Goal: Task Accomplishment & Management: Manage account settings

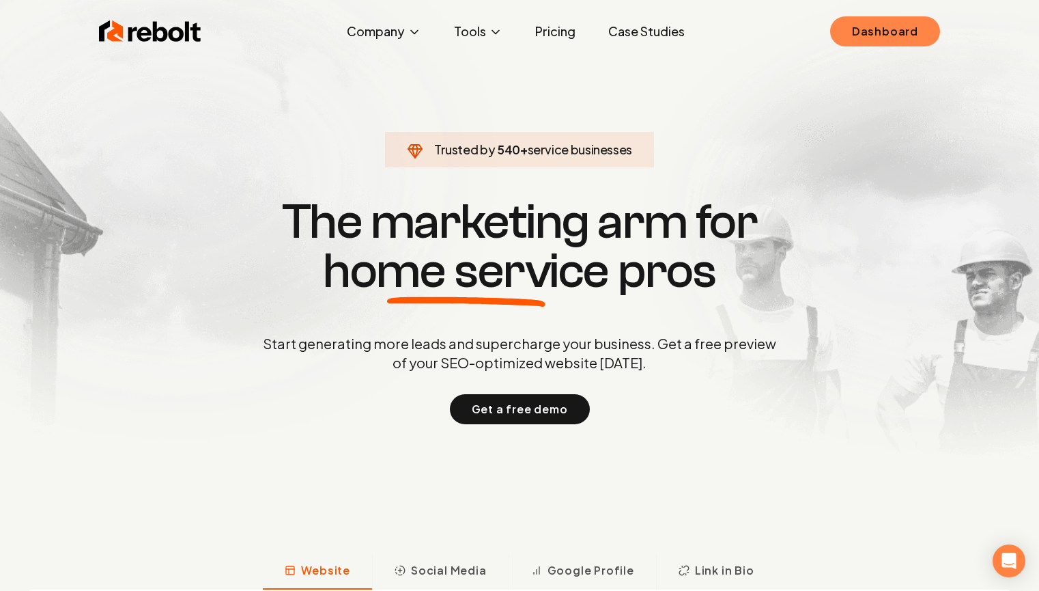
click at [883, 33] on link "Dashboard" at bounding box center [885, 31] width 110 height 30
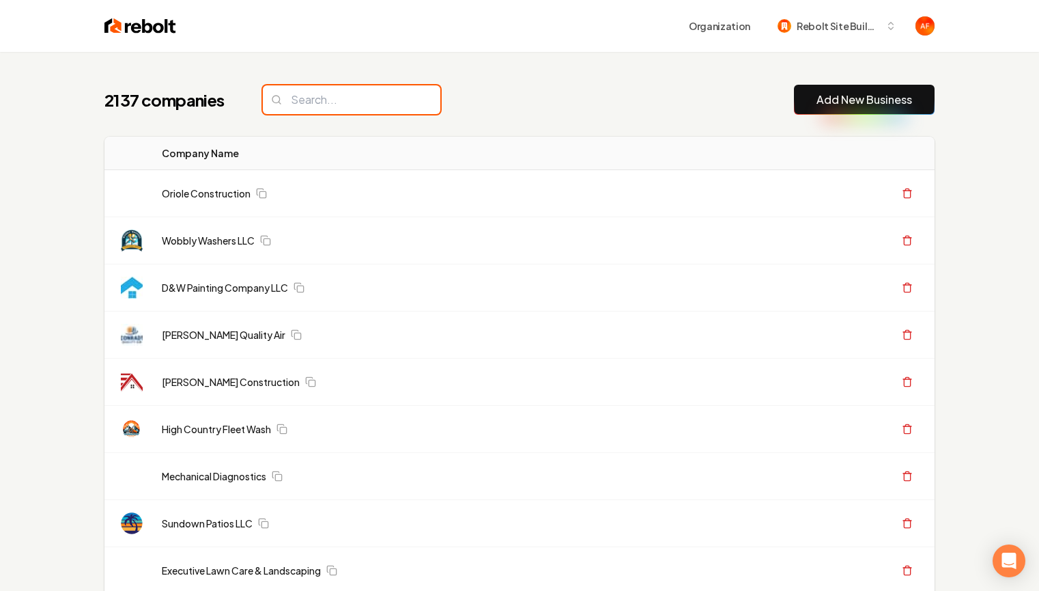
click at [346, 87] on input "search" at bounding box center [352, 99] width 178 height 29
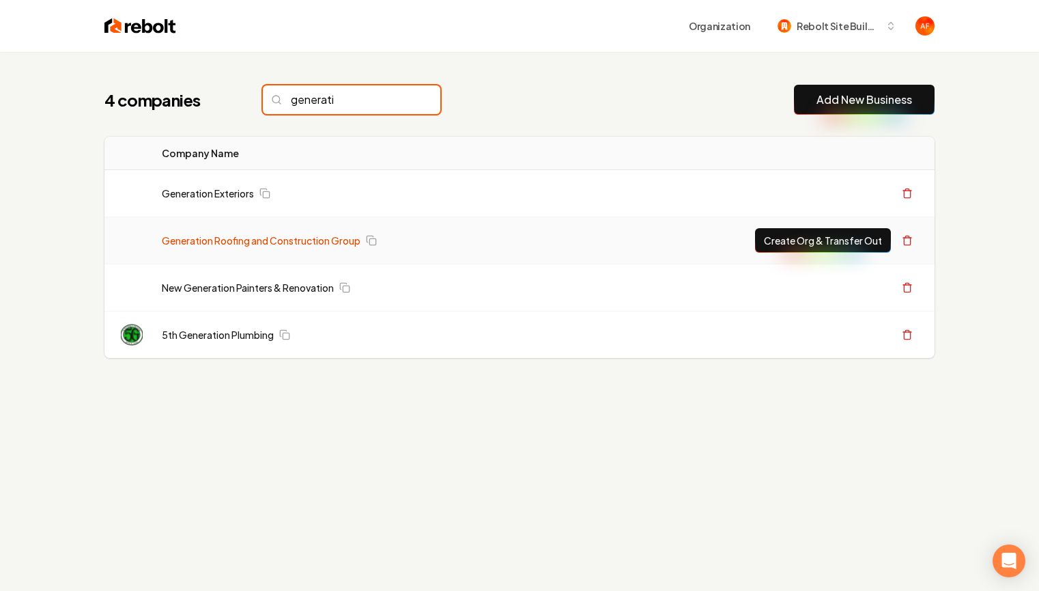
type input "generati"
click at [233, 244] on link "Generation Roofing and Construction Group" at bounding box center [261, 240] width 199 height 14
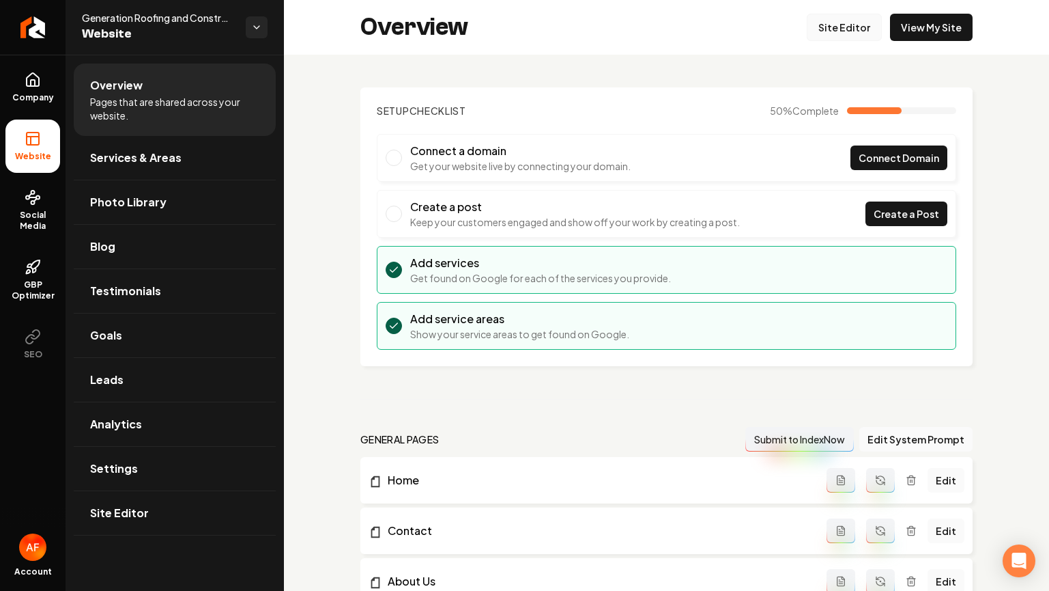
click at [848, 34] on link "Site Editor" at bounding box center [844, 27] width 75 height 27
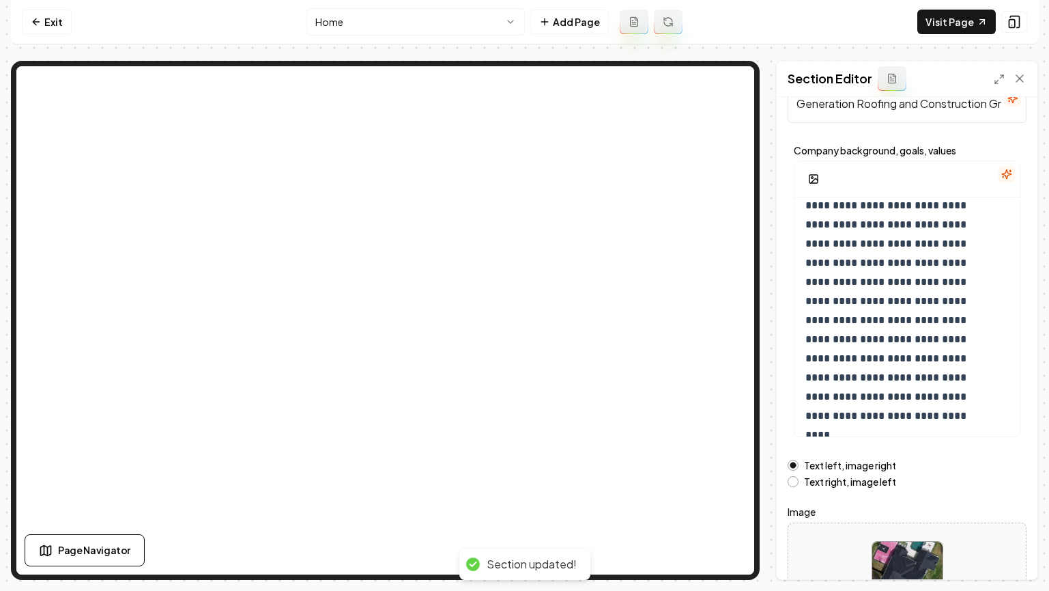
scroll to position [126, 0]
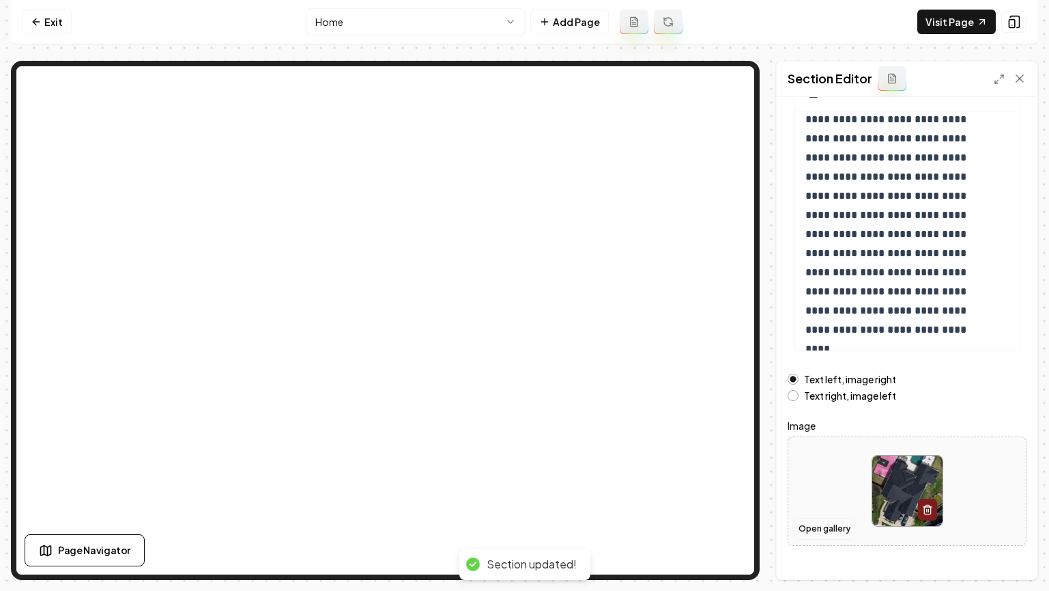
click at [820, 524] on button "Open gallery" at bounding box center [824, 529] width 61 height 22
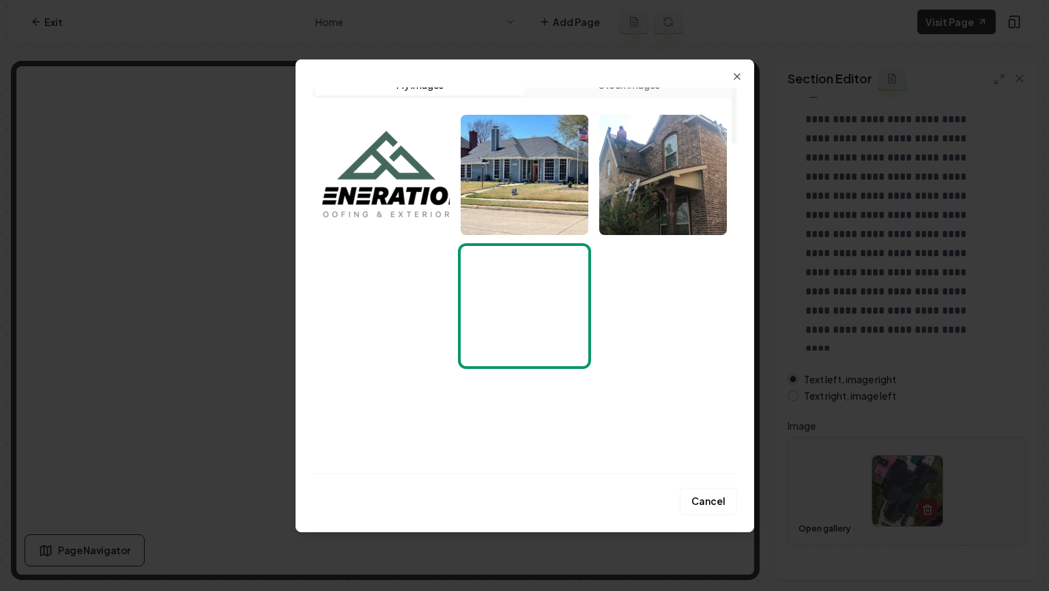
scroll to position [0, 0]
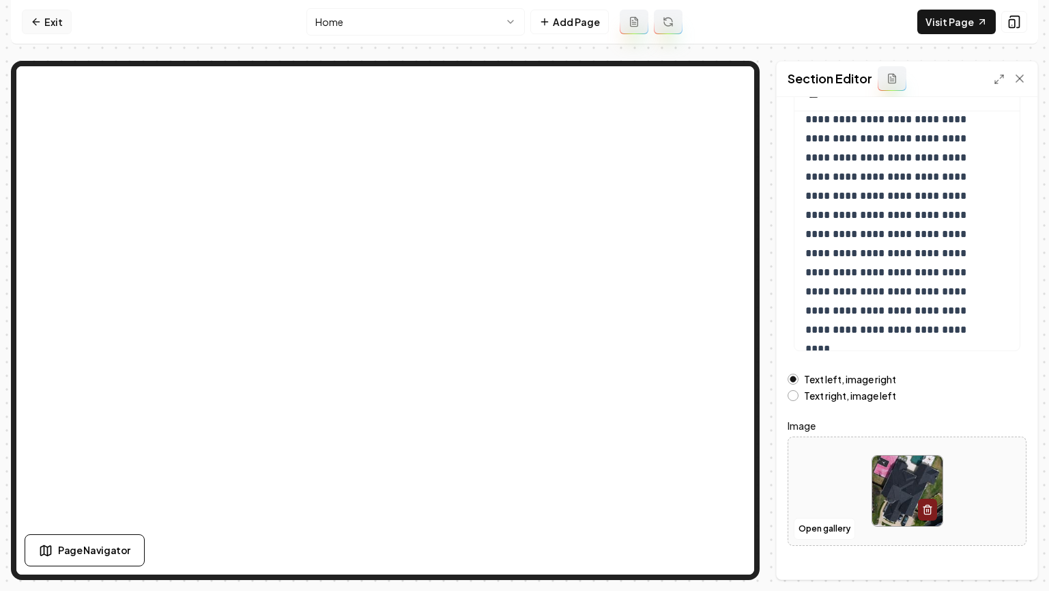
click at [43, 31] on link "Exit" at bounding box center [47, 22] width 50 height 25
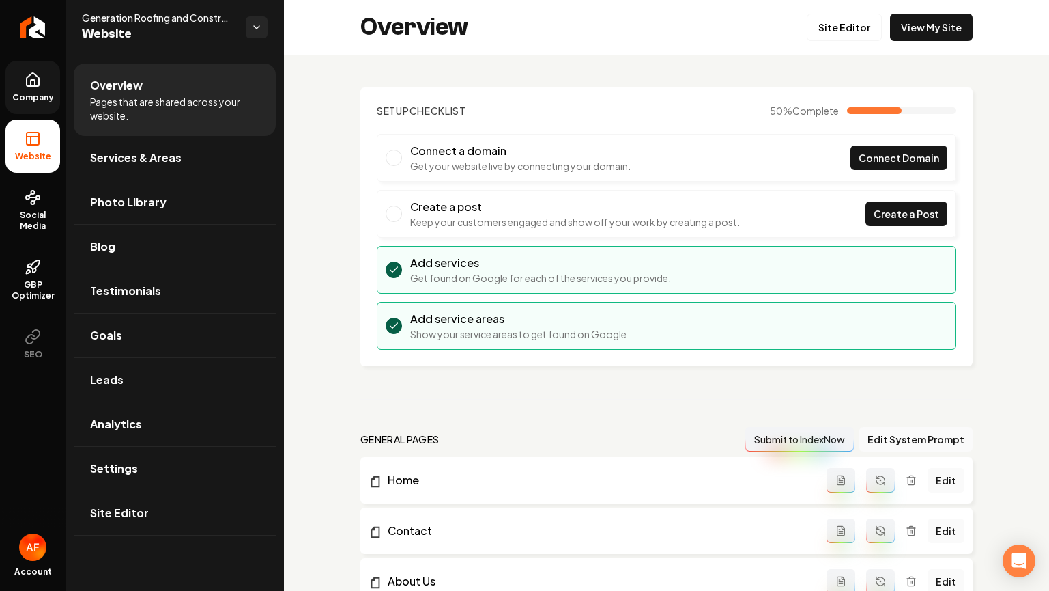
click at [35, 98] on span "Company" at bounding box center [33, 97] width 53 height 11
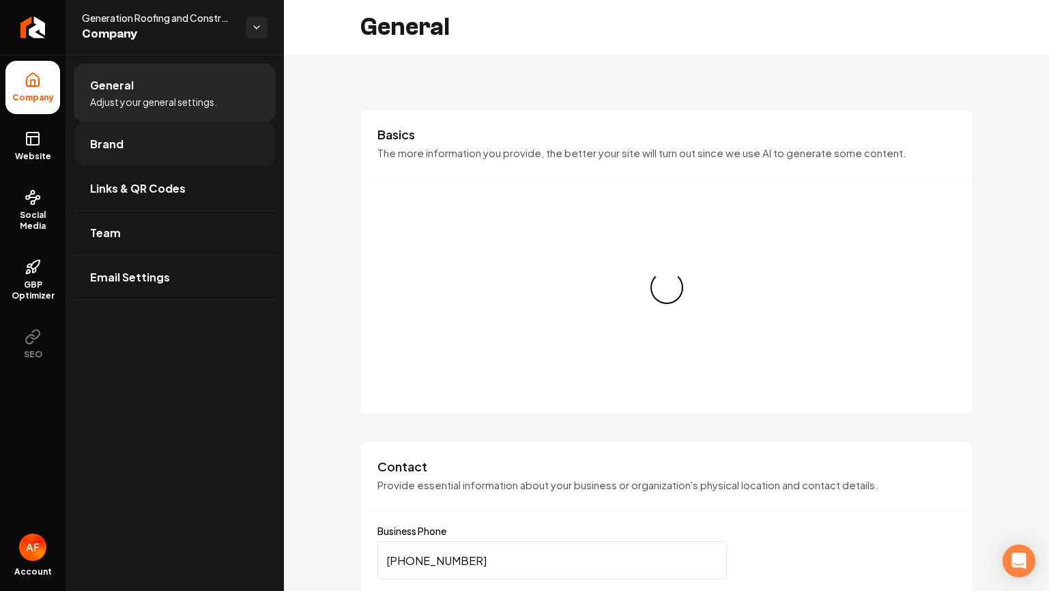
click at [124, 151] on link "Brand" at bounding box center [175, 144] width 202 height 44
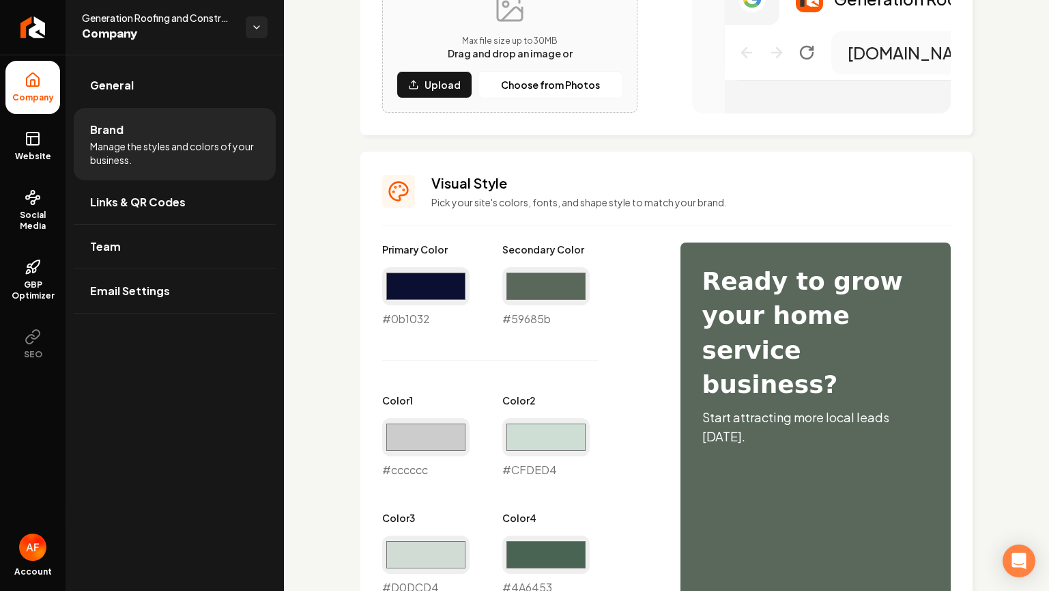
scroll to position [531, 0]
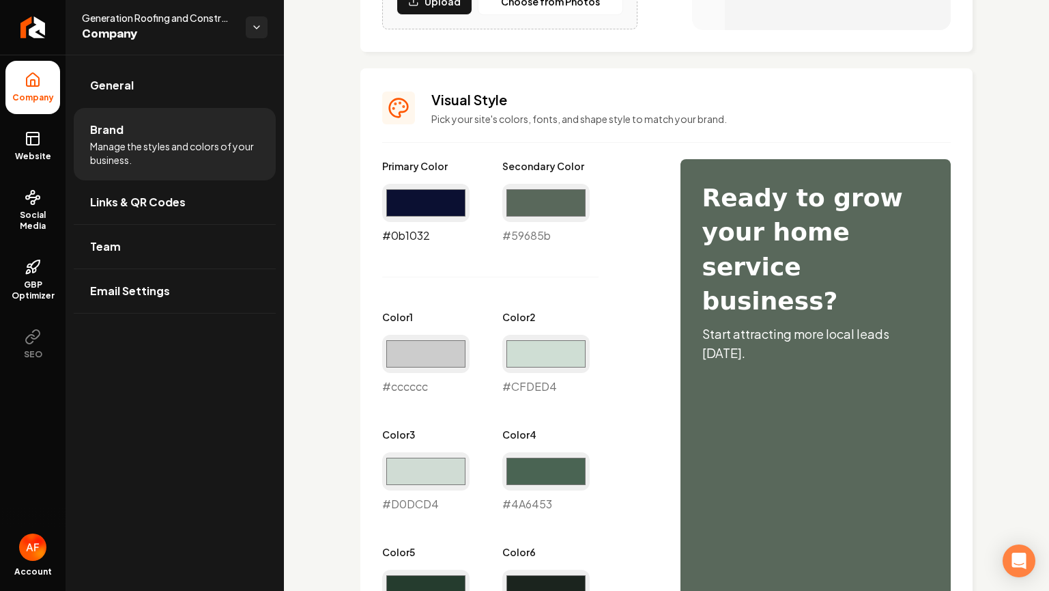
click at [415, 189] on input "#0b1032" at bounding box center [425, 203] width 87 height 38
type input "#3c4aaa"
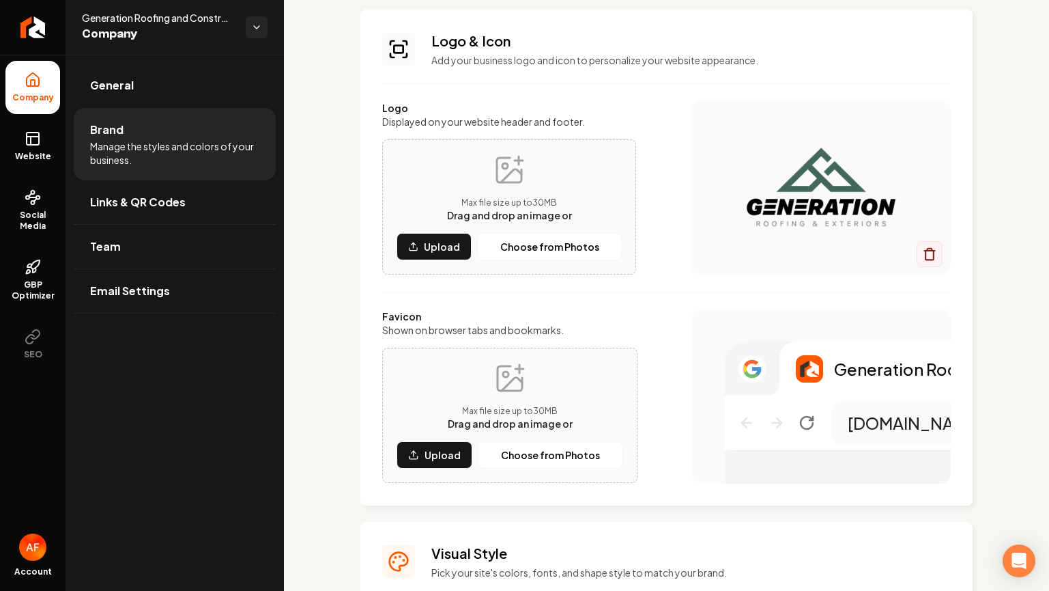
scroll to position [388, 0]
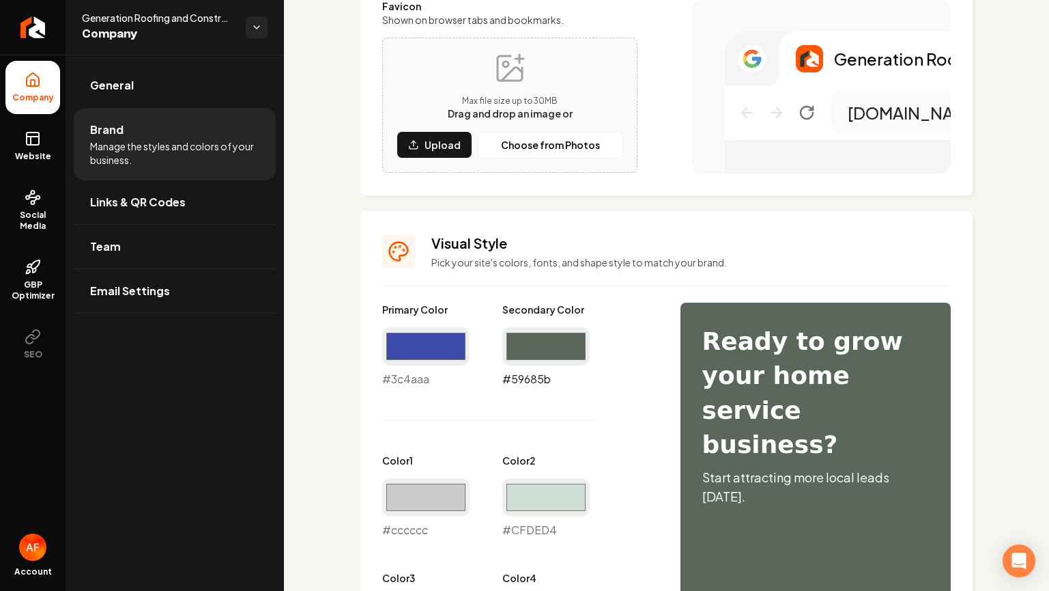
click at [547, 344] on input "#59685b" at bounding box center [545, 346] width 87 height 38
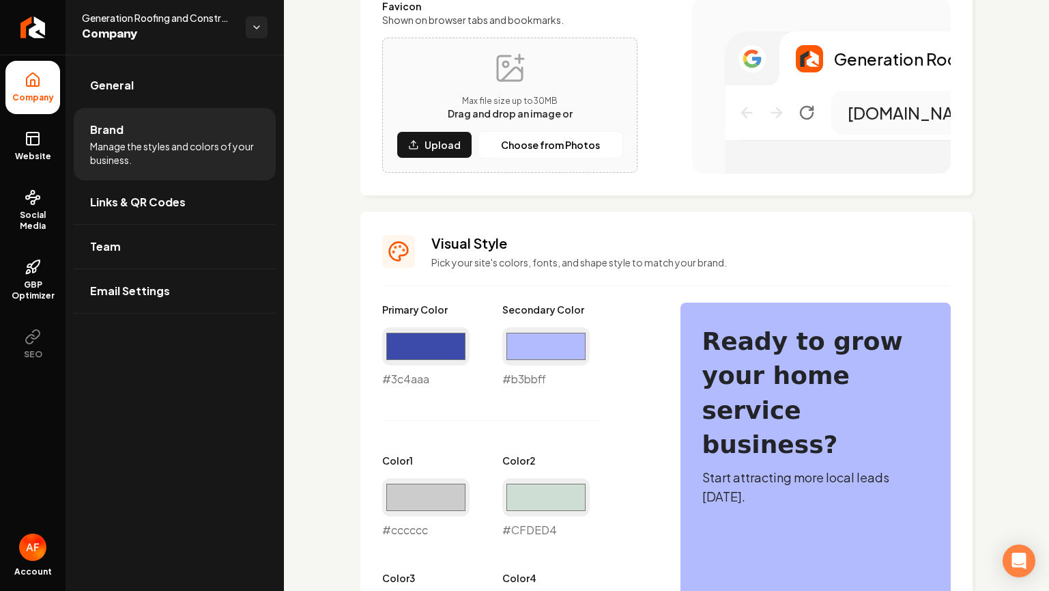
type input "#b3bbff"
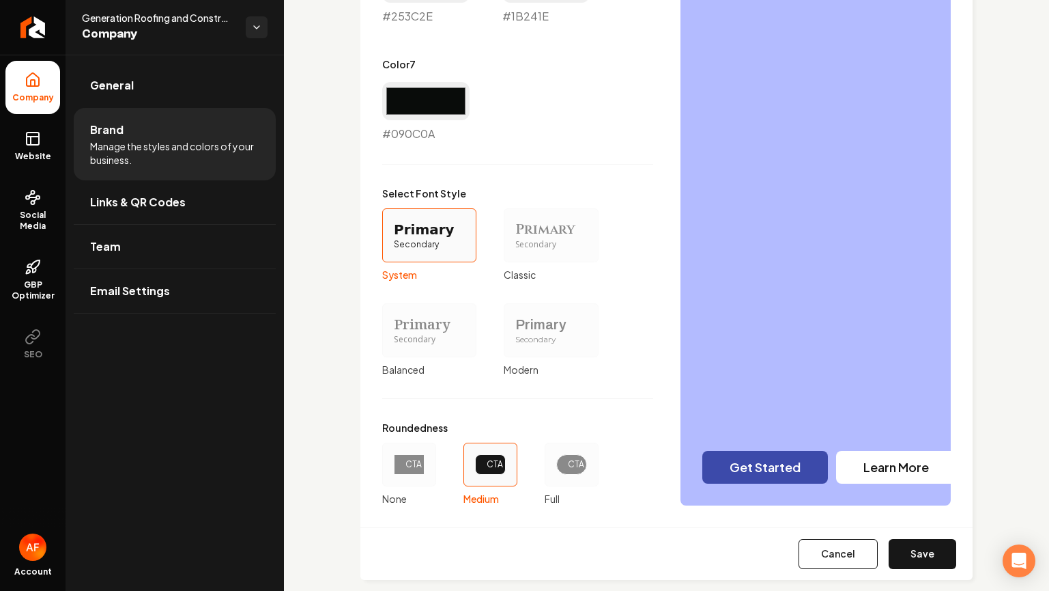
scroll to position [1137, 0]
click at [920, 547] on button "Save" at bounding box center [923, 553] width 68 height 30
type input "#cfded4"
type input "#d0dcd4"
type input "#4a6453"
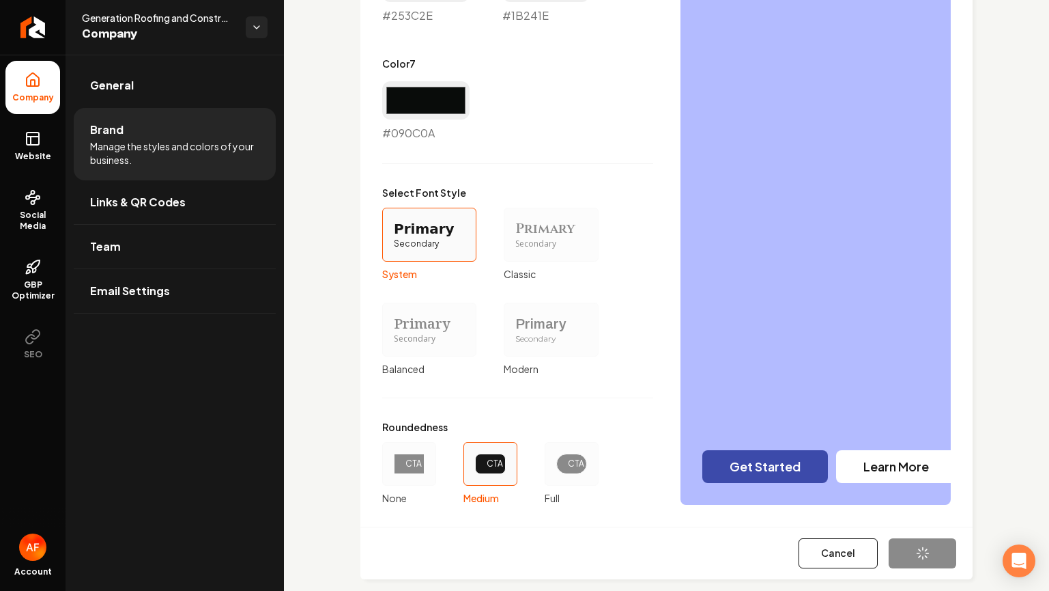
type input "#253c2e"
type input "#1b241e"
type input "#090c0a"
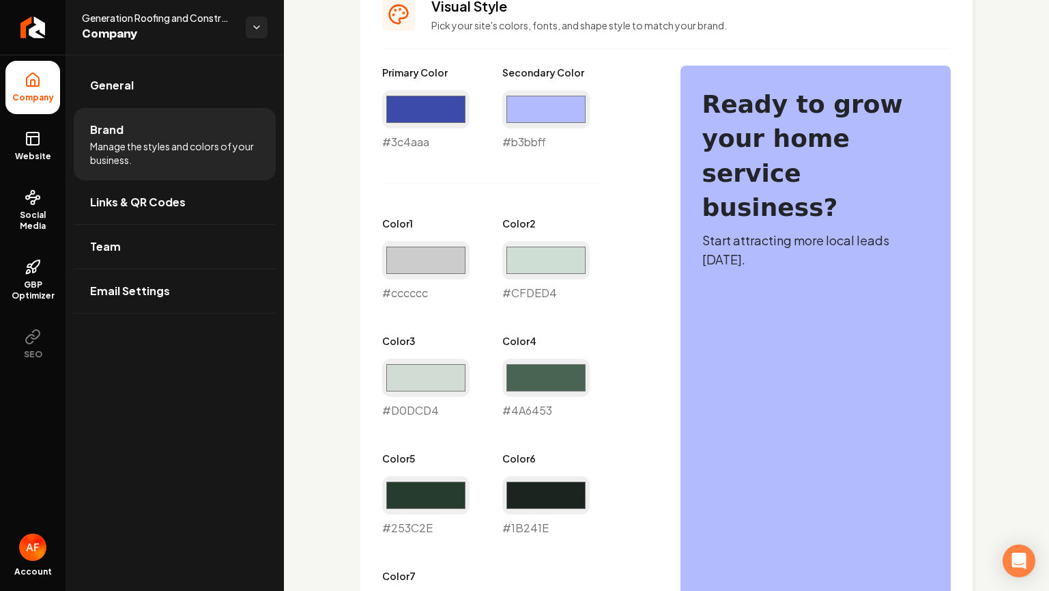
scroll to position [616, 0]
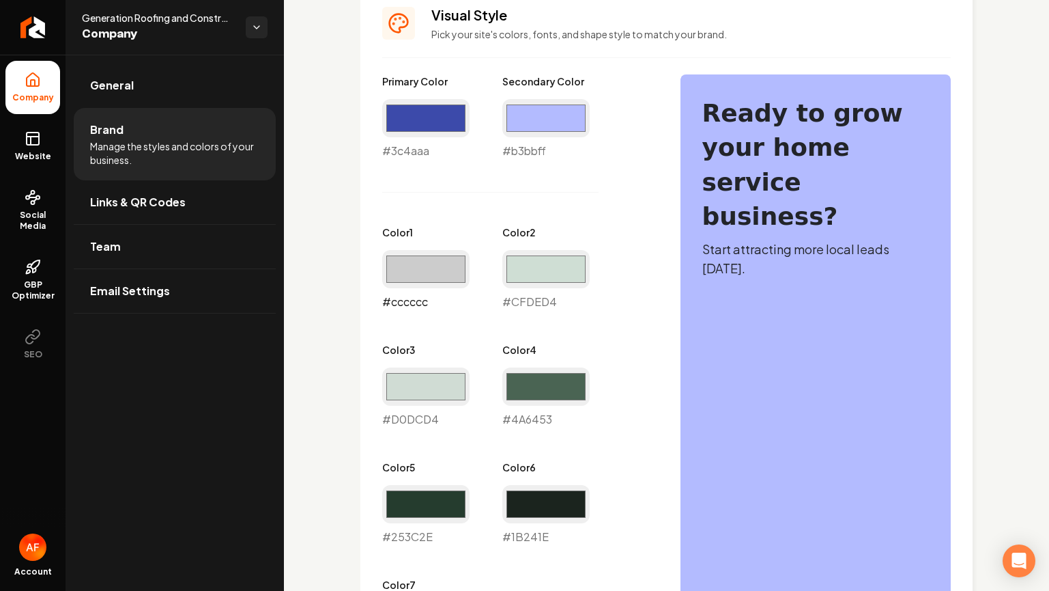
click at [462, 267] on input "#cccccc" at bounding box center [425, 269] width 87 height 38
click at [412, 276] on input "#cccccc" at bounding box center [425, 269] width 87 height 38
type input "#b3bbff"
drag, startPoint x: 581, startPoint y: 208, endPoint x: 640, endPoint y: 265, distance: 82.6
click at [582, 208] on div "Primary Color #3c4aaa #3c4aaa Secondary Color #b3bbff #b3bbff Color 1 #b3bbff #…" at bounding box center [517, 368] width 271 height 588
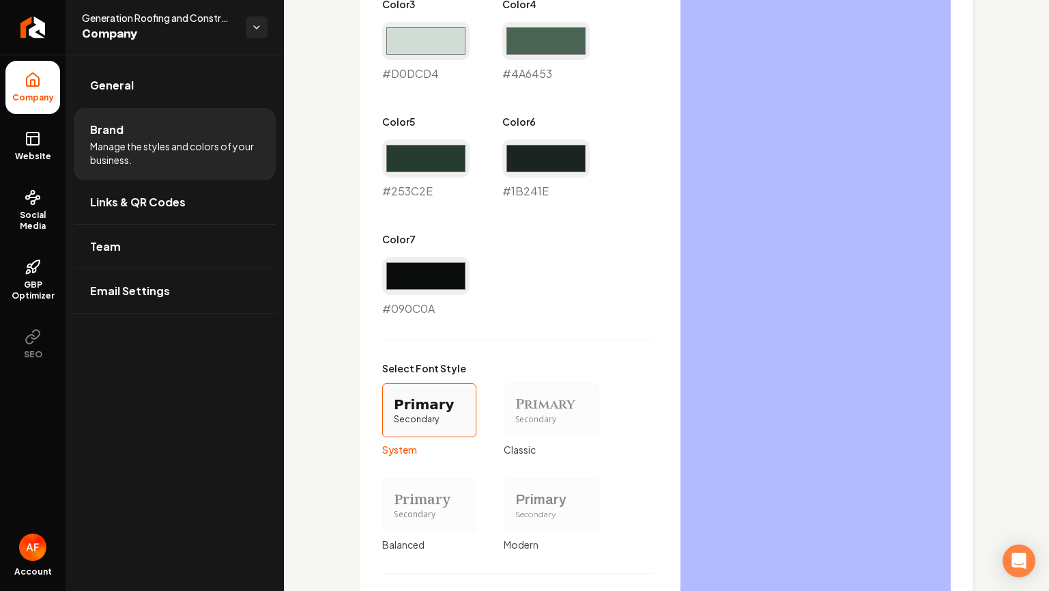
scroll to position [1158, 0]
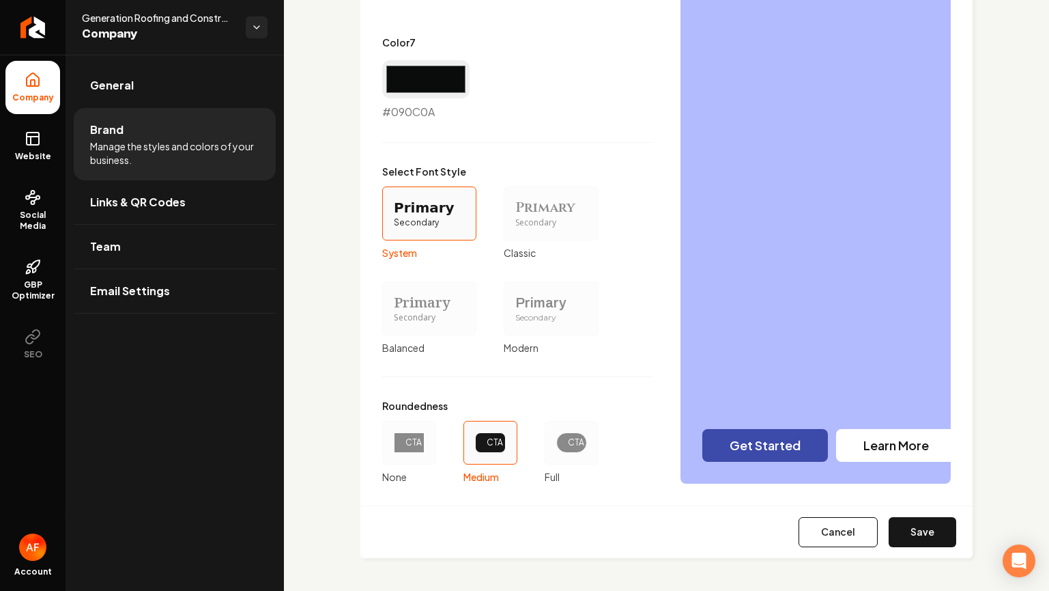
click at [588, 435] on div "CTA" at bounding box center [572, 443] width 54 height 44
click at [555, 437] on button "CTA Full" at bounding box center [549, 442] width 11 height 11
click at [889, 525] on button "Save" at bounding box center [923, 532] width 68 height 30
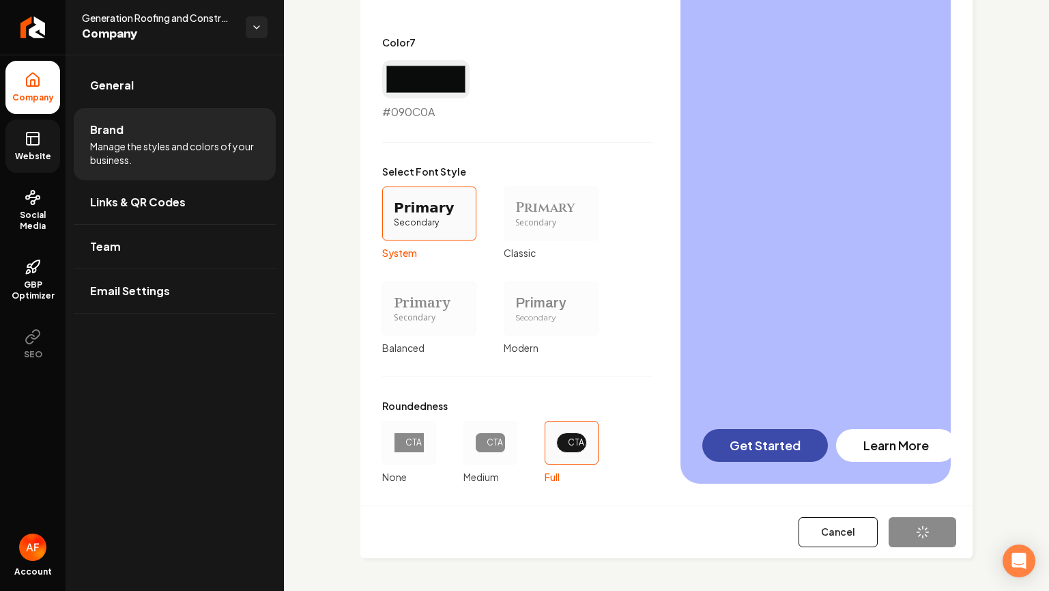
type input "#cfded4"
type input "#d0dcd4"
type input "#4a6453"
type input "#253c2e"
type input "#1b241e"
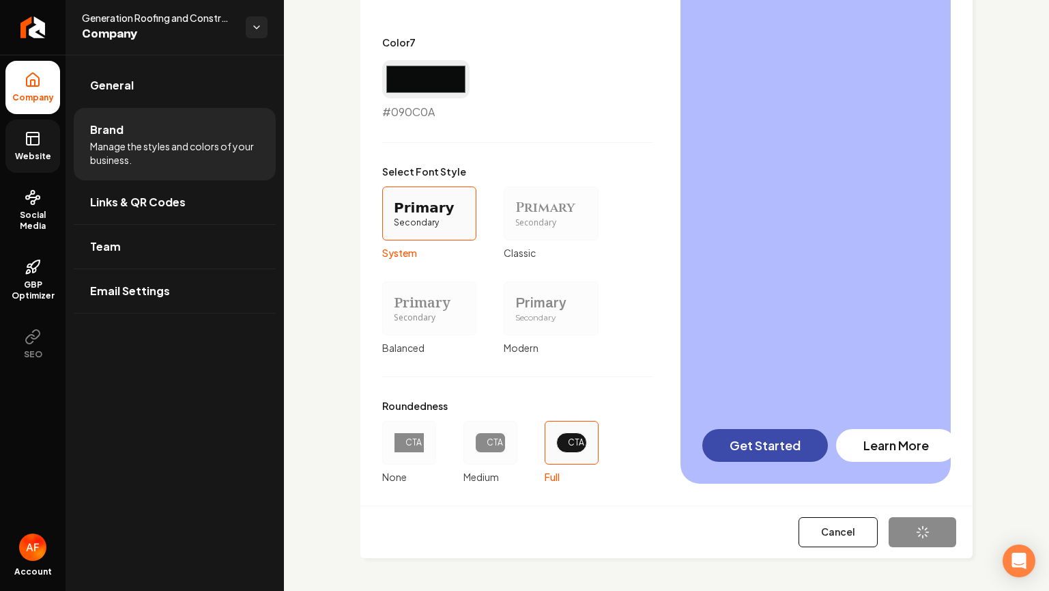
type input "#090c0a"
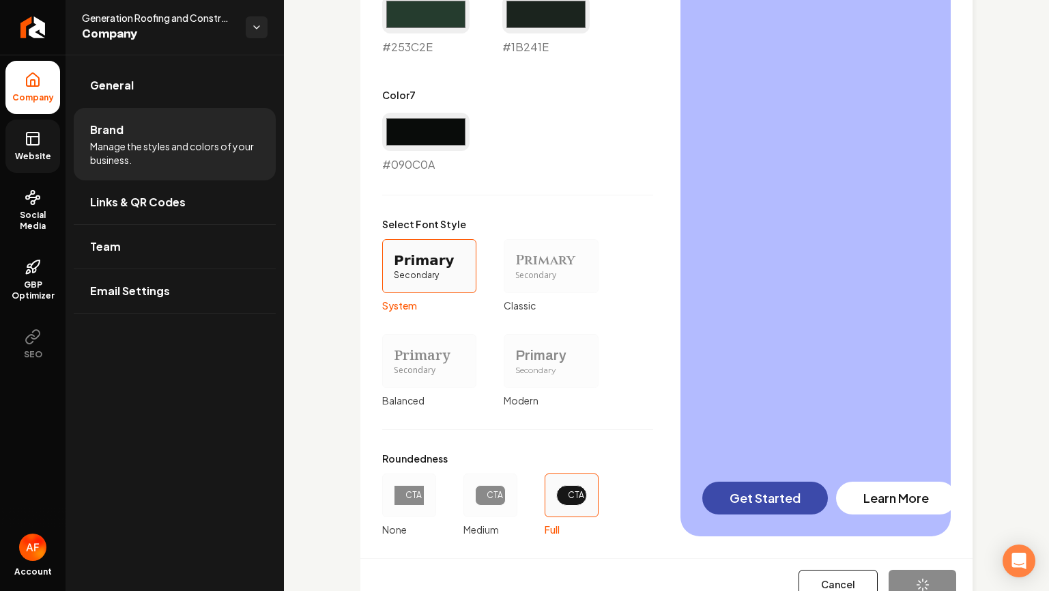
click at [20, 135] on link "Website" at bounding box center [32, 145] width 55 height 53
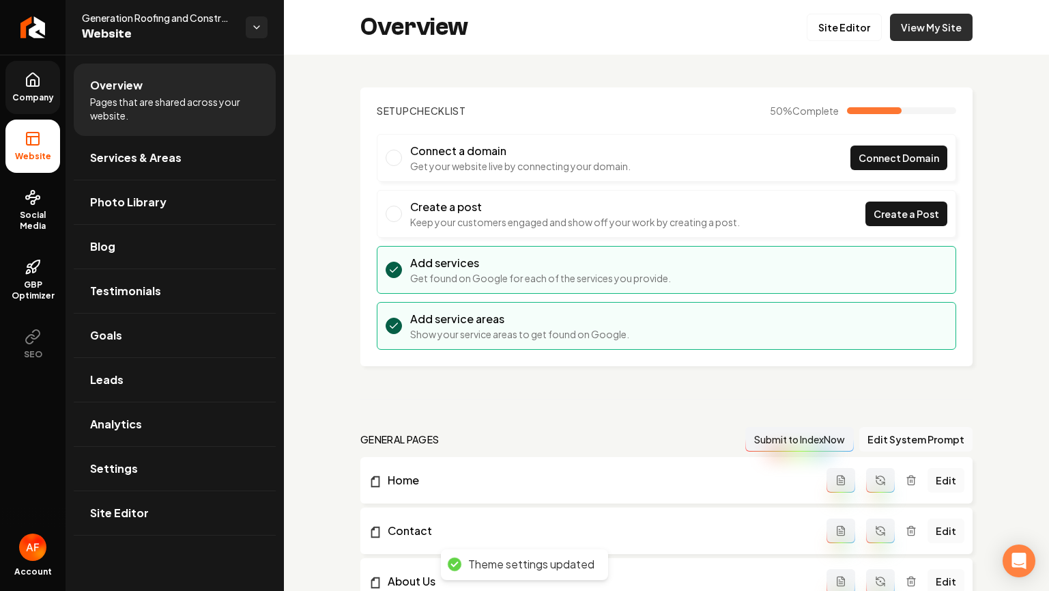
click at [910, 29] on link "View My Site" at bounding box center [931, 27] width 83 height 27
drag, startPoint x: 43, startPoint y: 115, endPoint x: 42, endPoint y: 108, distance: 7.6
click at [42, 113] on ul "Company Website Social Media GBP Optimizer SEO" at bounding box center [33, 216] width 66 height 322
click at [42, 106] on link "Company" at bounding box center [32, 87] width 55 height 53
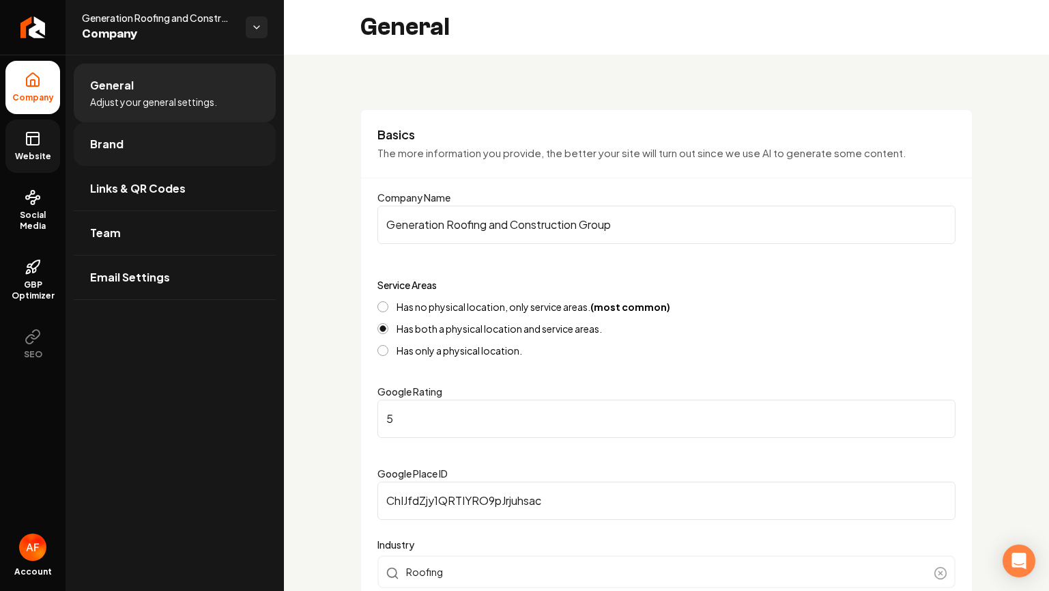
click at [89, 142] on link "Brand" at bounding box center [175, 144] width 202 height 44
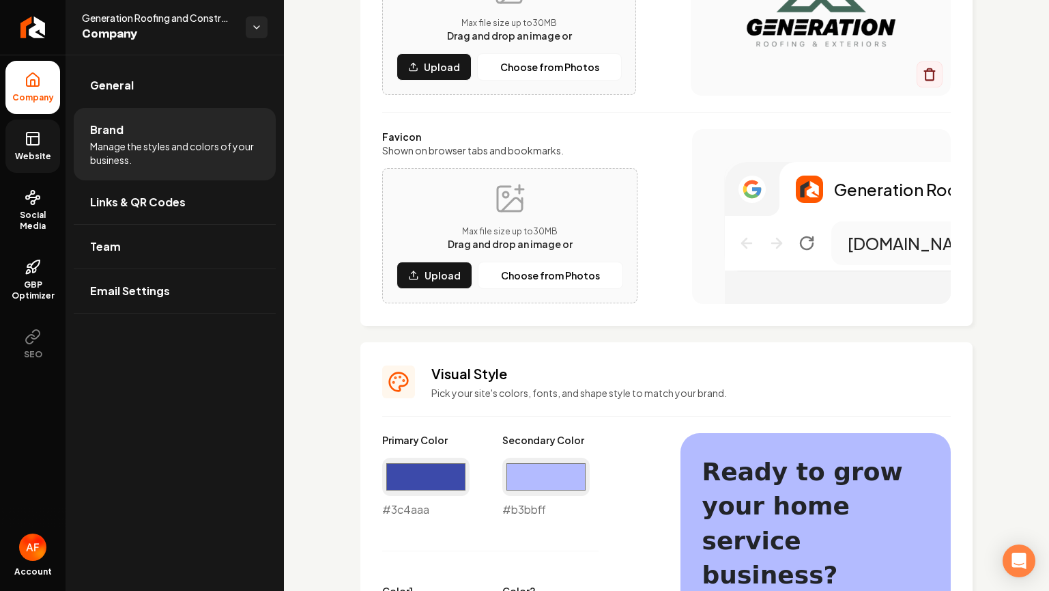
scroll to position [256, 0]
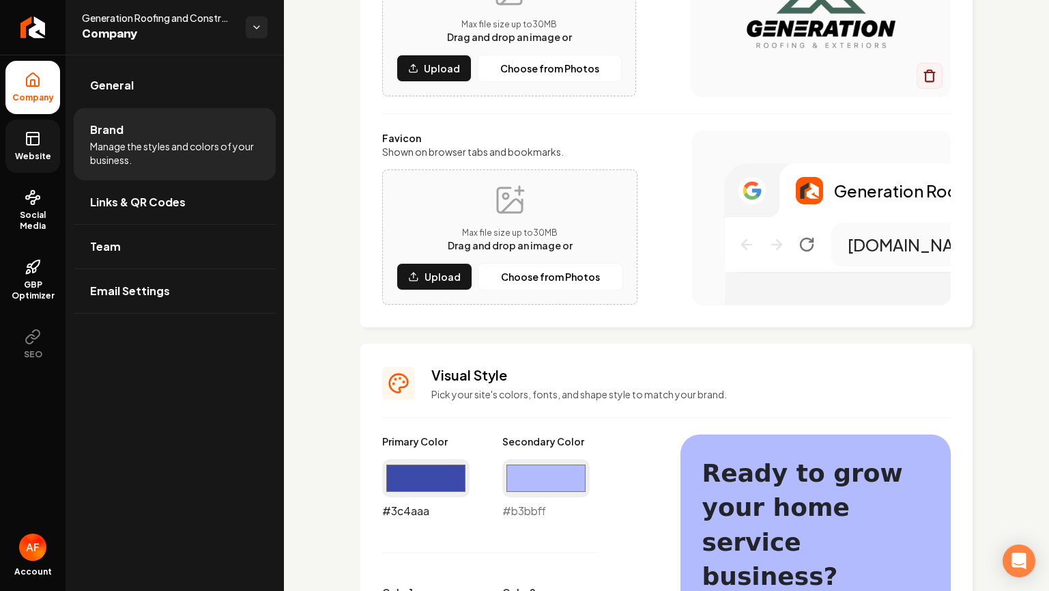
click at [431, 464] on input "#3c4aaa" at bounding box center [425, 478] width 87 height 38
type input "#436859"
click at [518, 485] on input "#b3bbff" at bounding box center [545, 478] width 87 height 38
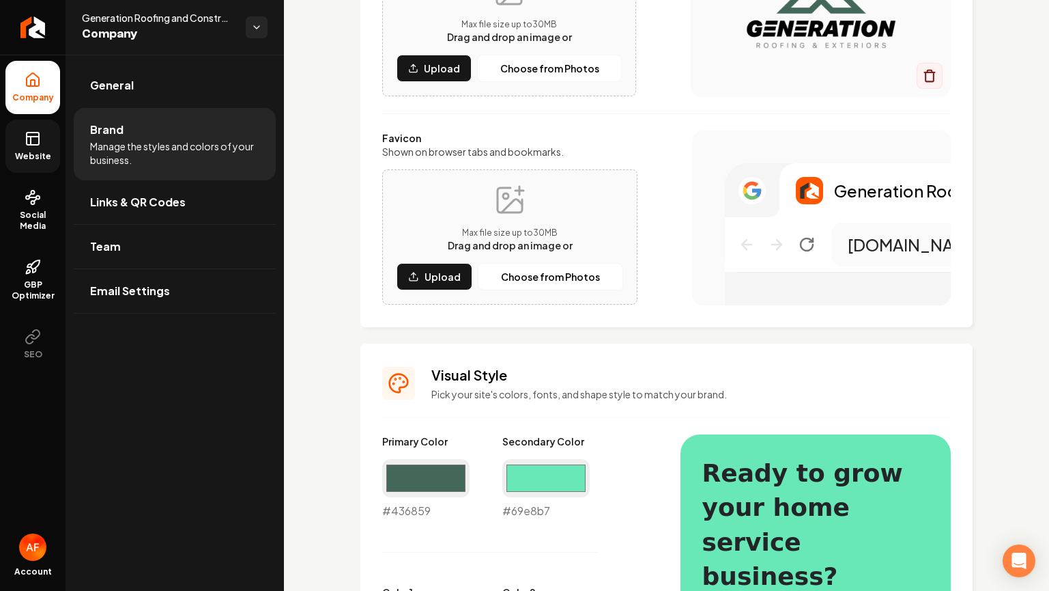
type input "#69e8b7"
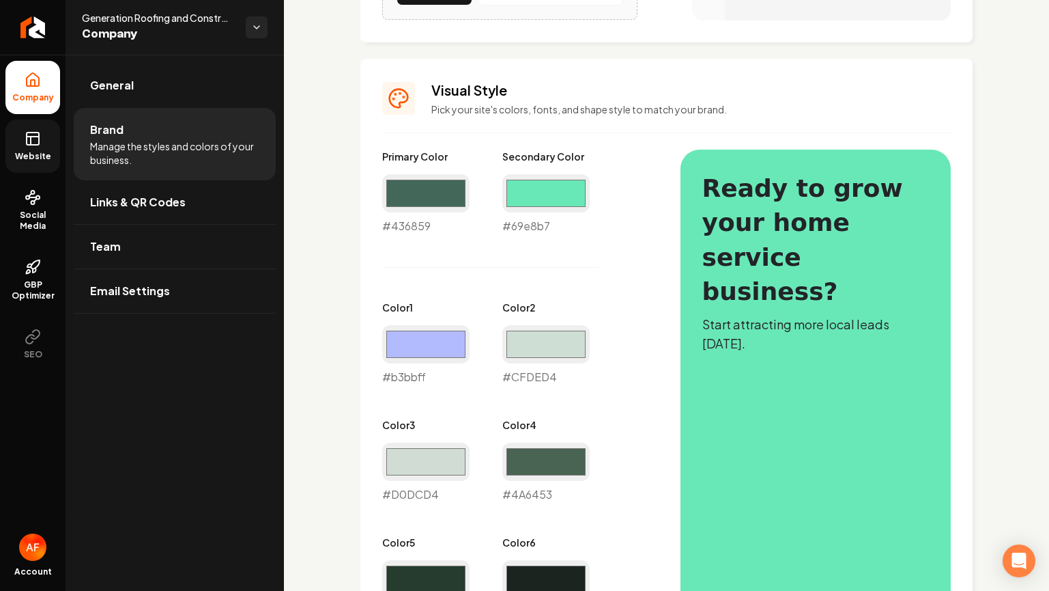
scroll to position [552, 0]
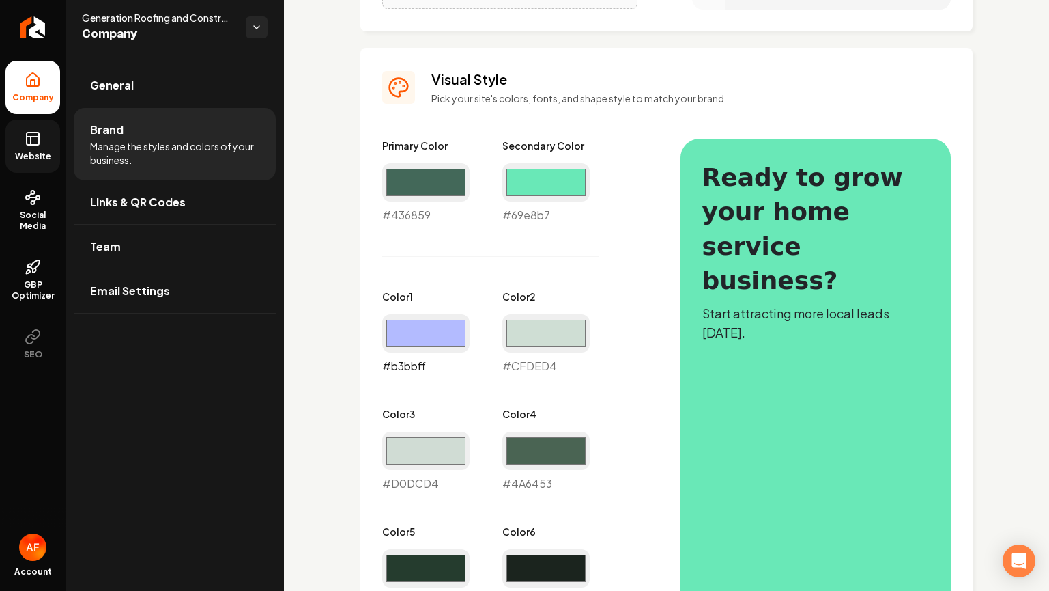
click at [425, 330] on input "#b3bbff" at bounding box center [425, 333] width 87 height 38
type input "#69e8b7"
click at [603, 285] on div "Primary Color #436859 #436859 Secondary Color #69e8b7 #69e8b7 Color 1 #69e8b7 #…" at bounding box center [517, 433] width 271 height 588
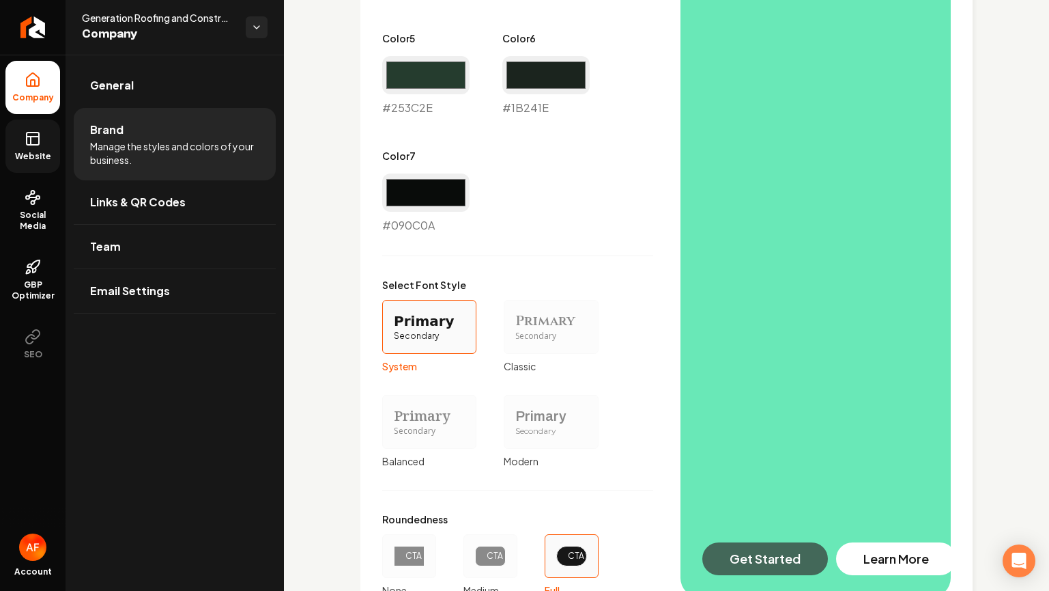
scroll to position [1158, 0]
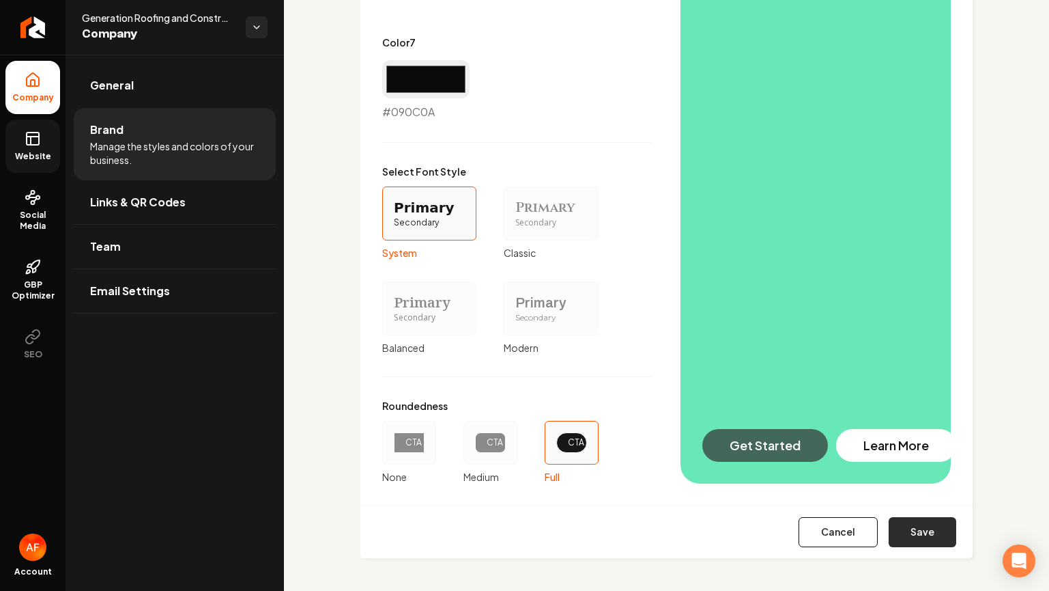
click at [933, 526] on button "Save" at bounding box center [923, 532] width 68 height 30
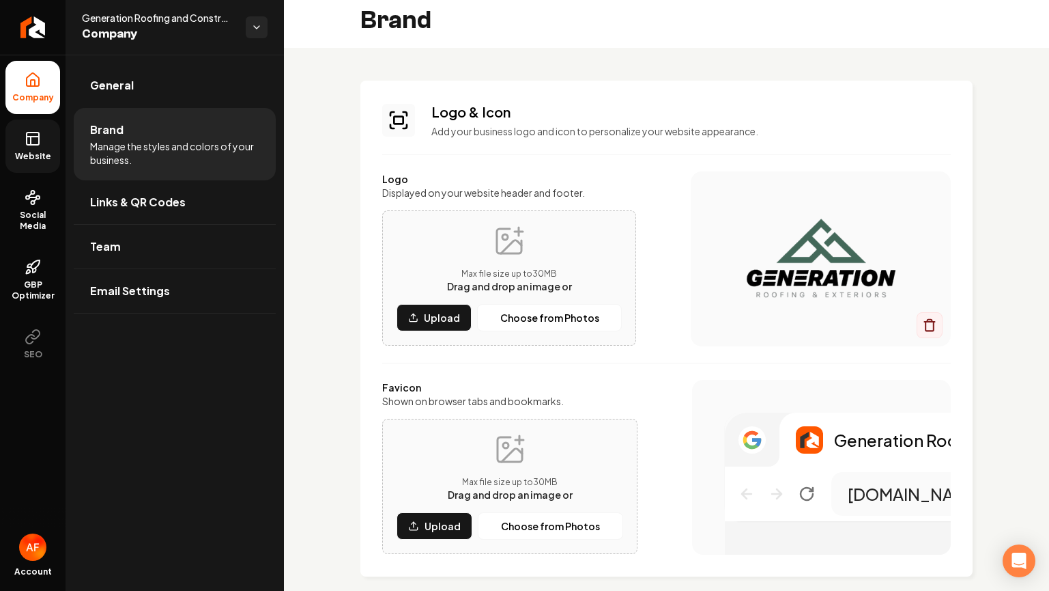
scroll to position [0, 0]
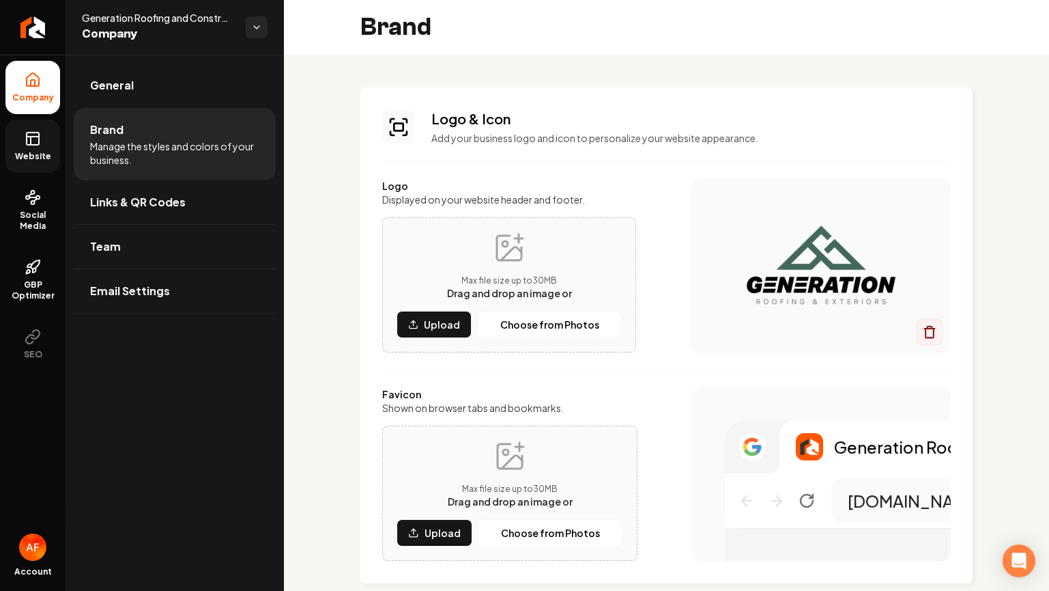
type input "#cfded4"
type input "#d0dcd4"
type input "#4a6453"
type input "#253c2e"
type input "#1b241e"
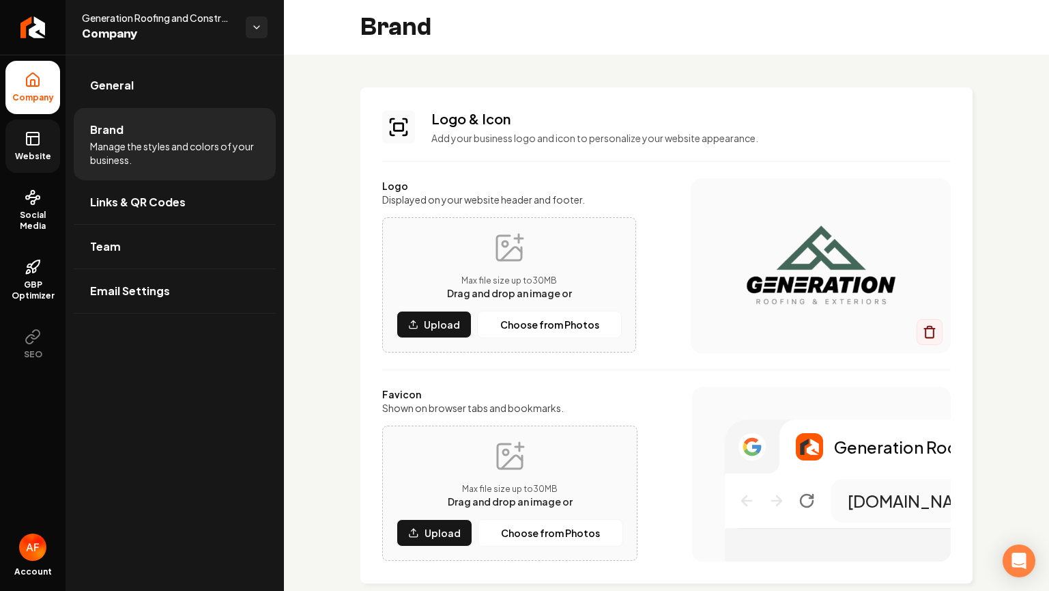
type input "#090c0a"
click at [42, 132] on link "Website" at bounding box center [32, 145] width 55 height 53
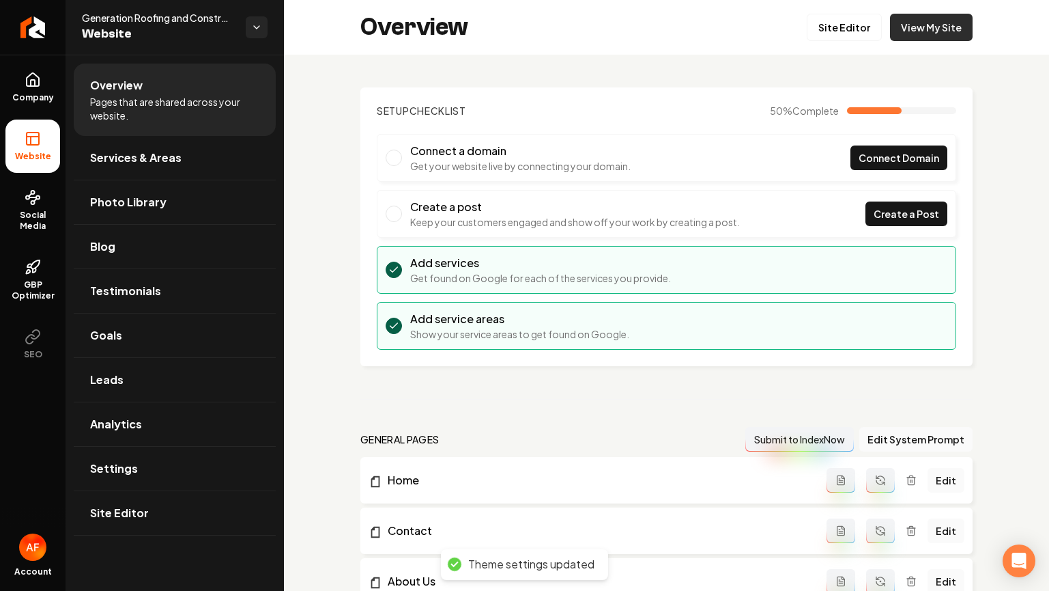
click at [912, 34] on link "View My Site" at bounding box center [931, 27] width 83 height 27
click at [45, 83] on link "Company" at bounding box center [32, 87] width 55 height 53
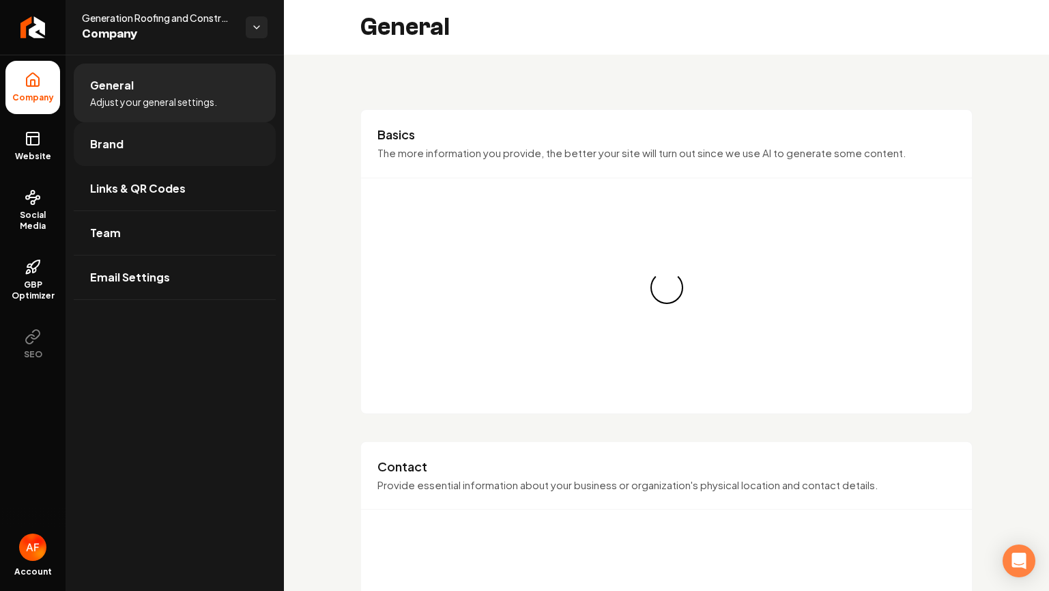
click at [131, 142] on link "Brand" at bounding box center [175, 144] width 202 height 44
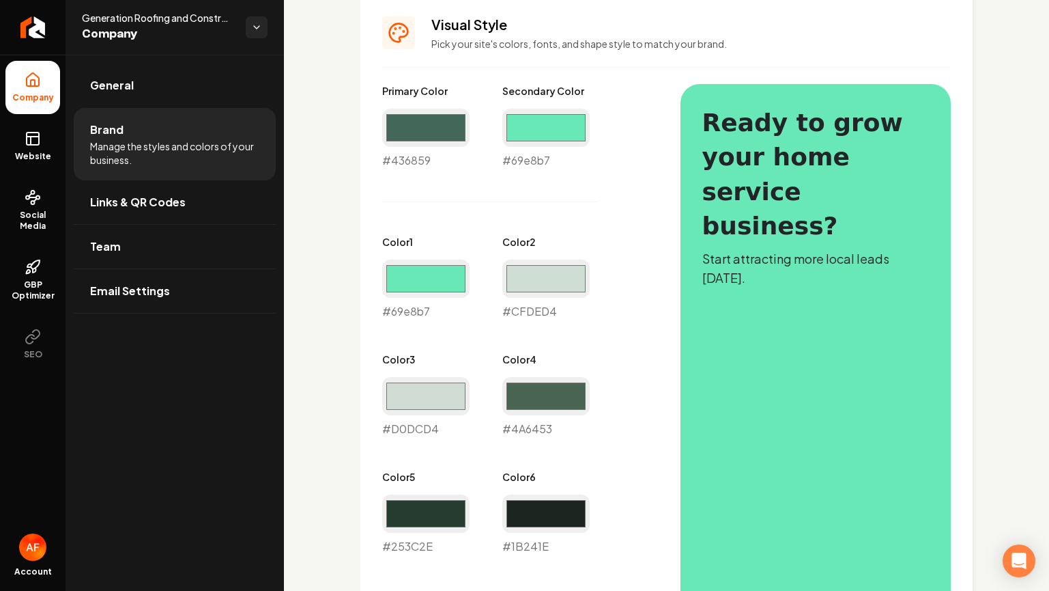
scroll to position [342, 0]
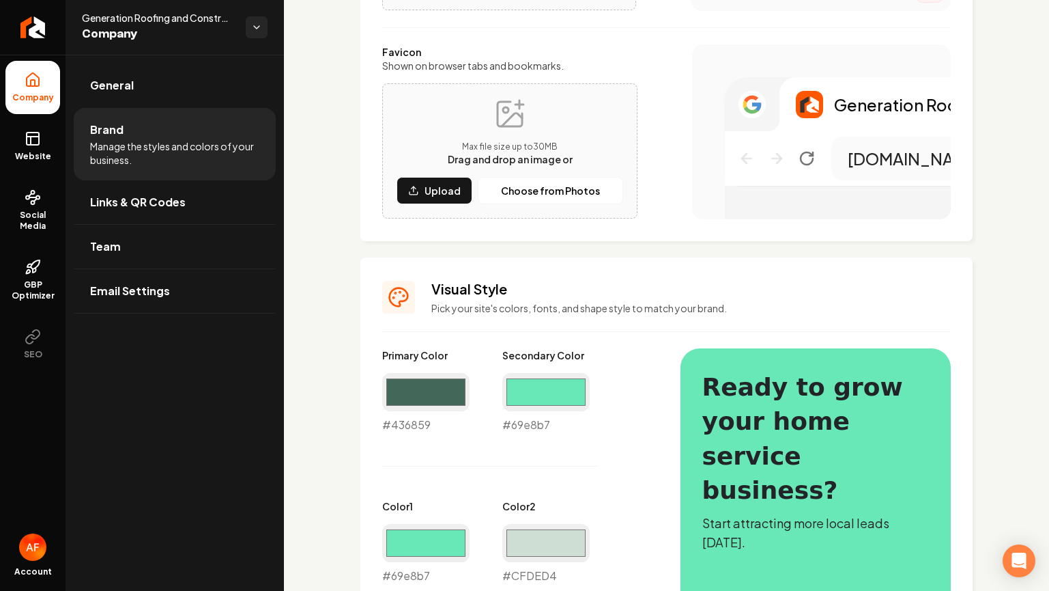
click at [406, 525] on div "Color 1 #69e8b7 #69e8b7" at bounding box center [425, 541] width 87 height 85
click at [407, 533] on input "#69e8b7" at bounding box center [425, 543] width 87 height 38
click at [342, 495] on div "Logo & Icon Add your business logo and icon to personalize your website appeara…" at bounding box center [666, 560] width 765 height 1694
drag, startPoint x: 395, startPoint y: 536, endPoint x: 401, endPoint y: 540, distance: 7.4
click at [395, 536] on input "#f6f6f3" at bounding box center [425, 543] width 87 height 38
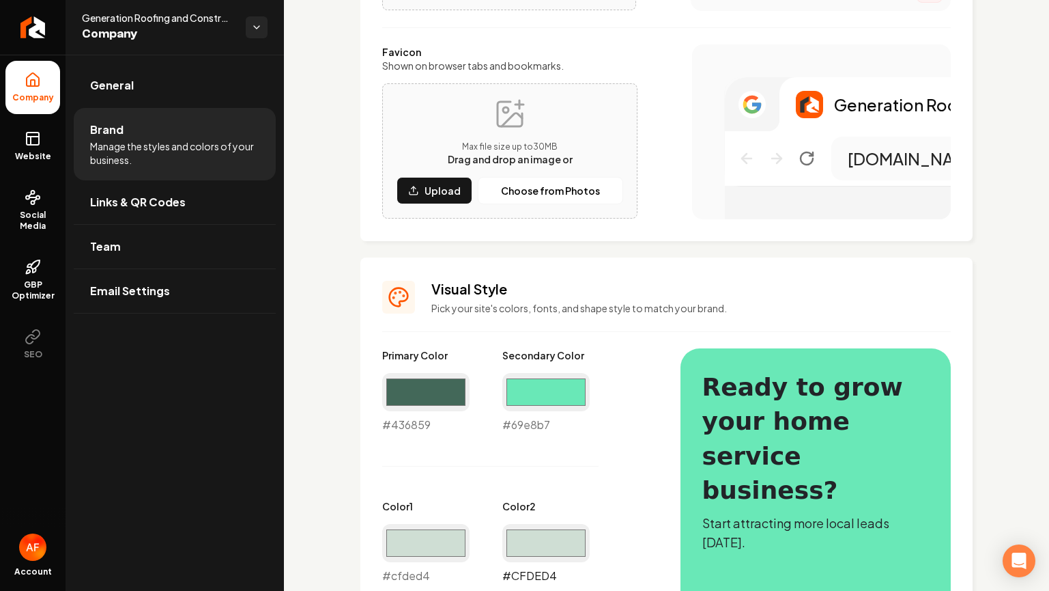
type input "#cfded4"
click at [548, 541] on input "#cfded4" at bounding box center [545, 543] width 87 height 38
type input "#436859"
drag, startPoint x: 442, startPoint y: 555, endPoint x: 455, endPoint y: 535, distance: 23.3
click at [442, 553] on input "#cfded4" at bounding box center [425, 543] width 87 height 38
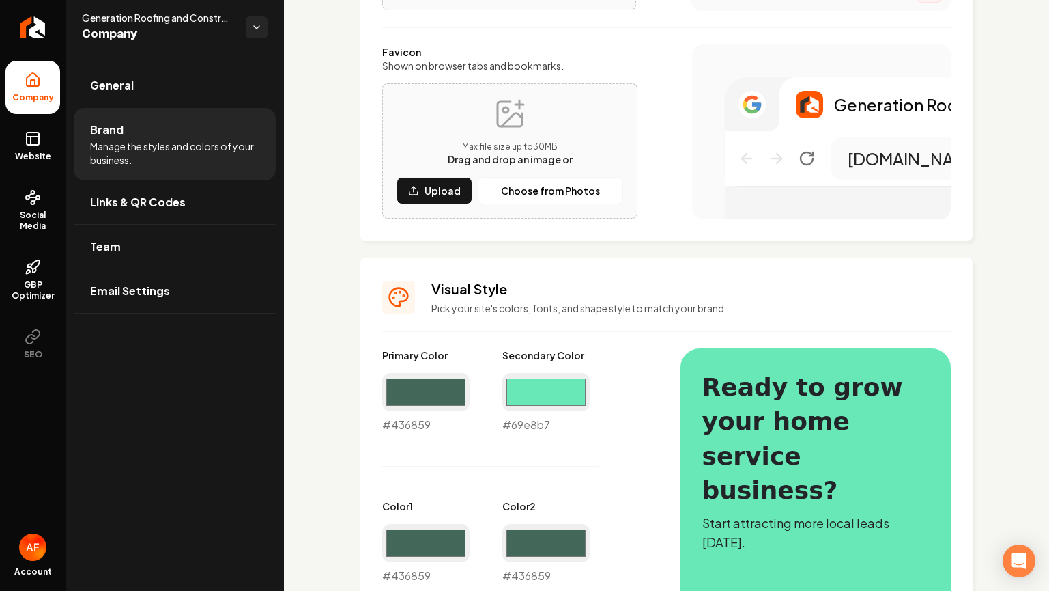
type input "#436859"
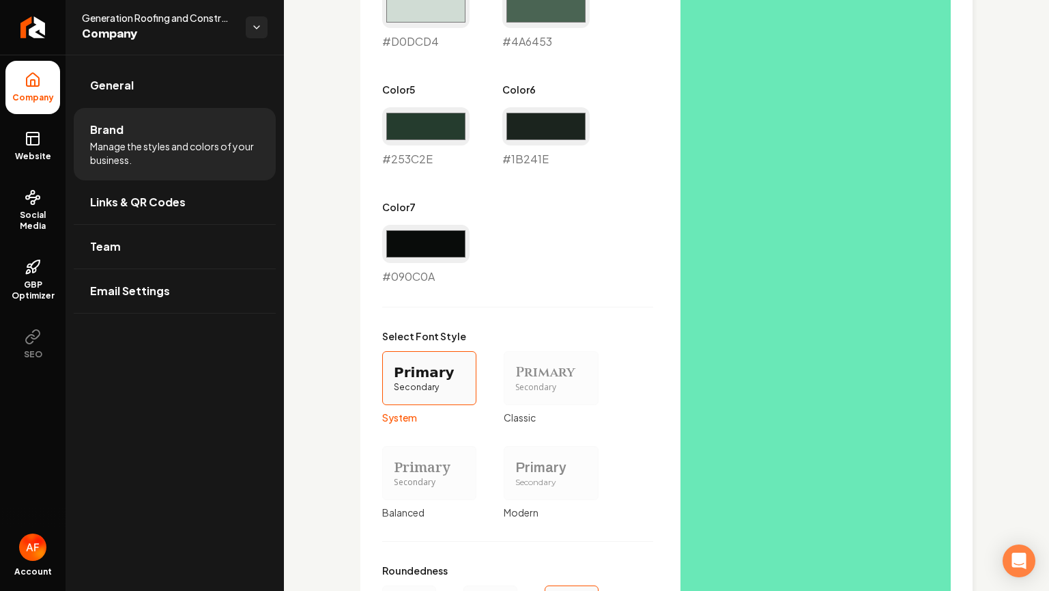
scroll to position [1158, 0]
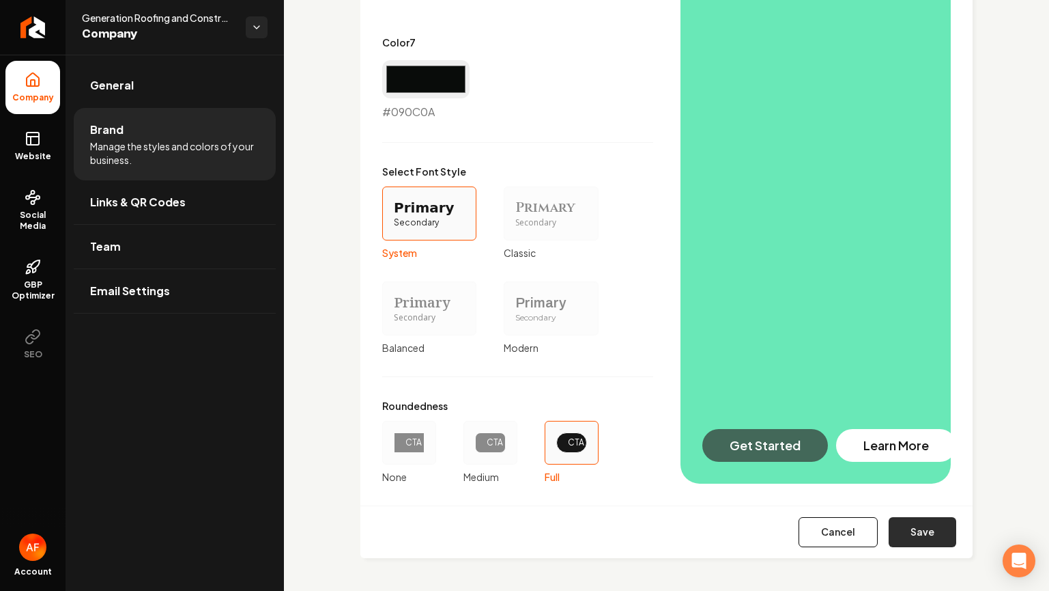
click at [908, 534] on button "Save" at bounding box center [923, 532] width 68 height 30
type input "#d0dcd4"
type input "#4a6453"
type input "#253c2e"
type input "#1b241e"
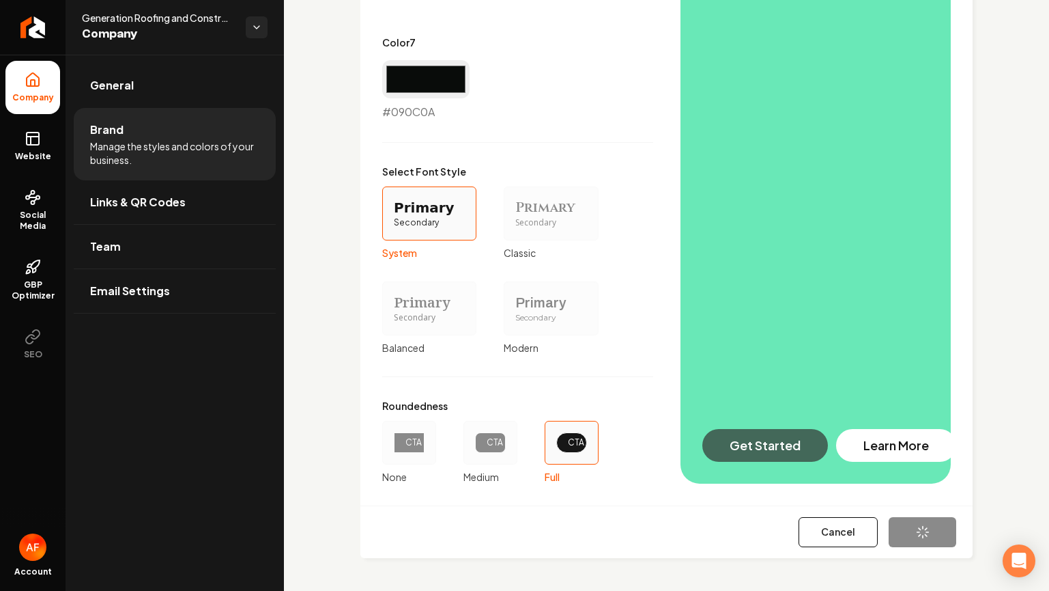
type input "#090c0a"
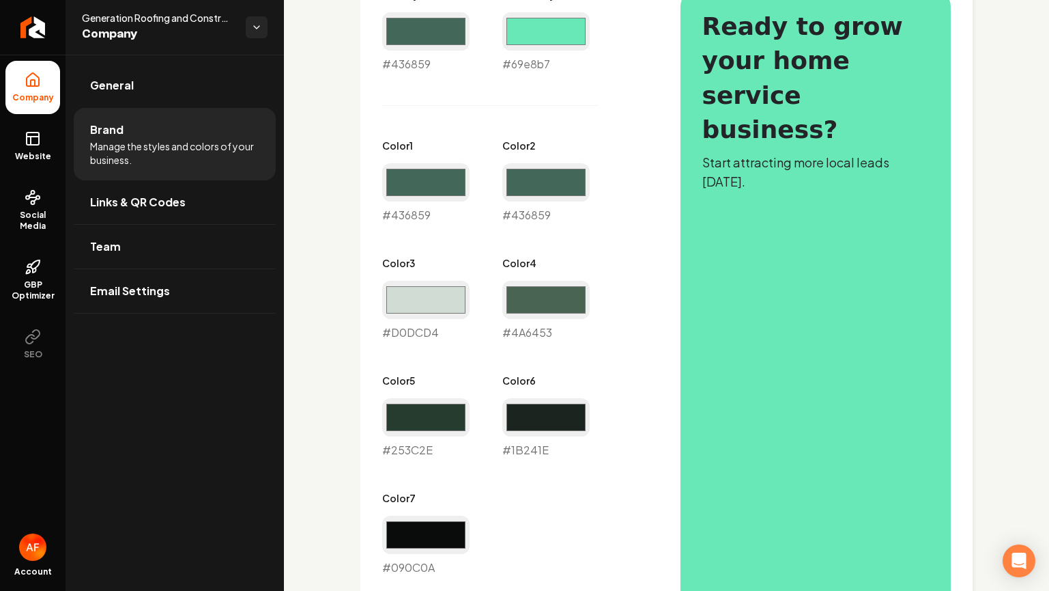
scroll to position [700, 0]
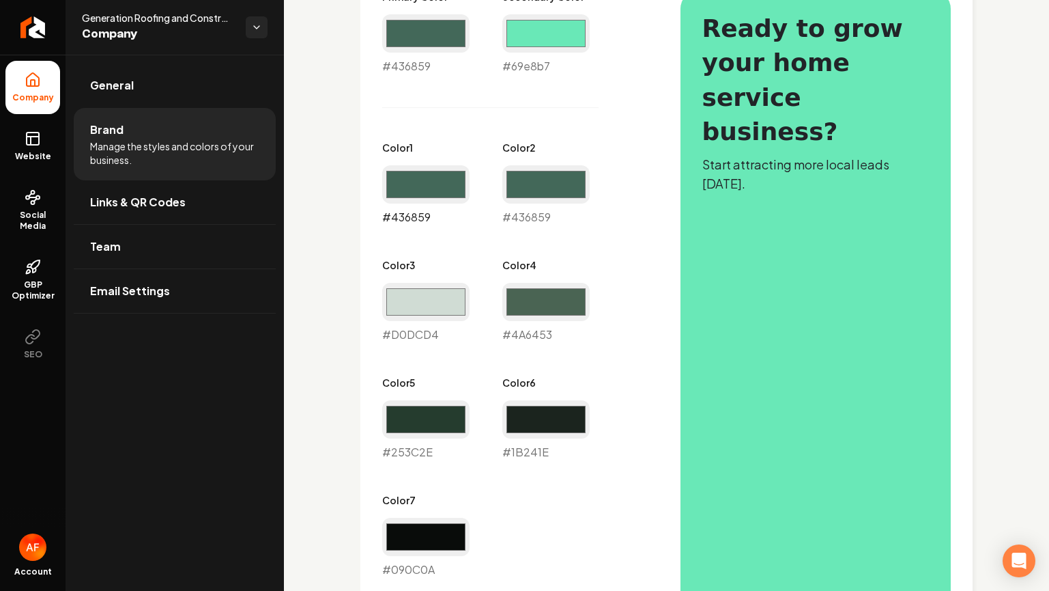
click at [440, 175] on input "#436859" at bounding box center [425, 184] width 87 height 38
type input "#6aa48d"
click at [593, 91] on div "Primary Color #436859 #436859 Secondary Color #69e8b7 #69e8b7 Color 1 #6aa48d #…" at bounding box center [517, 284] width 271 height 588
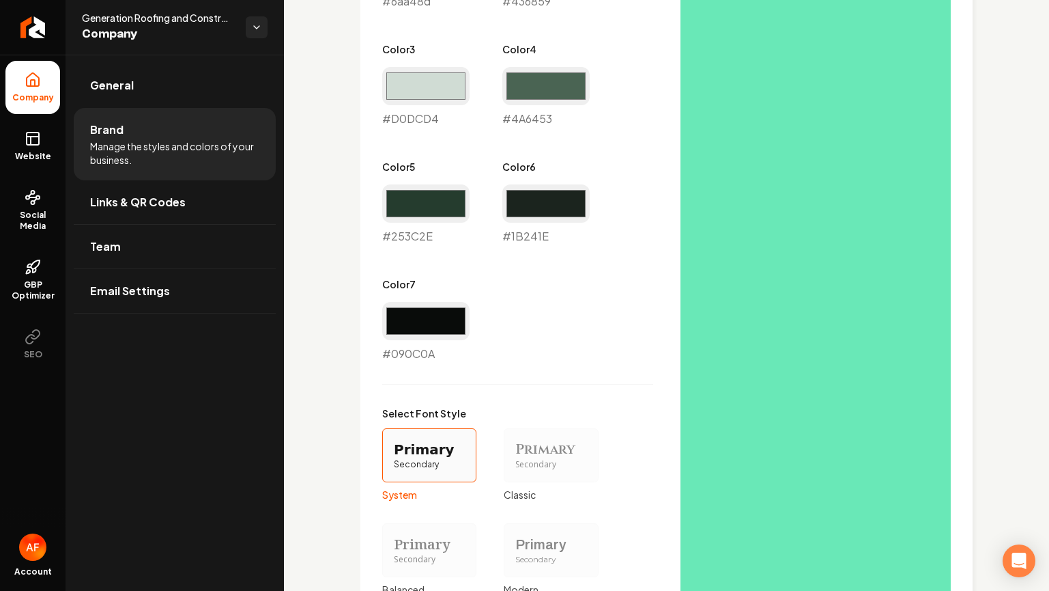
scroll to position [1158, 0]
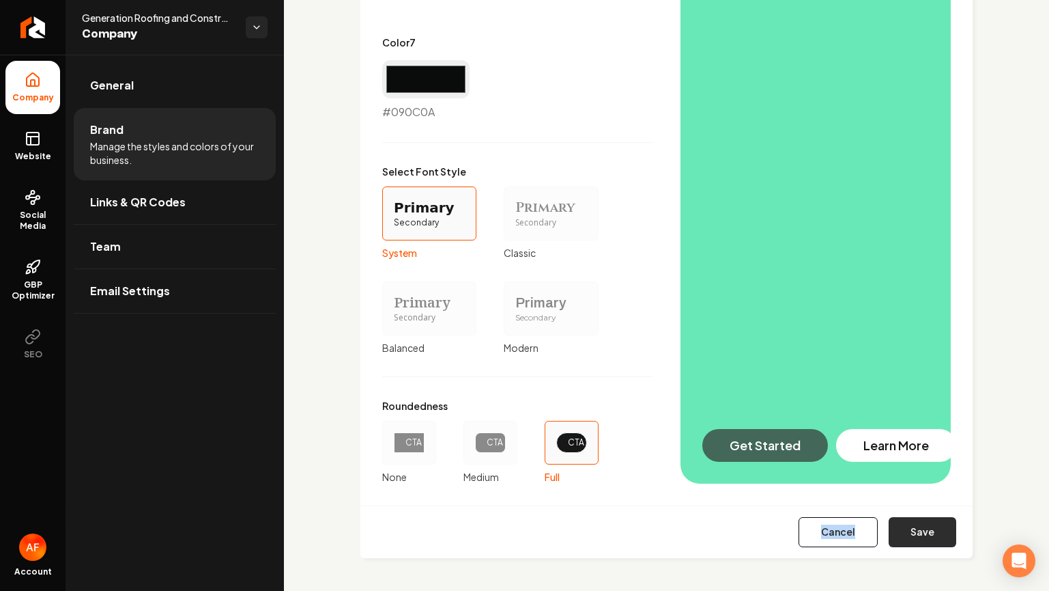
click at [914, 522] on div "Cancel Save" at bounding box center [666, 531] width 612 height 53
click at [914, 522] on button "Save" at bounding box center [923, 532] width 68 height 30
type input "#d0dcd4"
type input "#4a6453"
type input "#253c2e"
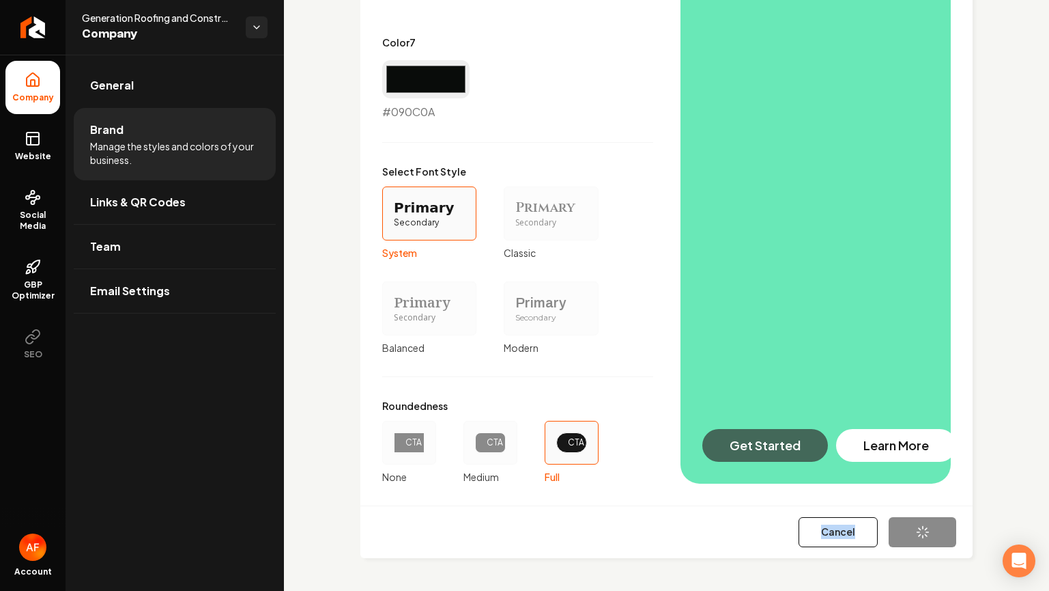
type input "#1b241e"
type input "#090c0a"
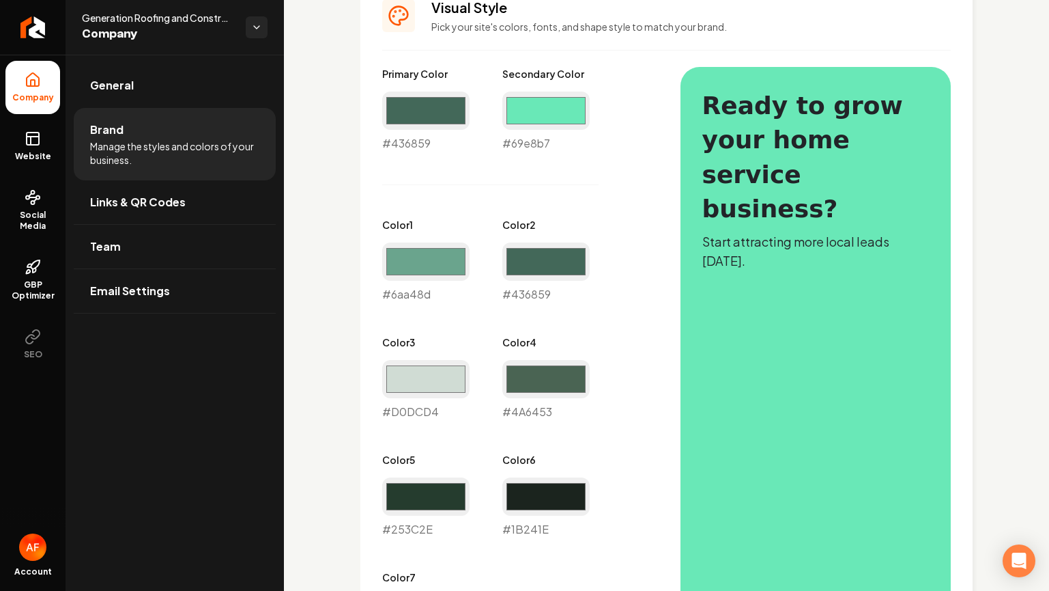
scroll to position [621, 0]
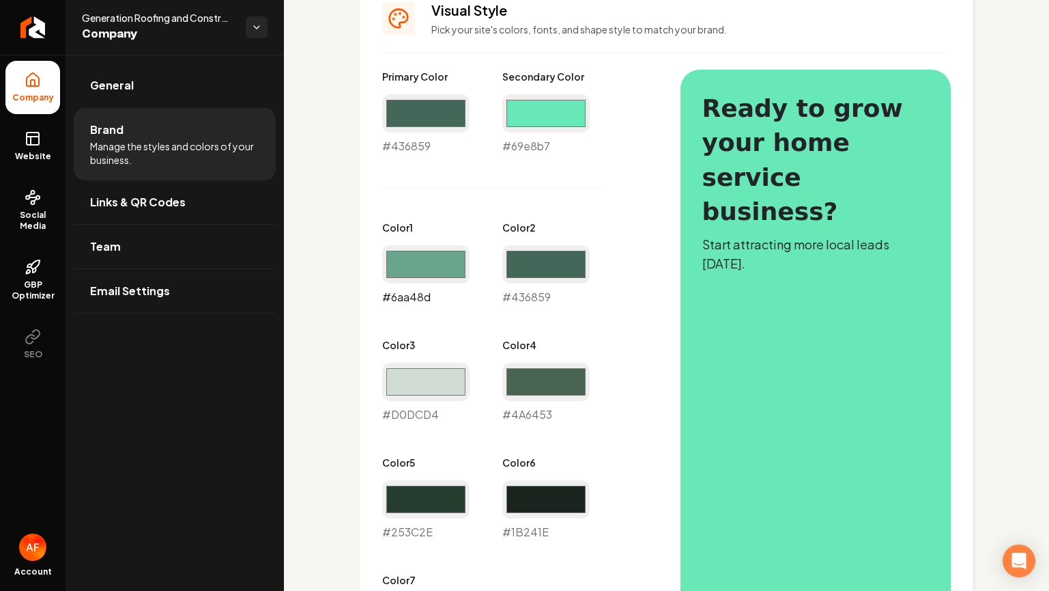
click at [441, 277] on input "#6aa48d" at bounding box center [425, 264] width 87 height 38
type input "#d6ffef"
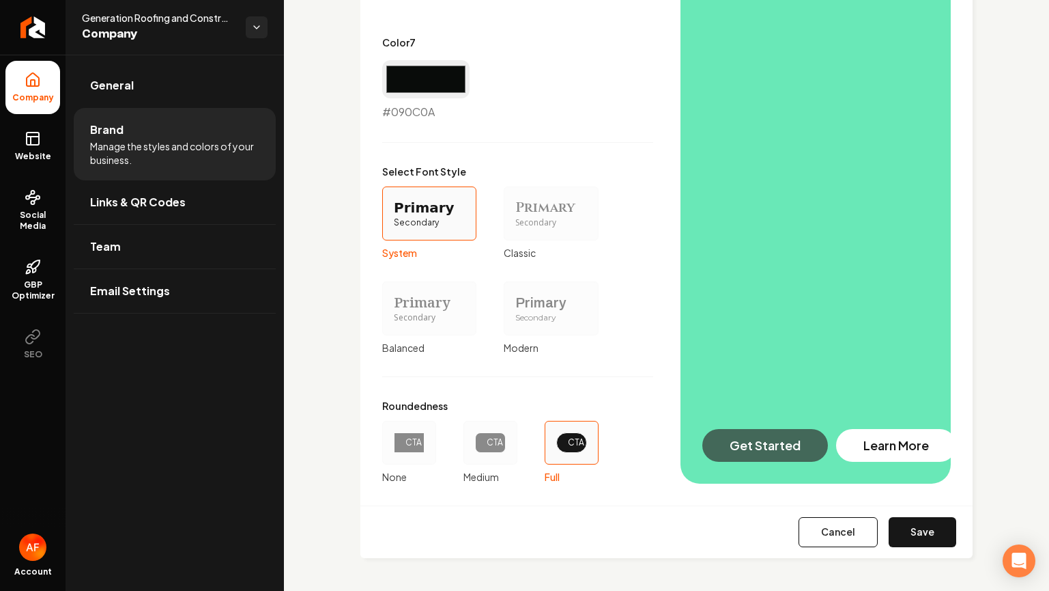
drag, startPoint x: 901, startPoint y: 532, endPoint x: 505, endPoint y: 239, distance: 492.5
click at [901, 531] on button "Save" at bounding box center [923, 532] width 68 height 30
type input "#d0dcd4"
type input "#4a6453"
type input "#253c2e"
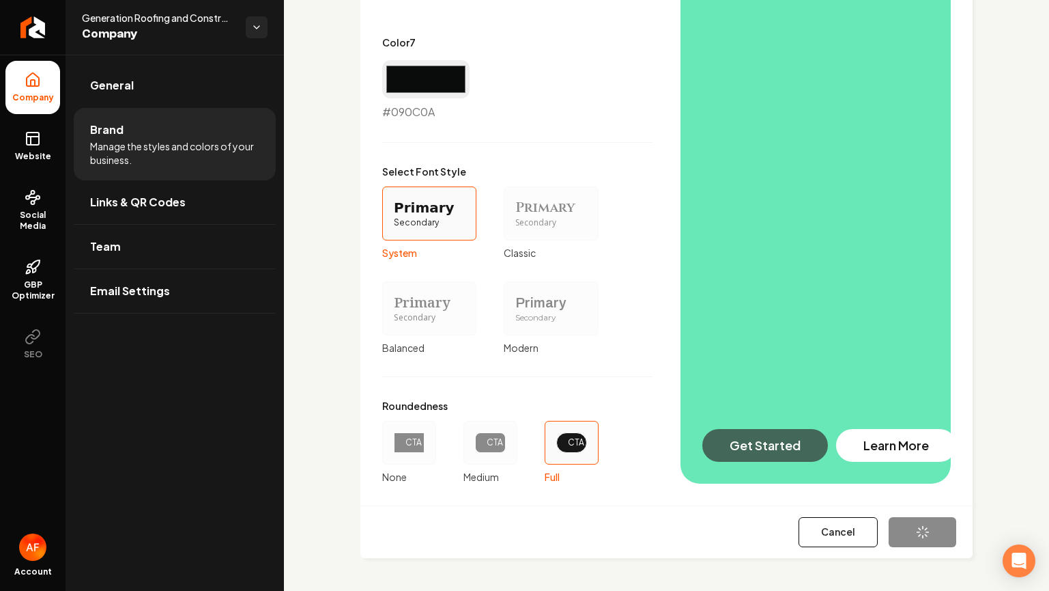
type input "#1b241e"
type input "#090c0a"
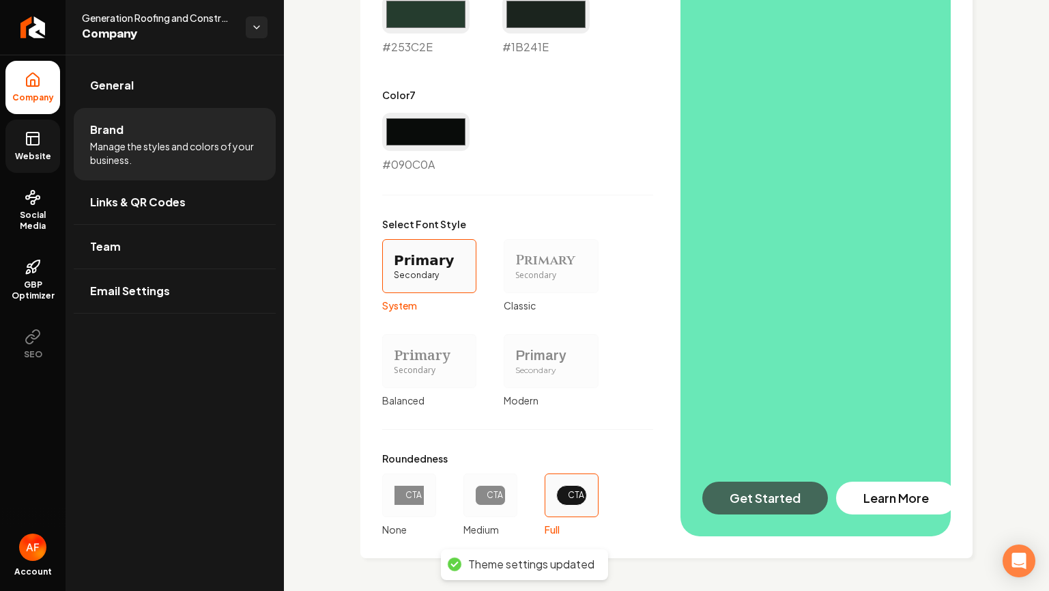
click at [45, 145] on link "Website" at bounding box center [32, 145] width 55 height 53
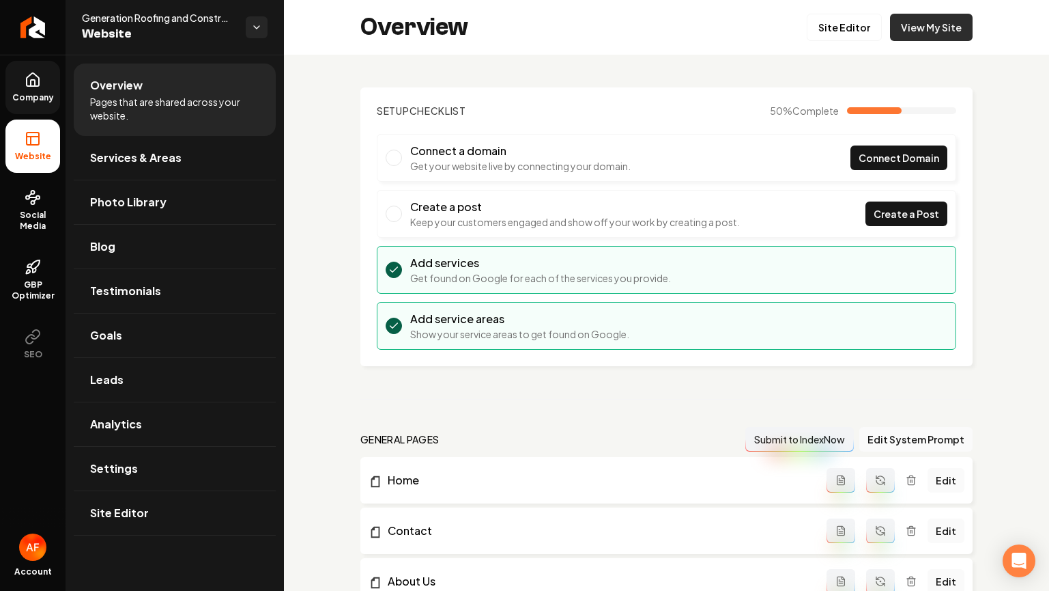
click at [933, 30] on link "View My Site" at bounding box center [931, 27] width 83 height 27
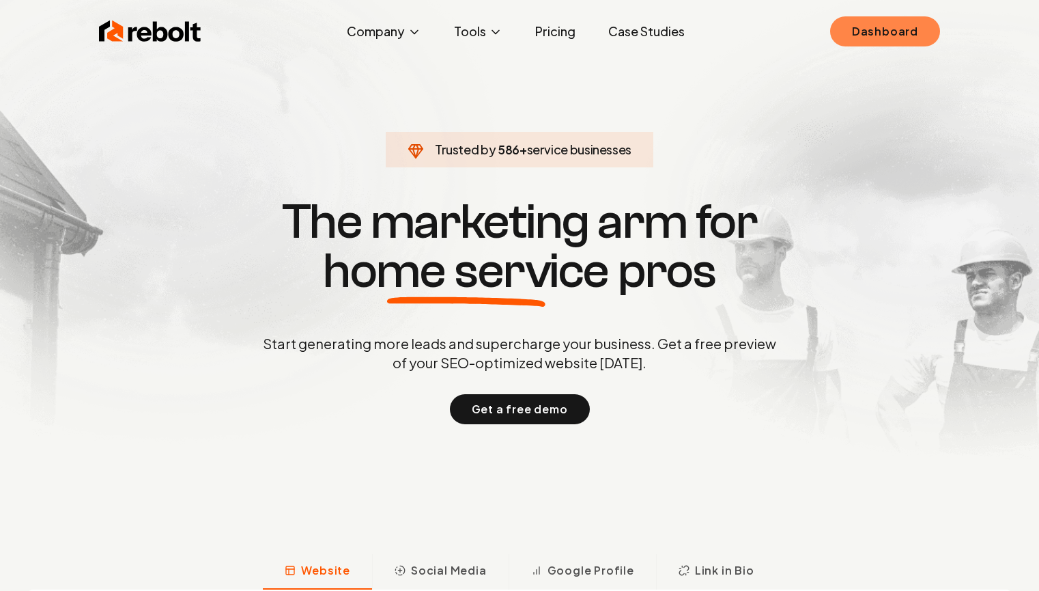
click at [869, 44] on link "Dashboard" at bounding box center [885, 31] width 110 height 30
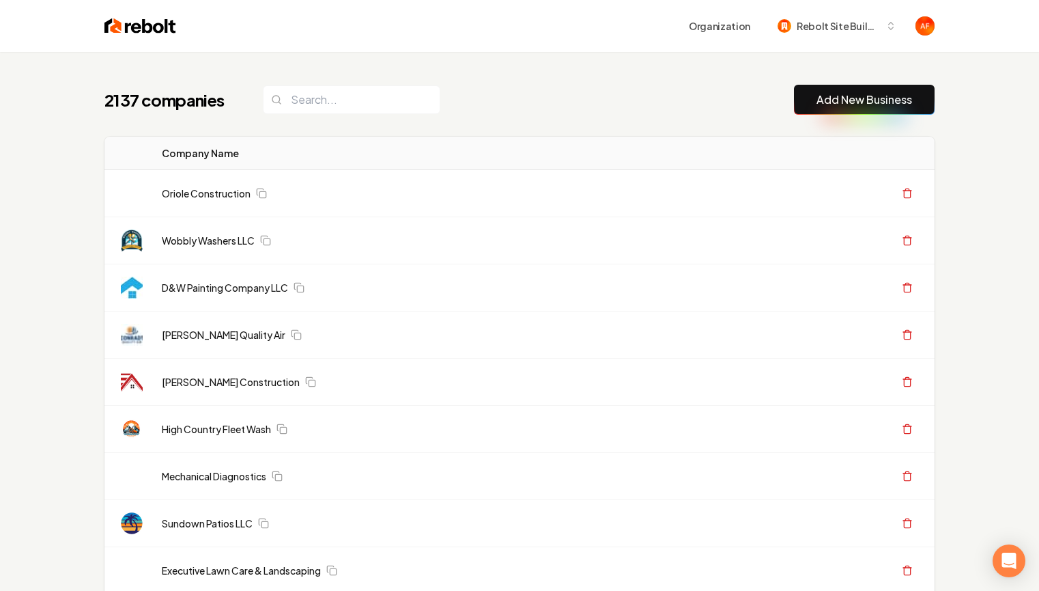
drag, startPoint x: 841, startPoint y: 98, endPoint x: 802, endPoint y: 100, distance: 39.7
click at [841, 98] on link "Add New Business" at bounding box center [865, 99] width 96 height 16
click at [802, 100] on button "Add New Business" at bounding box center [864, 100] width 141 height 30
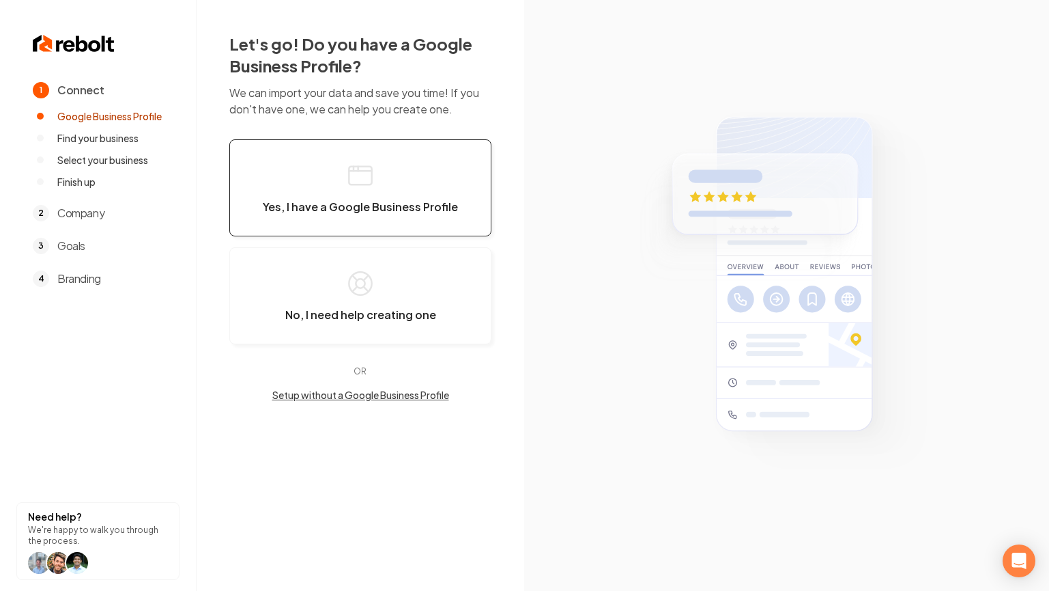
click at [369, 208] on span "Yes, I have a Google Business Profile" at bounding box center [360, 207] width 195 height 14
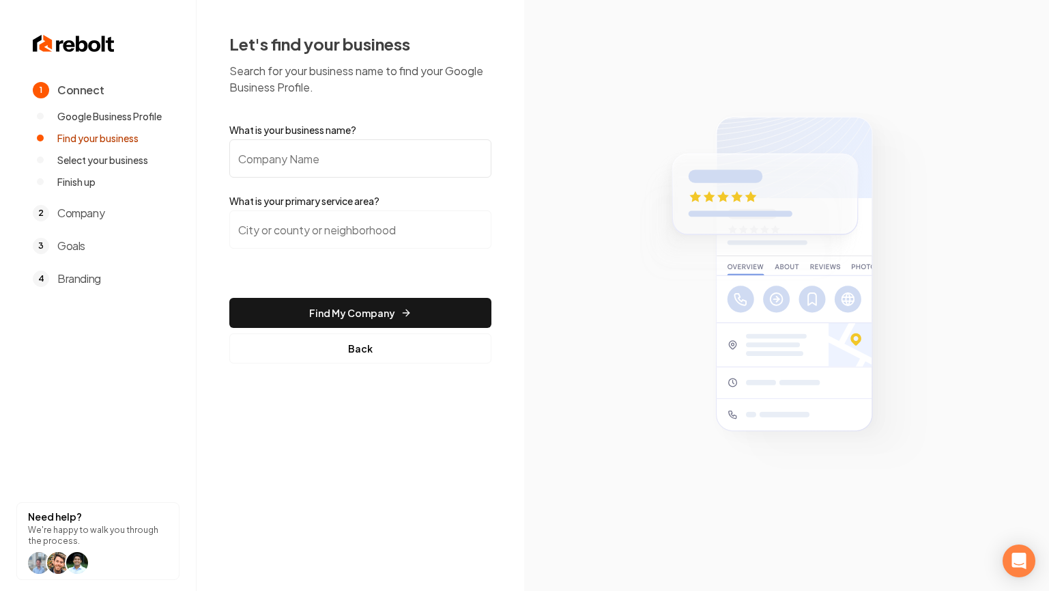
click at [391, 171] on input "What is your business name?" at bounding box center [360, 158] width 262 height 38
paste input "On-Call Plumbing"
type input "On-Call Plumbing"
drag, startPoint x: 417, startPoint y: 238, endPoint x: 425, endPoint y: 233, distance: 8.6
click at [418, 237] on input "search" at bounding box center [360, 229] width 262 height 38
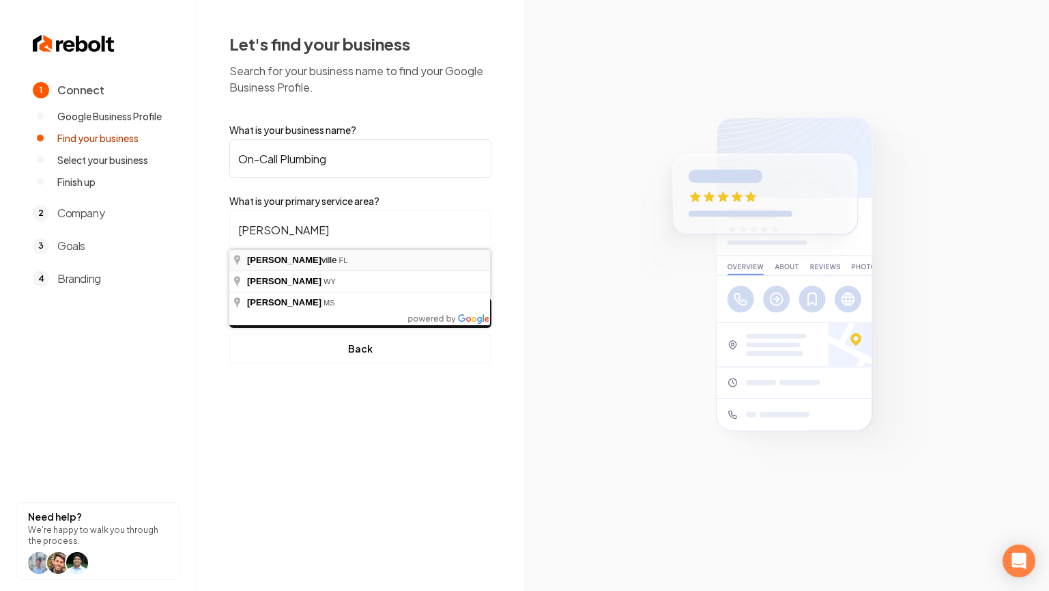
type input "Jacksonville, FL"
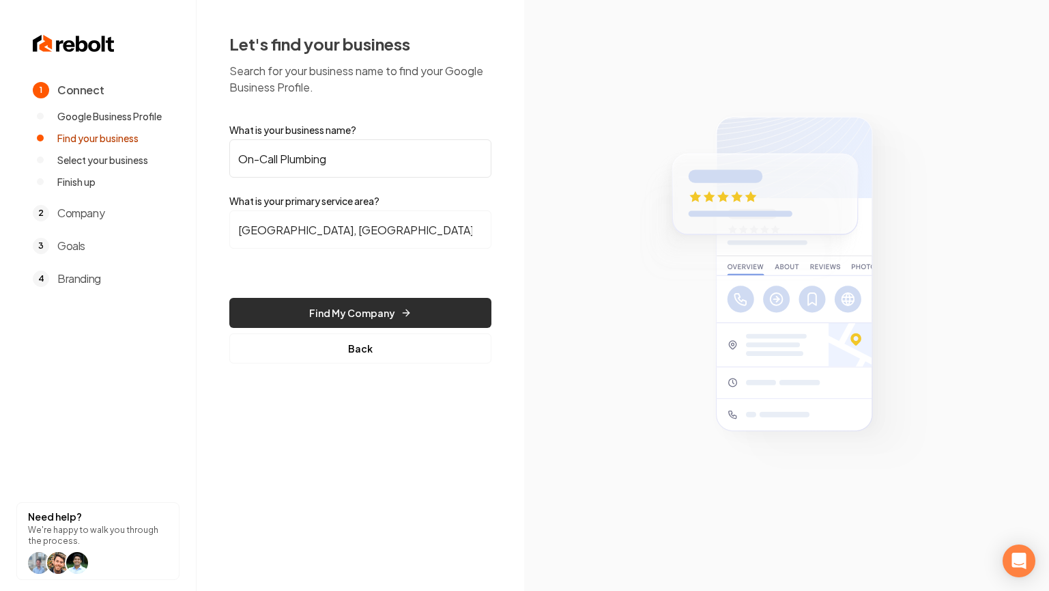
click at [350, 302] on button "Find My Company" at bounding box center [360, 313] width 262 height 30
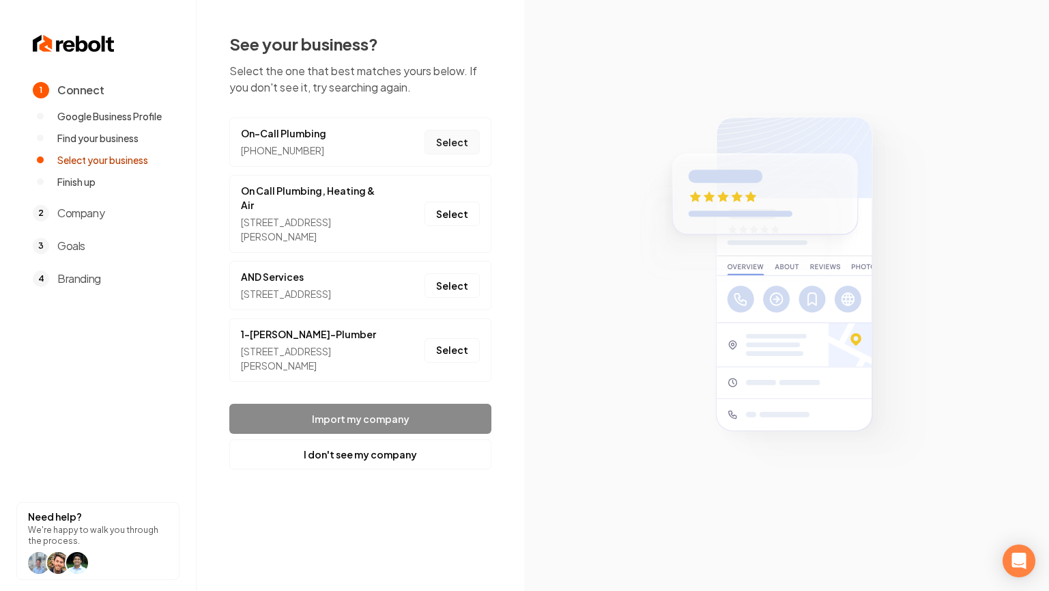
click at [457, 145] on button "Select" at bounding box center [452, 142] width 55 height 25
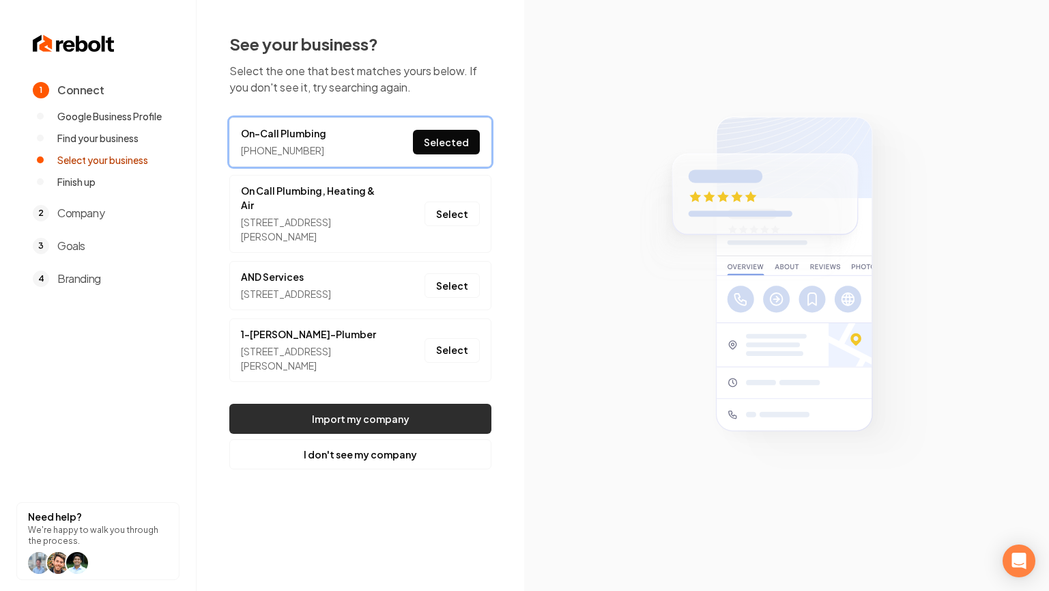
click at [479, 428] on button "Import my company" at bounding box center [360, 418] width 262 height 30
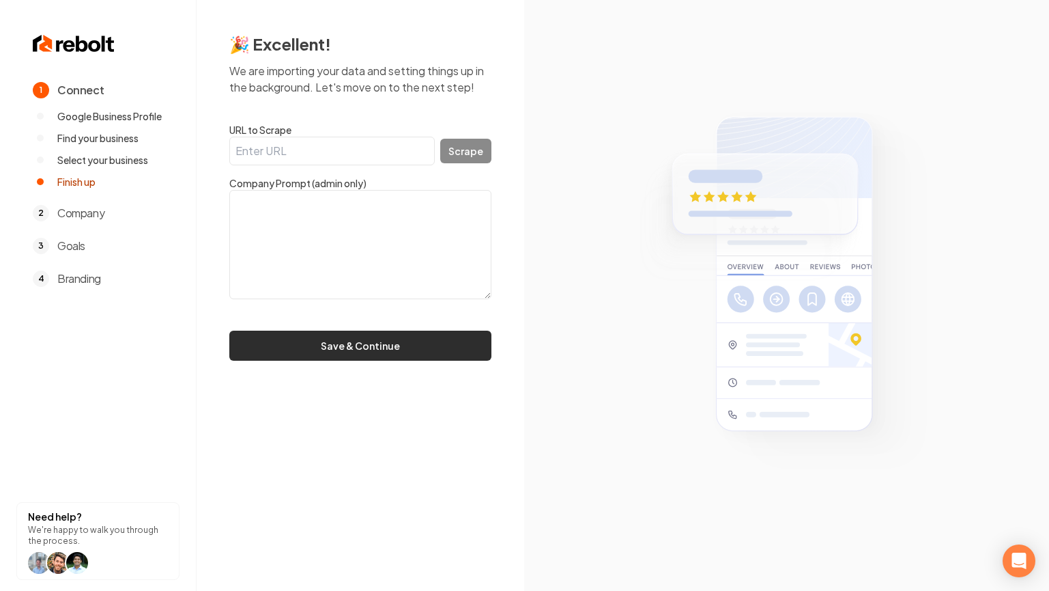
click at [409, 343] on button "Save & Continue" at bounding box center [360, 345] width 262 height 30
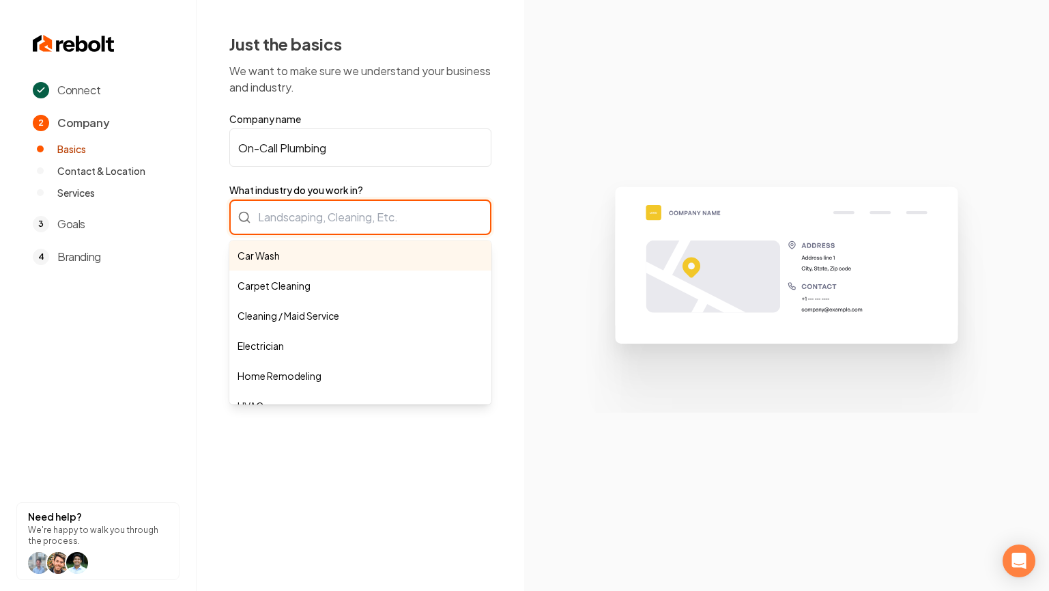
drag, startPoint x: 457, startPoint y: 199, endPoint x: 435, endPoint y: 219, distance: 29.5
click at [455, 201] on body "Connect 2 Company Basics Contact & Location Services 3 Goals 4 Branding Need he…" at bounding box center [524, 295] width 1049 height 591
click at [435, 219] on input "What industry do you work in?" at bounding box center [360, 217] width 262 height 36
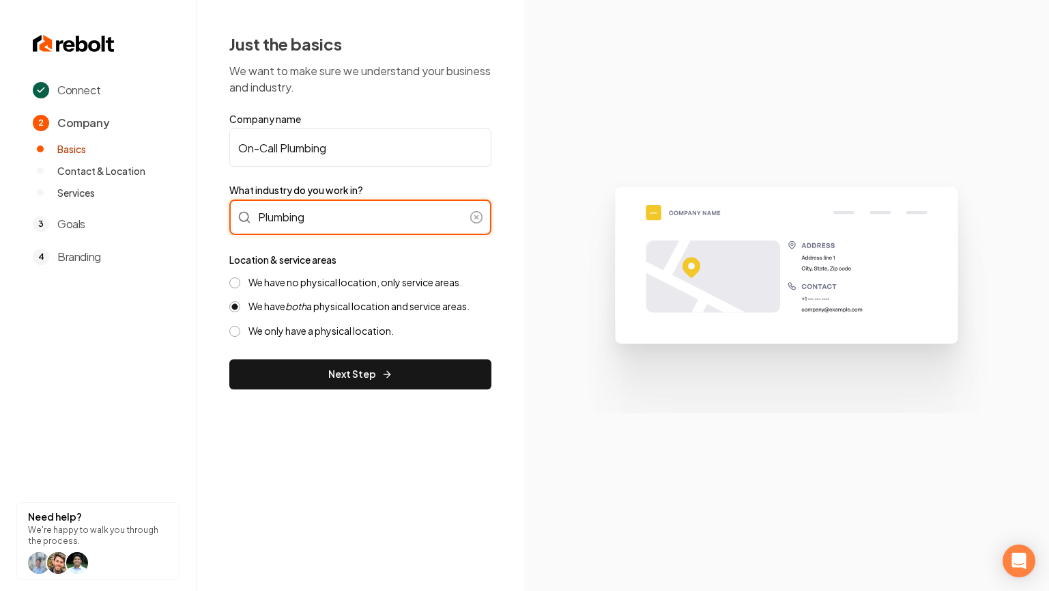
type input "Plumbing"
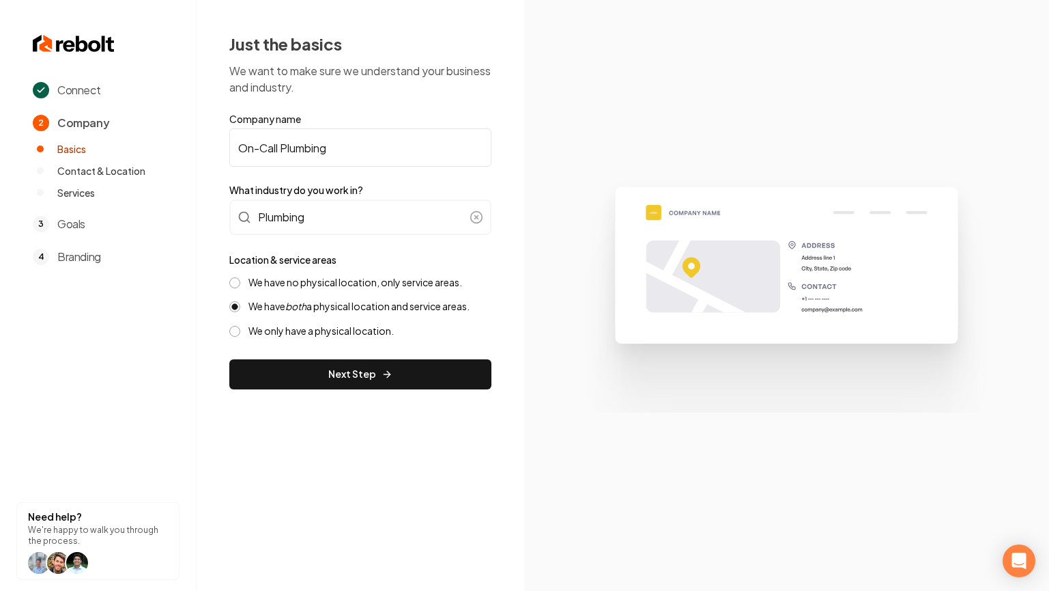
click at [328, 281] on label "We have no physical location, only service areas." at bounding box center [356, 282] width 214 height 13
click at [240, 281] on button "We have no physical location, only service areas." at bounding box center [234, 282] width 11 height 11
click at [339, 370] on button "Next Step" at bounding box center [360, 374] width 262 height 30
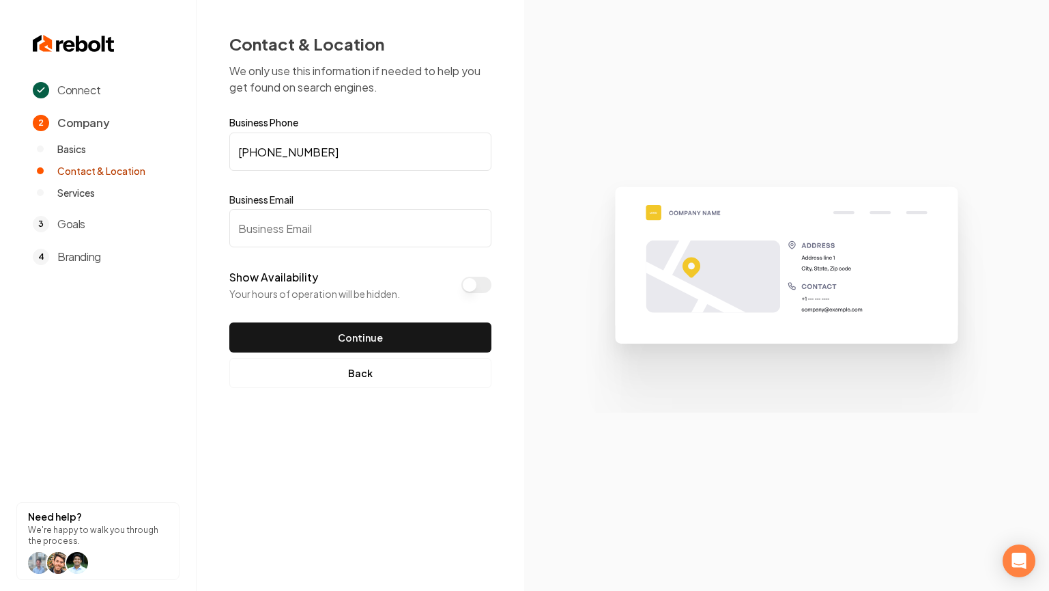
click at [324, 236] on input "Business Email" at bounding box center [360, 228] width 262 height 38
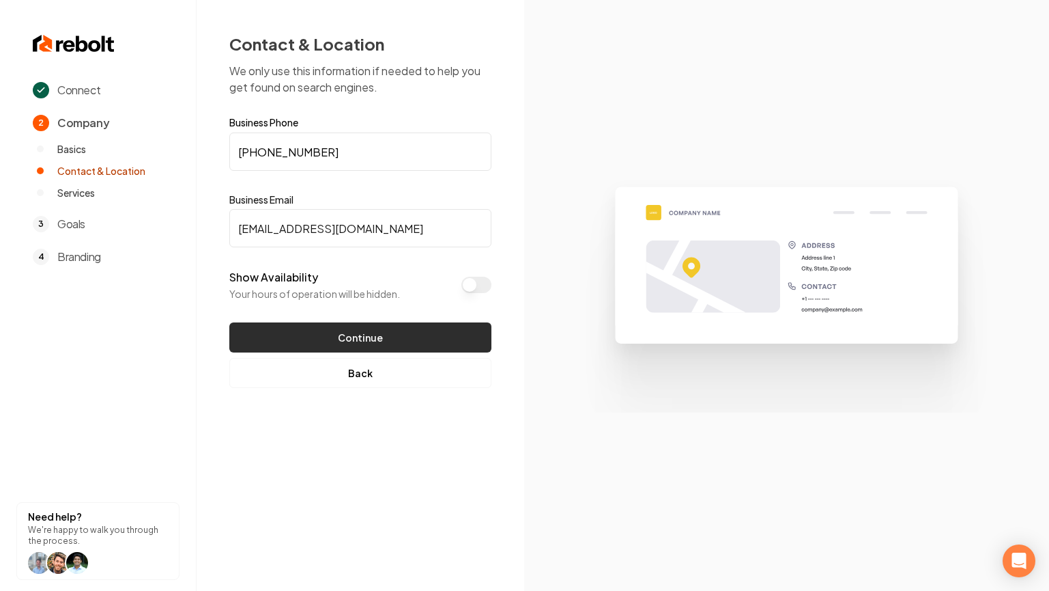
type input "Test@test.com"
drag, startPoint x: 466, startPoint y: 322, endPoint x: 460, endPoint y: 326, distance: 7.8
click at [466, 322] on button "Continue" at bounding box center [360, 337] width 262 height 30
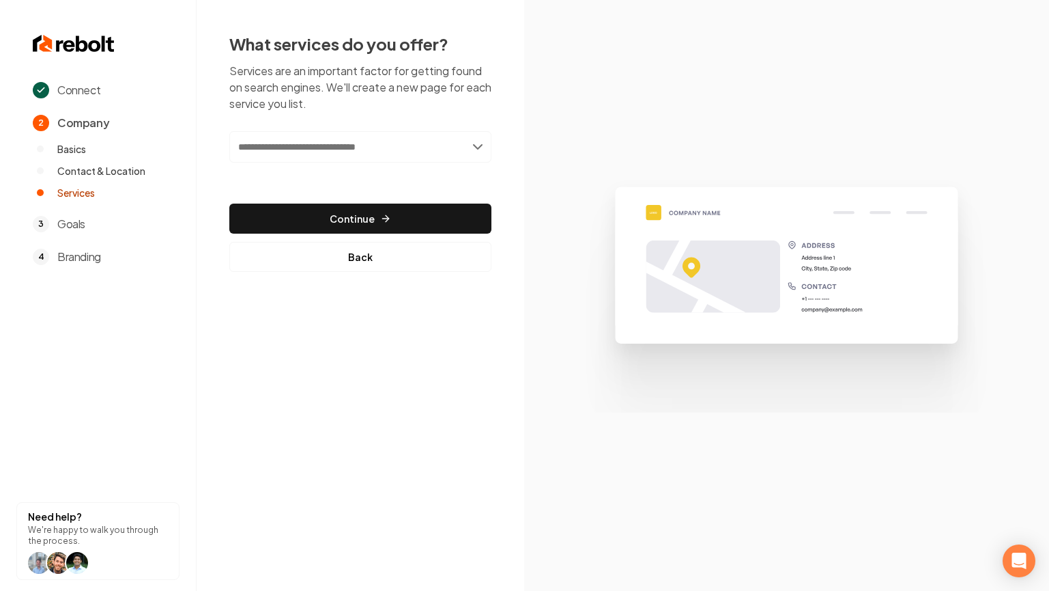
click at [394, 157] on input "text" at bounding box center [360, 146] width 262 height 31
click at [471, 145] on input "text" at bounding box center [360, 146] width 262 height 31
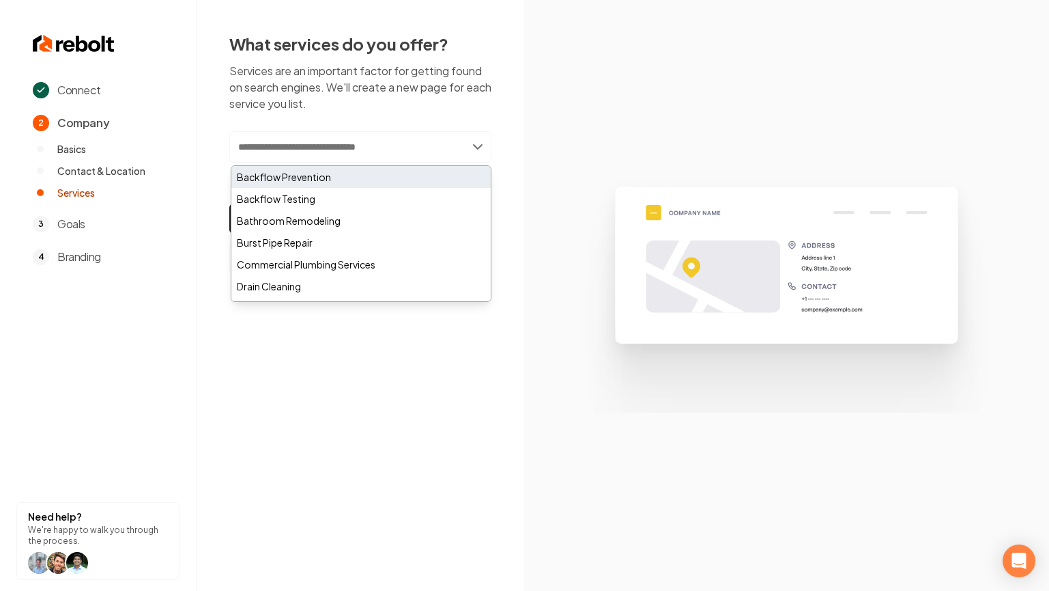
click at [360, 178] on div "Backflow Prevention" at bounding box center [360, 177] width 259 height 22
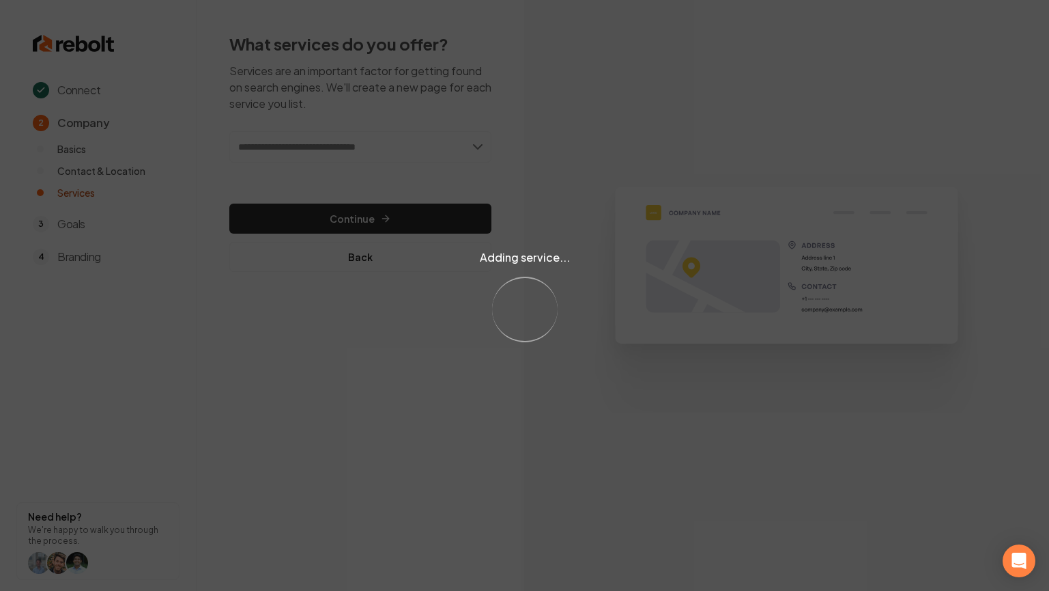
click at [468, 139] on div "Adding service... Loading..." at bounding box center [524, 295] width 1049 height 591
click at [472, 141] on div "Adding service... Loading..." at bounding box center [524, 295] width 1049 height 591
click at [472, 145] on div "Adding service... Loading..." at bounding box center [524, 295] width 1049 height 591
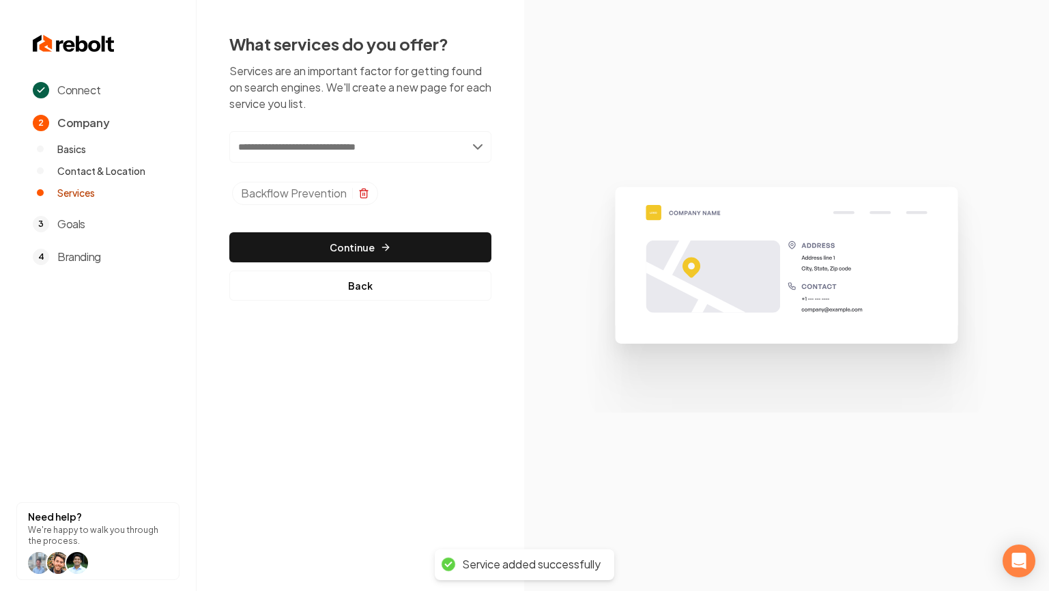
click at [365, 190] on icon "Selected tags" at bounding box center [363, 189] width 3 height 2
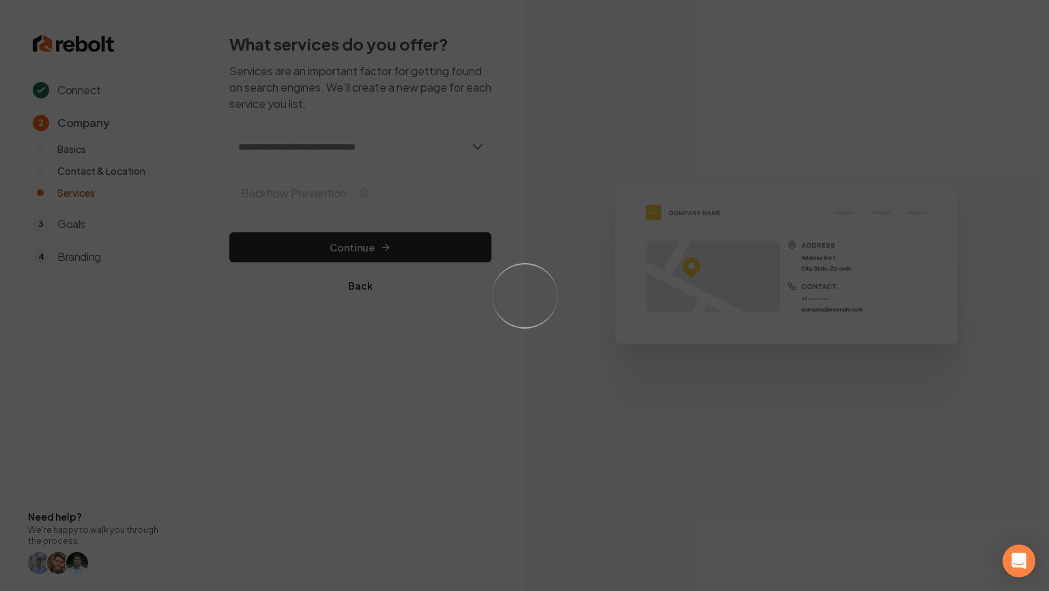
click at [451, 148] on div "Loading..." at bounding box center [524, 295] width 1049 height 591
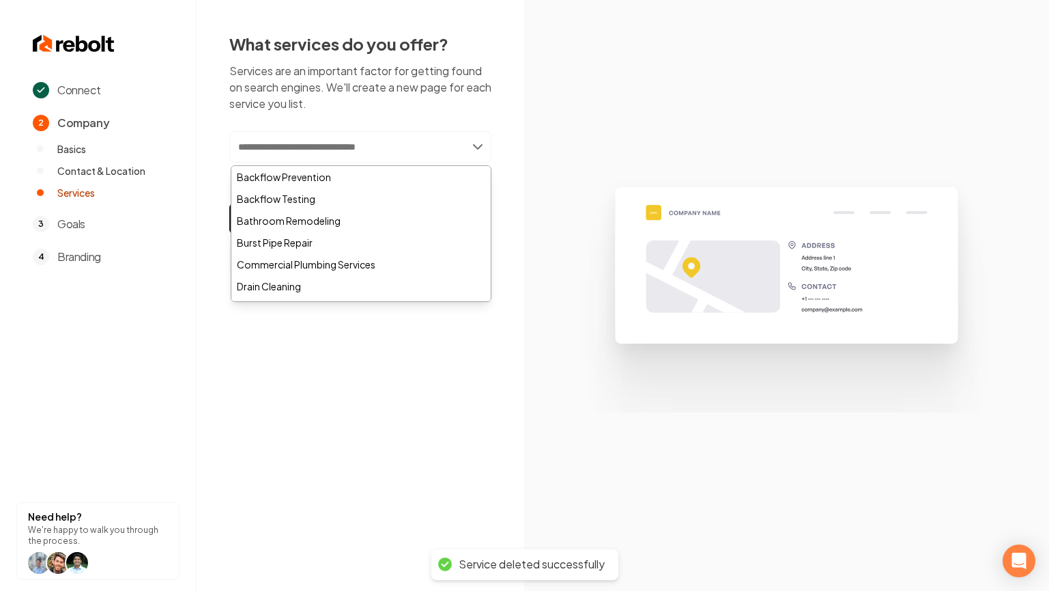
click at [392, 145] on input "text" at bounding box center [360, 146] width 262 height 31
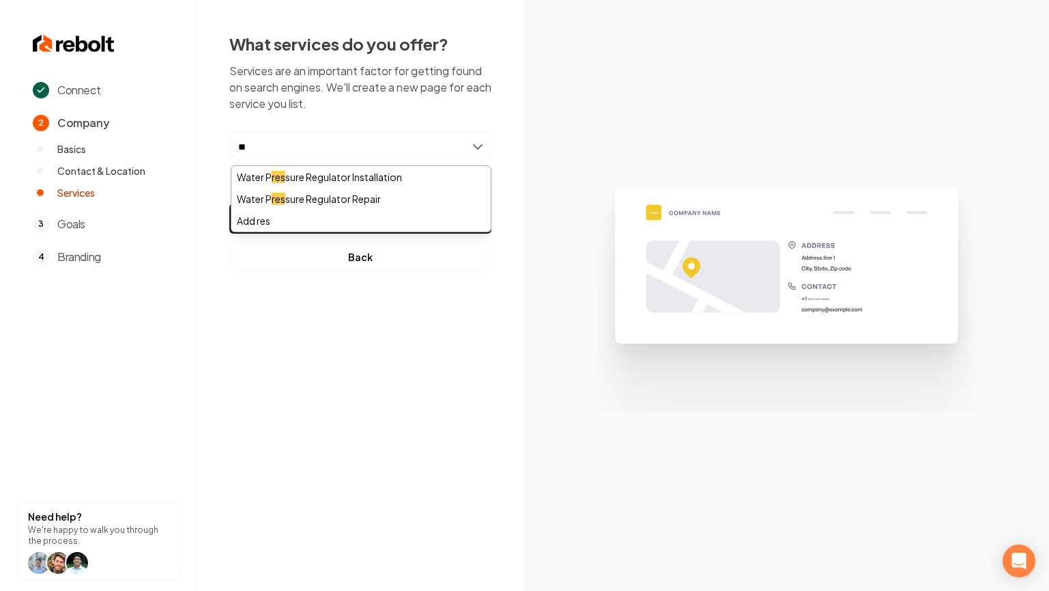
type input "*"
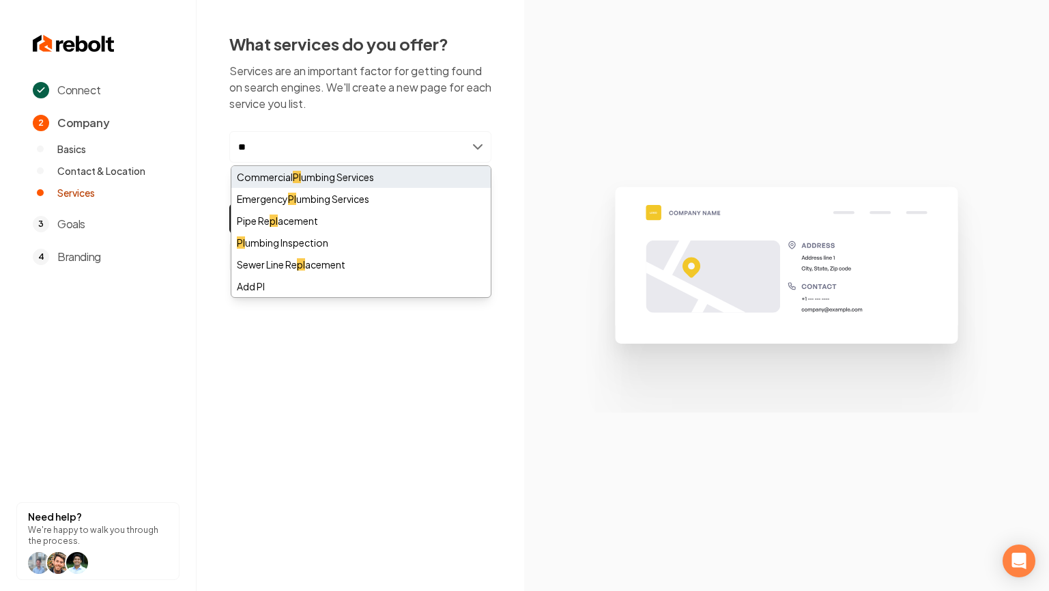
type input "**"
click at [409, 181] on div "Commercial Pl umbing Services" at bounding box center [360, 177] width 259 height 22
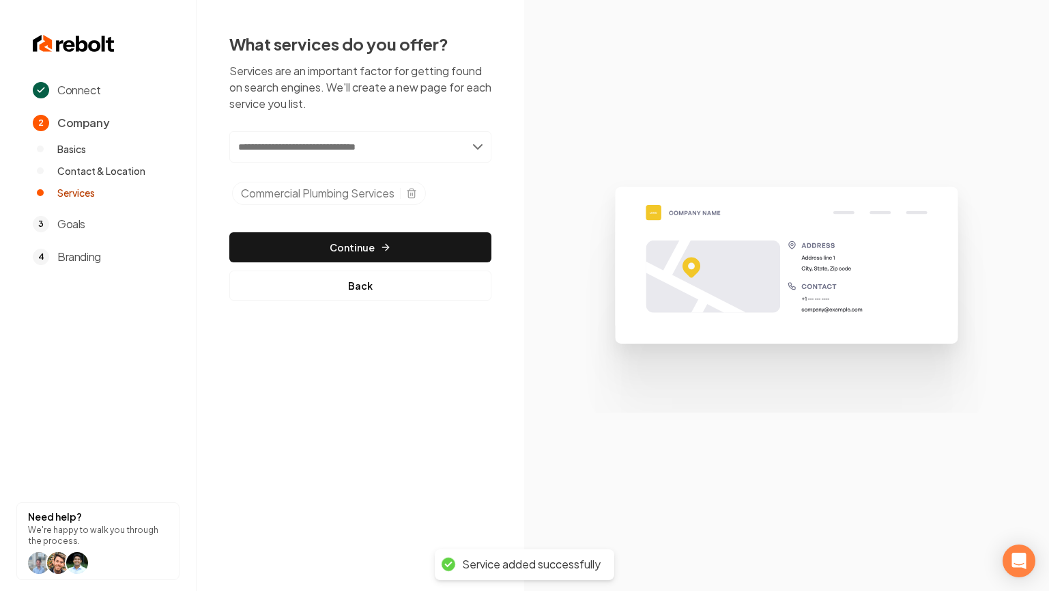
click at [422, 148] on input "text" at bounding box center [360, 146] width 262 height 31
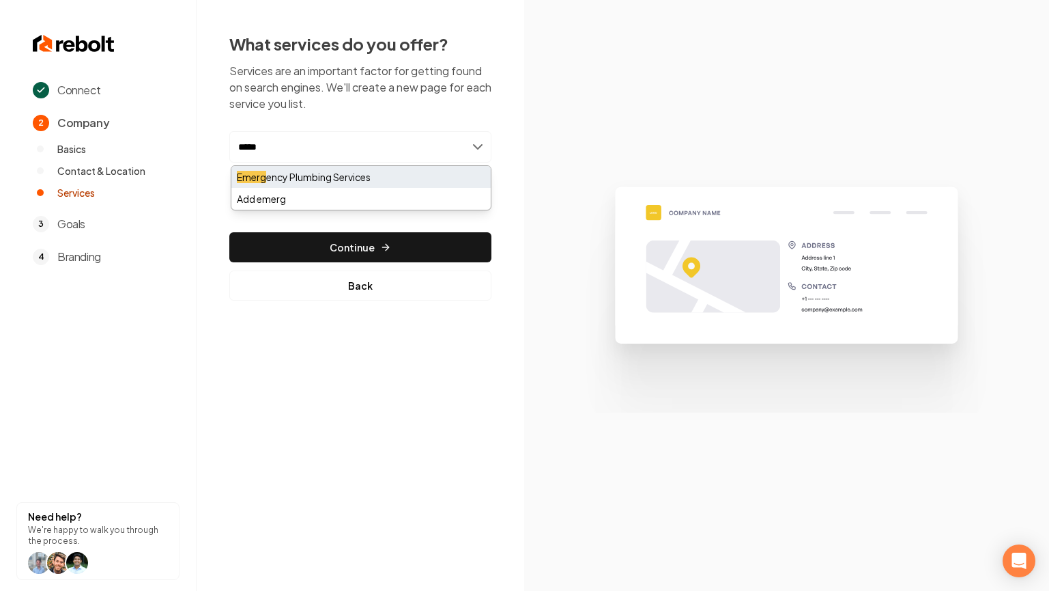
type input "*****"
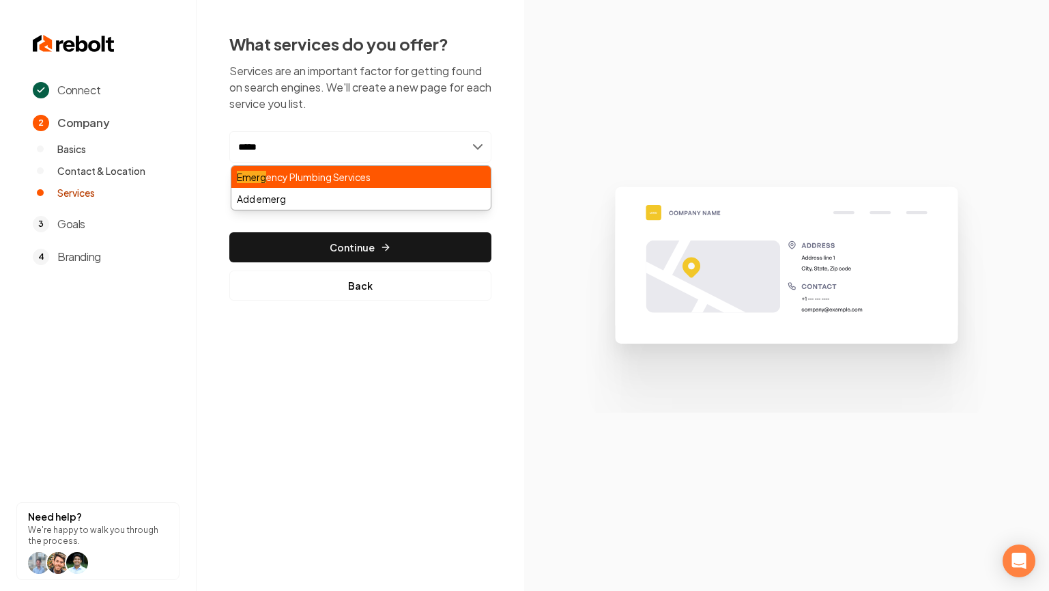
click at [326, 172] on div "Emerg ency Plumbing Services" at bounding box center [360, 177] width 259 height 22
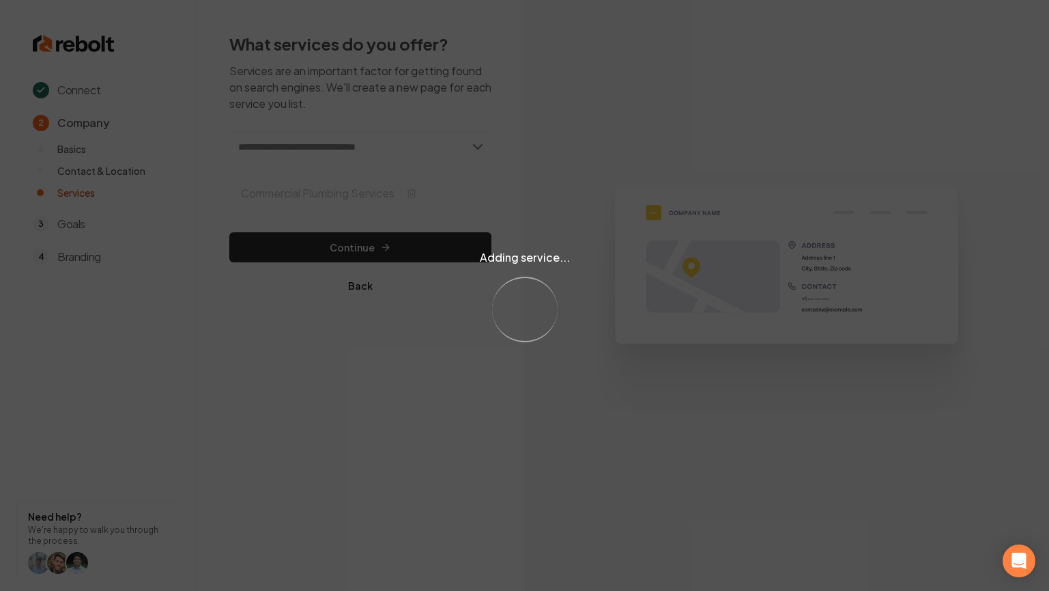
click at [477, 150] on div "Adding service... Loading..." at bounding box center [524, 295] width 1049 height 591
click at [389, 152] on div "Adding service... Loading..." at bounding box center [524, 295] width 1049 height 591
click at [382, 147] on div "Adding service... Loading..." at bounding box center [524, 295] width 1049 height 591
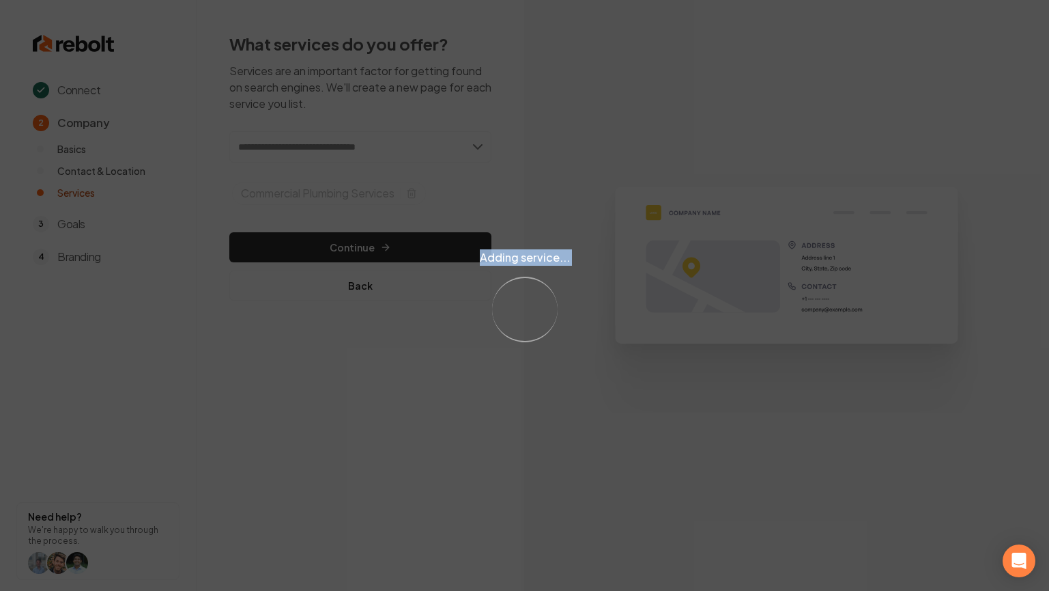
click at [380, 148] on div "Adding service... Loading..." at bounding box center [524, 295] width 1049 height 591
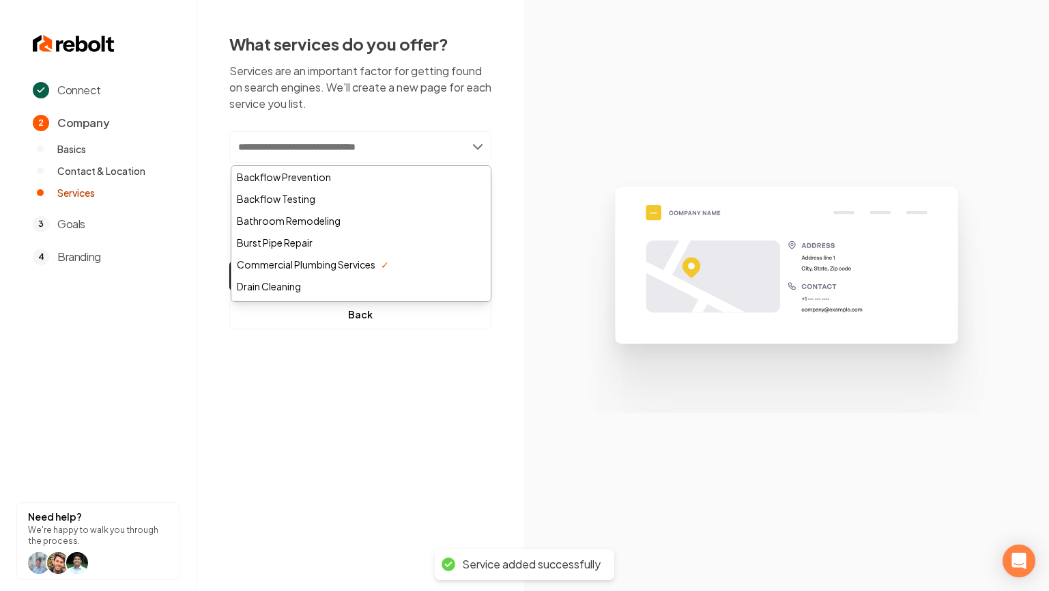
click at [380, 148] on input "text" at bounding box center [360, 146] width 262 height 31
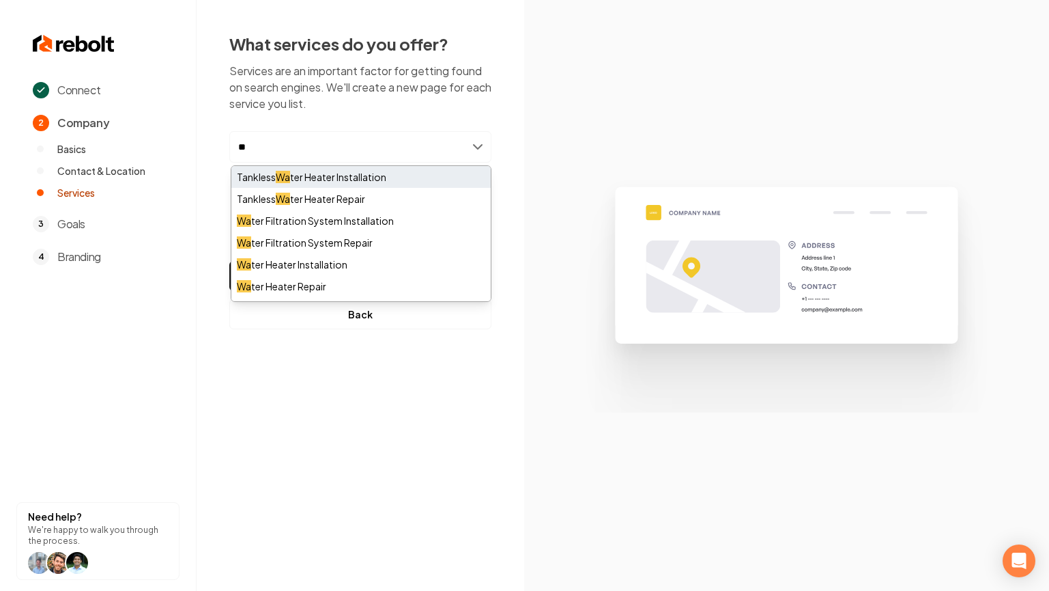
type input "**"
click at [339, 177] on div "Tankless Wa ter Heater Installation" at bounding box center [360, 177] width 259 height 22
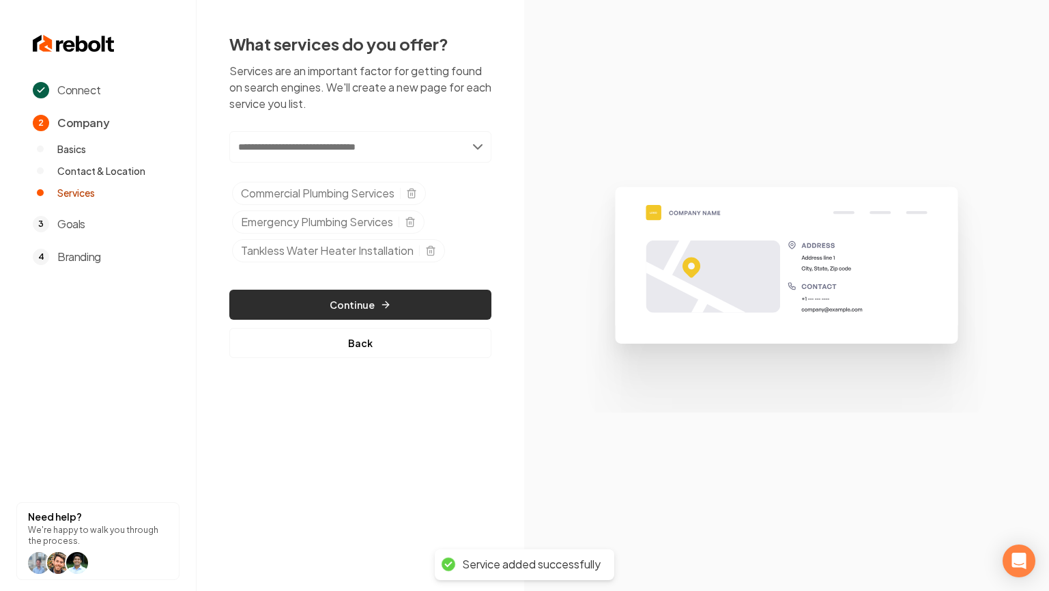
click at [397, 307] on button "Continue" at bounding box center [360, 304] width 262 height 30
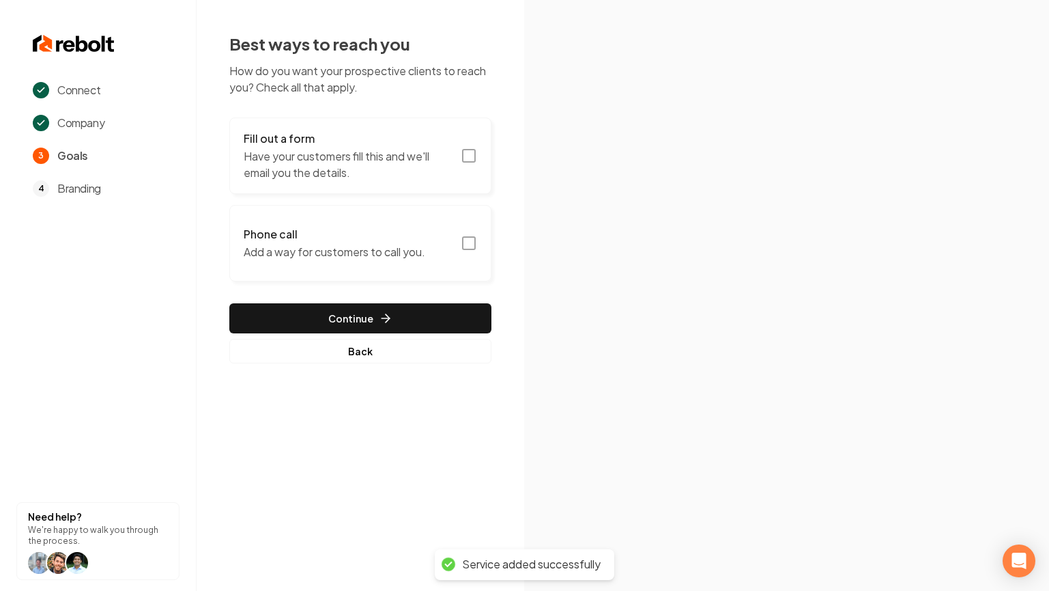
click at [392, 163] on p "Have your customers fill this and we'll email you the details." at bounding box center [348, 164] width 209 height 33
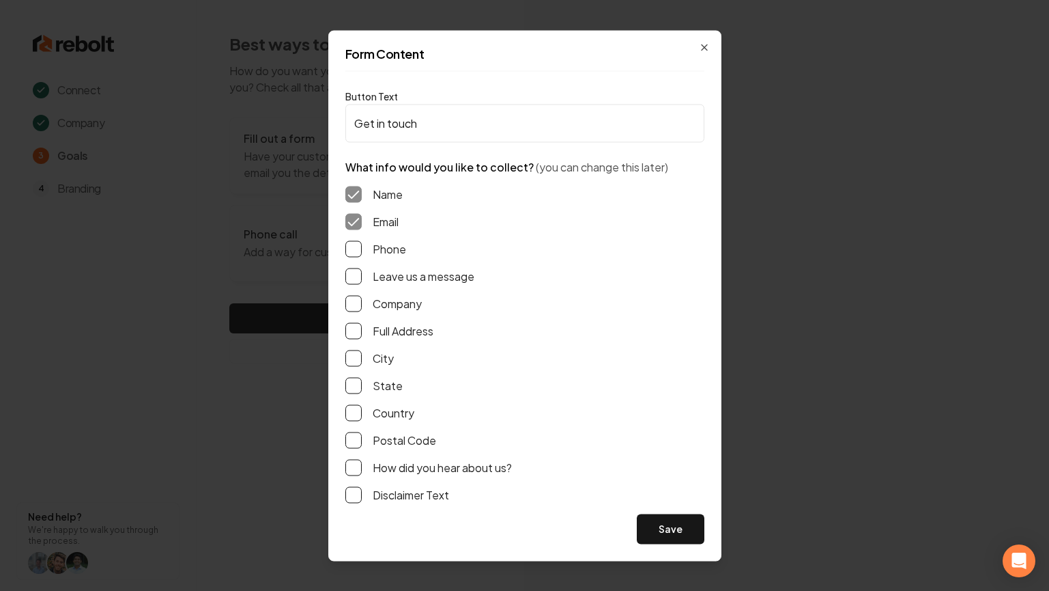
click at [371, 250] on div "Phone" at bounding box center [524, 248] width 359 height 16
click at [378, 274] on label "Leave us a message" at bounding box center [424, 276] width 102 height 16
click at [362, 274] on button "Leave us a message" at bounding box center [353, 276] width 16 height 16
click at [385, 250] on label "Phone" at bounding box center [389, 248] width 33 height 16
click at [362, 250] on button "Phone" at bounding box center [353, 248] width 16 height 16
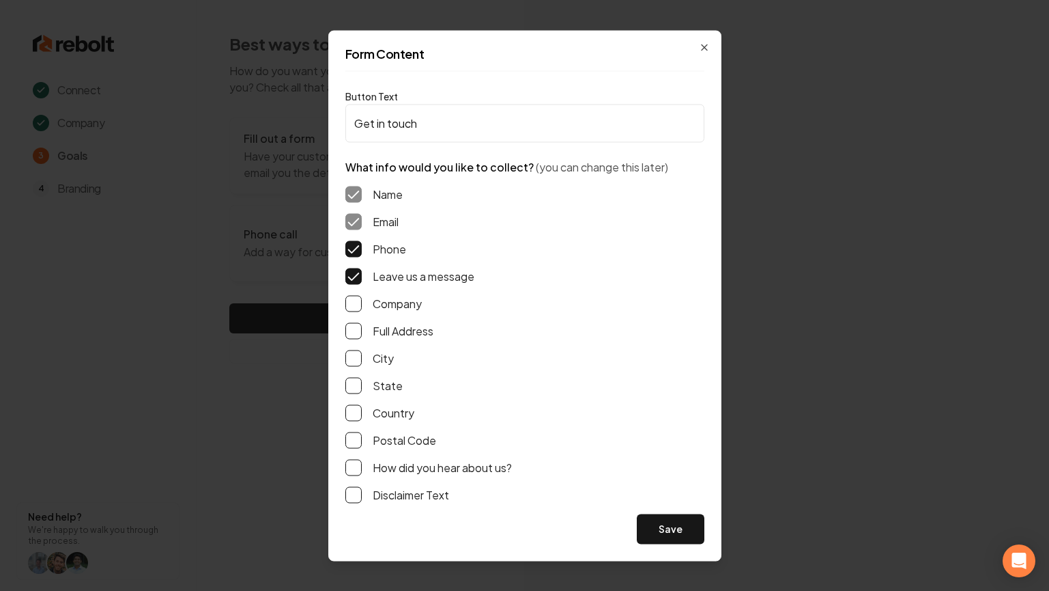
click at [391, 325] on label "Full Address" at bounding box center [403, 330] width 61 height 16
click at [362, 325] on button "Full Address" at bounding box center [353, 330] width 16 height 16
click at [417, 472] on label "How did you hear about us?" at bounding box center [442, 467] width 139 height 16
click at [362, 472] on button "How did you hear about us?" at bounding box center [353, 467] width 16 height 16
drag, startPoint x: 655, startPoint y: 525, endPoint x: 436, endPoint y: 325, distance: 296.7
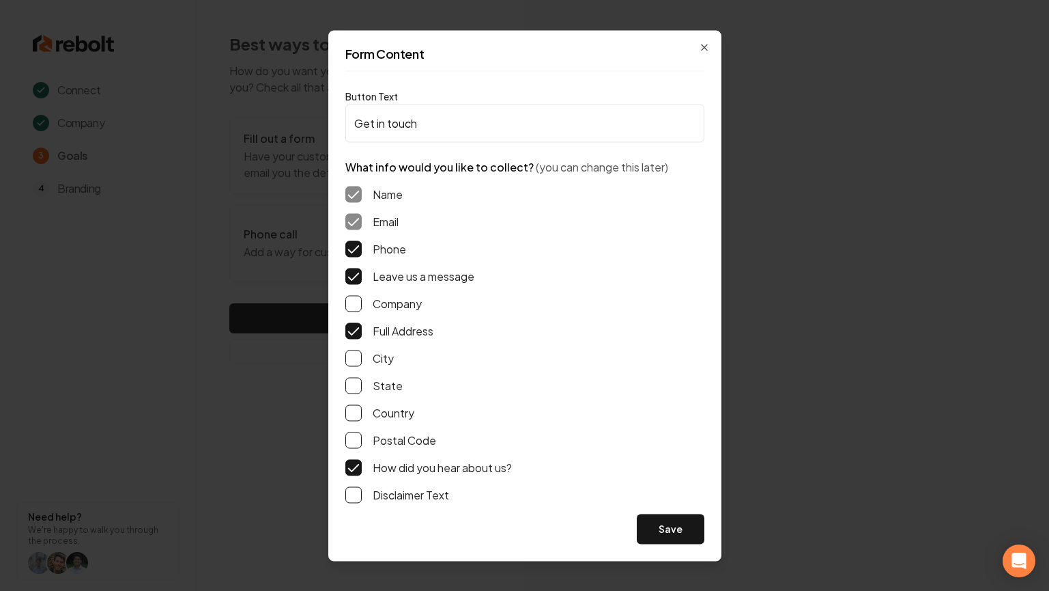
click at [655, 524] on button "Save" at bounding box center [671, 528] width 68 height 30
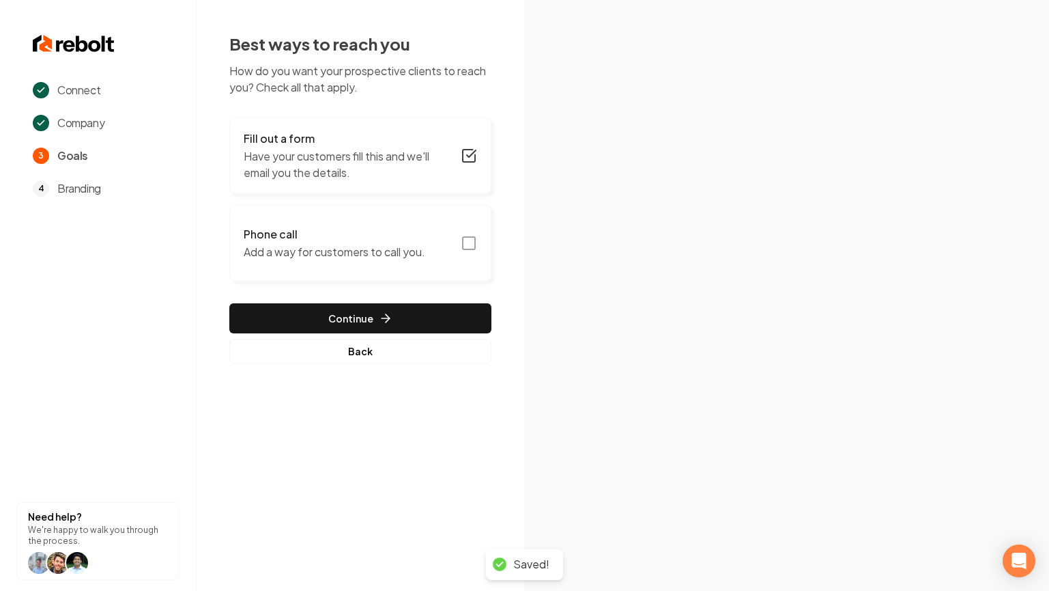
click at [337, 250] on p "Add a way for customers to call you." at bounding box center [335, 252] width 182 height 16
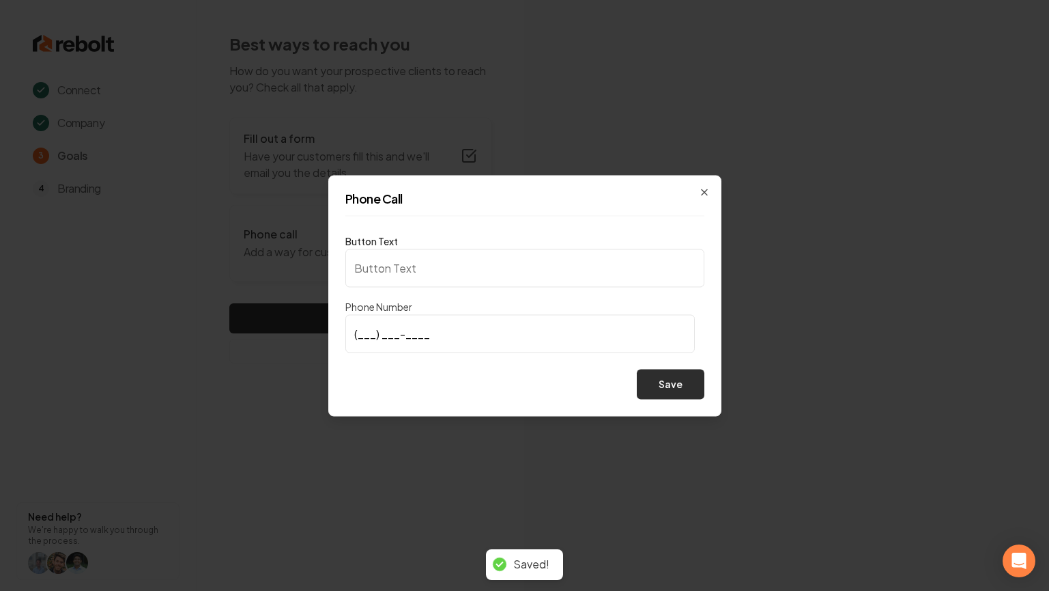
type input "Call us"
type input "(904) 554-9925"
click at [676, 385] on button "Save" at bounding box center [671, 384] width 68 height 30
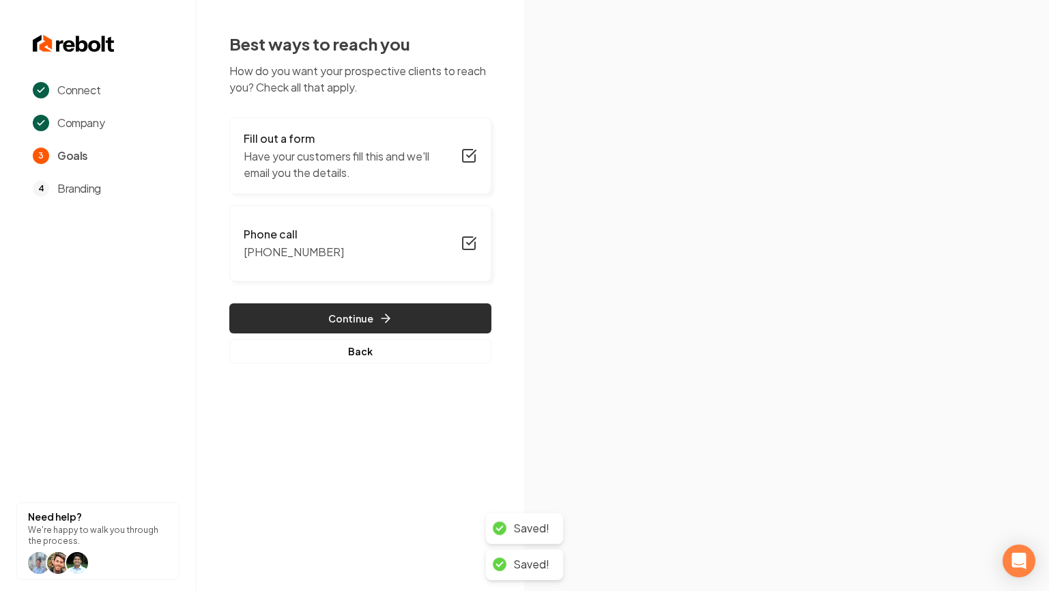
click at [318, 330] on button "Continue" at bounding box center [360, 318] width 262 height 30
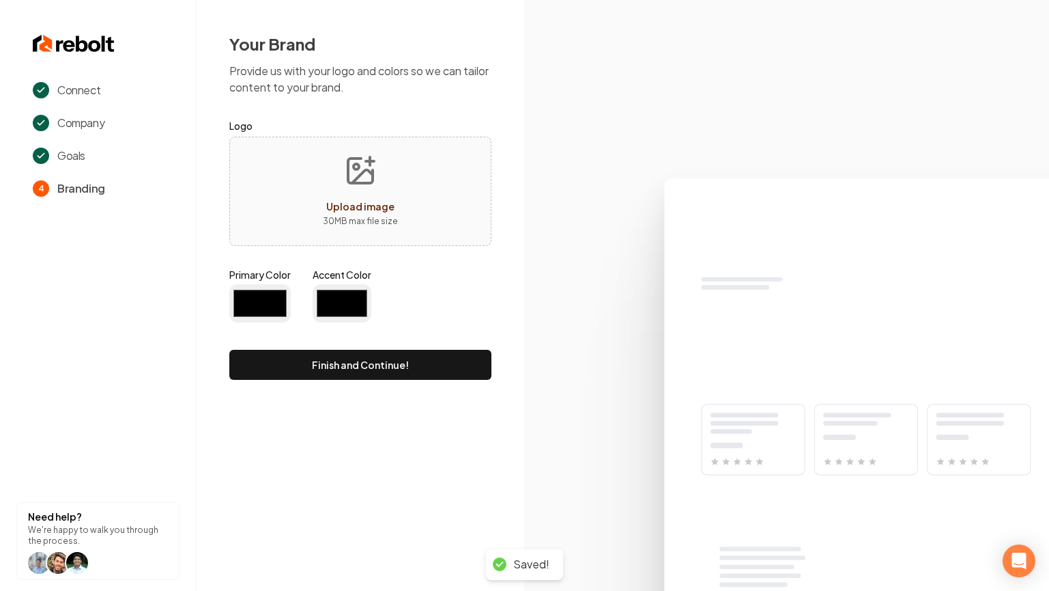
type input "#194d33"
type input "#70be00"
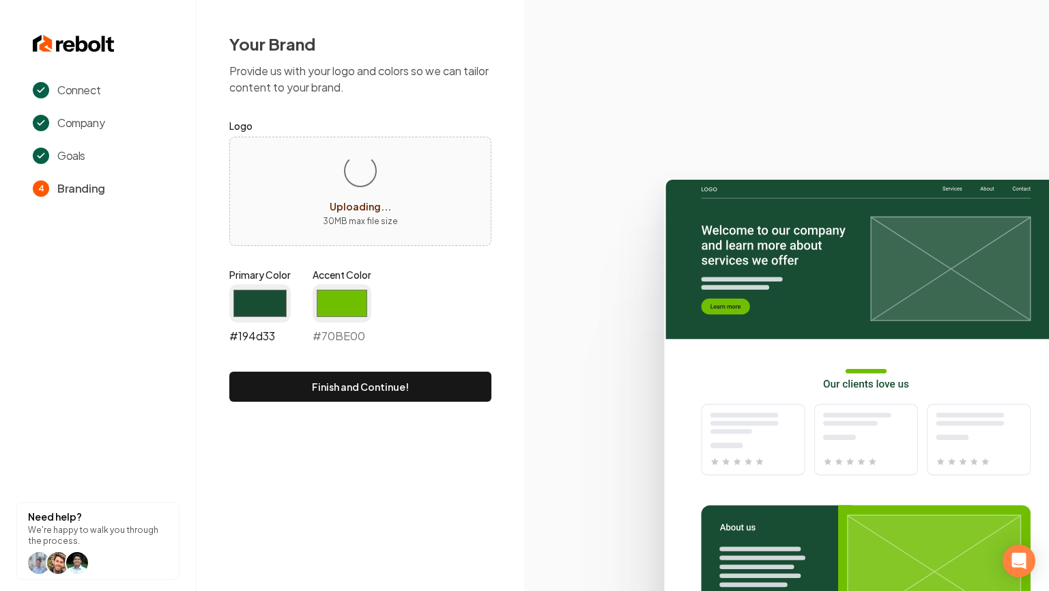
click at [277, 291] on input "#194d33" at bounding box center [259, 303] width 61 height 38
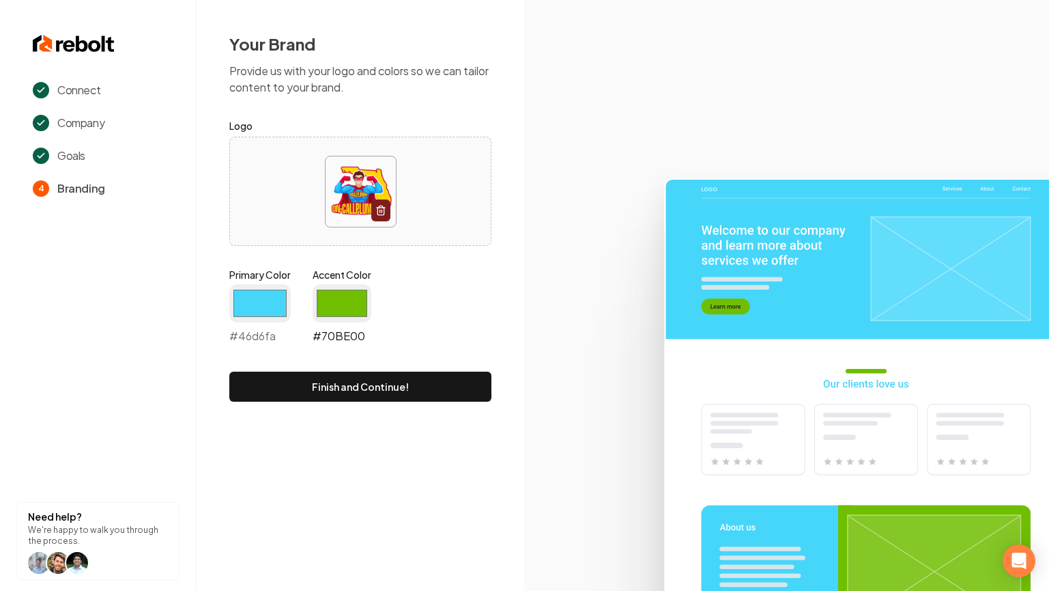
type input "#46d6fa"
click at [349, 294] on input "#70be00" at bounding box center [342, 303] width 59 height 38
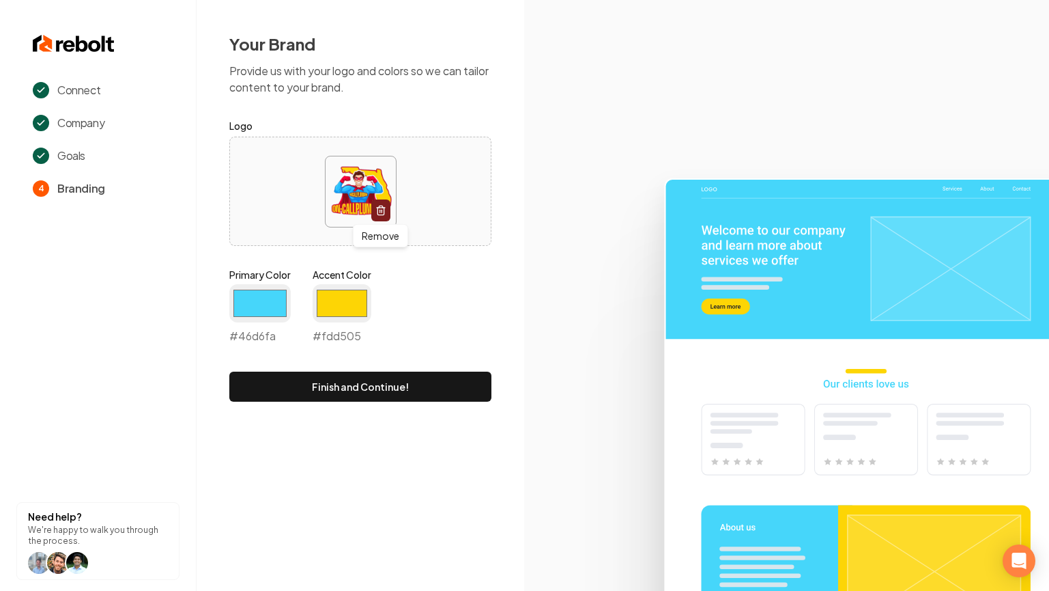
type input "#fdd505"
drag, startPoint x: 414, startPoint y: 274, endPoint x: 413, endPoint y: 380, distance: 105.8
click at [414, 274] on div "Primary Color #46d6fa #46d6fa Accent Color #fdd505 #fdd505" at bounding box center [360, 309] width 262 height 82
click at [415, 386] on button "Finish and Continue!" at bounding box center [360, 386] width 262 height 30
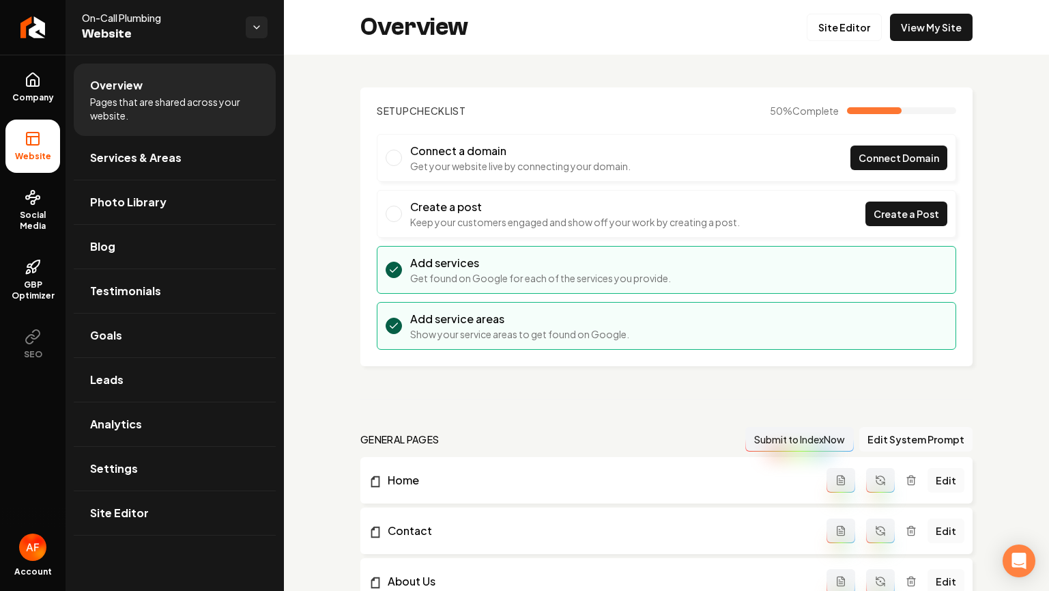
click at [845, 12] on div "Overview Site Editor View My Site" at bounding box center [666, 27] width 765 height 55
click at [836, 20] on link "Site Editor" at bounding box center [844, 27] width 75 height 27
click at [826, 26] on link "Site Editor" at bounding box center [844, 27] width 75 height 27
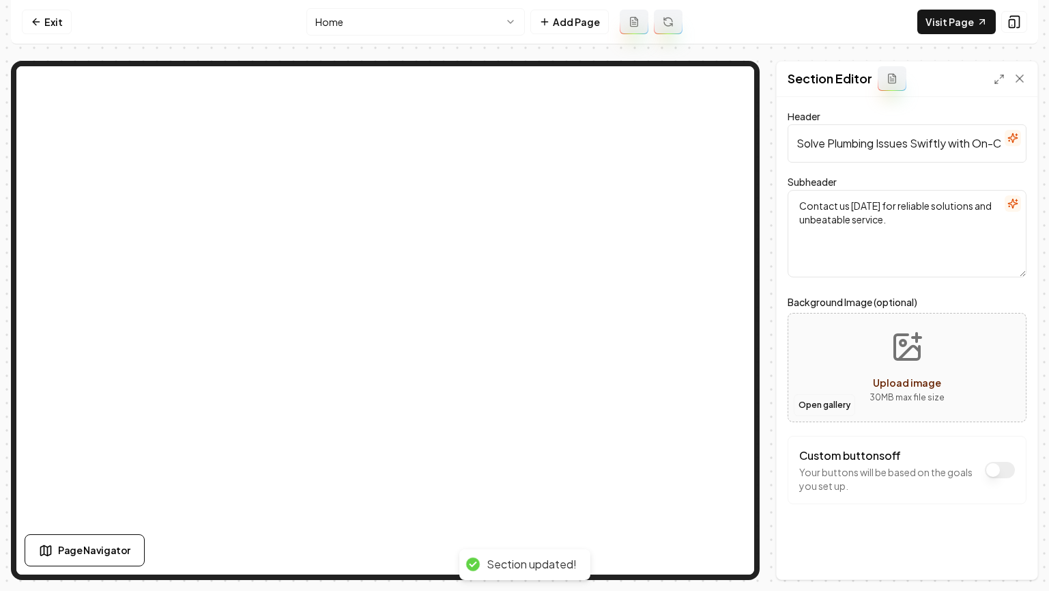
click at [823, 402] on button "Open gallery" at bounding box center [824, 405] width 61 height 22
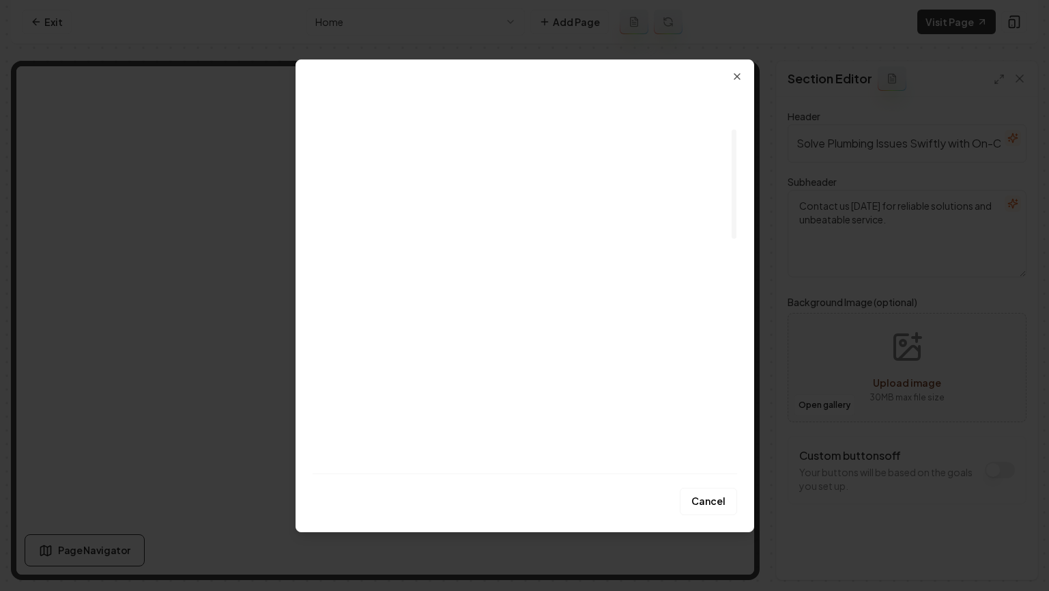
scroll to position [145, 0]
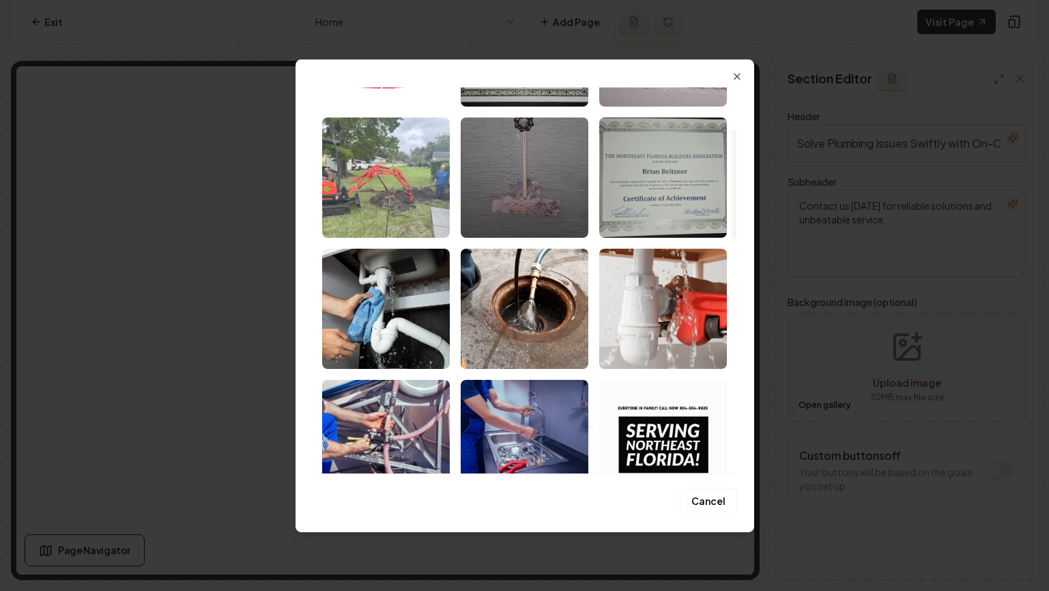
click at [396, 175] on img "Select image image_68acd03b5c7cd75eb8a268b9.jpeg" at bounding box center [386, 177] width 128 height 120
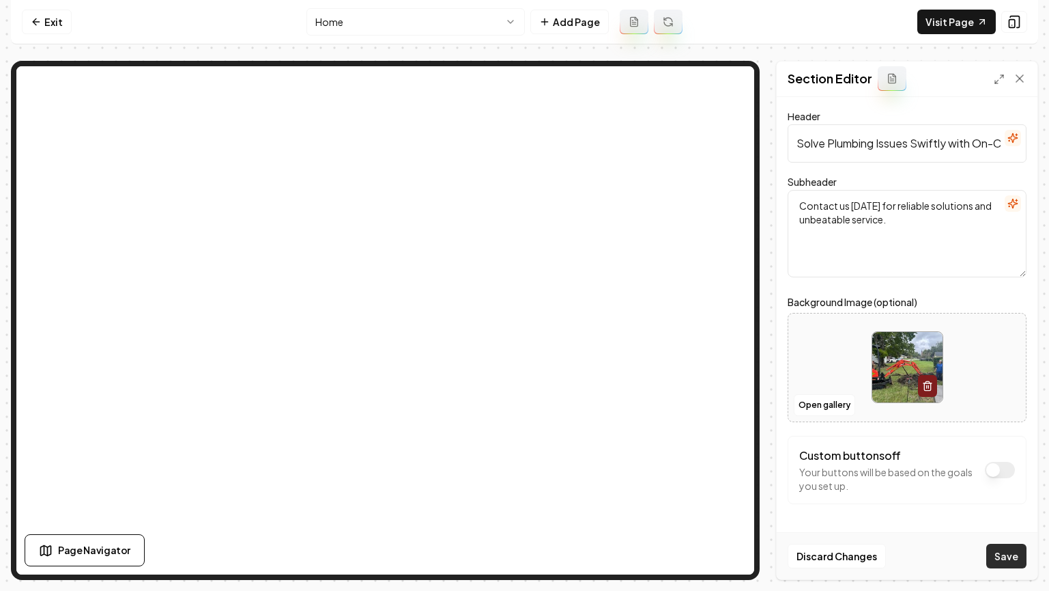
click at [999, 553] on button "Save" at bounding box center [1007, 555] width 40 height 25
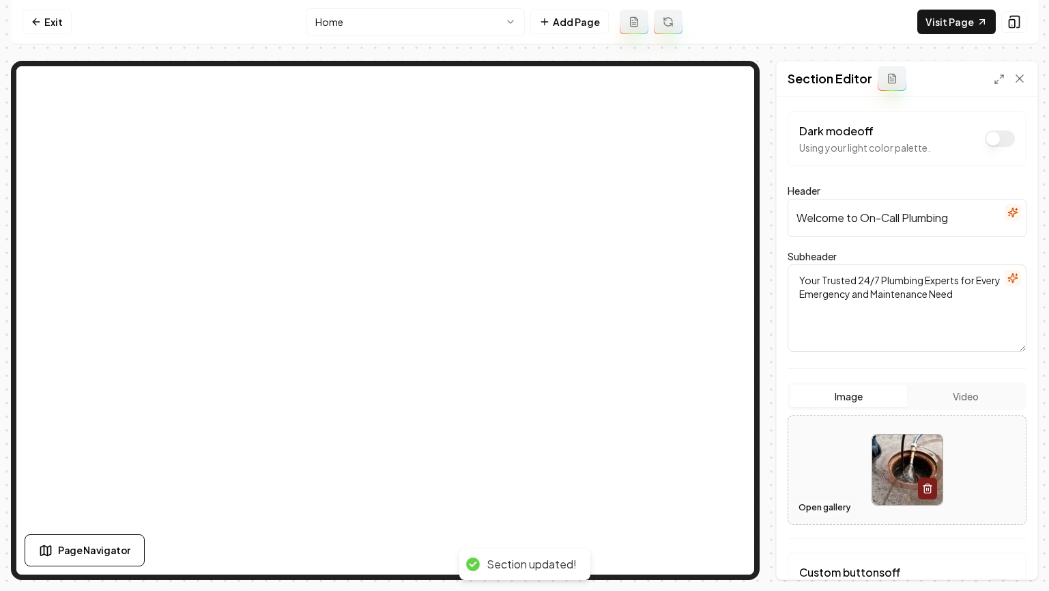
scroll to position [3, 0]
click at [815, 509] on button "Open gallery" at bounding box center [824, 507] width 61 height 22
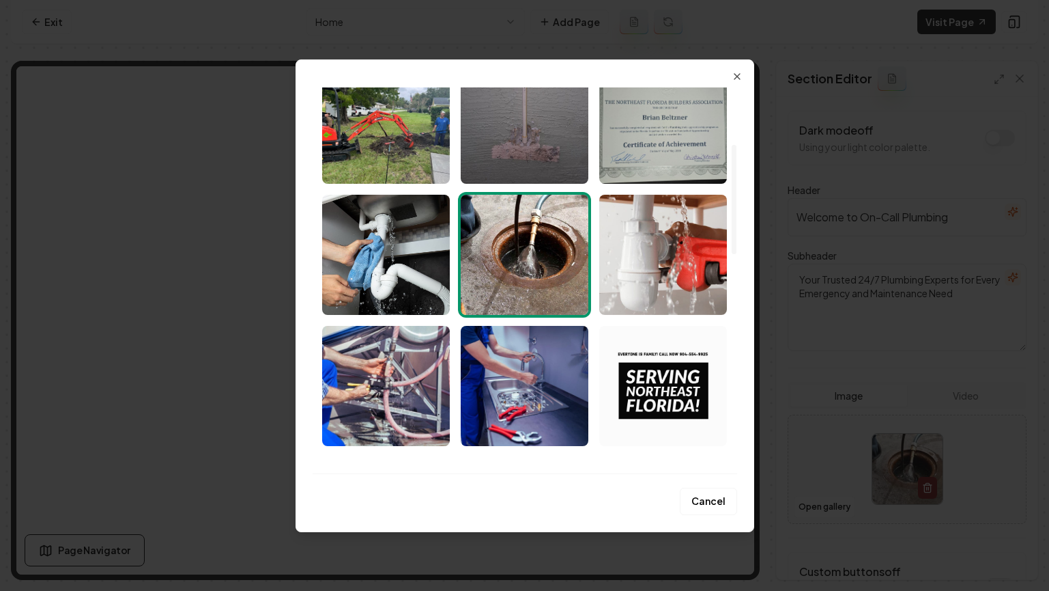
scroll to position [0, 0]
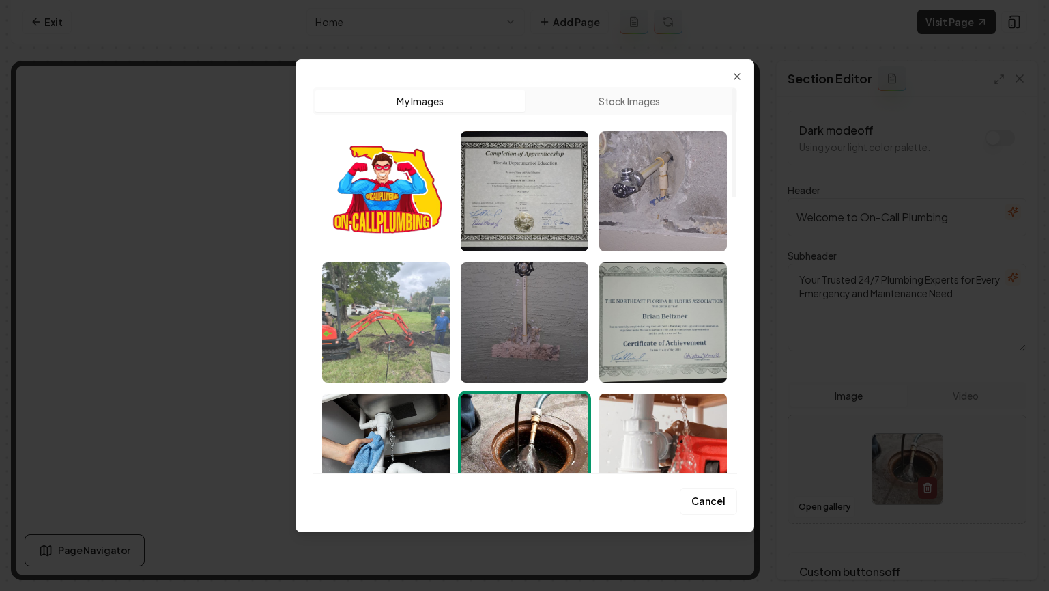
click at [378, 315] on img "Select image image_68acd03b5c7cd75eb8a268b9.jpeg" at bounding box center [386, 322] width 128 height 120
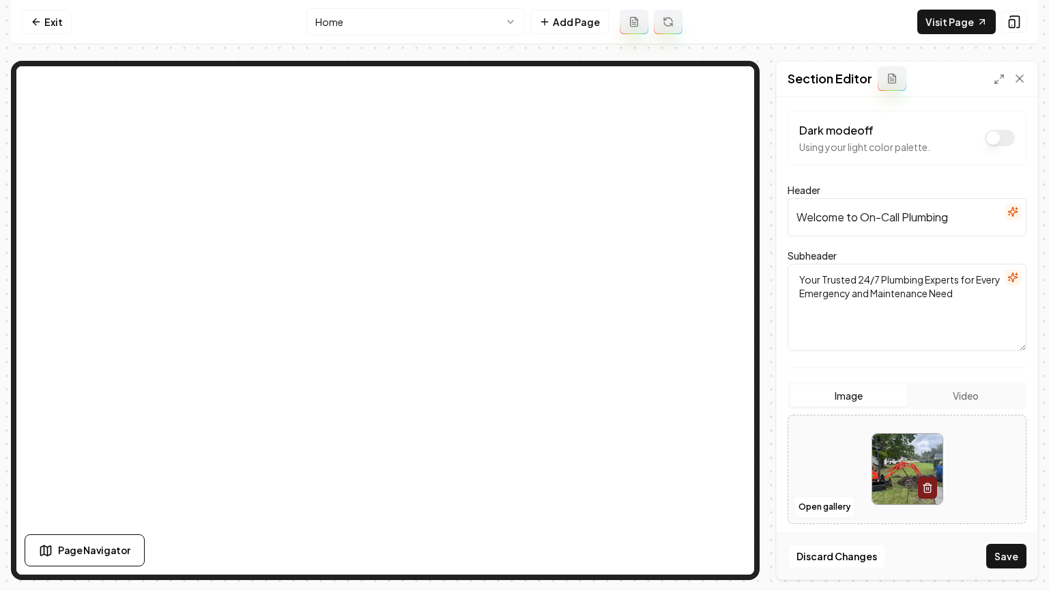
drag, startPoint x: 1008, startPoint y: 548, endPoint x: 891, endPoint y: 464, distance: 144.8
click at [1008, 548] on button "Save" at bounding box center [1007, 555] width 40 height 25
click at [43, 12] on link "Exit" at bounding box center [47, 22] width 50 height 25
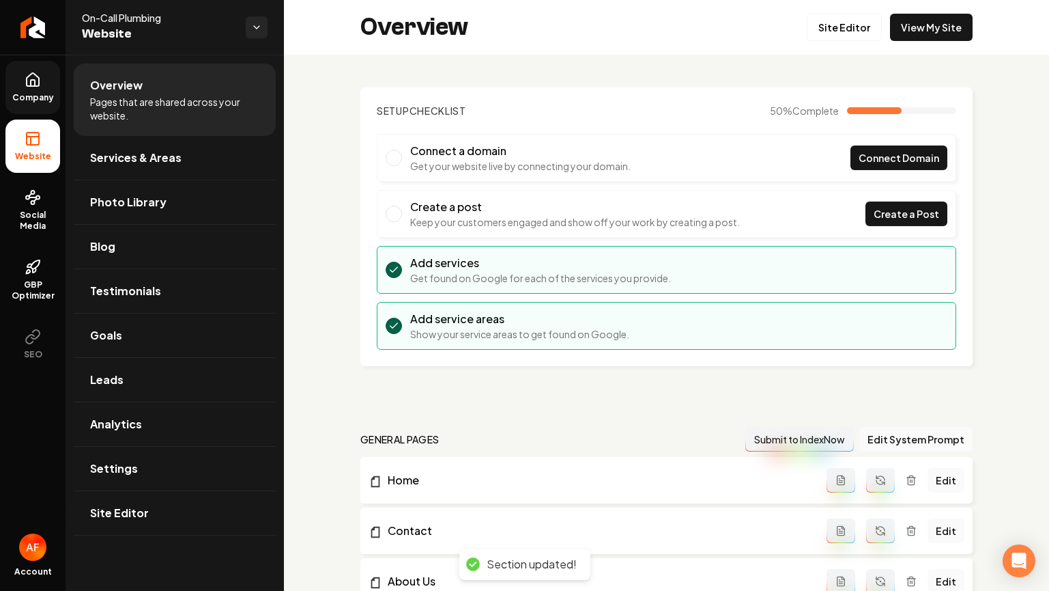
click at [30, 92] on span "Company" at bounding box center [33, 97] width 53 height 11
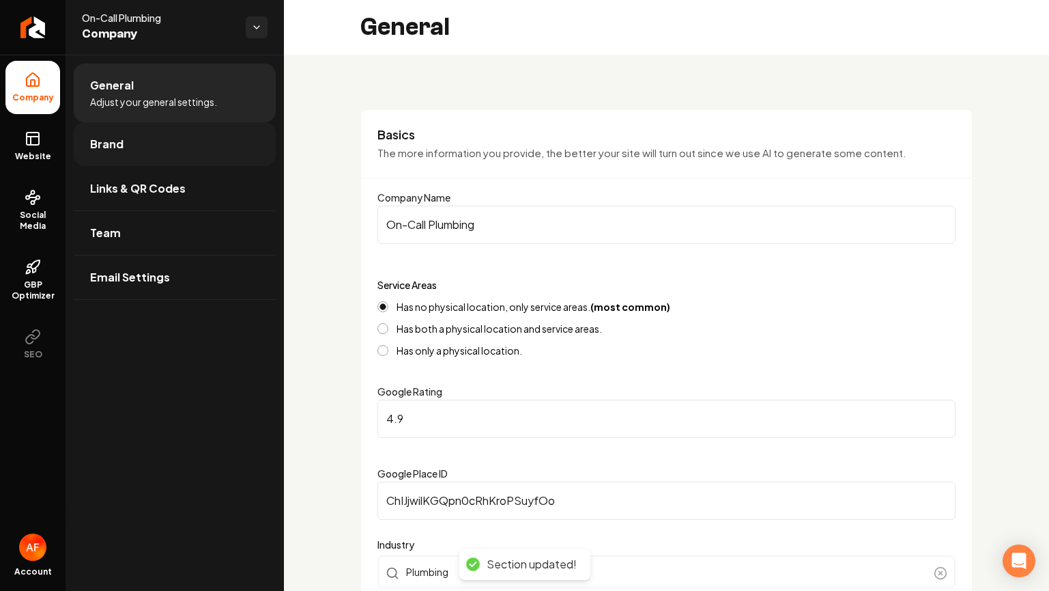
click at [123, 143] on link "Brand" at bounding box center [175, 144] width 202 height 44
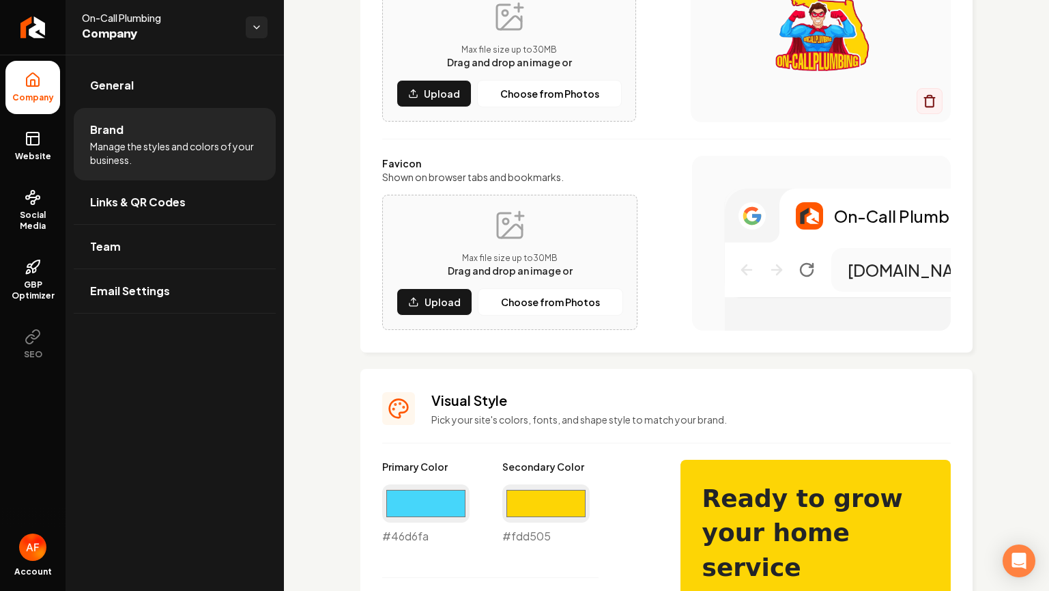
scroll to position [244, 0]
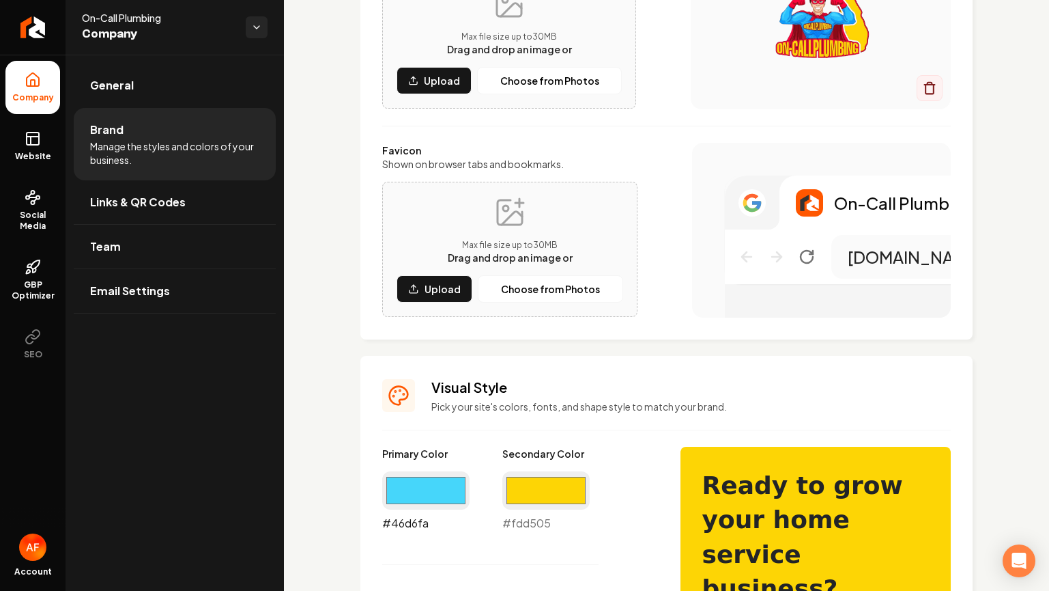
click at [441, 491] on input "#46d6fa" at bounding box center [425, 490] width 87 height 38
drag, startPoint x: 505, startPoint y: 298, endPoint x: 503, endPoint y: 311, distance: 13.8
click at [510, 315] on div "Max file size up to 30 MB Drag and drop an image or Upload Choose from Photos" at bounding box center [509, 249] width 255 height 135
drag, startPoint x: 440, startPoint y: 479, endPoint x: 484, endPoint y: 292, distance: 191.4
click at [440, 477] on input "#46d6fa" at bounding box center [425, 490] width 87 height 38
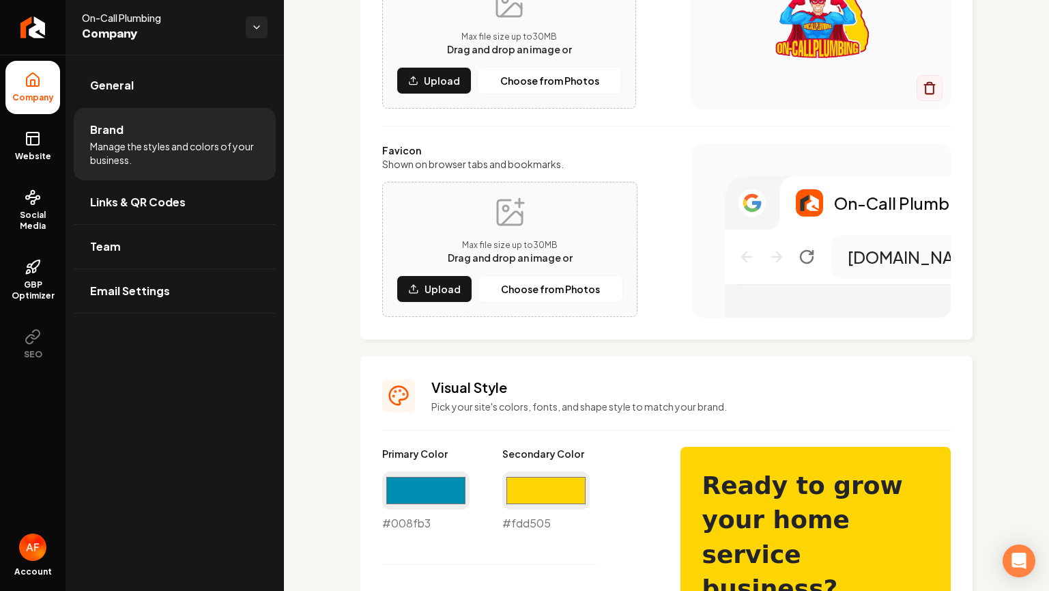
type input "#008fb3"
click at [580, 395] on h3 "Visual Style" at bounding box center [691, 387] width 520 height 19
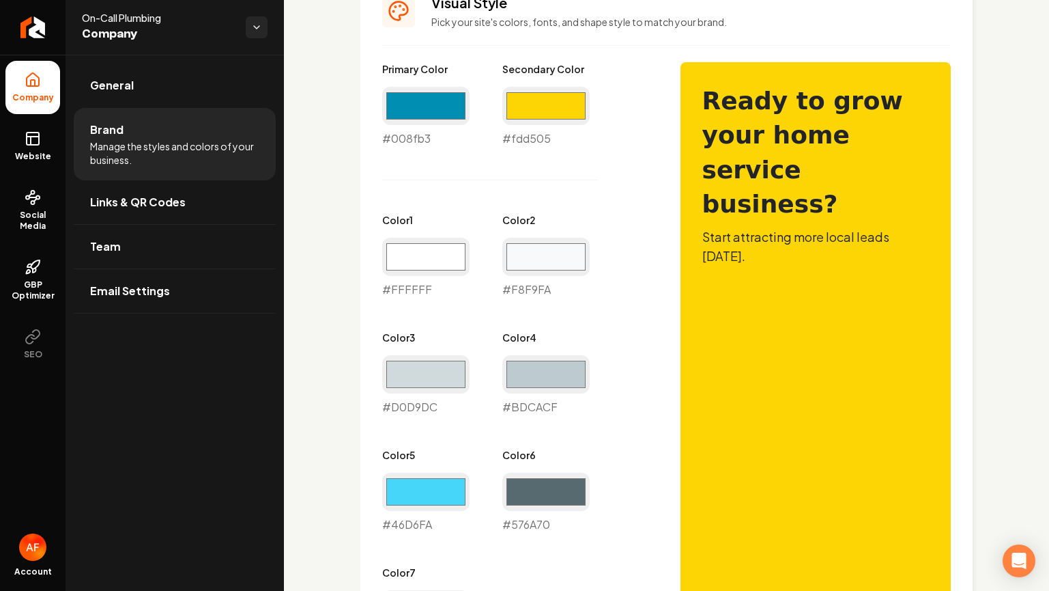
scroll to position [636, 0]
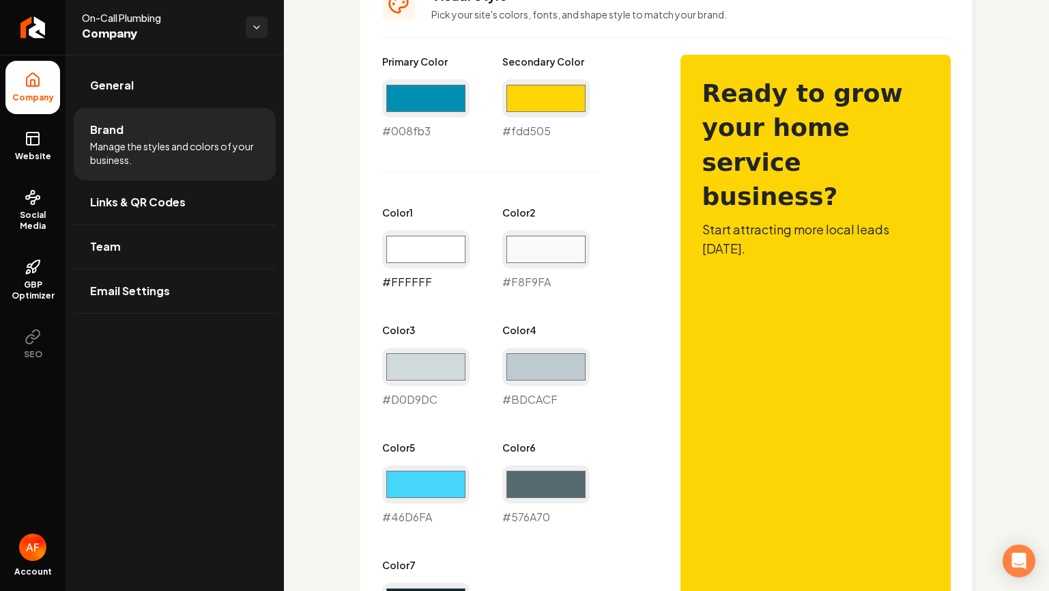
click at [414, 253] on input "#ffffff" at bounding box center [425, 249] width 87 height 38
type input "#46d6fa"
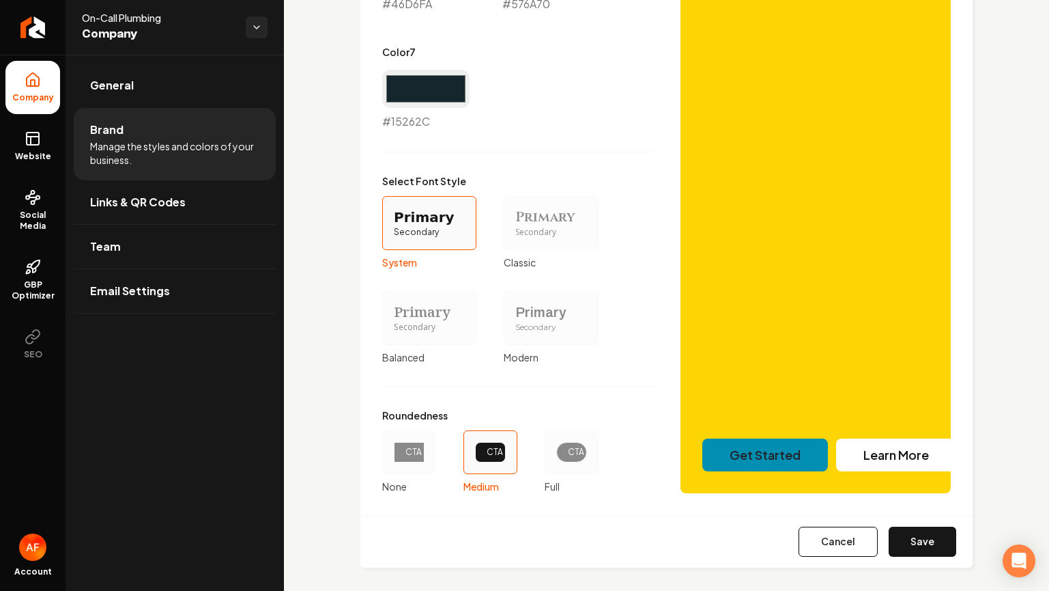
scroll to position [1129, 0]
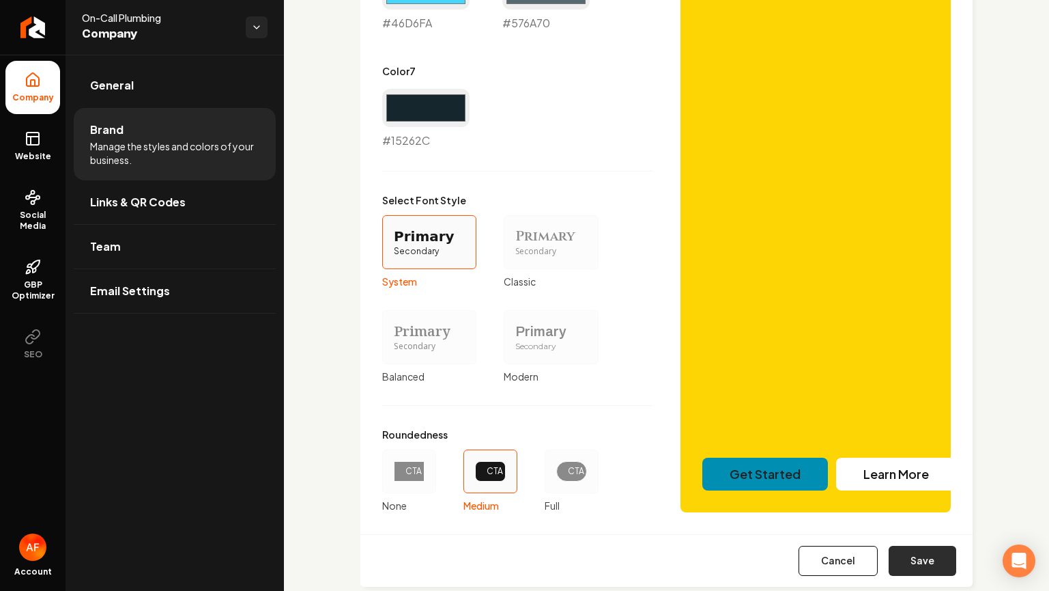
click at [906, 547] on button "Save" at bounding box center [923, 561] width 68 height 30
type input "#f8f9fa"
type input "#d0d9dc"
type input "#bdcacf"
type input "#46d6fa"
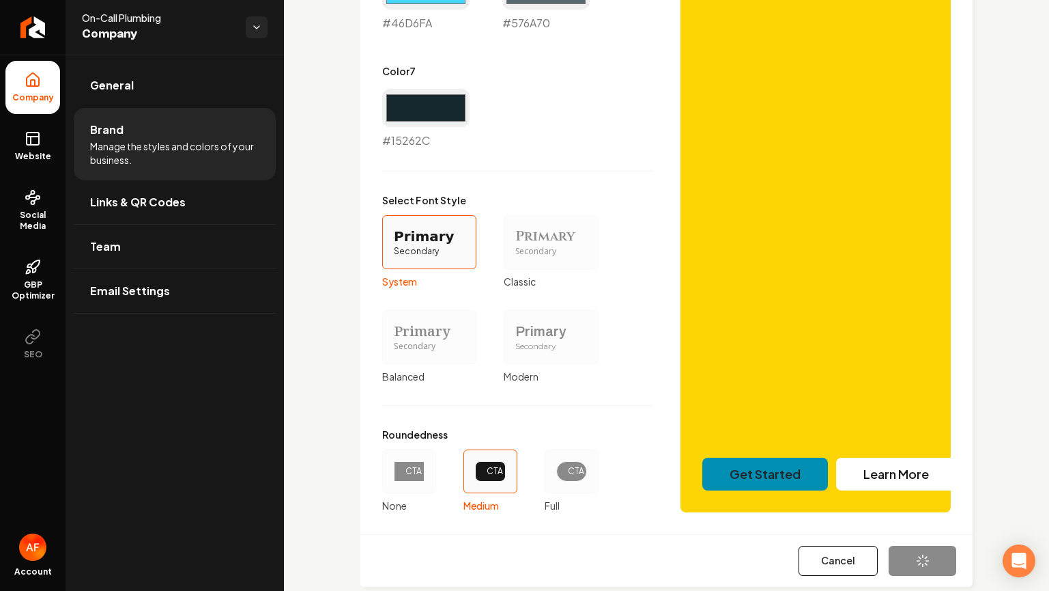
type input "#576a70"
type input "#15262c"
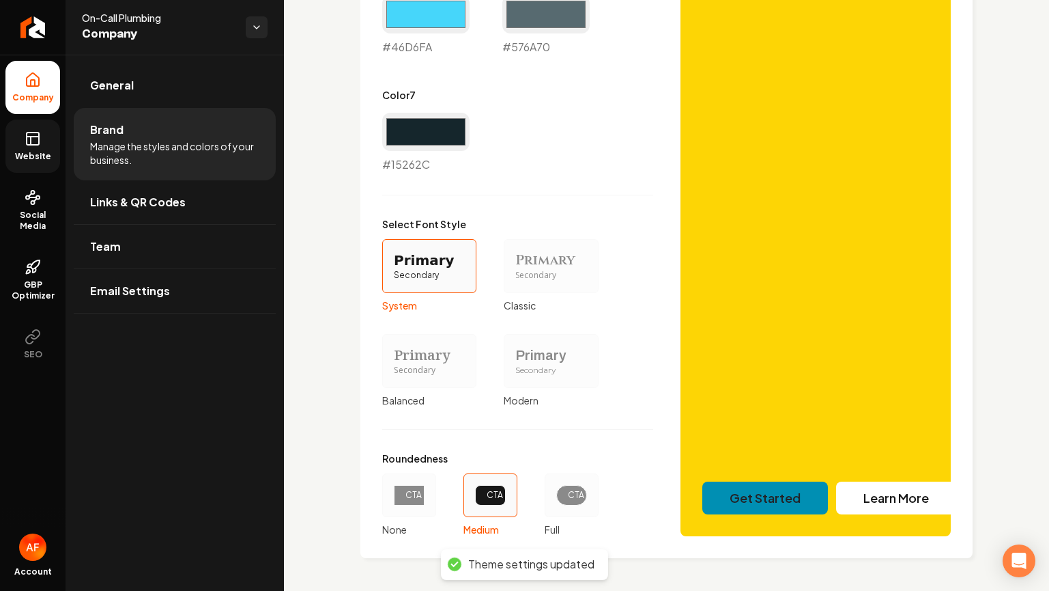
click at [33, 151] on span "Website" at bounding box center [33, 156] width 47 height 11
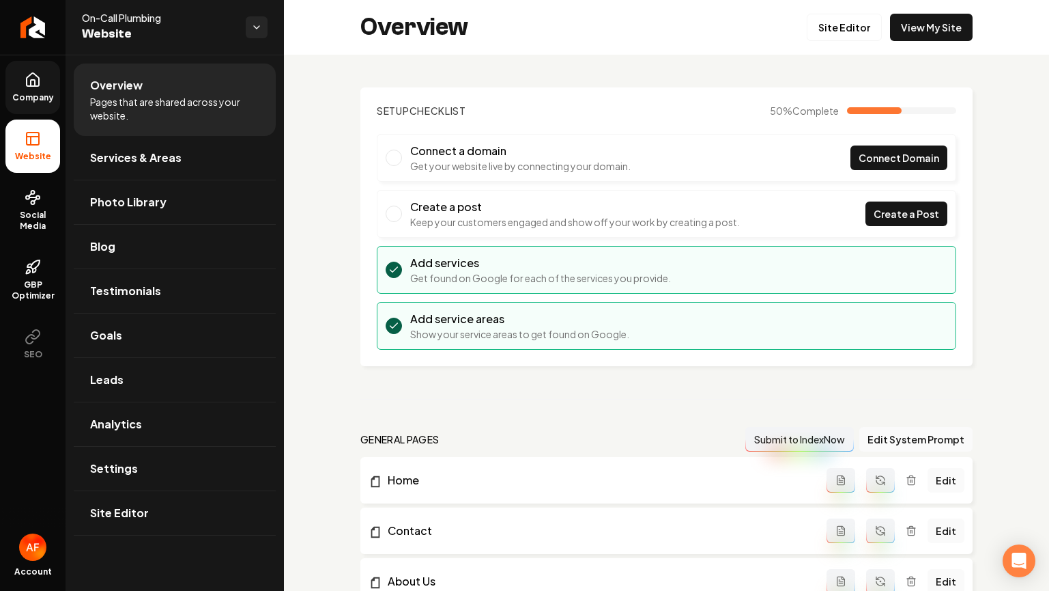
click at [941, 5] on div "Overview Site Editor View My Site" at bounding box center [666, 27] width 765 height 55
click at [936, 16] on link "View My Site" at bounding box center [931, 27] width 83 height 27
click at [830, 20] on link "Site Editor" at bounding box center [844, 27] width 75 height 27
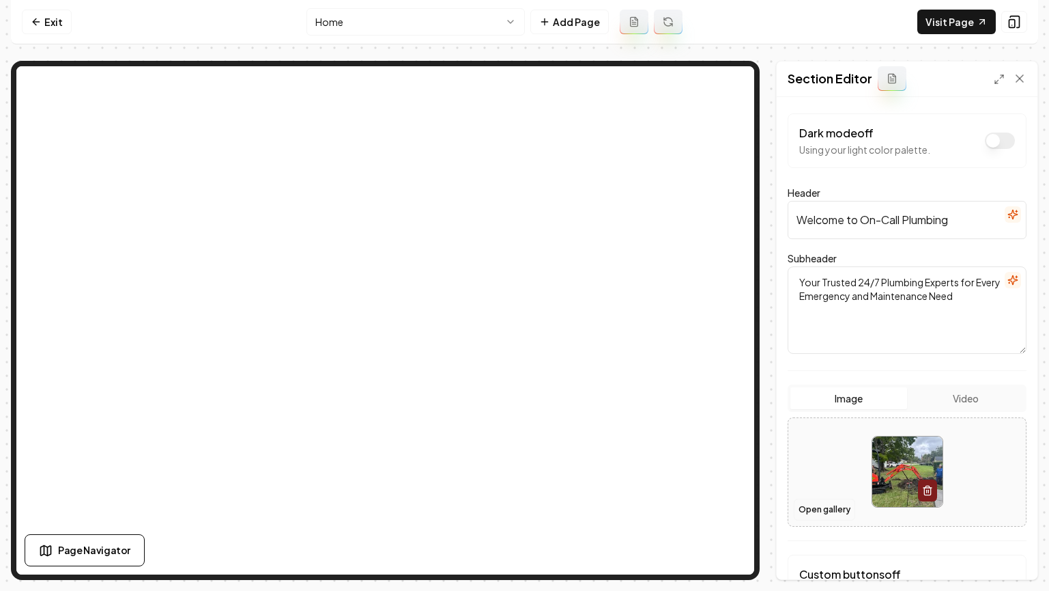
click at [826, 511] on button "Open gallery" at bounding box center [824, 509] width 61 height 22
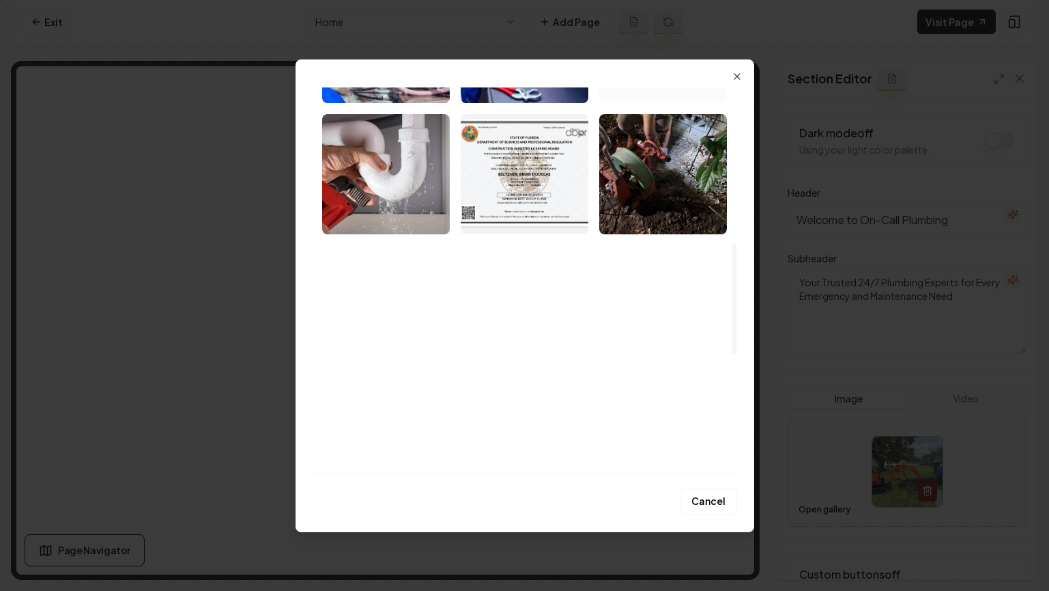
scroll to position [556, 0]
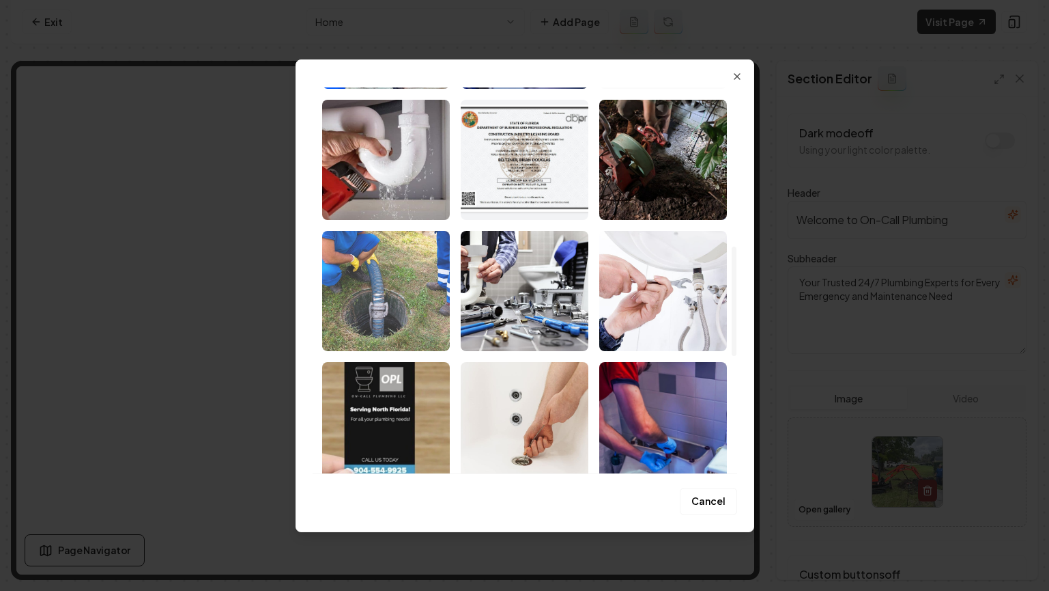
click at [403, 289] on img "Select image image_68acd03a5c7cd75eb8a25917.jpeg" at bounding box center [386, 291] width 128 height 120
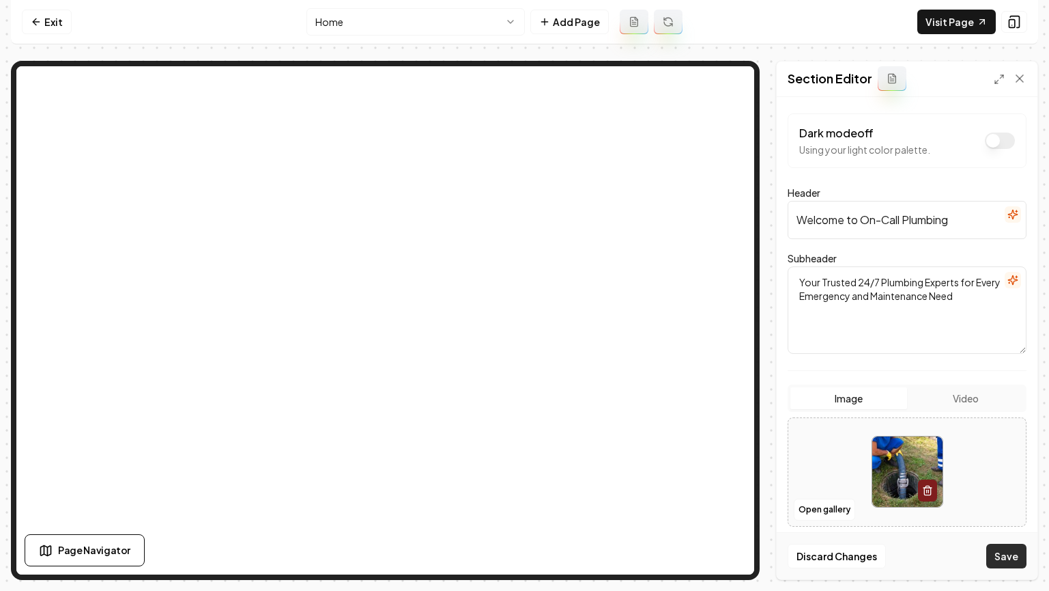
click at [995, 561] on button "Save" at bounding box center [1007, 555] width 40 height 25
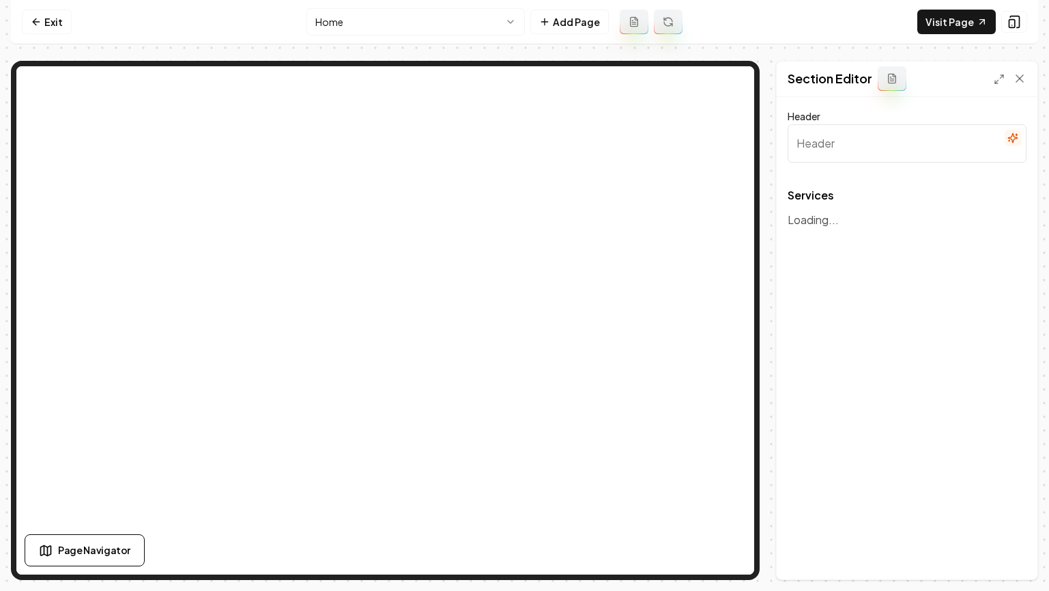
type input "Expert Plumbing Solutions for Every Need"
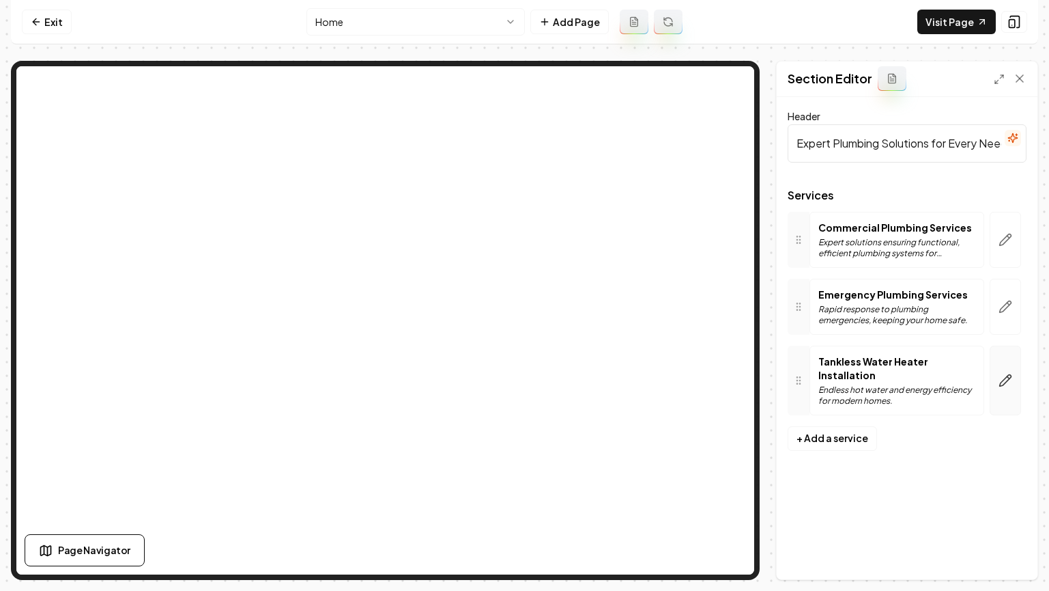
click at [1000, 373] on icon "button" at bounding box center [1006, 380] width 14 height 14
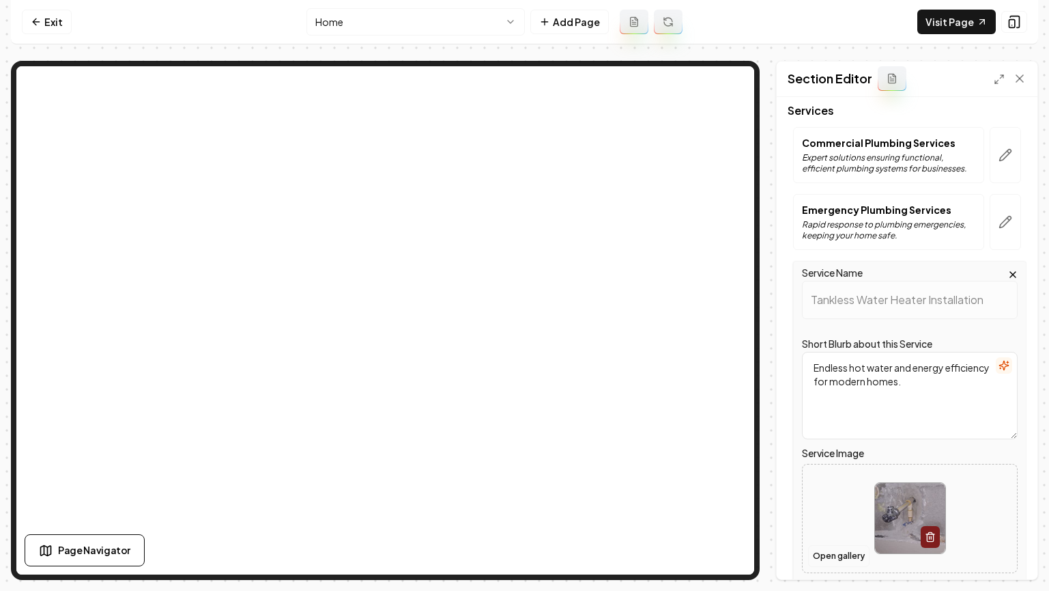
scroll to position [104, 0]
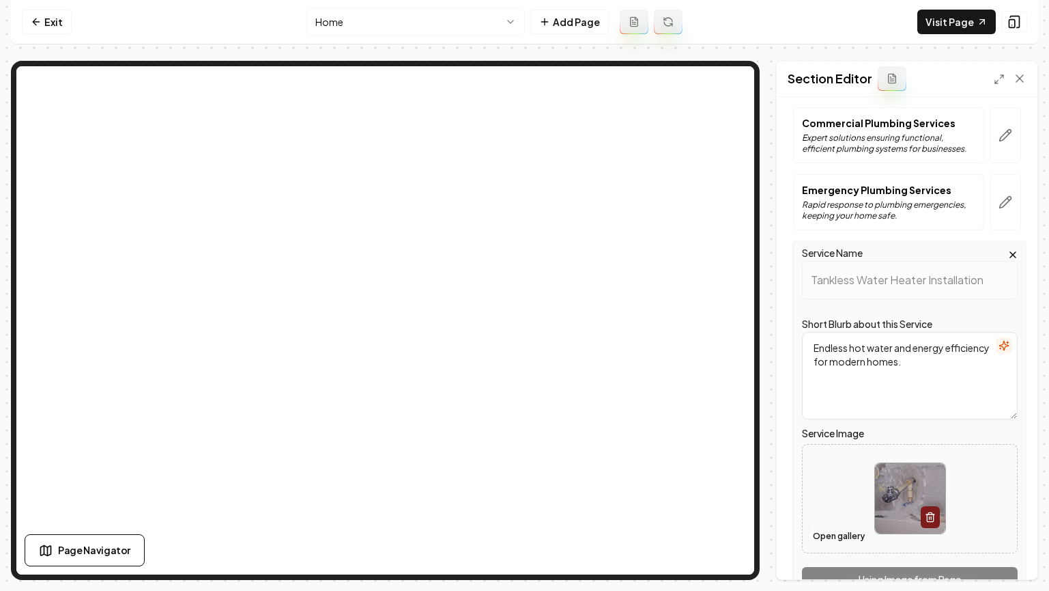
click at [827, 531] on button "Open gallery" at bounding box center [838, 536] width 61 height 22
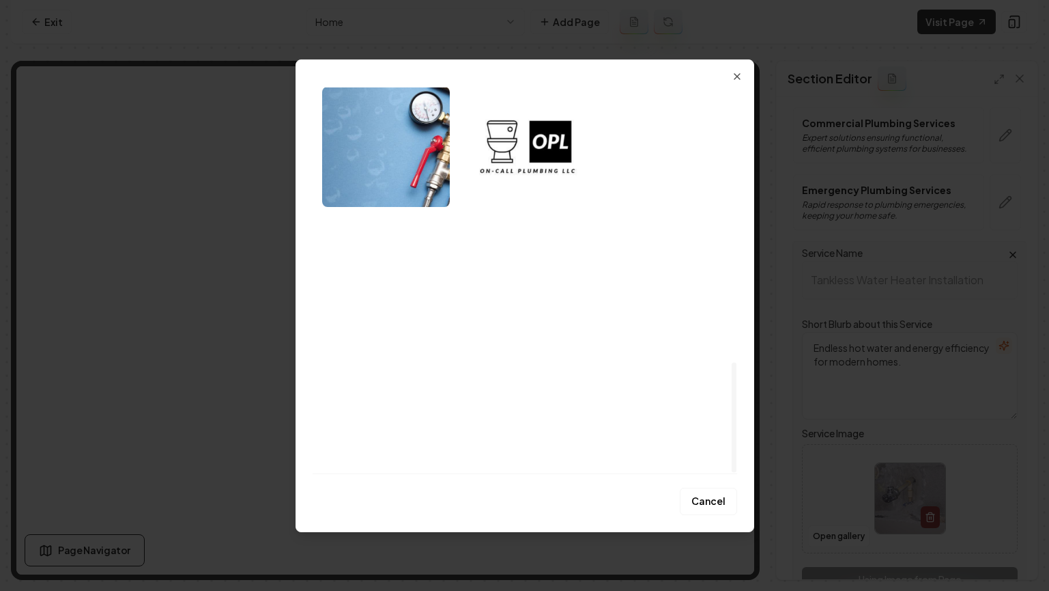
scroll to position [963, 0]
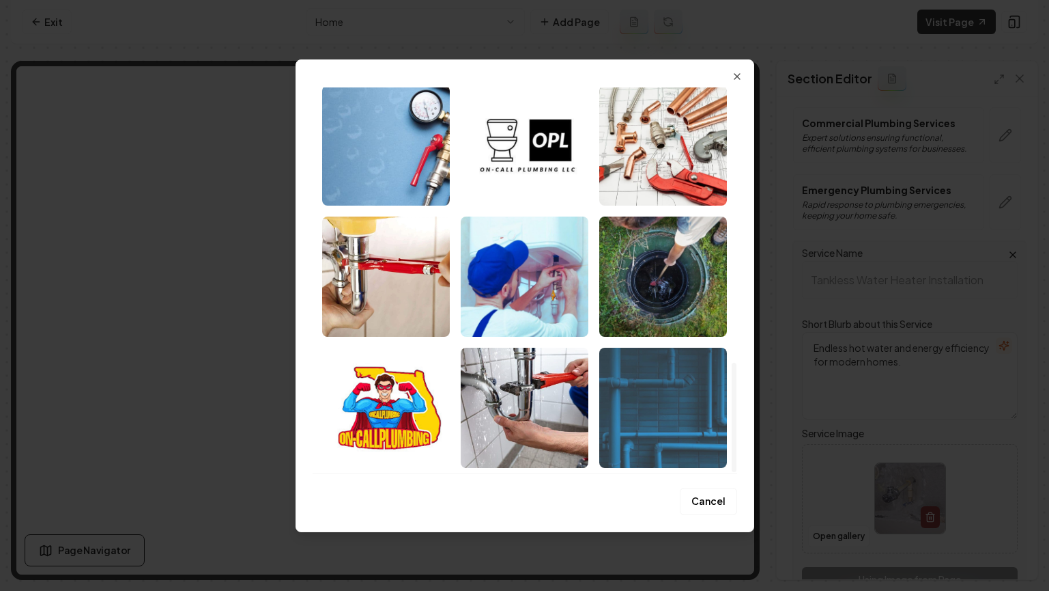
click at [663, 415] on img "Select image image_68acd0395c7cd75eb8a254f2.jpeg" at bounding box center [663, 408] width 128 height 120
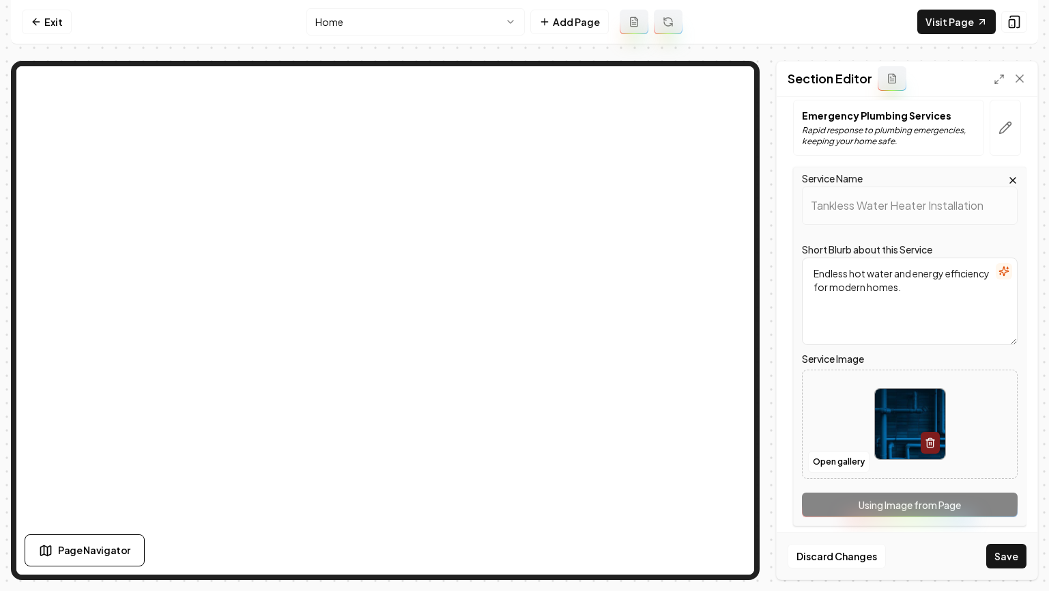
scroll to position [188, 0]
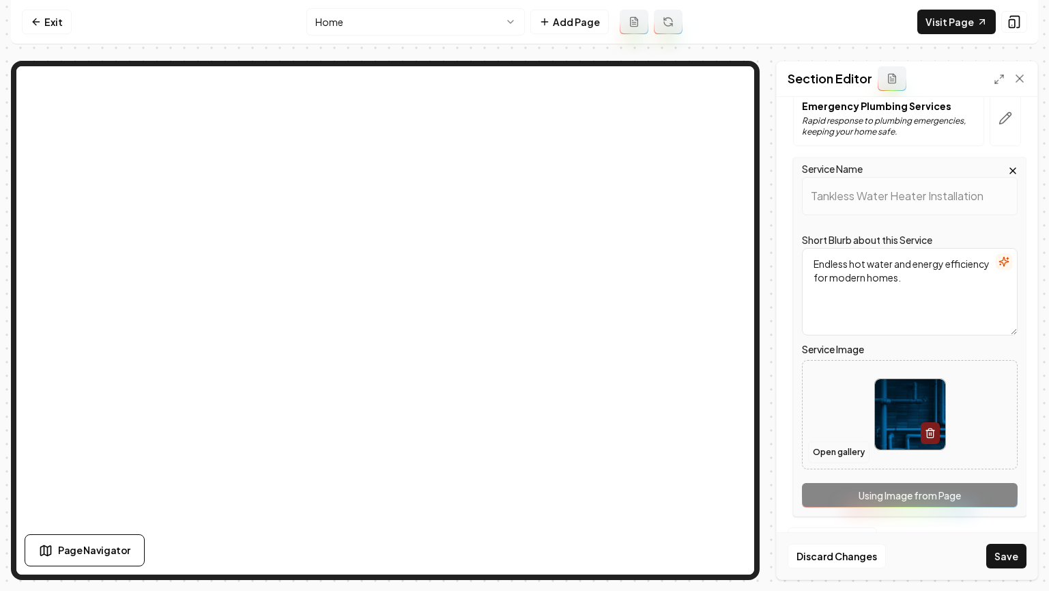
click at [836, 446] on button "Open gallery" at bounding box center [838, 452] width 61 height 22
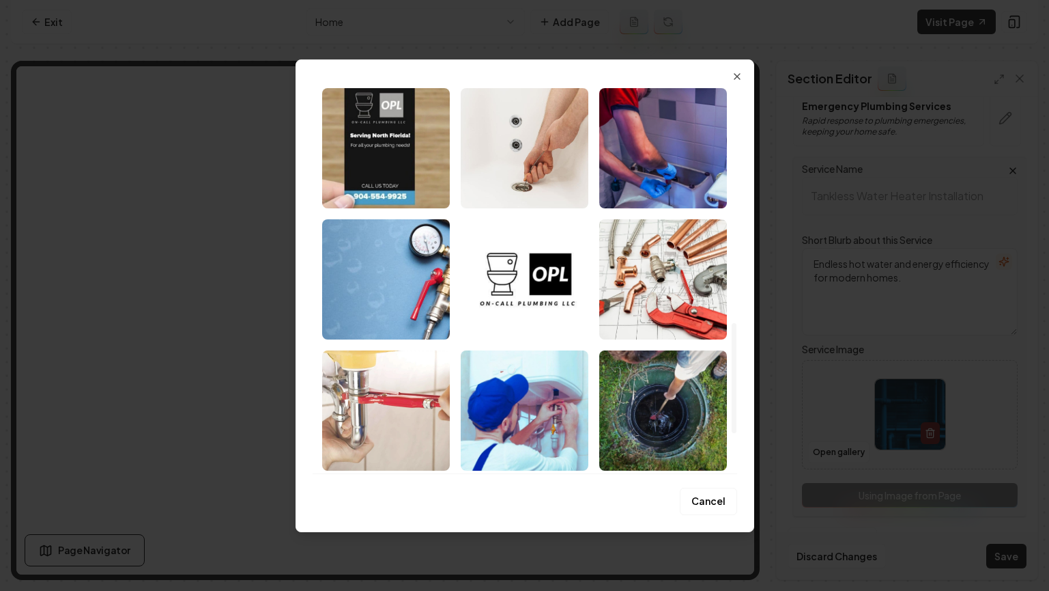
scroll to position [824, 0]
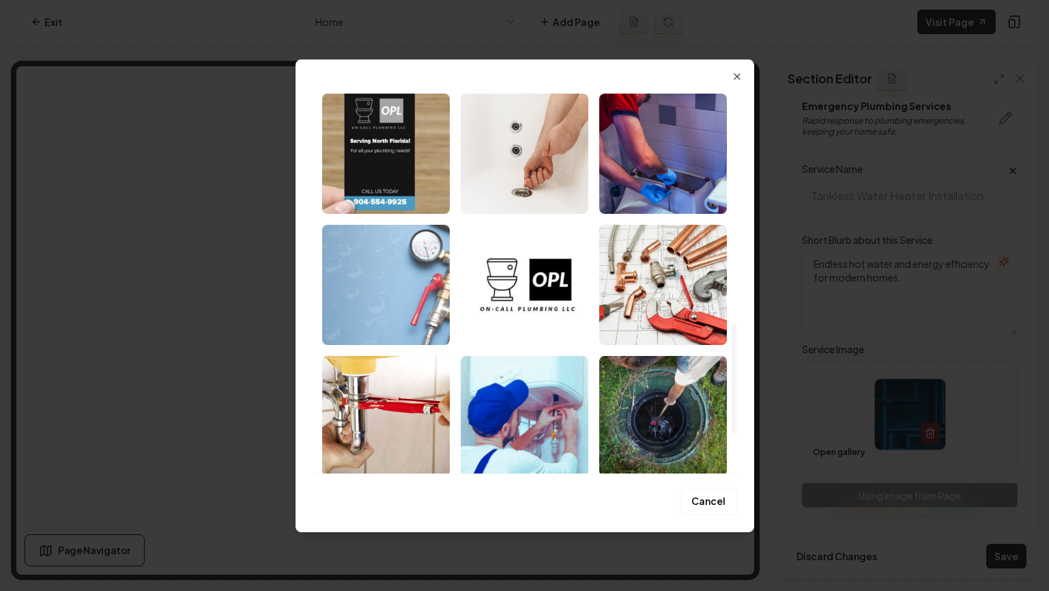
click at [380, 294] on img "Select image image_68acd0395c7cd75eb8a25639.jpeg" at bounding box center [386, 285] width 128 height 120
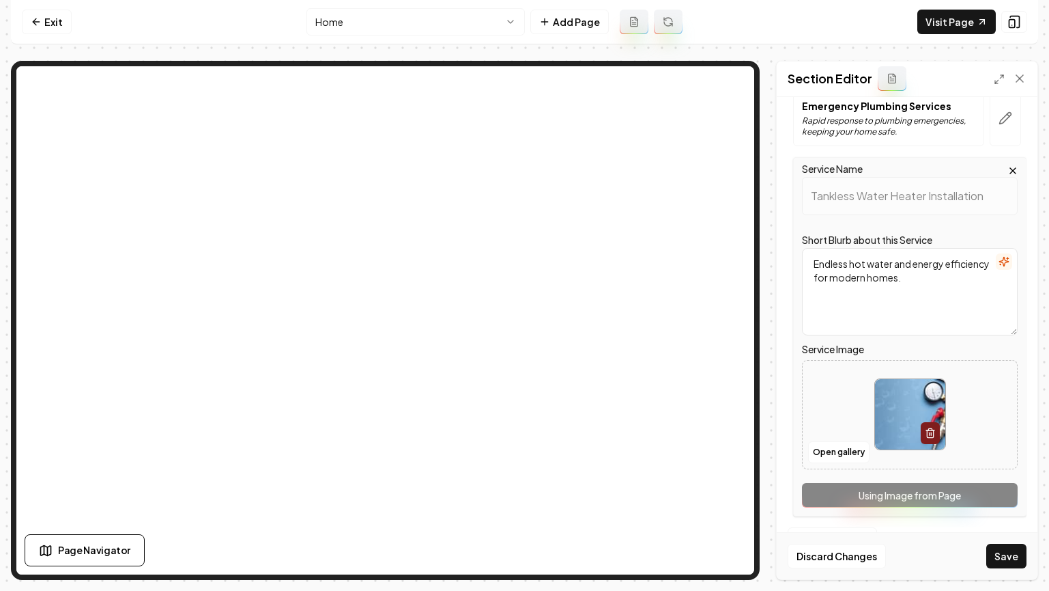
drag, startPoint x: 999, startPoint y: 555, endPoint x: 745, endPoint y: 440, distance: 278.7
click at [998, 555] on button "Save" at bounding box center [1007, 555] width 40 height 25
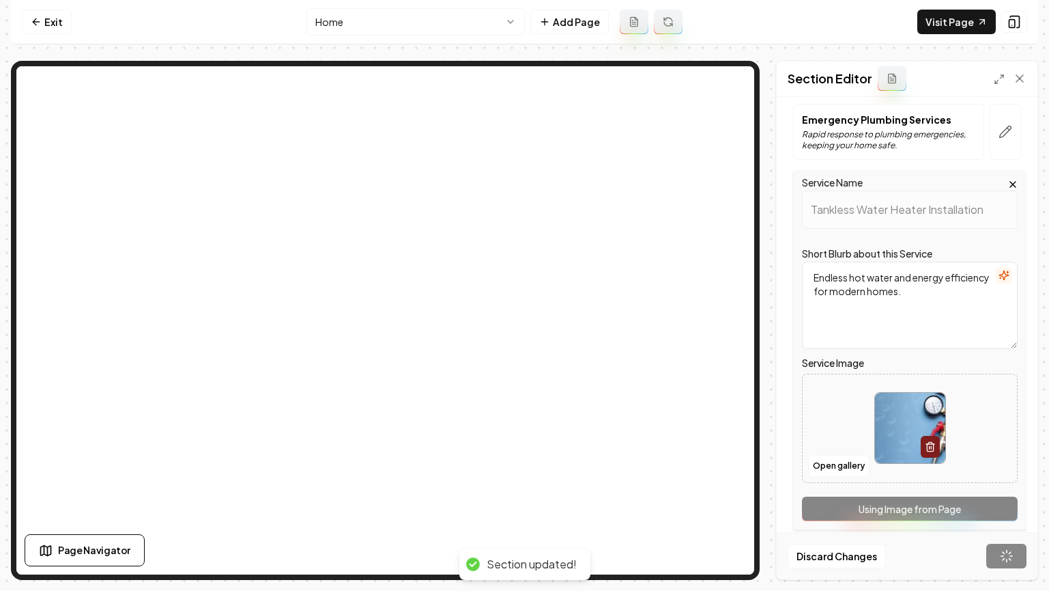
scroll to position [0, 0]
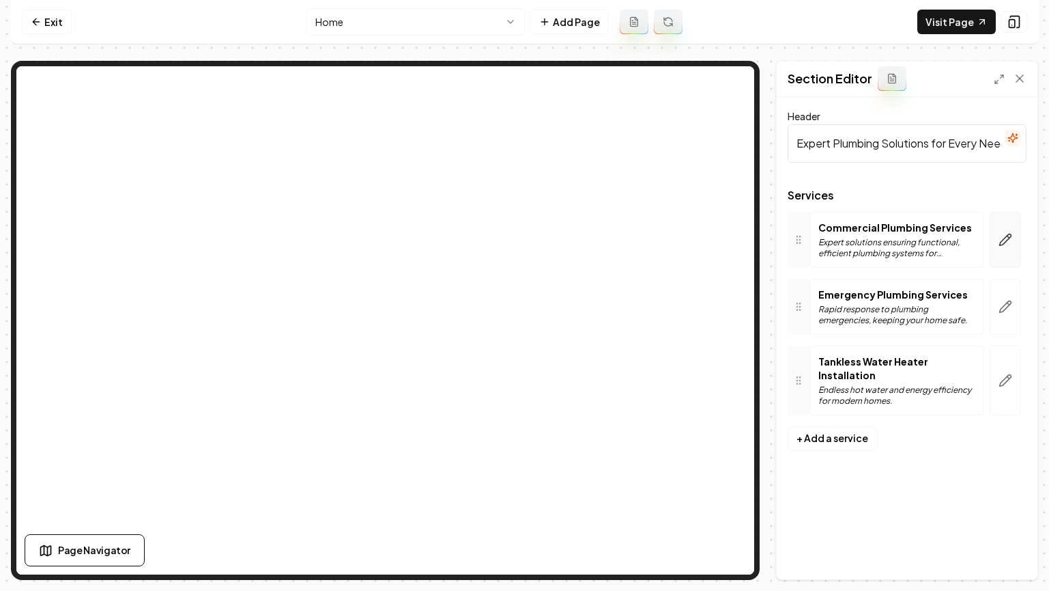
click at [1013, 236] on button "button" at bounding box center [1005, 240] width 31 height 56
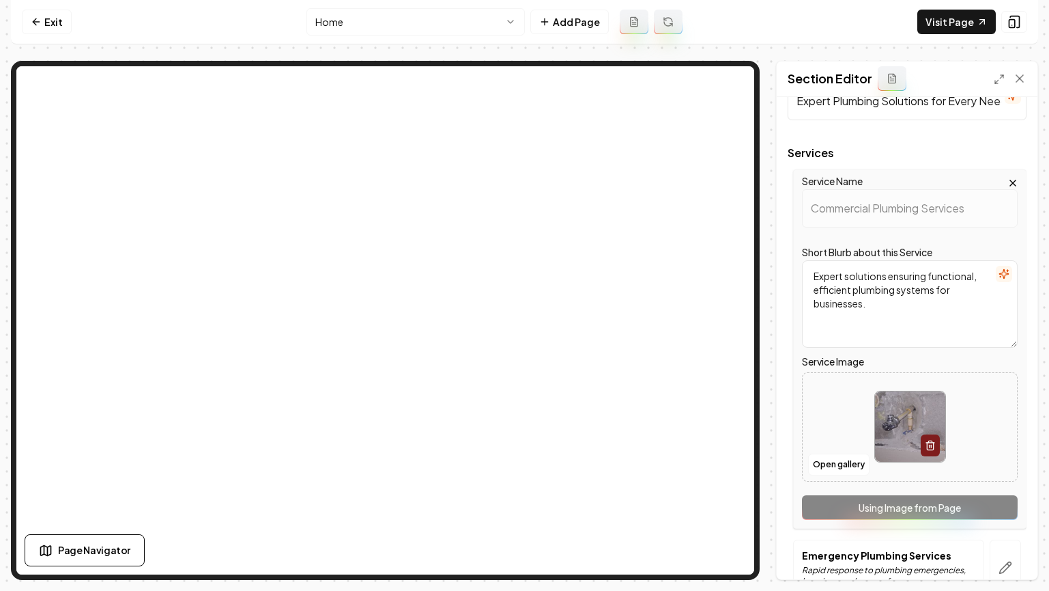
scroll to position [188, 0]
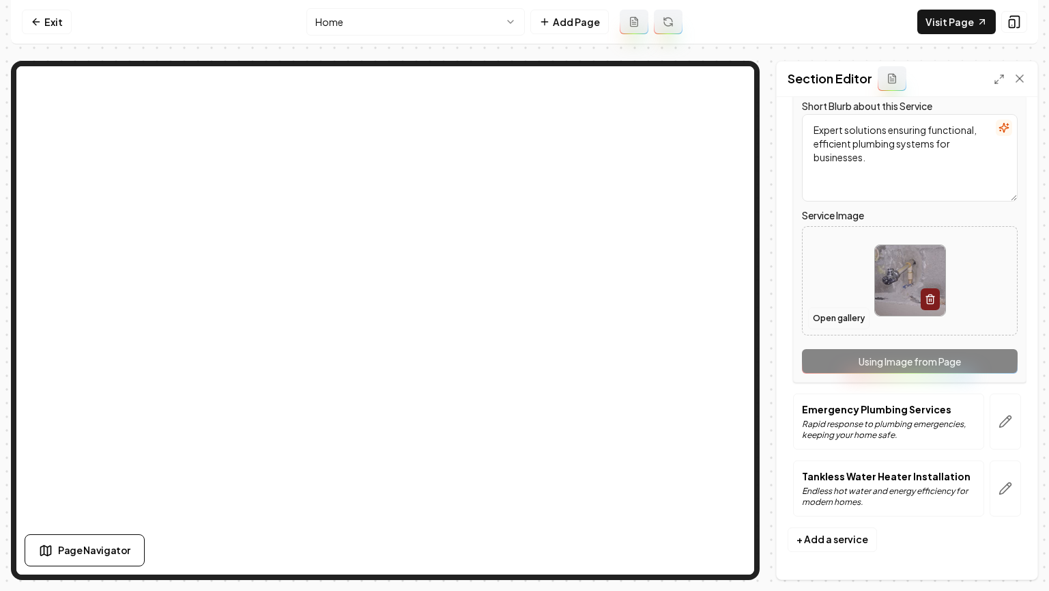
click at [824, 313] on button "Open gallery" at bounding box center [838, 318] width 61 height 22
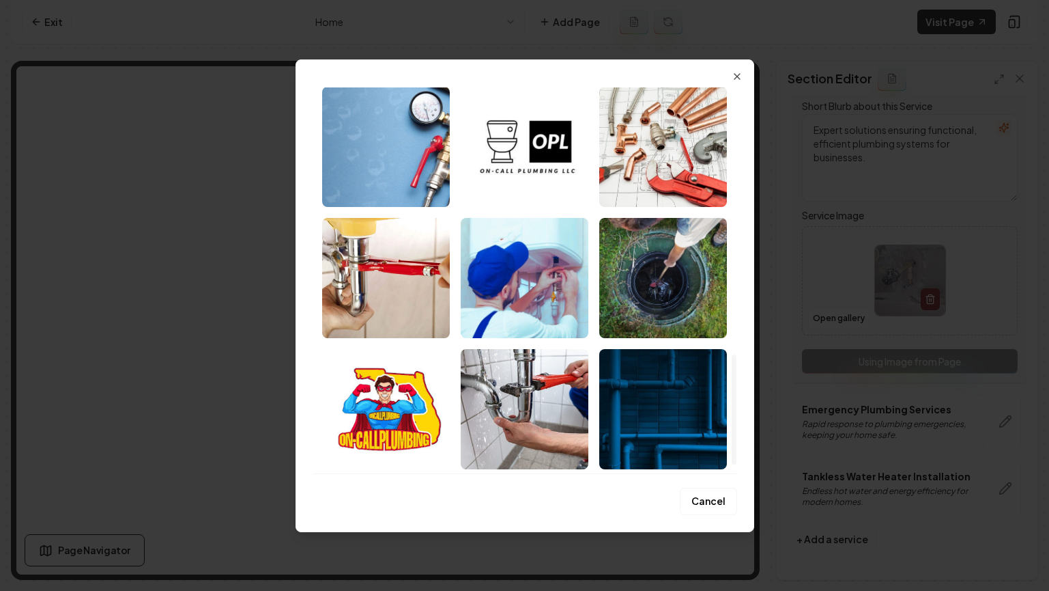
scroll to position [963, 0]
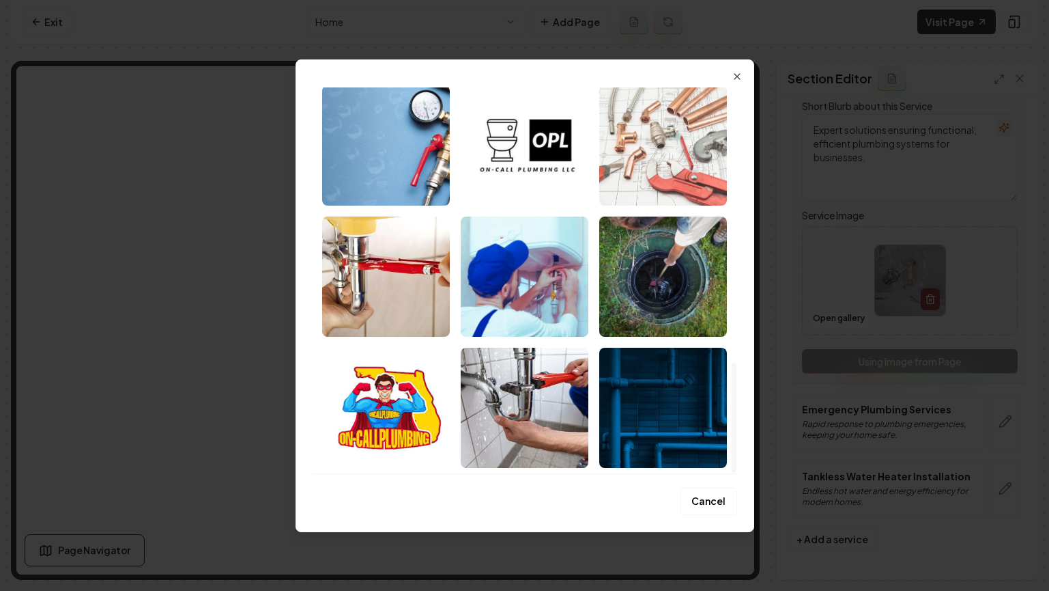
click at [671, 151] on img "Select image image_68acd0395c7cd75eb8a25745.jpeg" at bounding box center [663, 145] width 128 height 120
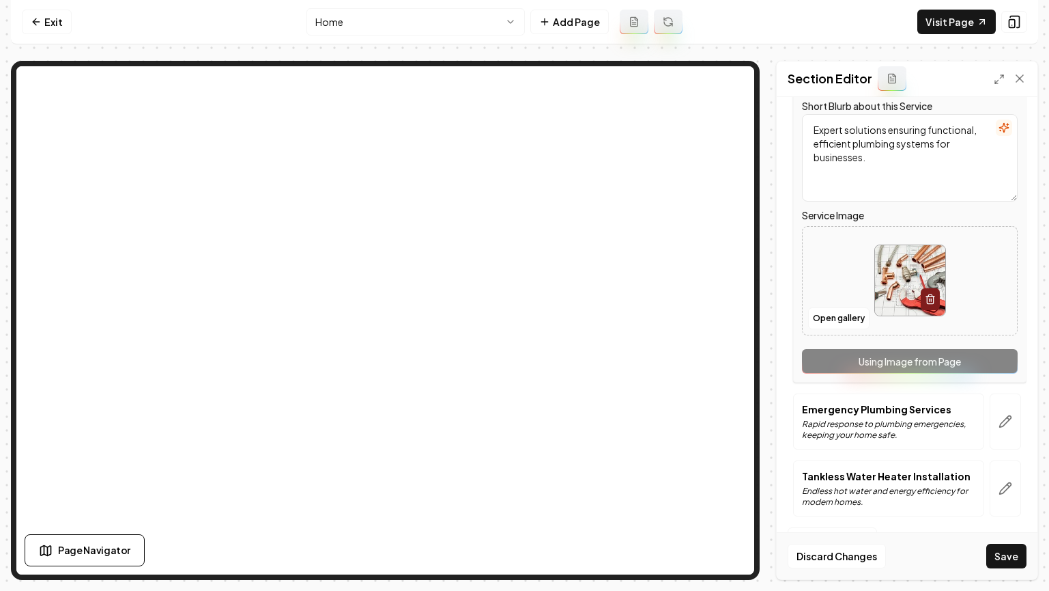
drag, startPoint x: 1010, startPoint y: 558, endPoint x: 982, endPoint y: 542, distance: 32.4
click at [1010, 558] on button "Save" at bounding box center [1007, 555] width 40 height 25
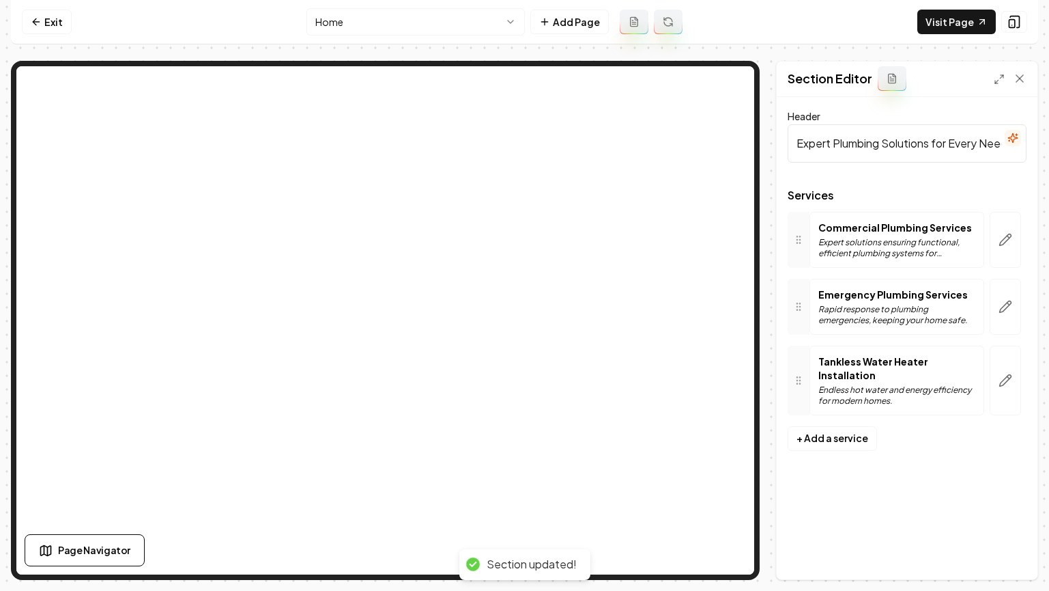
scroll to position [0, 0]
click at [959, 23] on link "Visit Page" at bounding box center [957, 22] width 79 height 25
click at [38, 26] on icon at bounding box center [36, 21] width 11 height 11
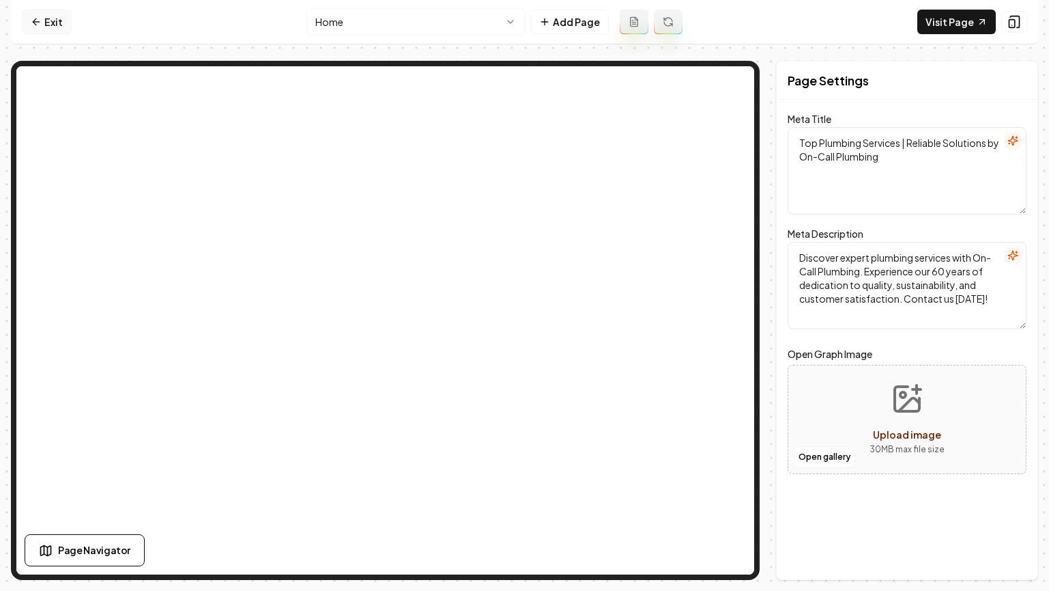
click at [54, 21] on link "Exit" at bounding box center [47, 22] width 50 height 25
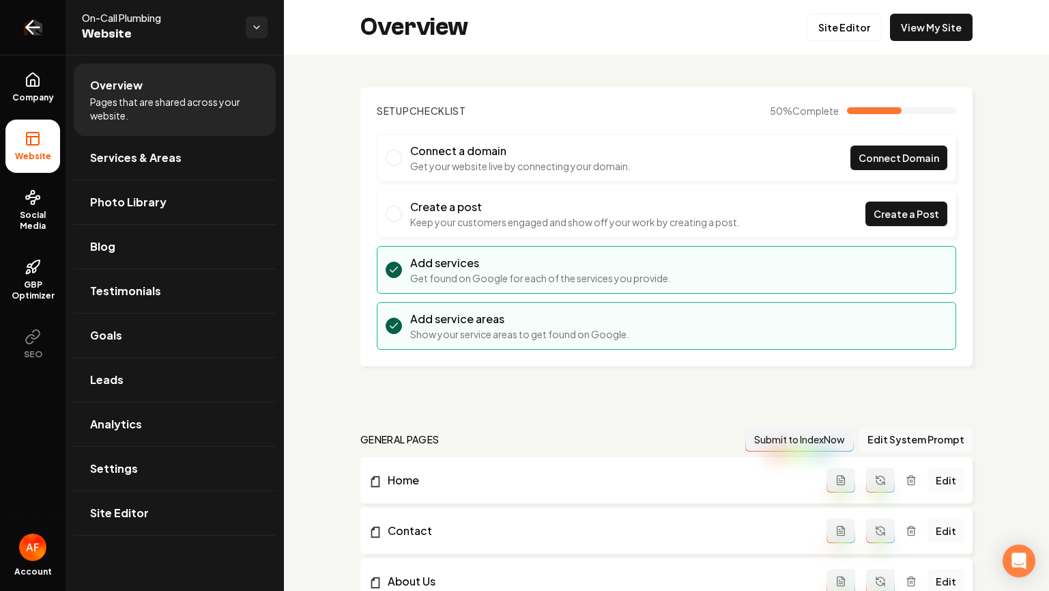
click at [23, 30] on icon "Return to dashboard" at bounding box center [33, 27] width 22 height 22
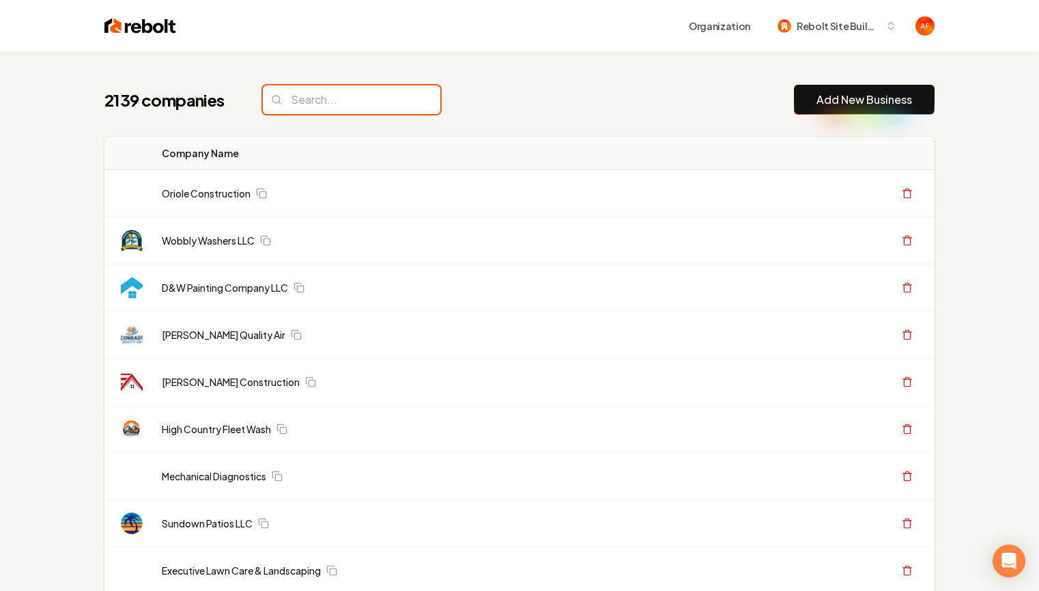
click at [355, 103] on input "search" at bounding box center [352, 99] width 178 height 29
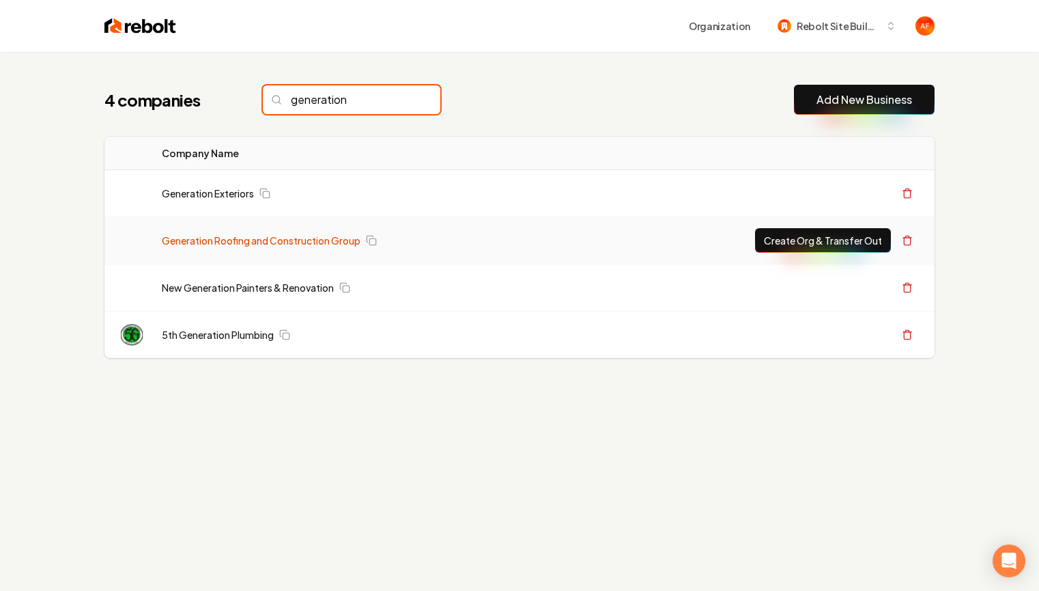
type input "generation"
click at [273, 236] on link "Generation Roofing and Construction Group" at bounding box center [261, 240] width 199 height 14
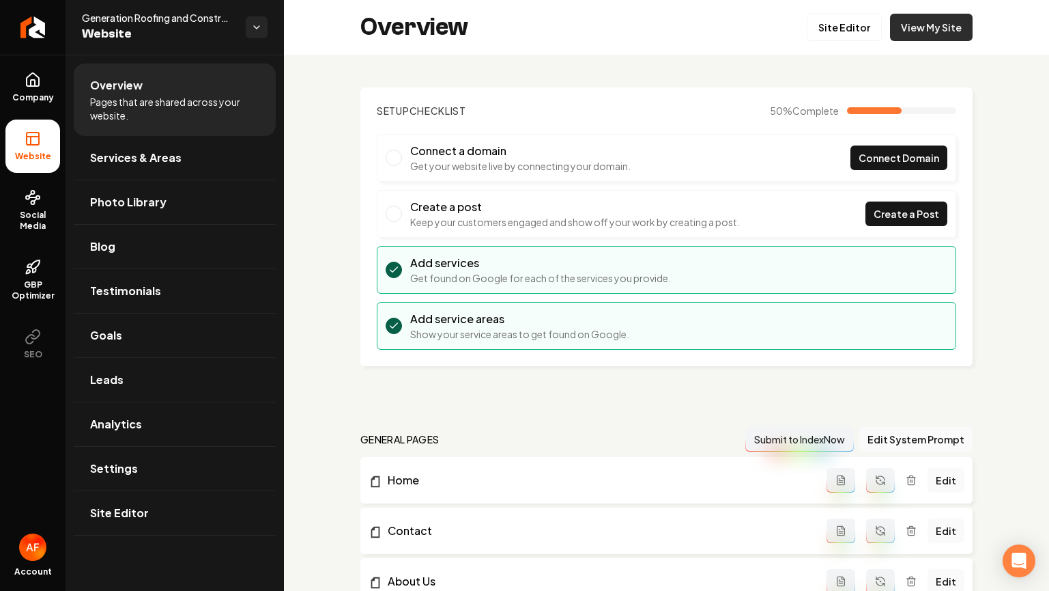
click at [894, 29] on link "View My Site" at bounding box center [931, 27] width 83 height 27
click at [824, 33] on link "Site Editor" at bounding box center [844, 27] width 75 height 27
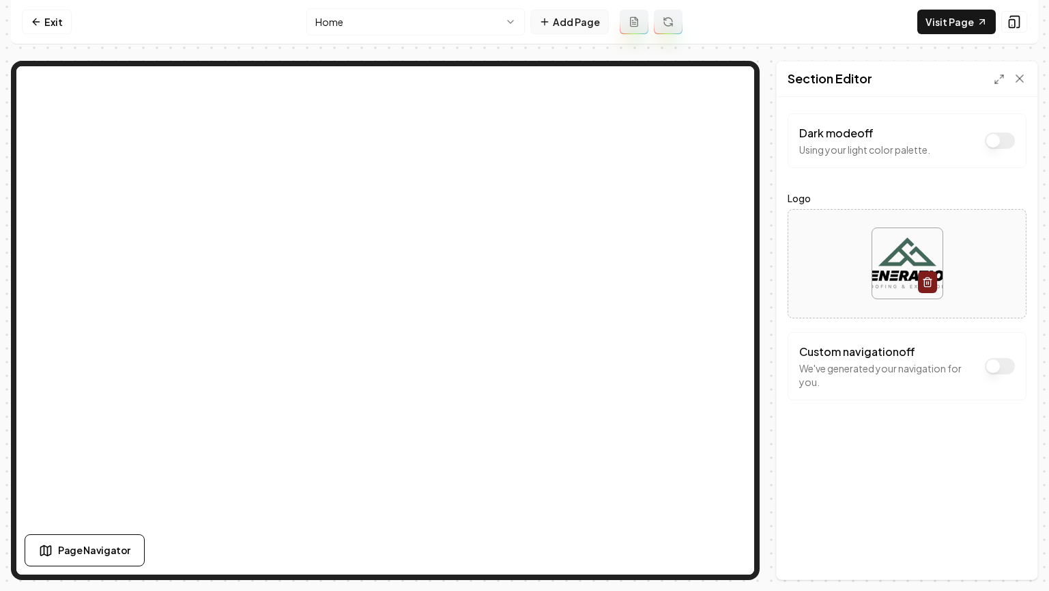
click at [569, 19] on button "Add Page" at bounding box center [569, 22] width 79 height 25
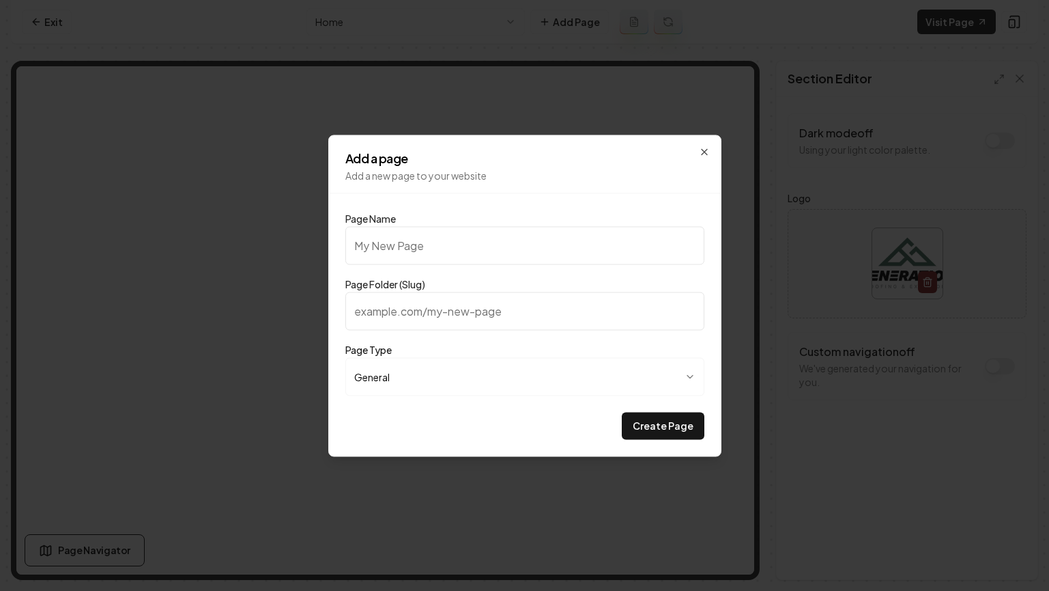
type input "P"
type input "p"
type input "Pt"
type input "pt"
type input "P"
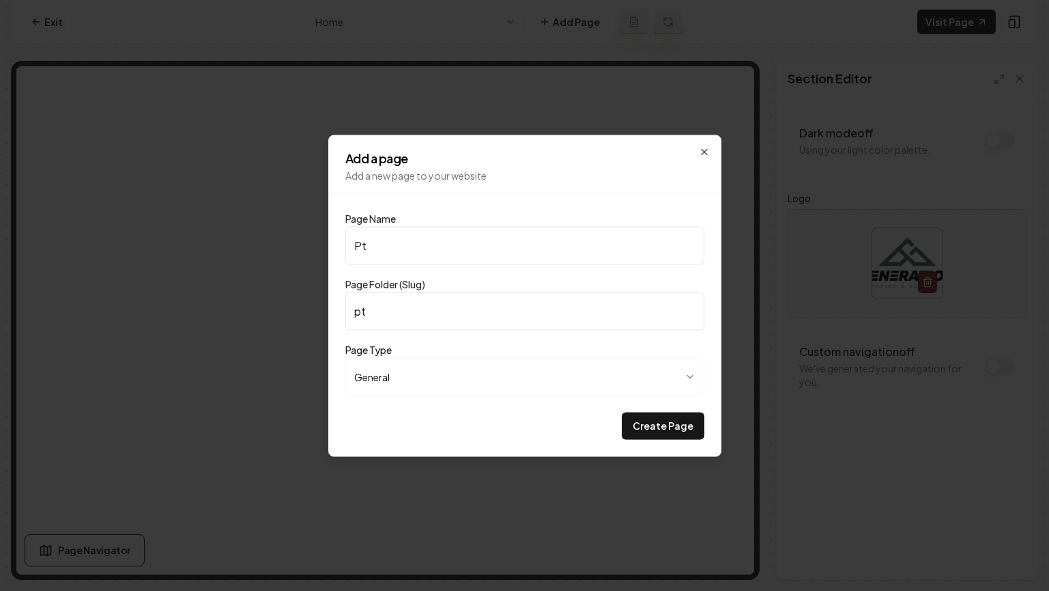
type input "p"
type input "Pr"
type input "pr"
type input "Pri"
type input "pri"
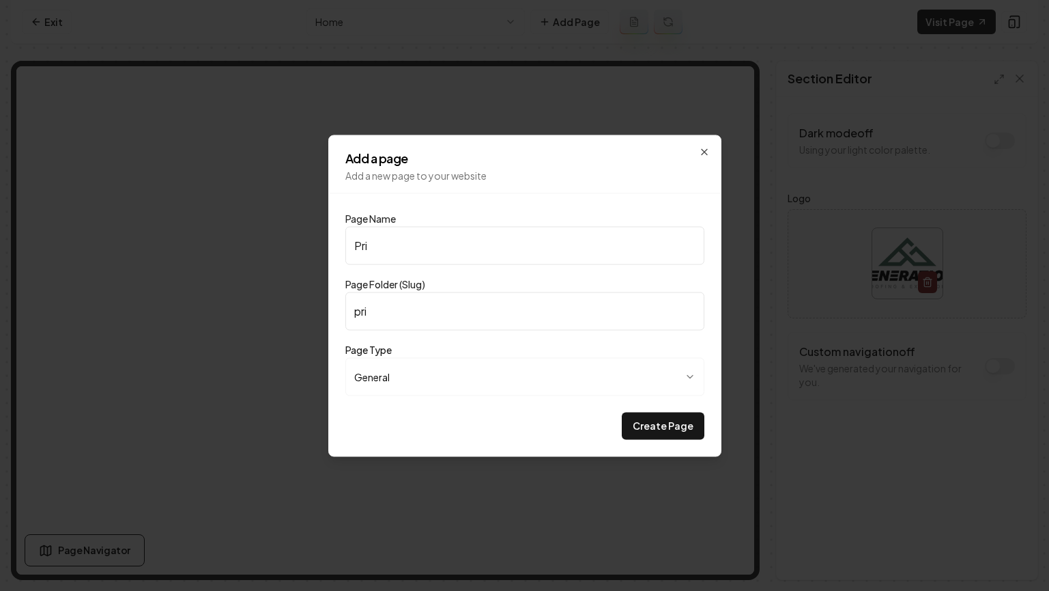
type input "Pric"
type input "pric"
type input "Prici"
type input "prici"
type input "Pricin"
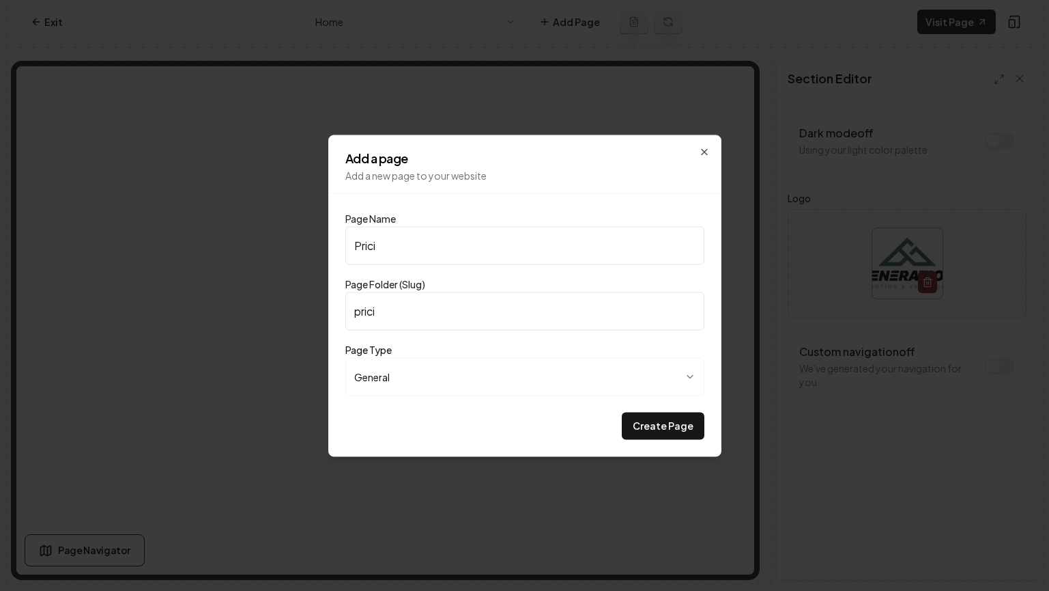
type input "pricin"
type input "Pricing"
type input "pricing"
type input "Pricing"
click at [659, 420] on button "Create Page" at bounding box center [663, 425] width 83 height 27
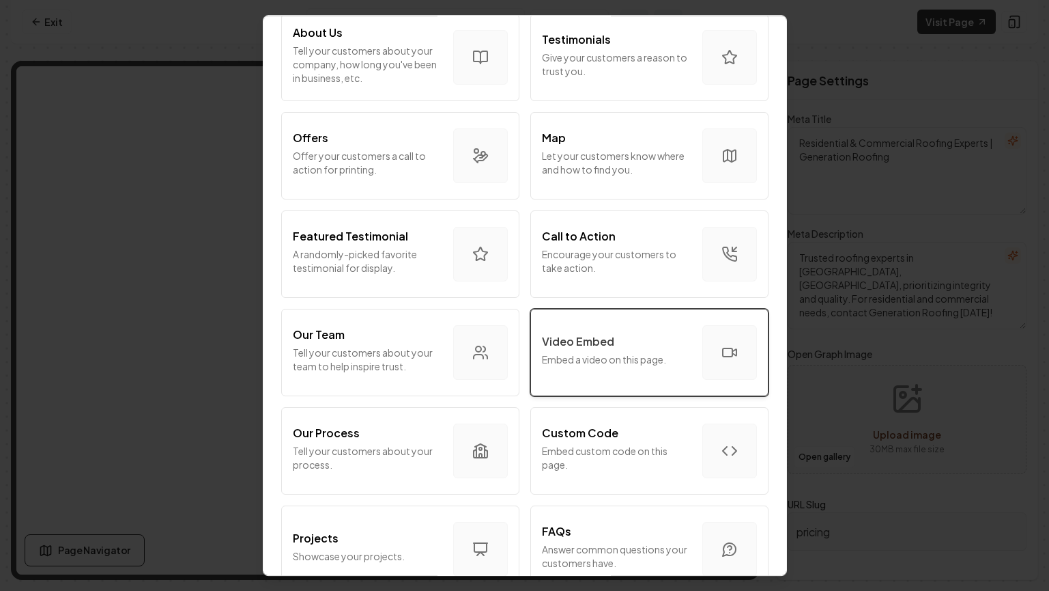
scroll to position [272, 0]
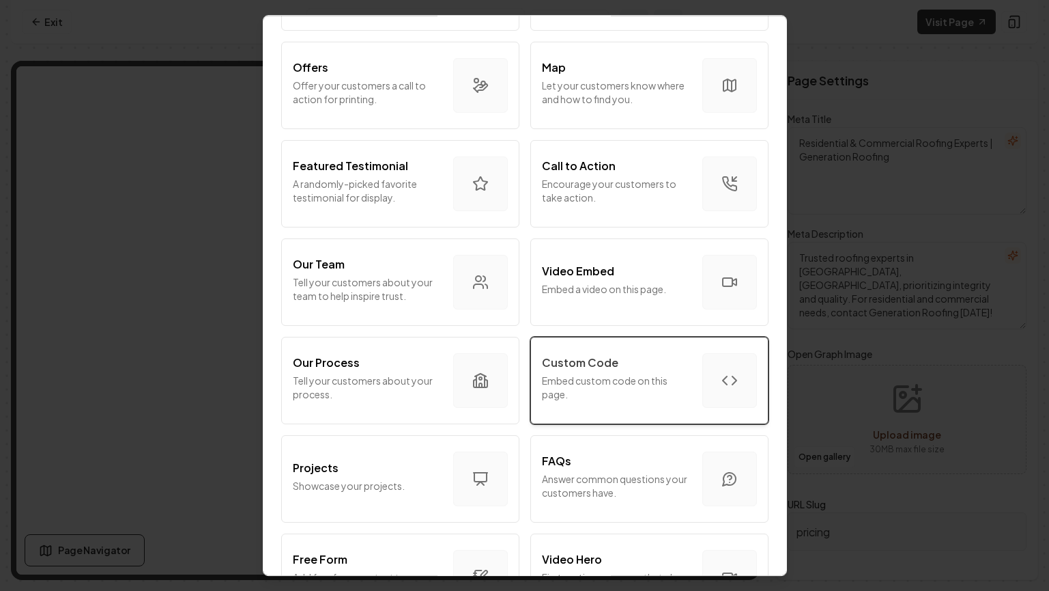
click at [637, 369] on div "Custom Code" at bounding box center [617, 362] width 150 height 16
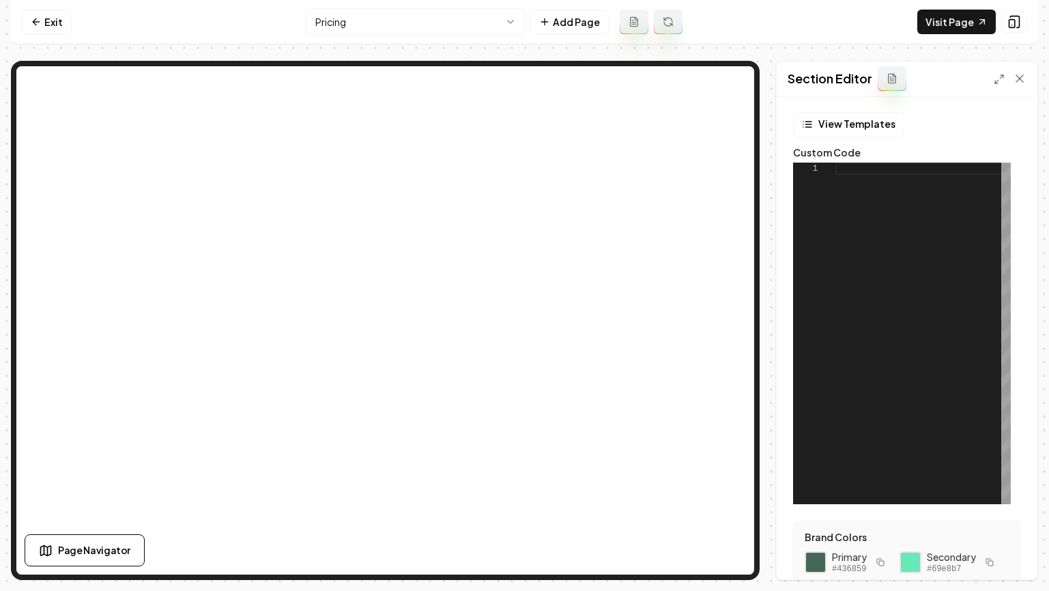
scroll to position [0, 0]
drag, startPoint x: 861, startPoint y: 80, endPoint x: 850, endPoint y: 103, distance: 25.7
click at [859, 87] on h2 "Section Editor" at bounding box center [830, 78] width 85 height 19
click at [841, 119] on button "View Templates" at bounding box center [848, 125] width 111 height 25
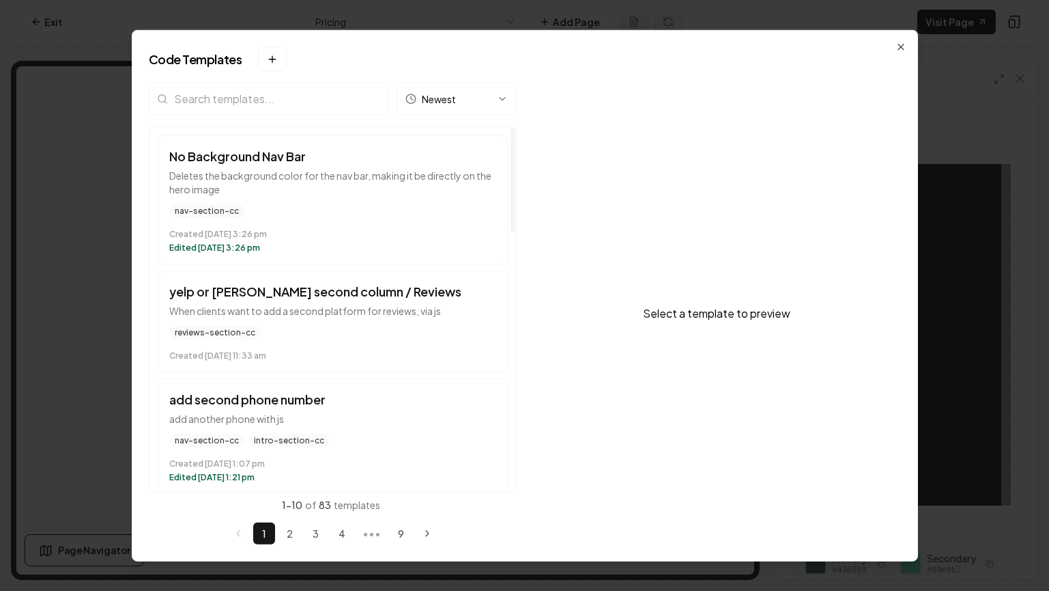
click at [289, 104] on input "search" at bounding box center [269, 98] width 240 height 33
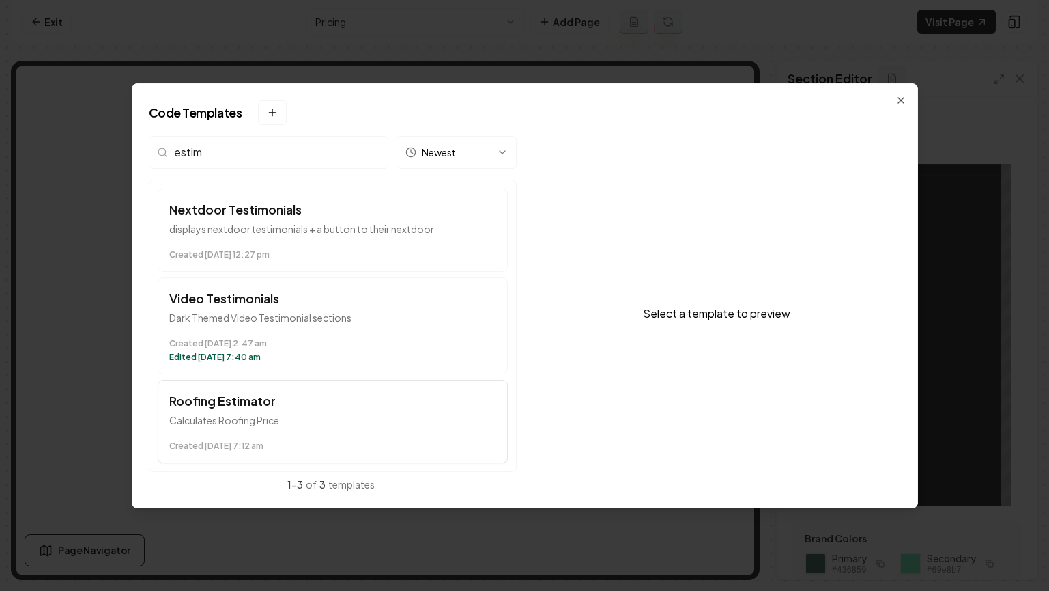
type input "estim"
click at [281, 418] on p "Calculates Roofing Price" at bounding box center [332, 420] width 327 height 14
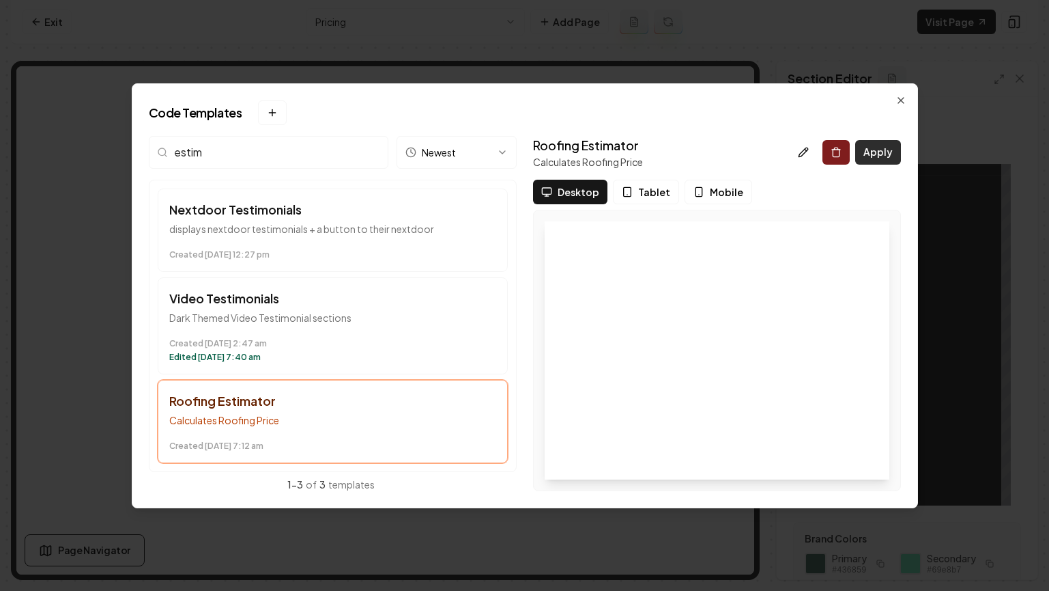
click at [866, 152] on button "Apply" at bounding box center [878, 152] width 46 height 25
type textarea "*********"
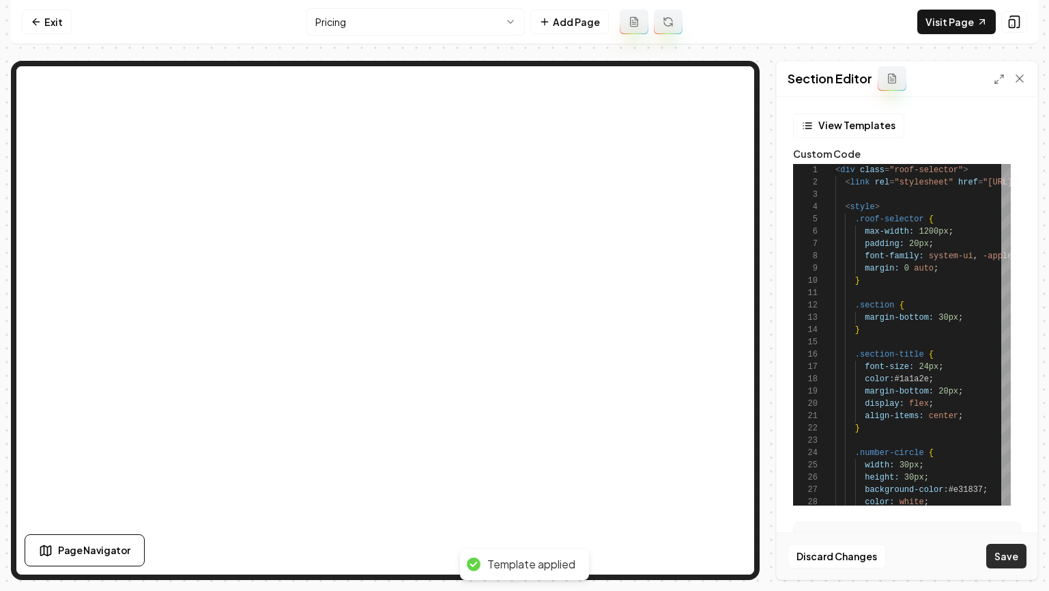
click at [1008, 554] on button "Save" at bounding box center [1007, 555] width 40 height 25
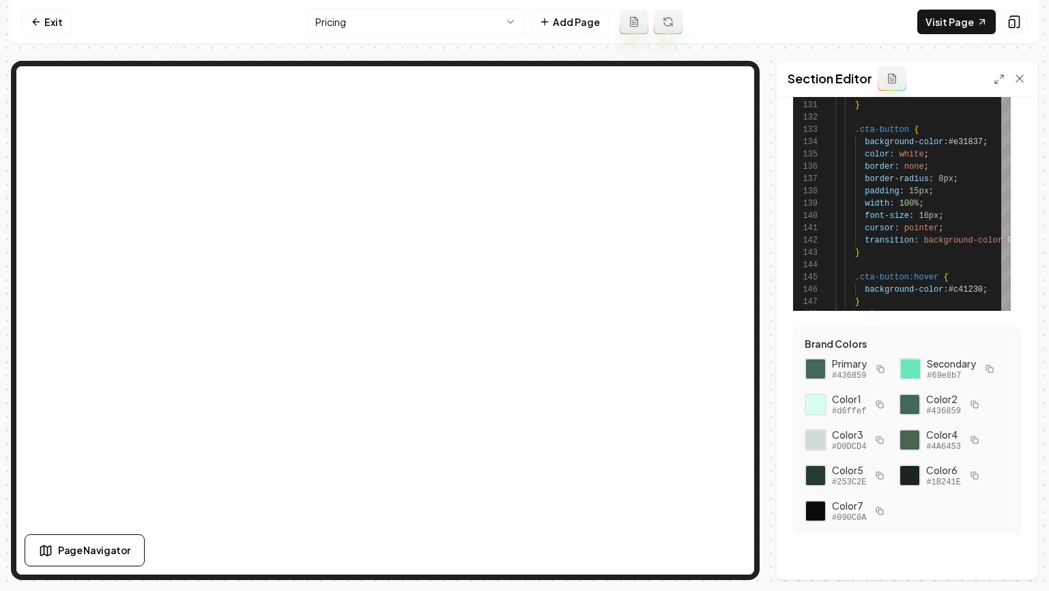
scroll to position [199, 0]
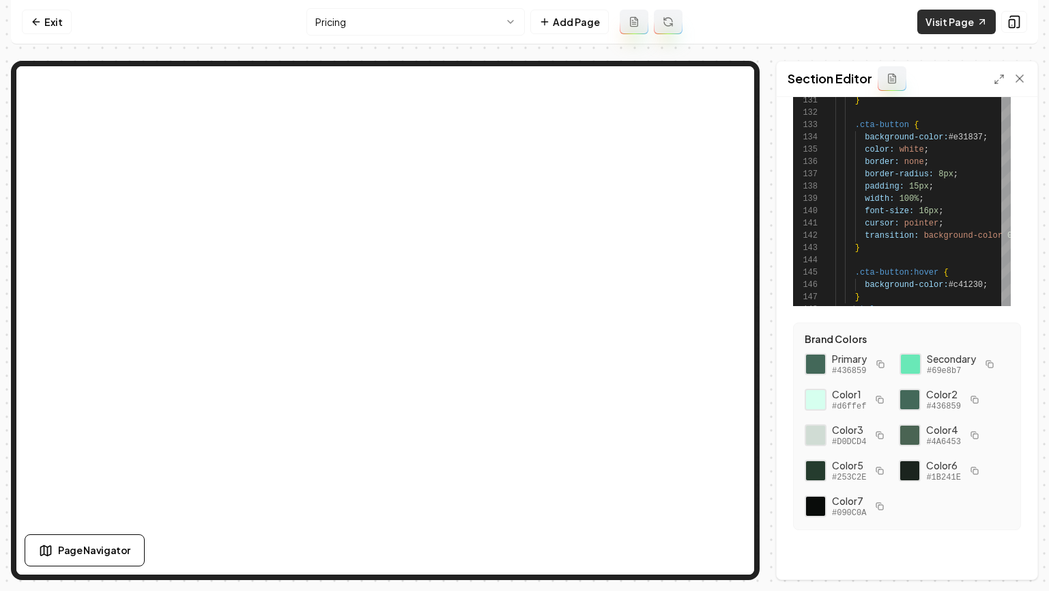
click at [959, 28] on link "Visit Page" at bounding box center [957, 22] width 79 height 25
click at [50, 21] on link "Exit" at bounding box center [47, 22] width 50 height 25
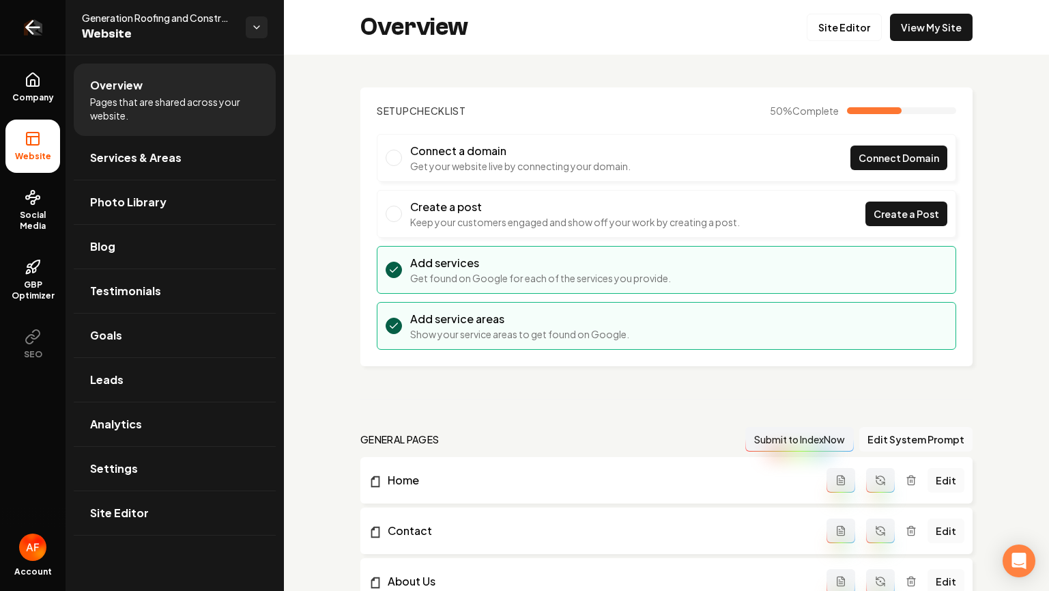
click at [47, 33] on link "Return to dashboard" at bounding box center [33, 27] width 66 height 55
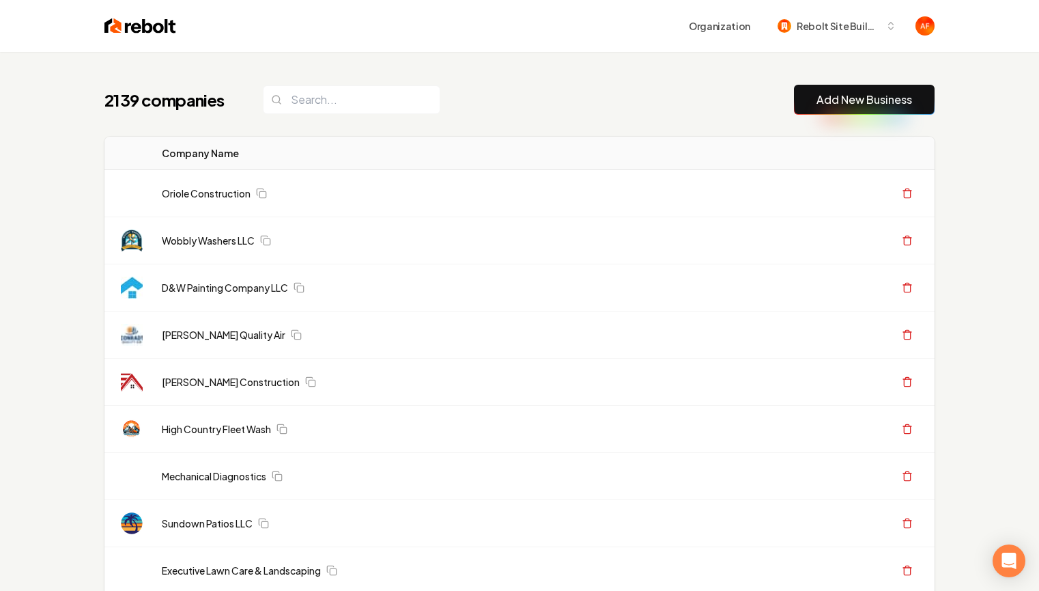
drag, startPoint x: 565, startPoint y: 104, endPoint x: 582, endPoint y: 96, distance: 18.6
click at [565, 104] on div "2139 companies Add New Business" at bounding box center [519, 100] width 830 height 30
click at [341, 89] on input "search" at bounding box center [352, 99] width 178 height 29
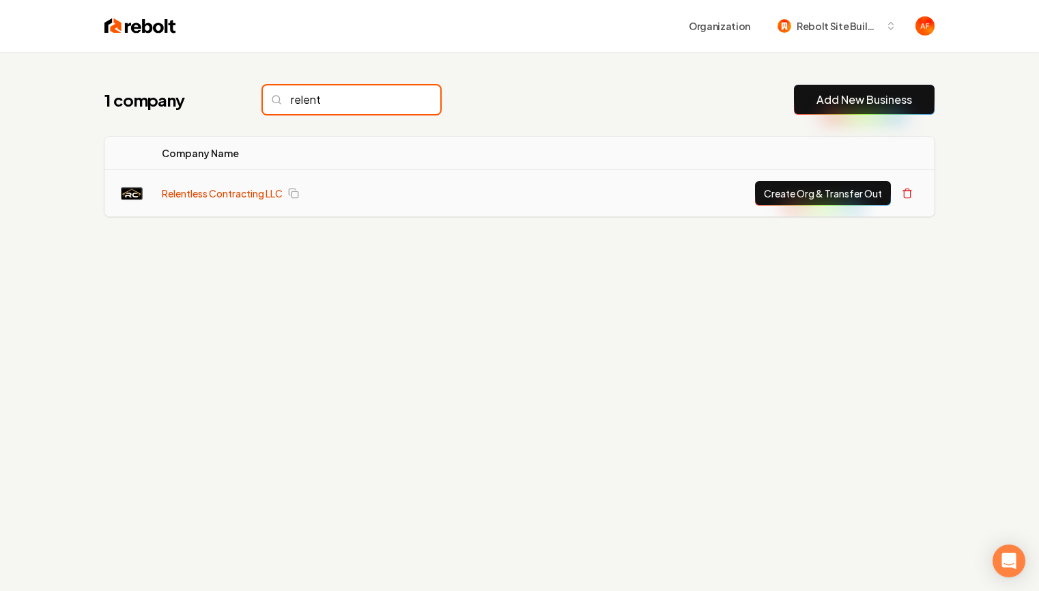
type input "relent"
click at [221, 197] on link "Relentless Contracting LLC" at bounding box center [222, 193] width 121 height 14
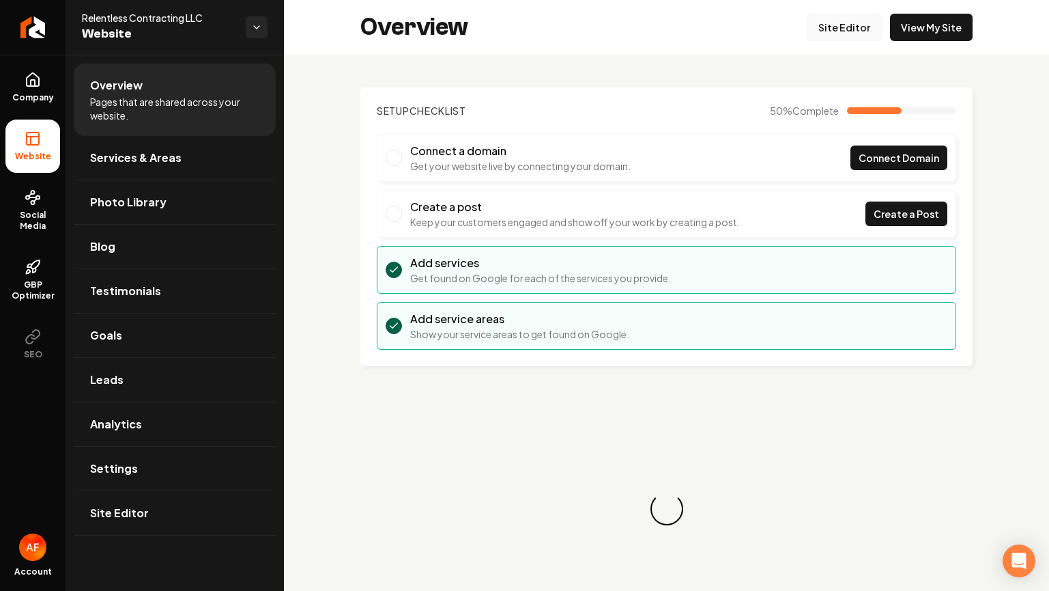
click at [853, 30] on link "Site Editor" at bounding box center [844, 27] width 75 height 27
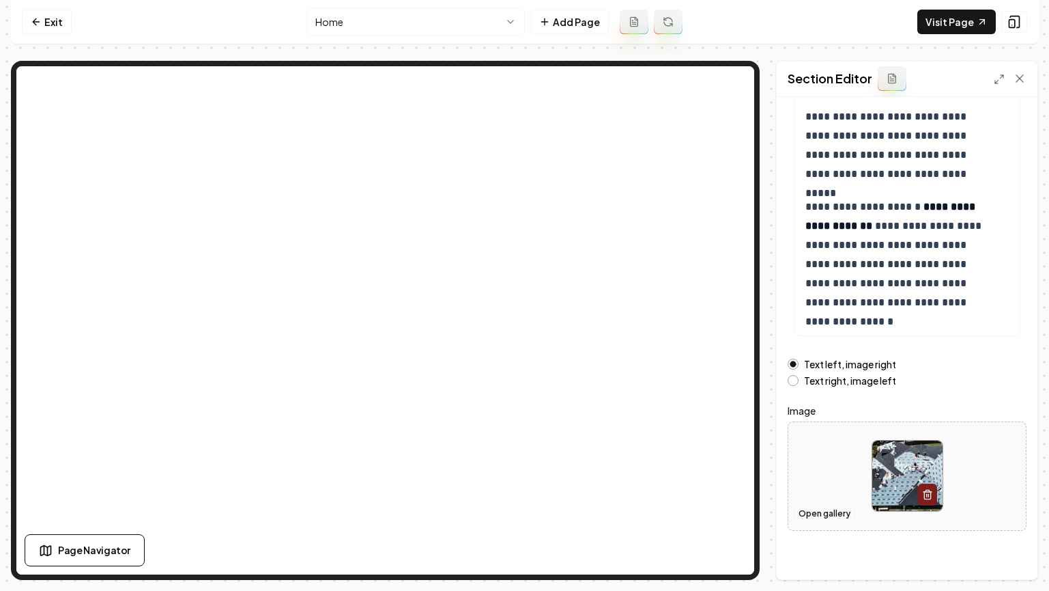
scroll to position [147, 0]
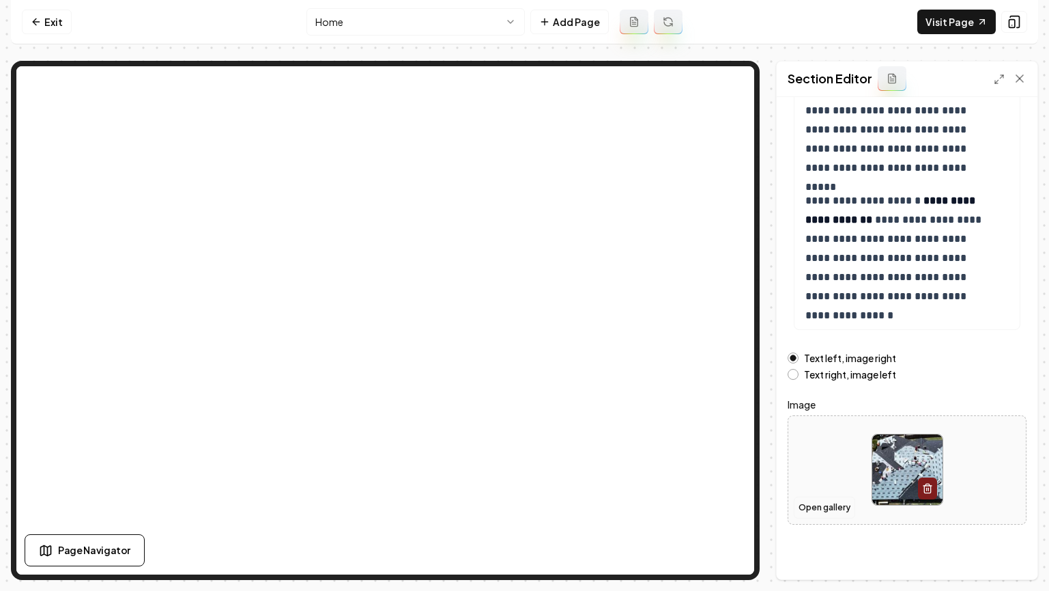
click at [833, 502] on button "Open gallery" at bounding box center [824, 507] width 61 height 22
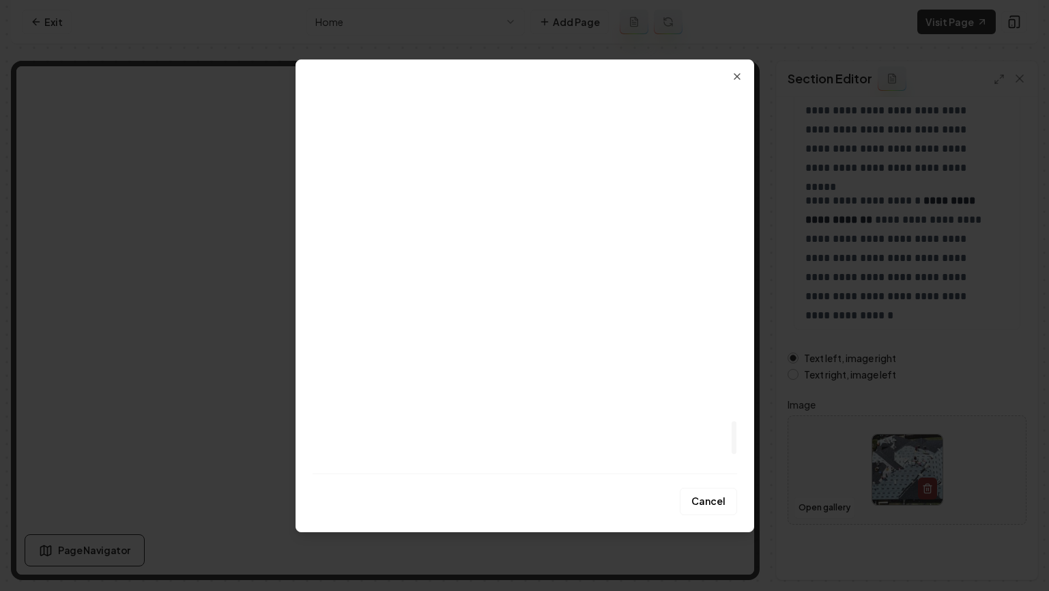
scroll to position [3583, 0]
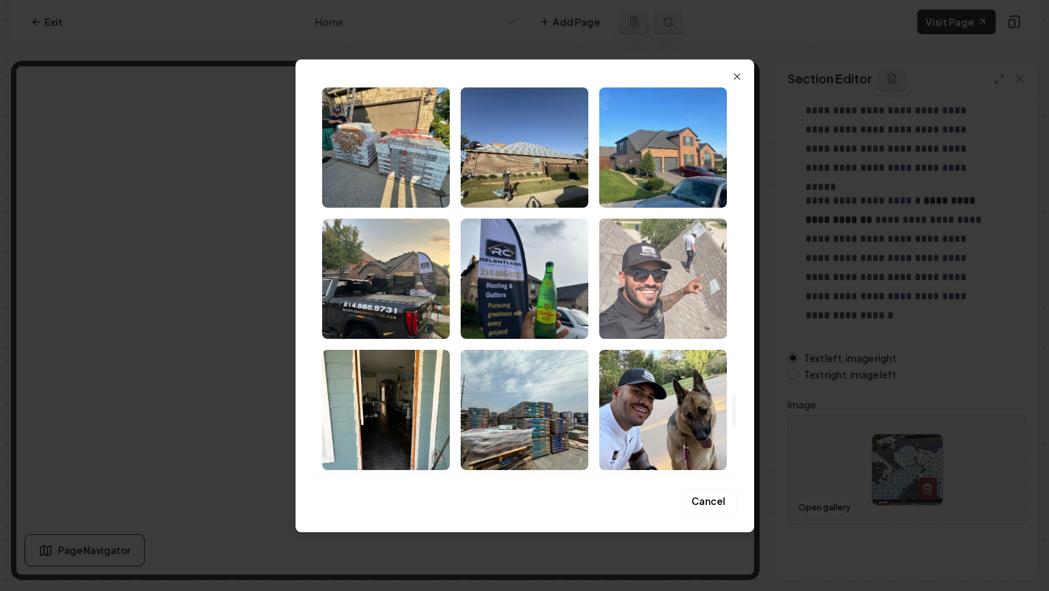
click at [722, 260] on img "Select image image_68acd1ab5c7cd75eb8b69271.jpeg" at bounding box center [663, 278] width 128 height 120
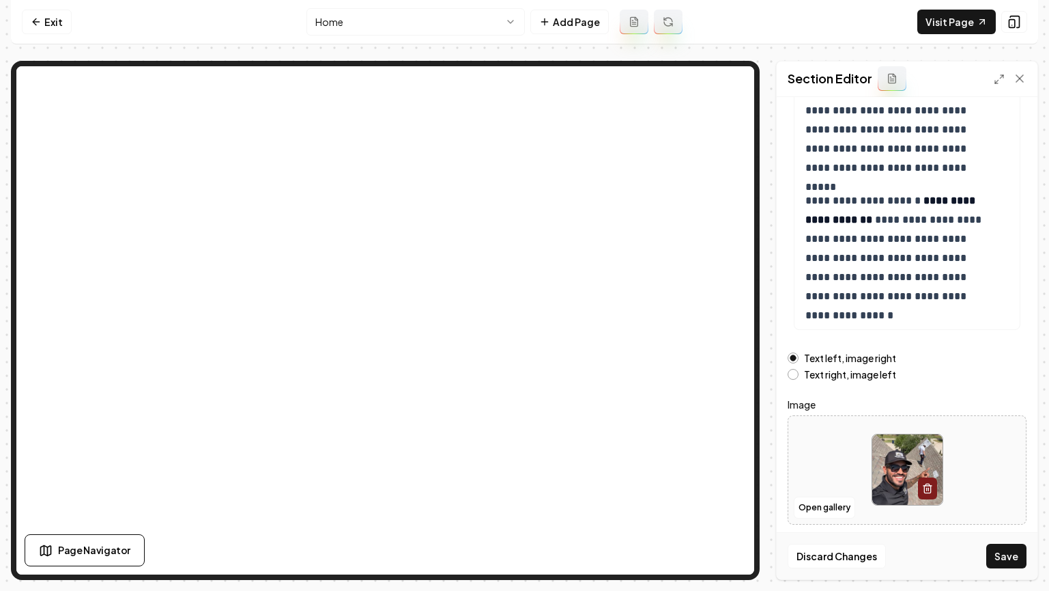
drag, startPoint x: 1023, startPoint y: 565, endPoint x: 1017, endPoint y: 560, distance: 7.8
click at [1023, 565] on button "Save" at bounding box center [1007, 555] width 40 height 25
click at [56, 33] on link "Exit" at bounding box center [47, 22] width 50 height 25
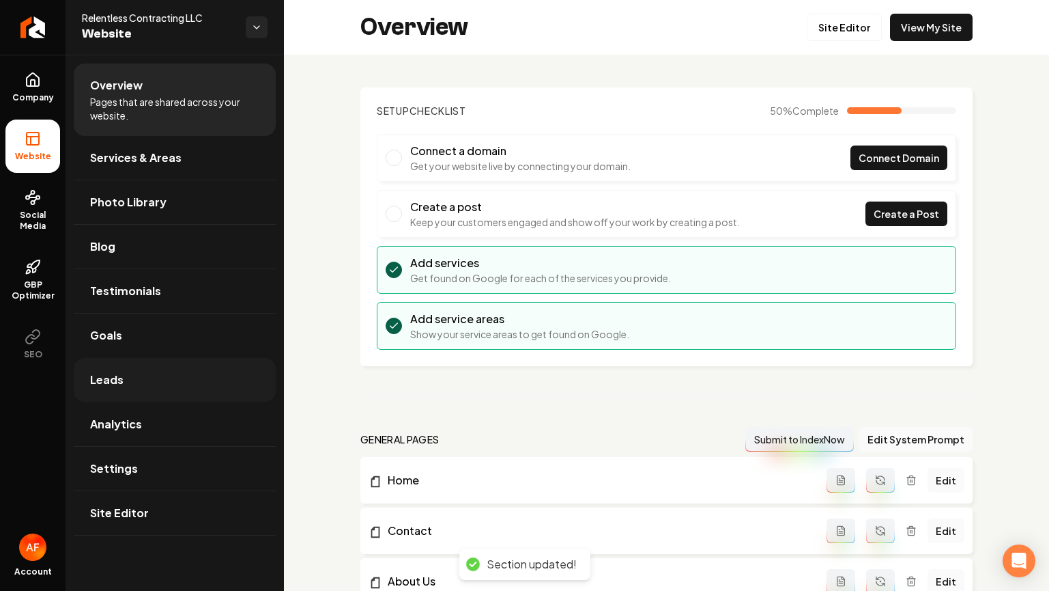
click at [126, 382] on link "Leads" at bounding box center [175, 380] width 202 height 44
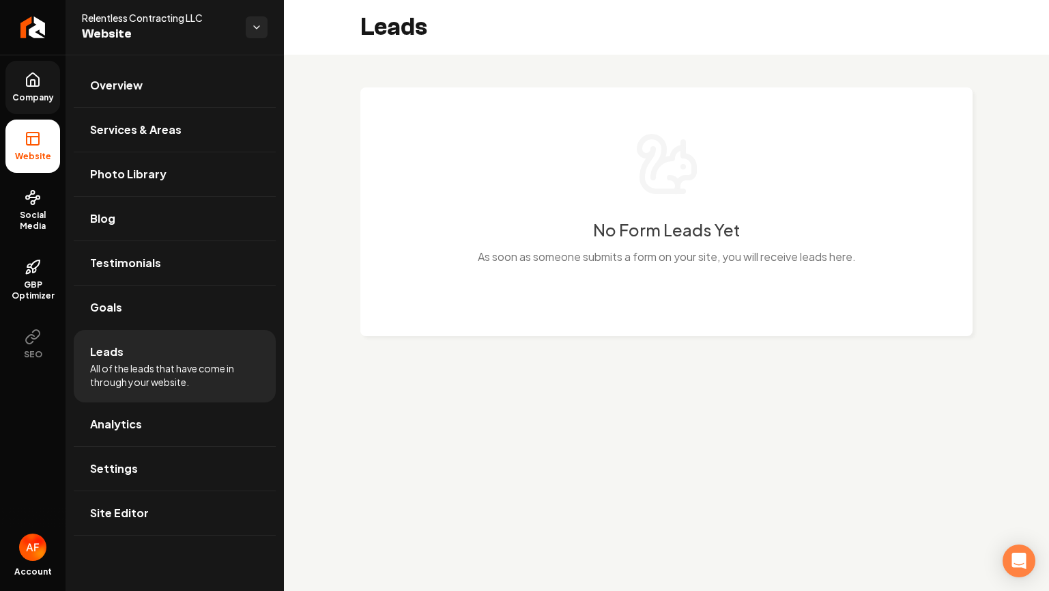
click at [29, 63] on link "Company" at bounding box center [32, 87] width 55 height 53
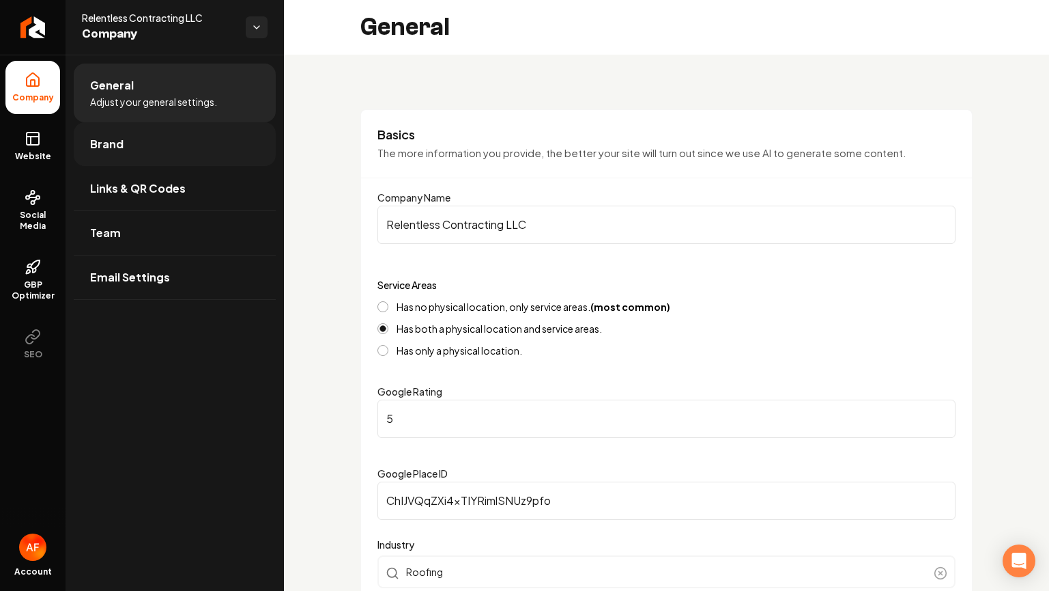
click at [147, 154] on link "Brand" at bounding box center [175, 144] width 202 height 44
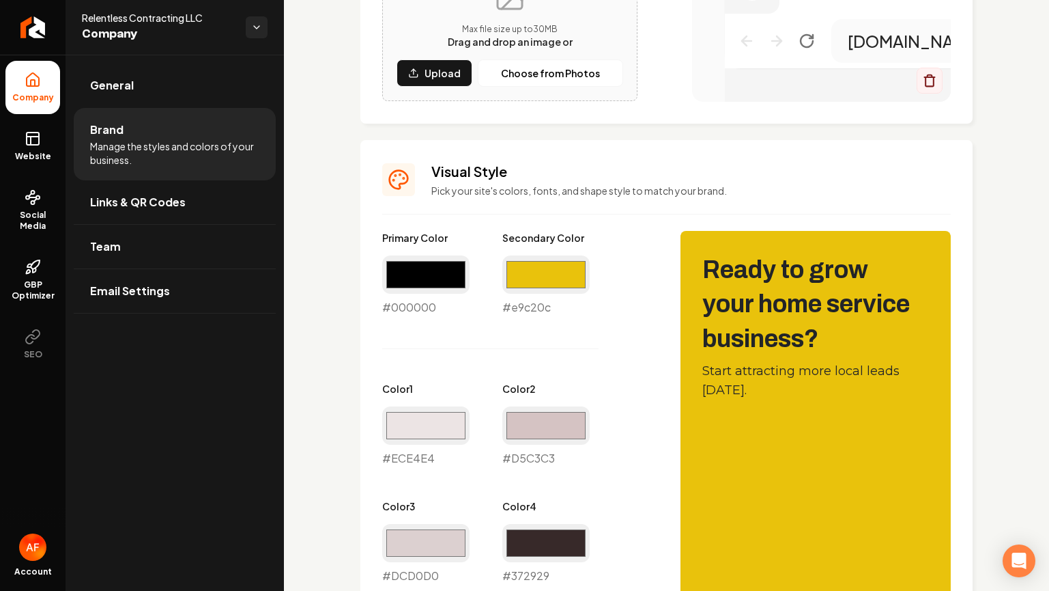
scroll to position [460, 0]
click at [432, 420] on input "#ece4e4" at bounding box center [425, 425] width 87 height 38
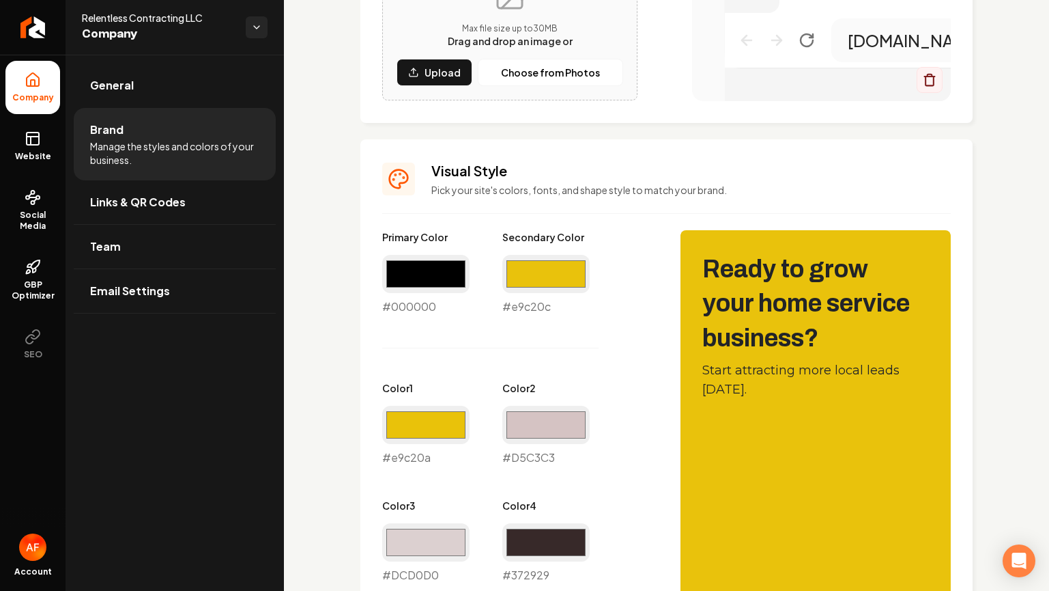
type input "#e9c20a"
click at [567, 378] on div "Primary Color #000000 #000000 Secondary Color #e9c20c #e9c20c Color 1 #e9c20a #…" at bounding box center [517, 524] width 271 height 588
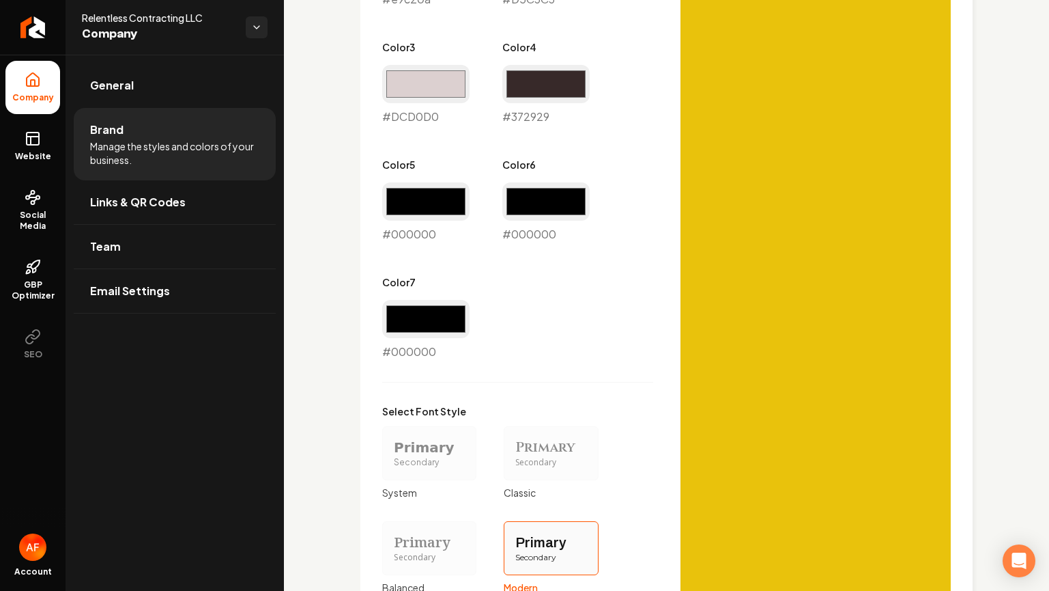
scroll to position [1158, 0]
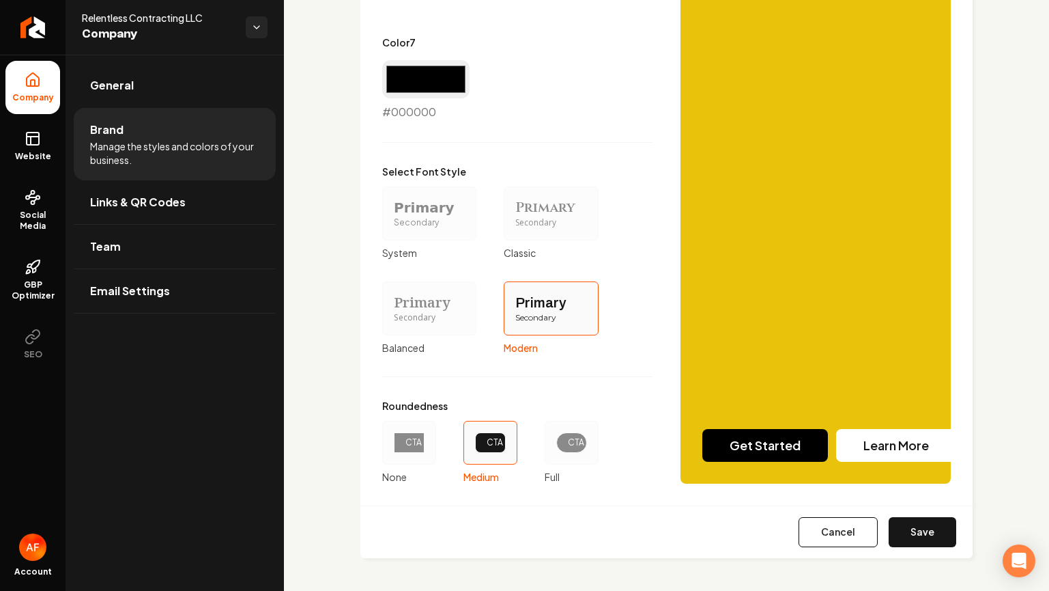
drag, startPoint x: 535, startPoint y: 429, endPoint x: 567, endPoint y: 437, distance: 33.6
click at [535, 429] on div "CTA None CTA Medium CTA Full" at bounding box center [490, 452] width 216 height 63
click at [597, 445] on div "Roundedness CTA None CTA Medium CTA Full" at bounding box center [517, 441] width 271 height 85
click at [582, 448] on div "CTA" at bounding box center [572, 443] width 54 height 44
click at [555, 448] on button "CTA Full" at bounding box center [549, 442] width 11 height 11
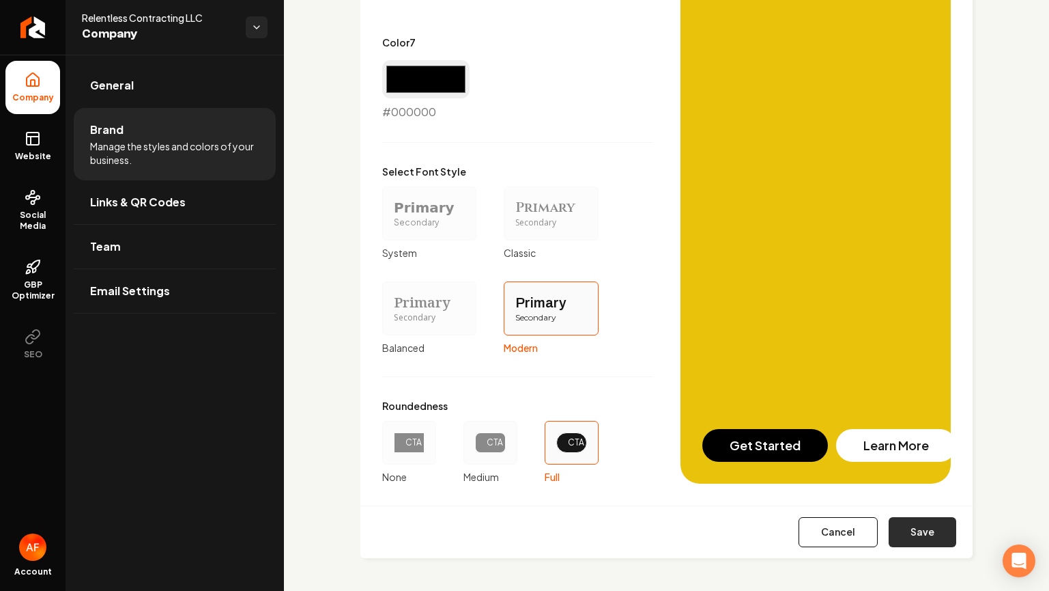
click at [918, 532] on button "Save" at bounding box center [923, 532] width 68 height 30
type input "#d5c3c3"
type input "#dcd0d0"
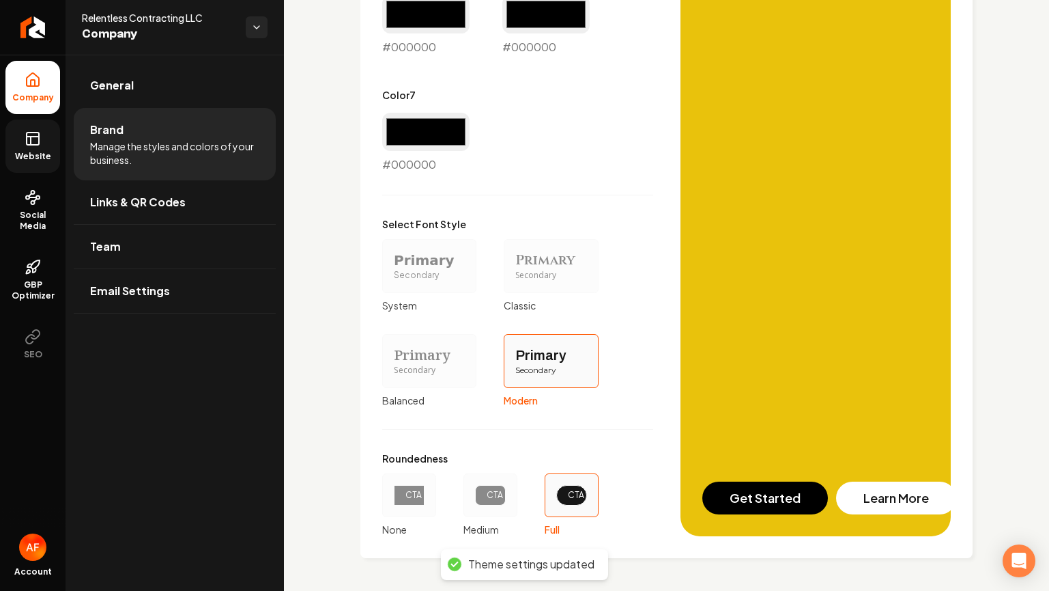
click at [27, 137] on rect at bounding box center [33, 138] width 12 height 12
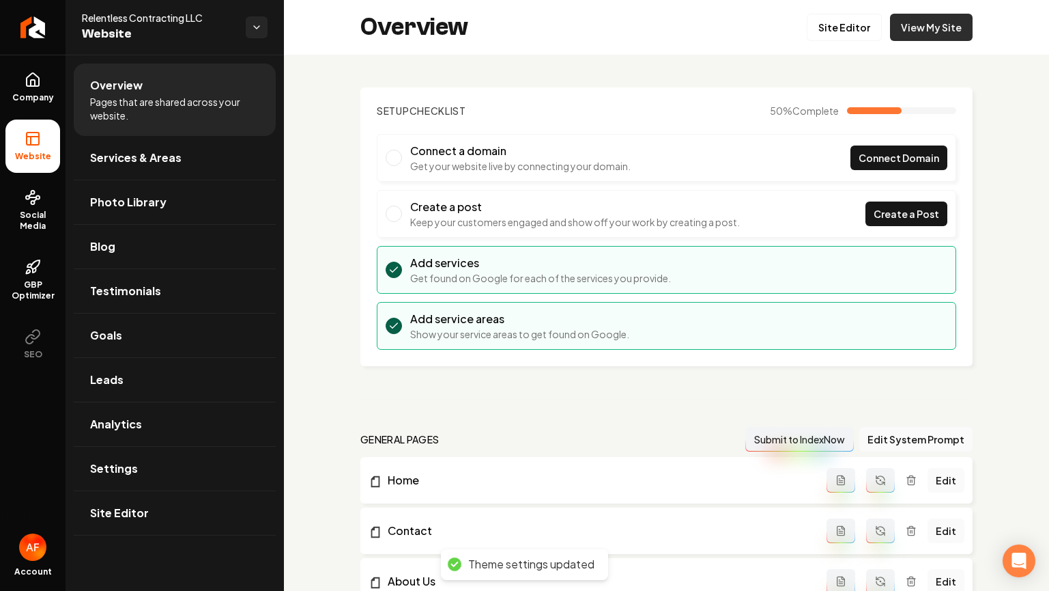
click at [924, 28] on link "View My Site" at bounding box center [931, 27] width 83 height 27
drag, startPoint x: 847, startPoint y: 10, endPoint x: 845, endPoint y: 20, distance: 10.6
click at [845, 20] on div "Overview Site Editor View My Site" at bounding box center [666, 27] width 765 height 55
click at [845, 20] on link "Site Editor" at bounding box center [844, 27] width 75 height 27
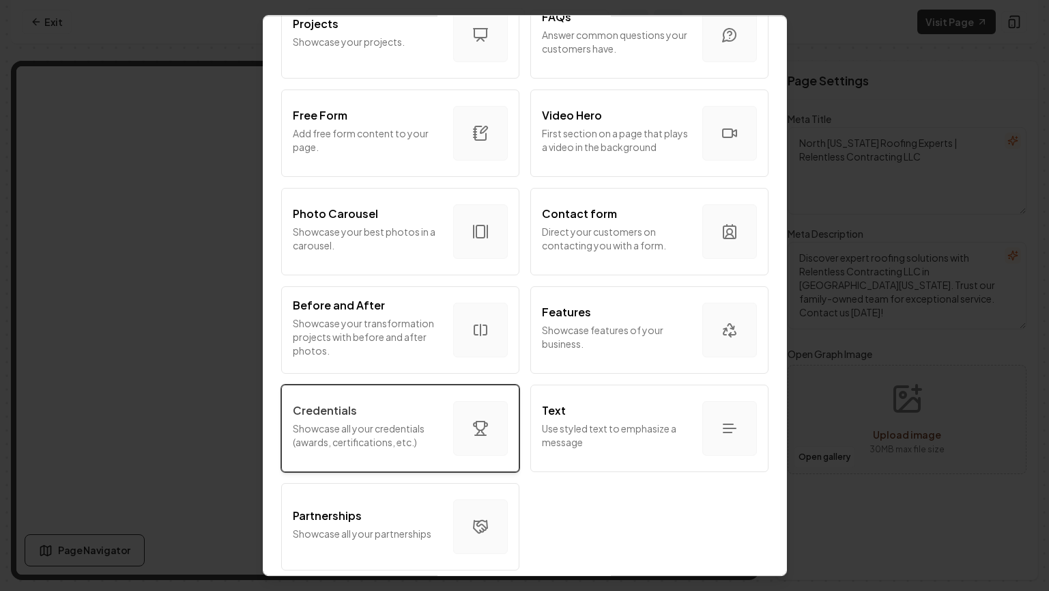
scroll to position [726, 0]
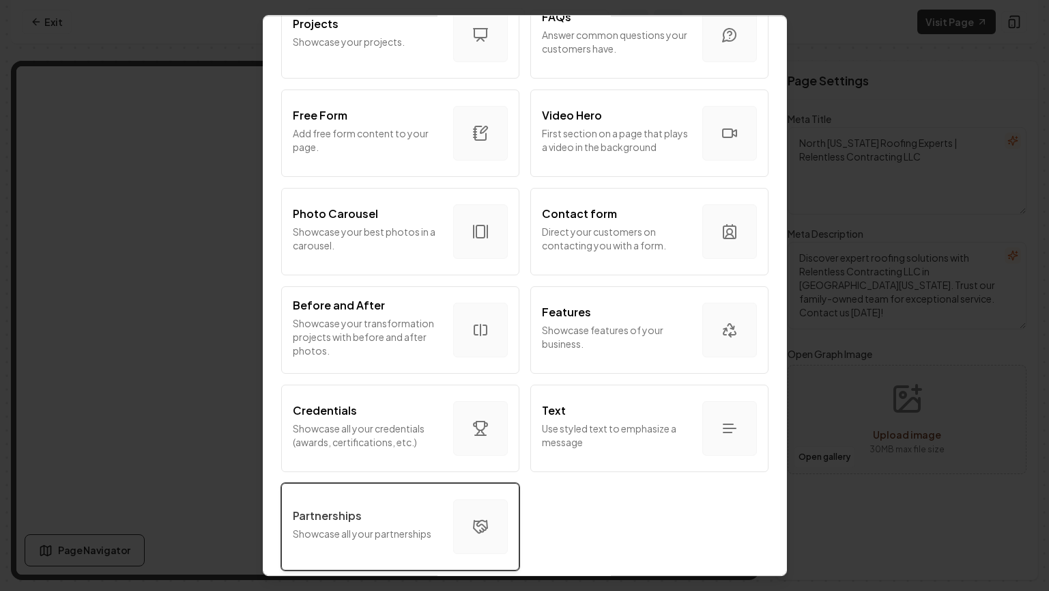
click at [404, 509] on div "Partnerships" at bounding box center [368, 515] width 150 height 16
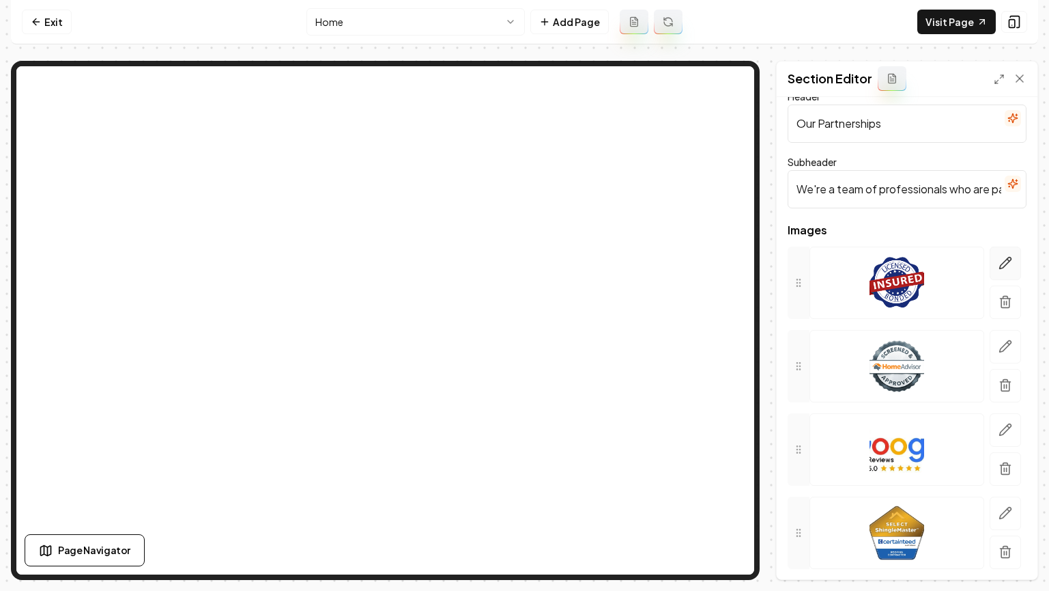
scroll to position [22, 0]
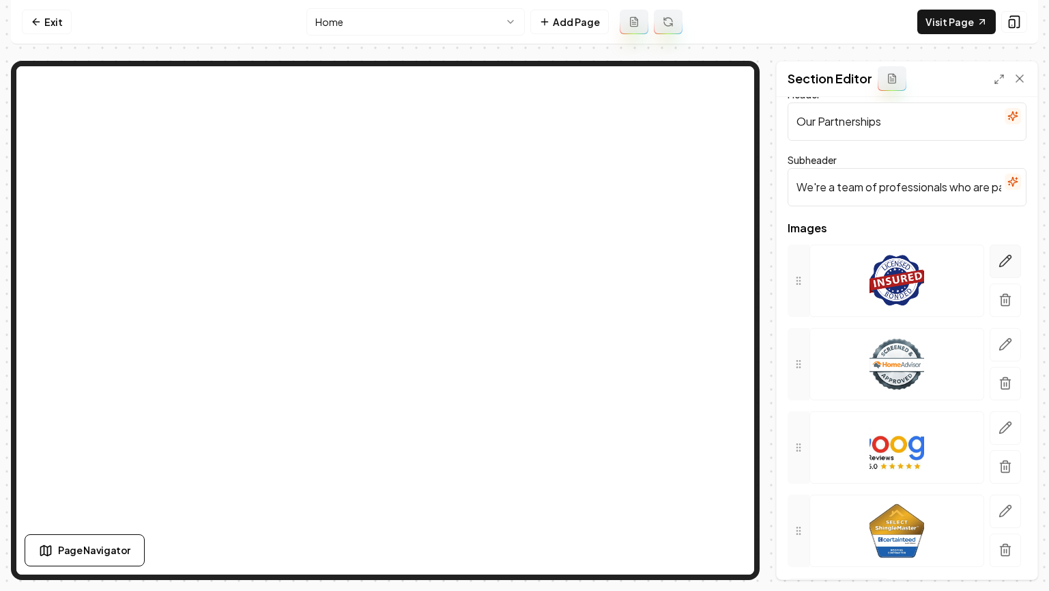
click at [990, 261] on button "button" at bounding box center [1005, 260] width 31 height 33
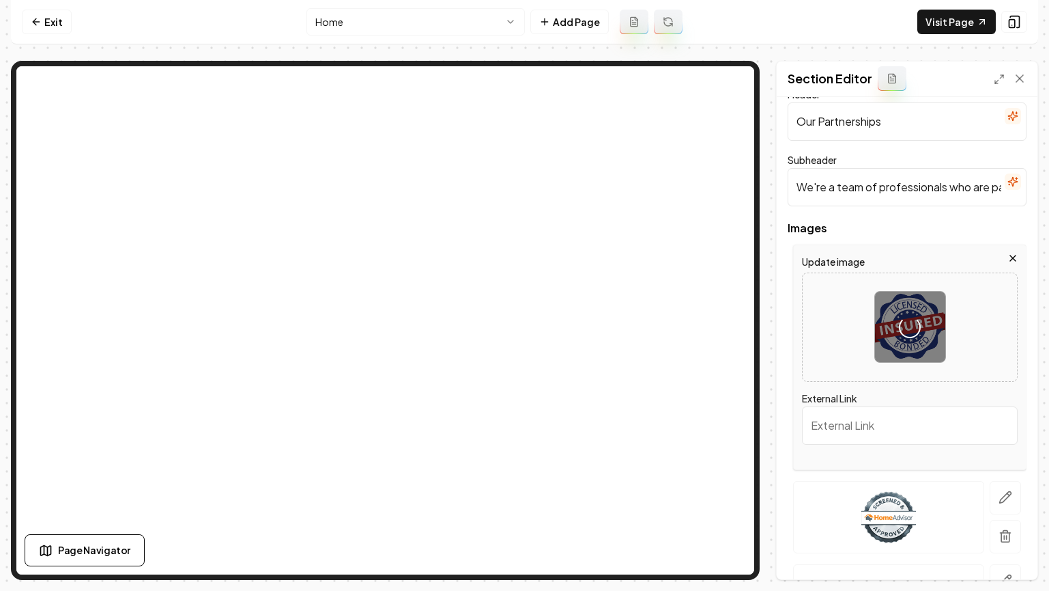
scroll to position [214, 0]
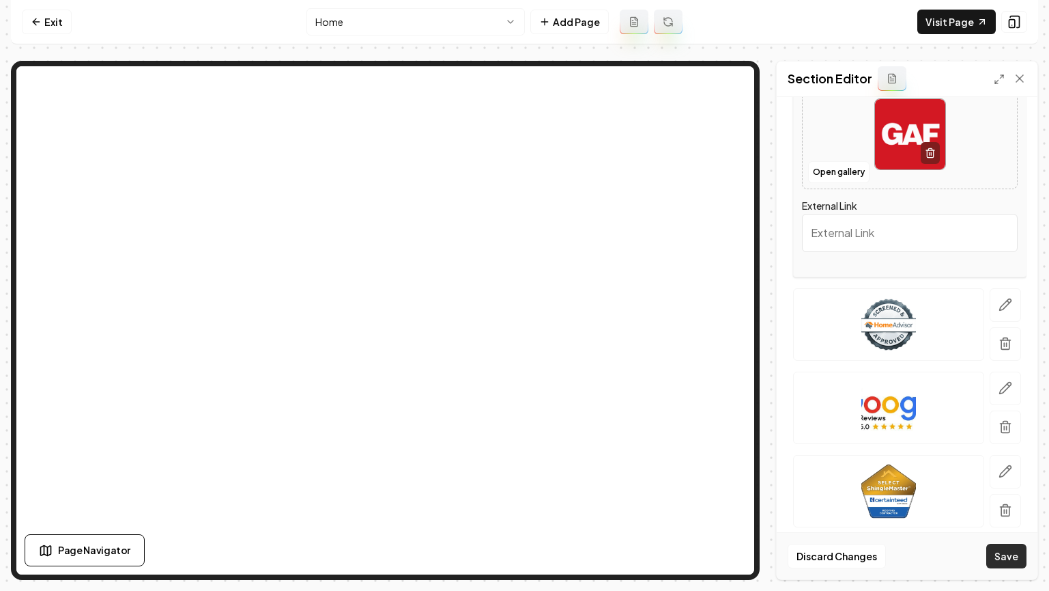
click at [1013, 556] on button "Save" at bounding box center [1007, 555] width 40 height 25
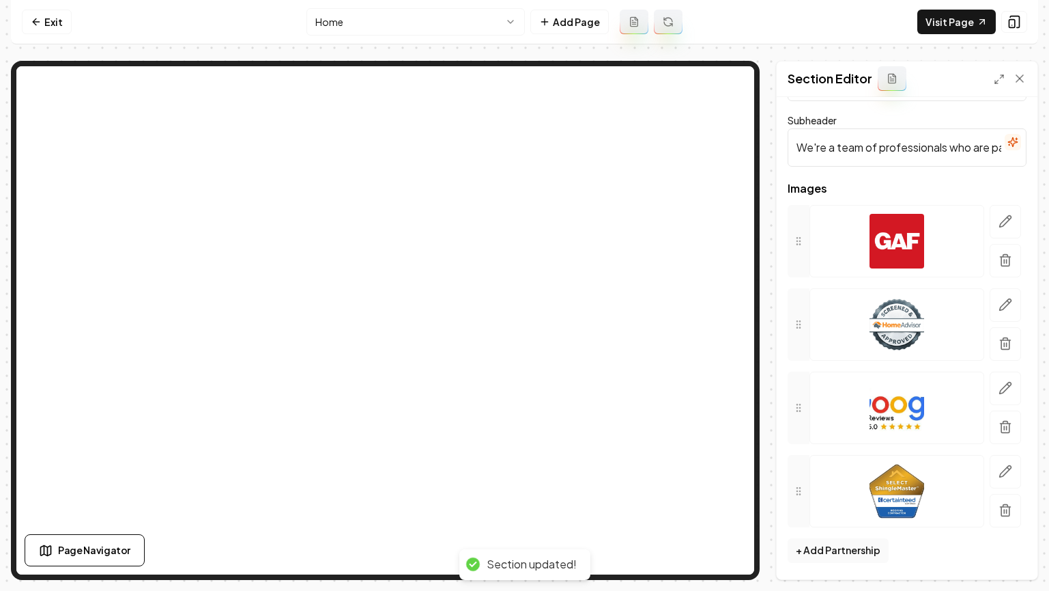
click at [990, 296] on button "button" at bounding box center [1005, 304] width 31 height 33
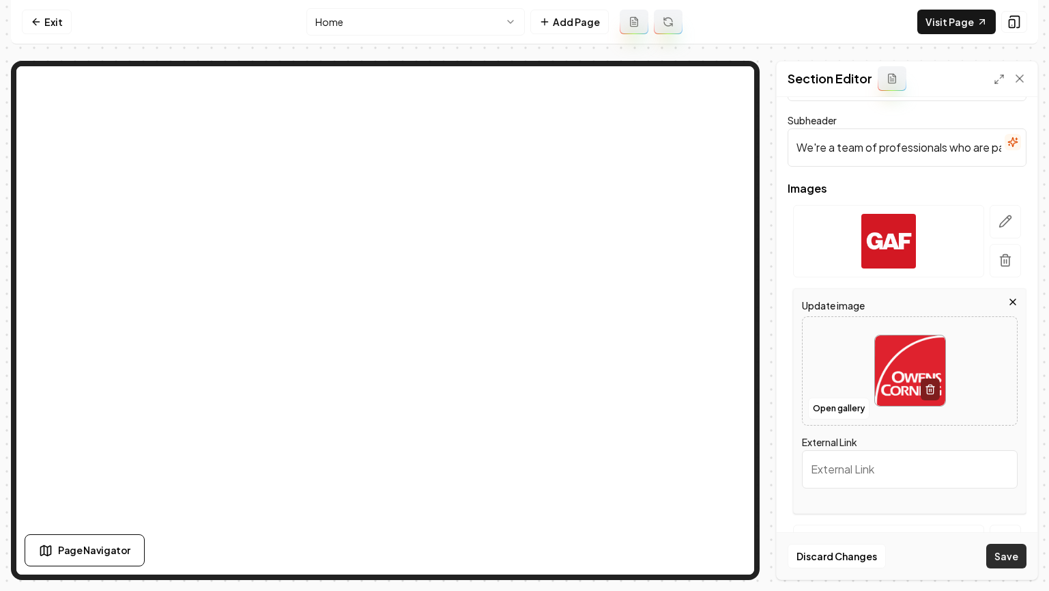
click at [1008, 552] on button "Save" at bounding box center [1007, 555] width 40 height 25
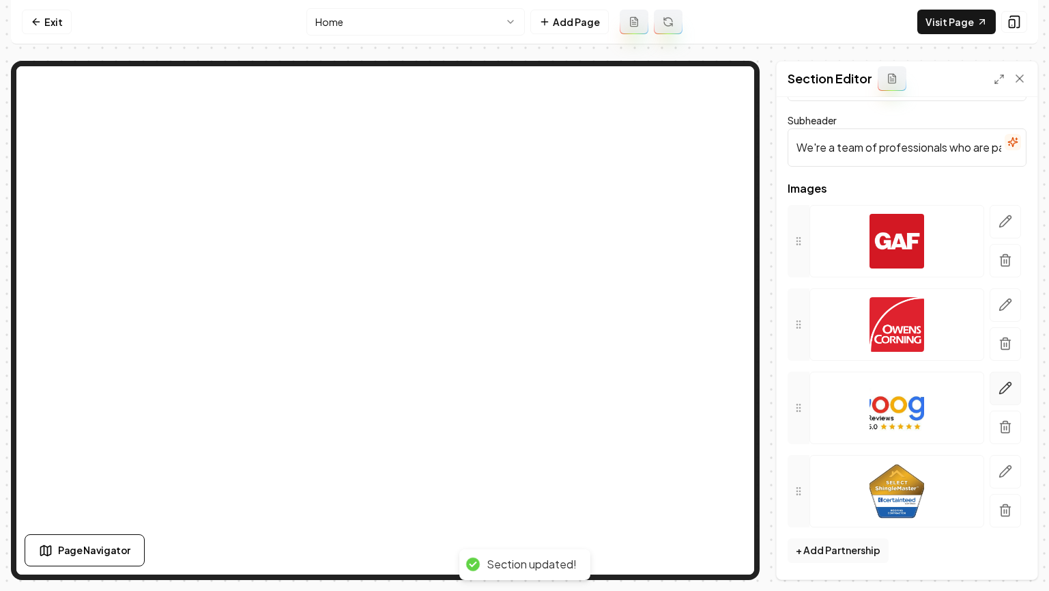
click at [999, 393] on icon "button" at bounding box center [1006, 388] width 14 height 14
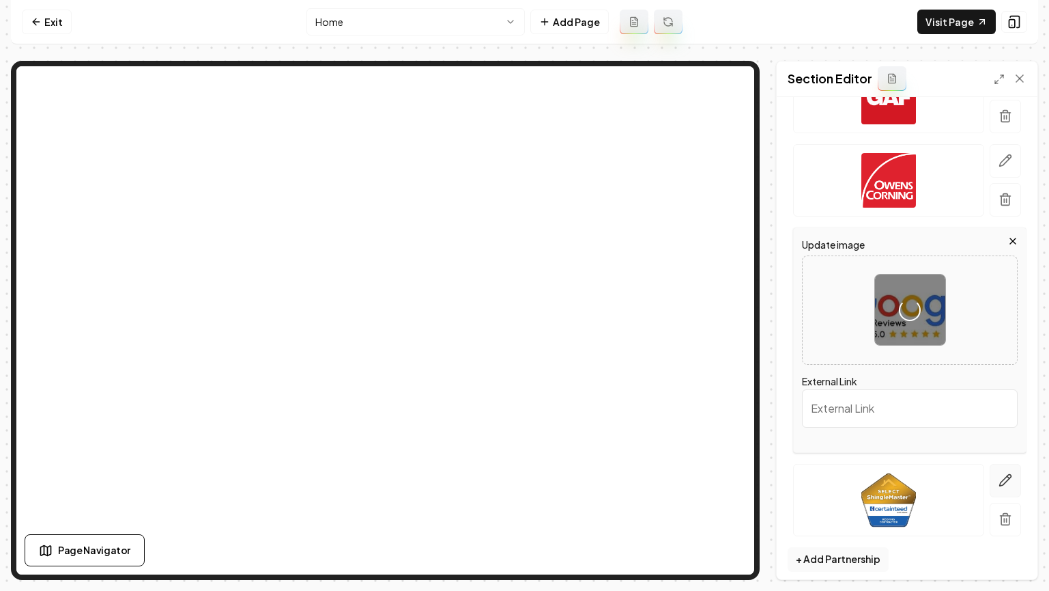
scroll to position [214, 0]
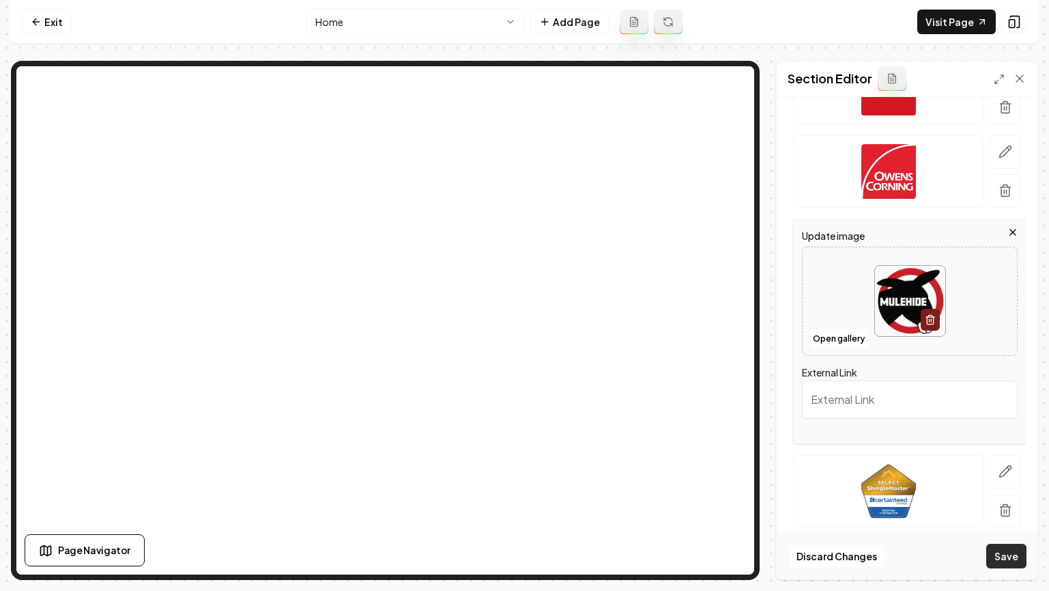
click at [1015, 563] on button "Save" at bounding box center [1007, 555] width 40 height 25
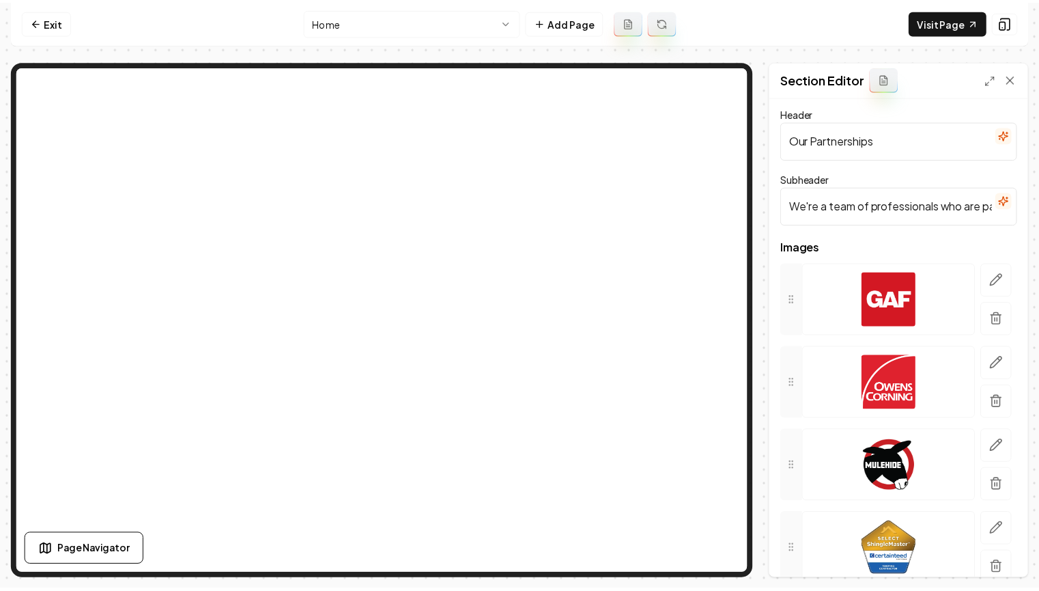
scroll to position [0, 0]
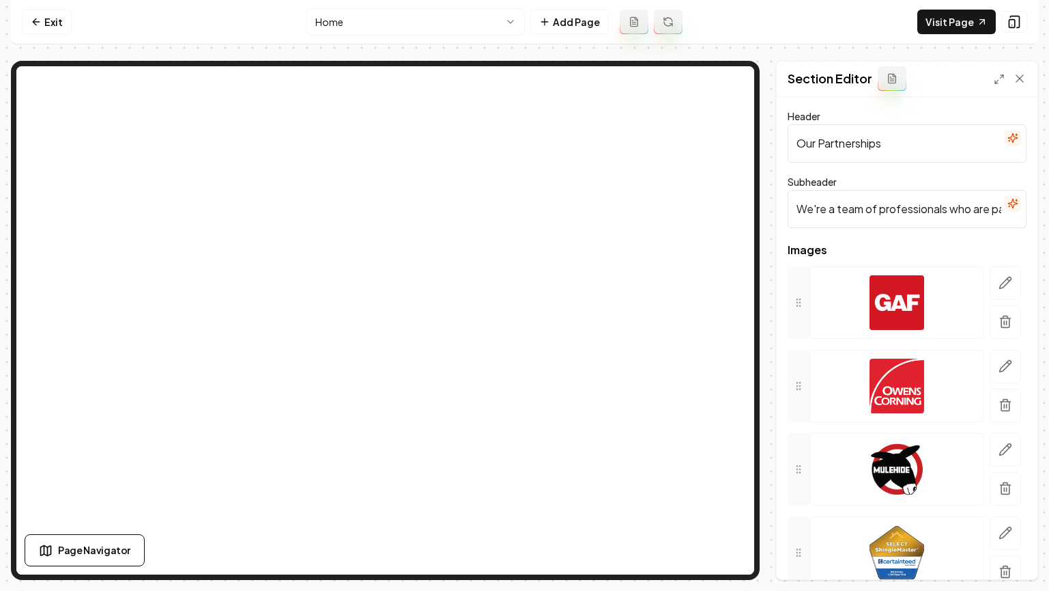
click at [918, 210] on input "We're a team of professionals who are passionate about what we do." at bounding box center [907, 209] width 239 height 38
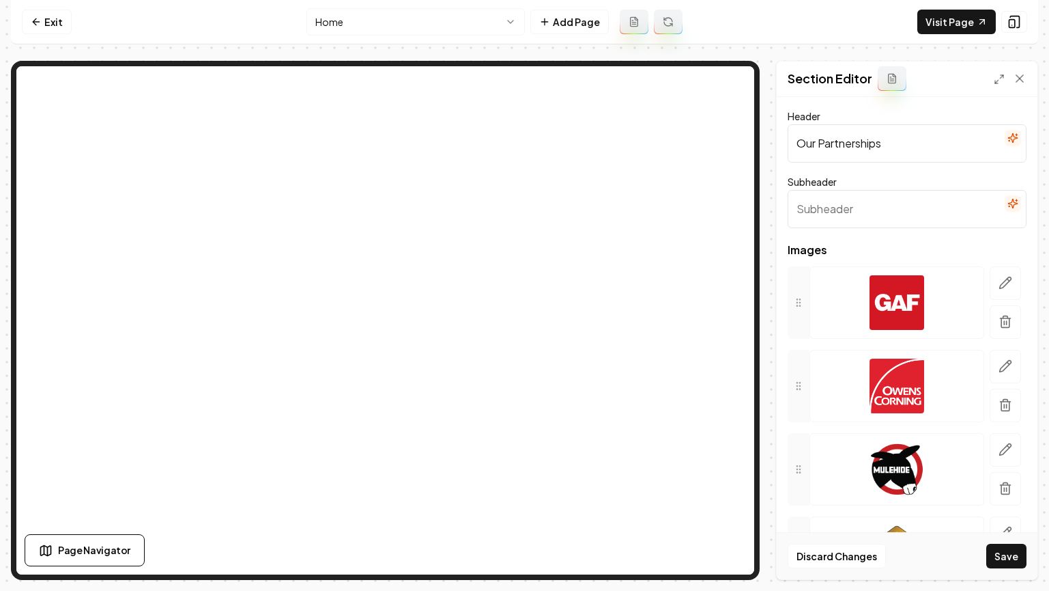
click at [880, 130] on input "Our Partnerships" at bounding box center [907, 143] width 239 height 38
type input "B"
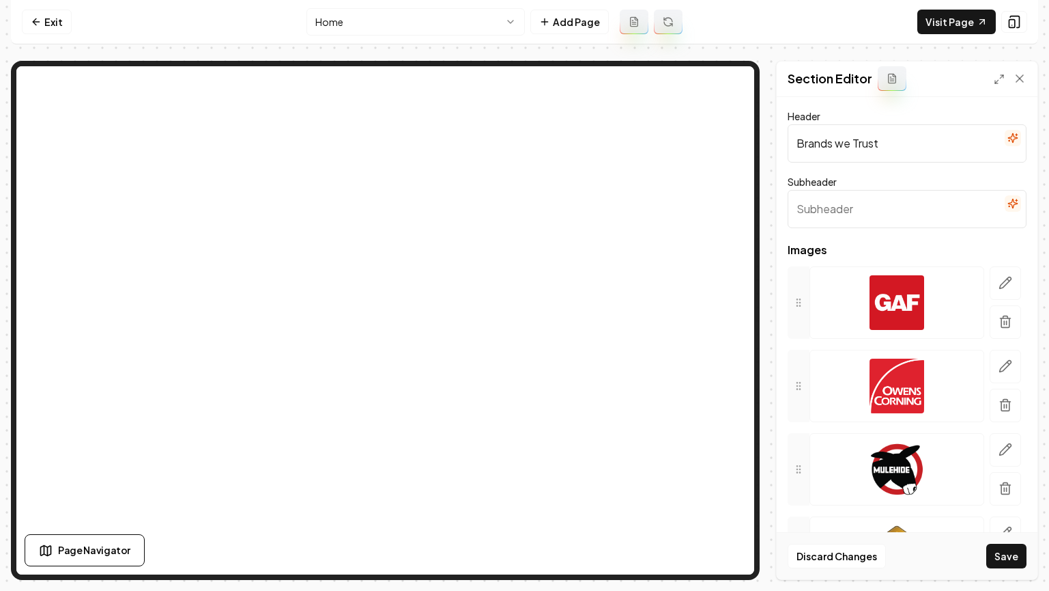
click at [844, 142] on input "Brands we Trust" at bounding box center [907, 143] width 239 height 38
type input "Brands We Trust"
click at [1018, 559] on button "Save" at bounding box center [1007, 555] width 40 height 25
click at [963, 19] on link "Visit Page" at bounding box center [957, 22] width 79 height 25
click at [36, 18] on icon at bounding box center [36, 21] width 11 height 11
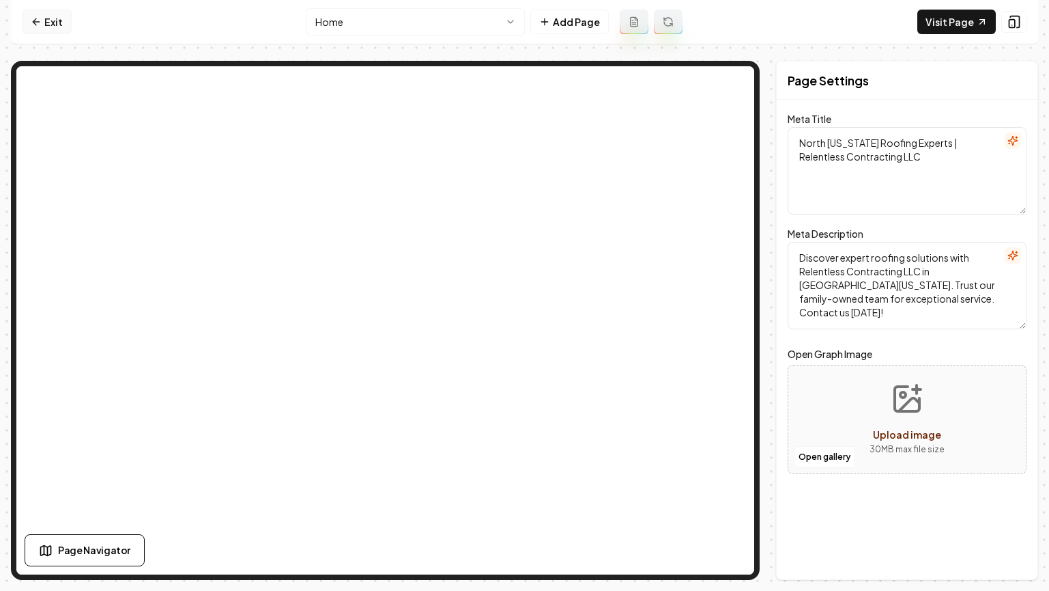
click at [50, 31] on link "Exit" at bounding box center [47, 22] width 50 height 25
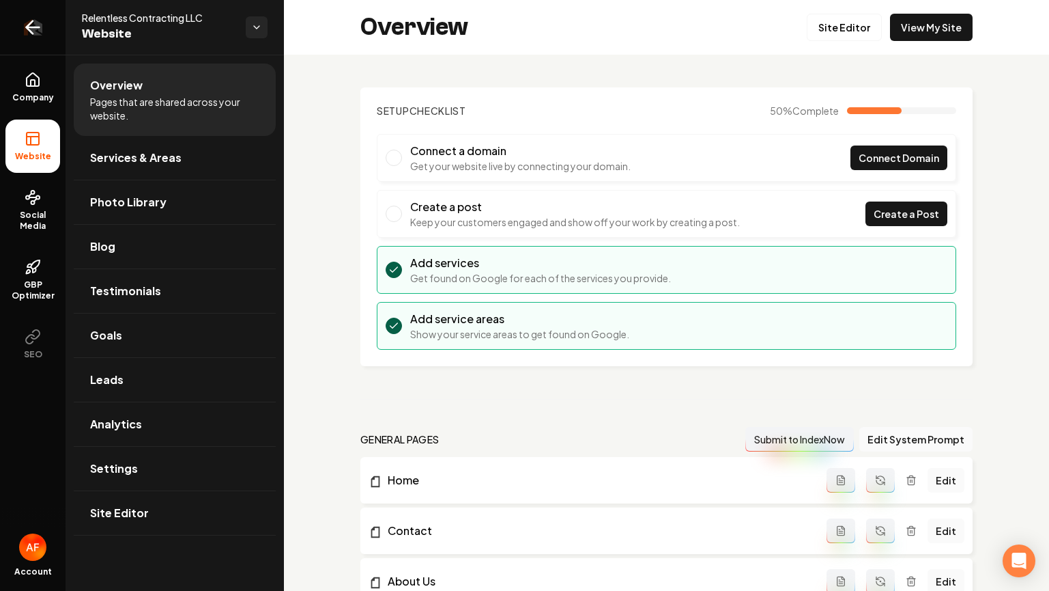
click at [28, 25] on icon "Return to dashboard" at bounding box center [33, 27] width 22 height 22
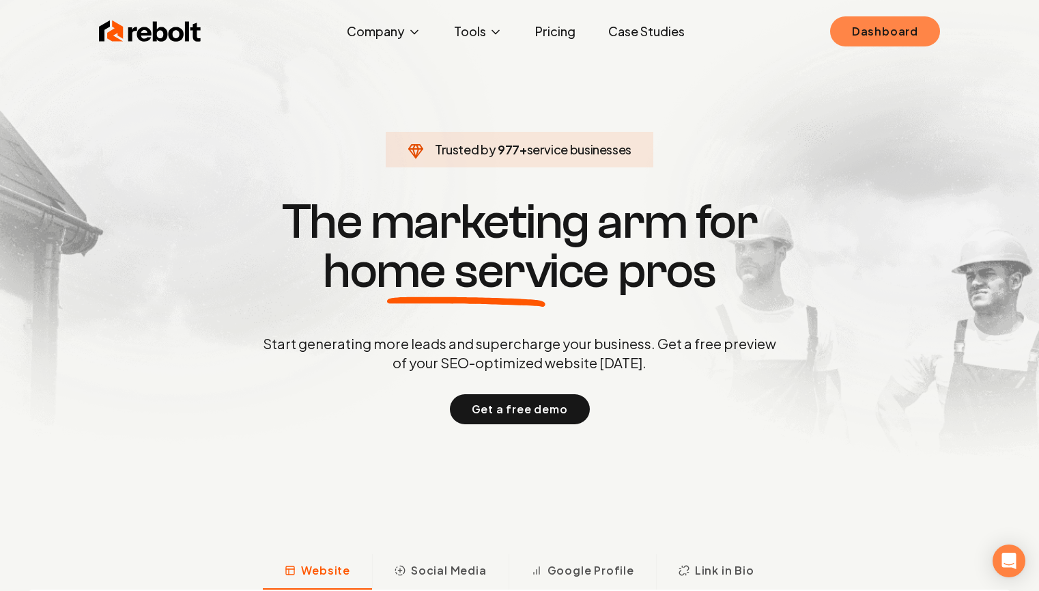
click at [888, 17] on link "Dashboard" at bounding box center [885, 31] width 110 height 30
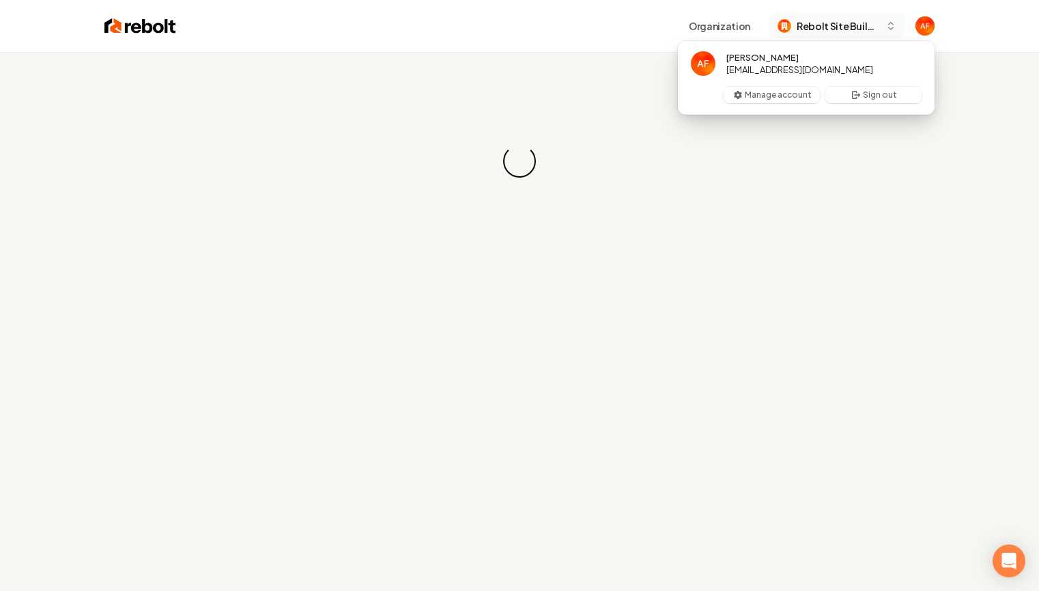
click at [818, 23] on span "Rebolt Site Builder" at bounding box center [838, 26] width 83 height 14
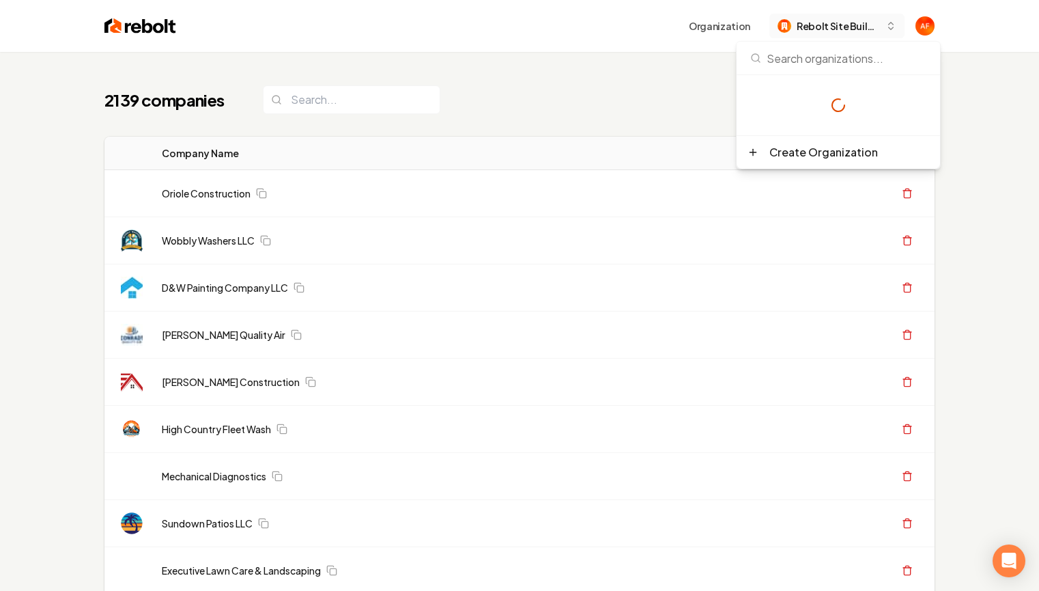
click at [494, 107] on div "2139 companies Add New Business" at bounding box center [519, 100] width 830 height 30
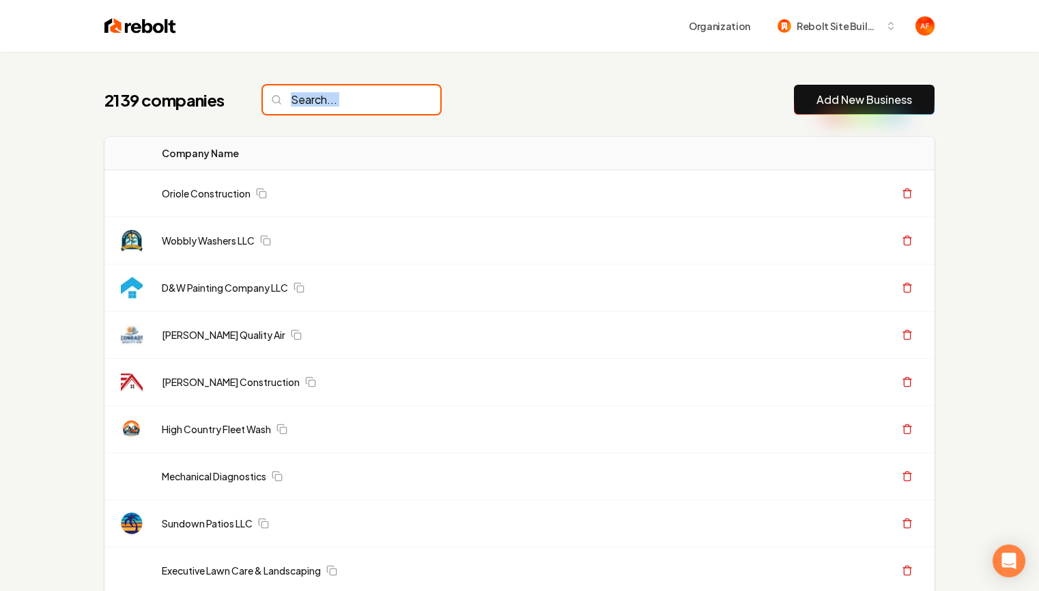
click at [308, 107] on input "search" at bounding box center [352, 99] width 178 height 29
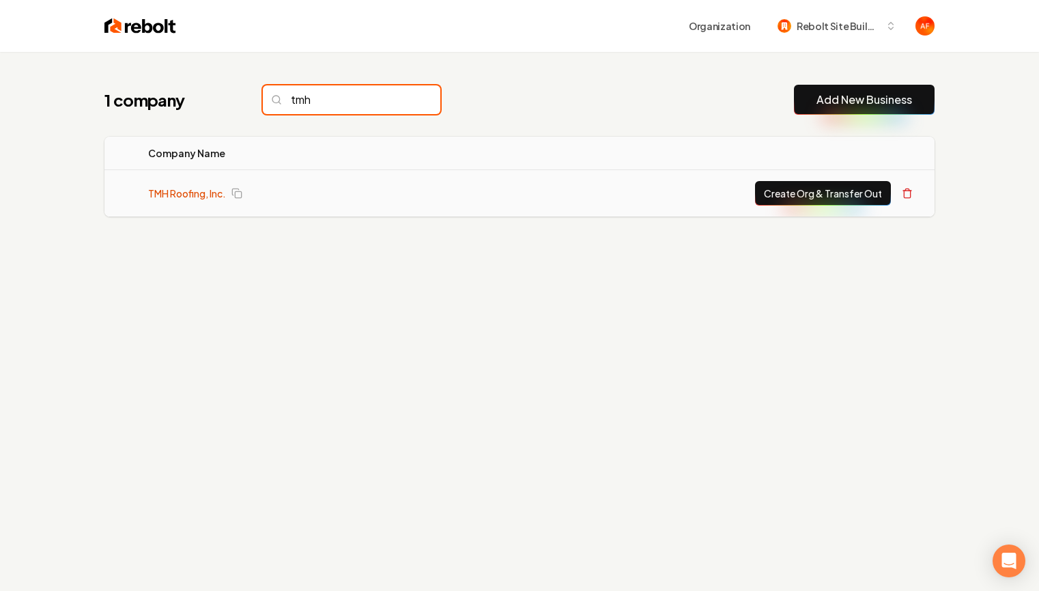
type input "tmh"
click at [203, 195] on link "TMH Roofing, Inc." at bounding box center [187, 193] width 78 height 14
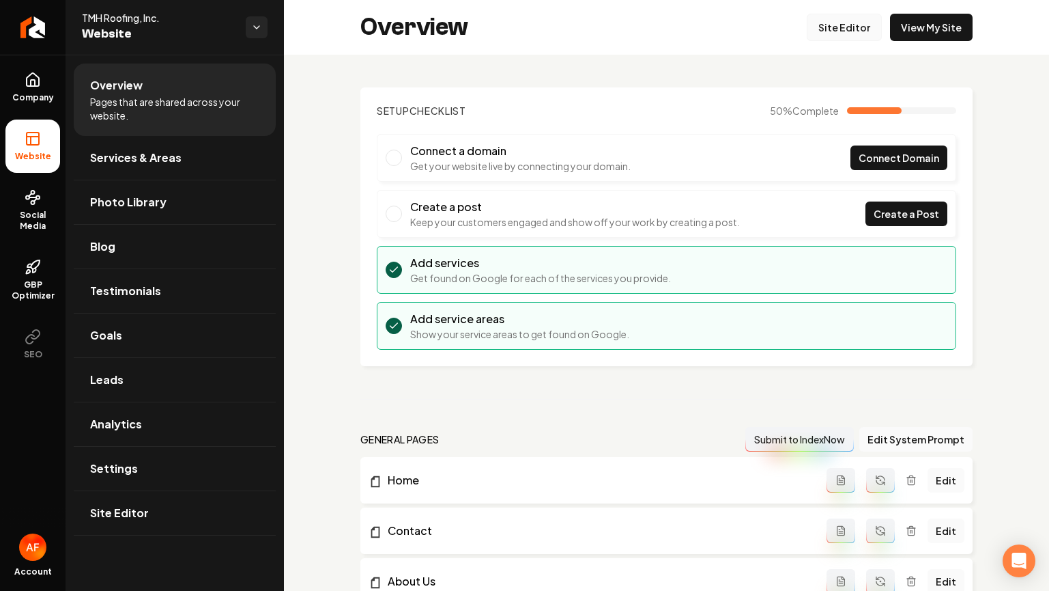
click at [829, 36] on link "Site Editor" at bounding box center [844, 27] width 75 height 27
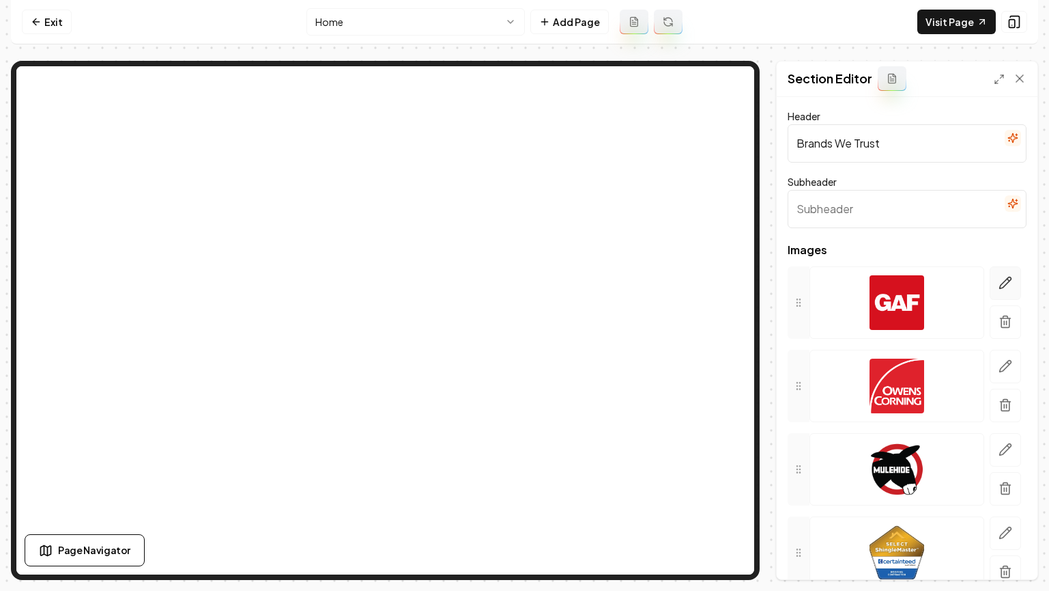
click at [1002, 284] on button "button" at bounding box center [1005, 282] width 31 height 33
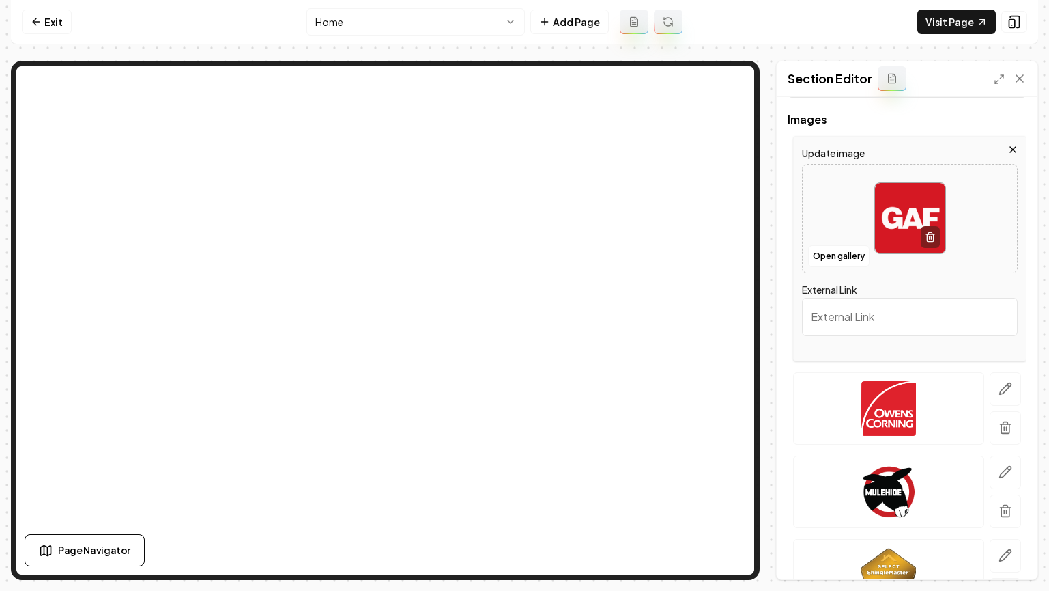
scroll to position [214, 0]
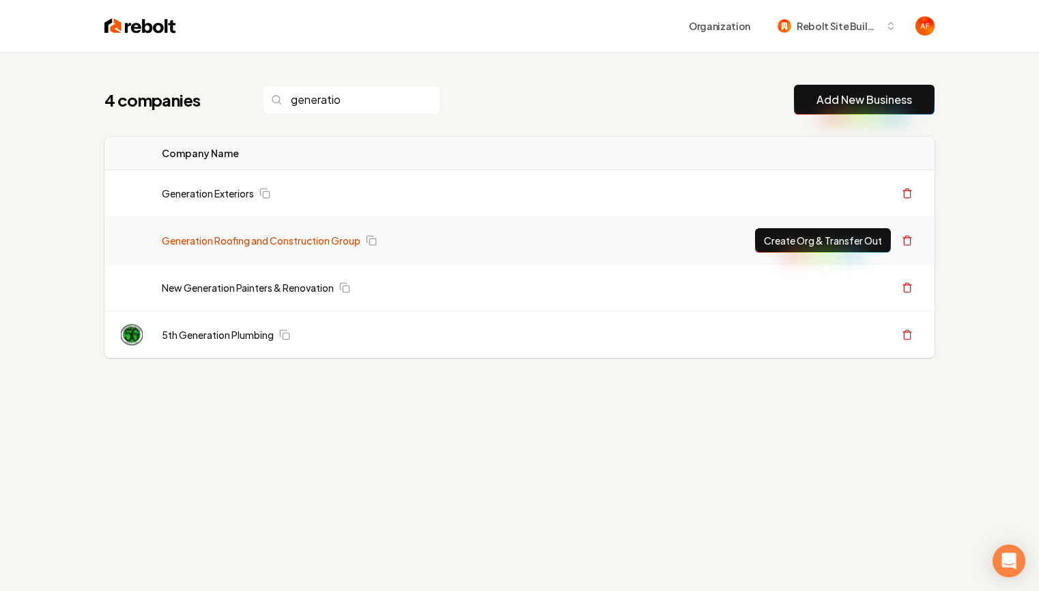
type input "generatio"
click at [238, 236] on link "Generation Roofing and Construction Group" at bounding box center [261, 240] width 199 height 14
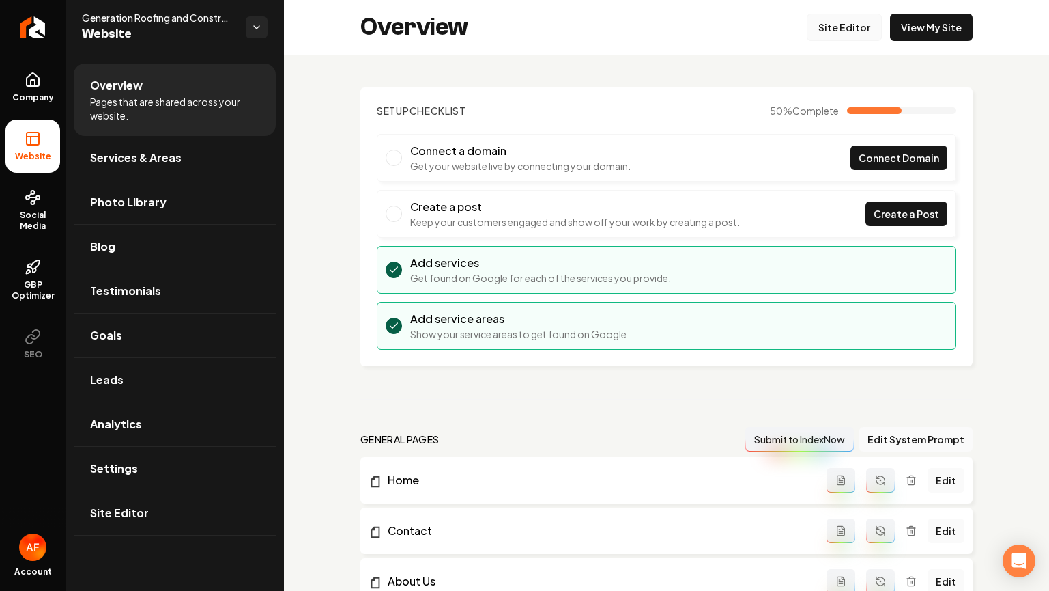
click at [839, 34] on link "Site Editor" at bounding box center [844, 27] width 75 height 27
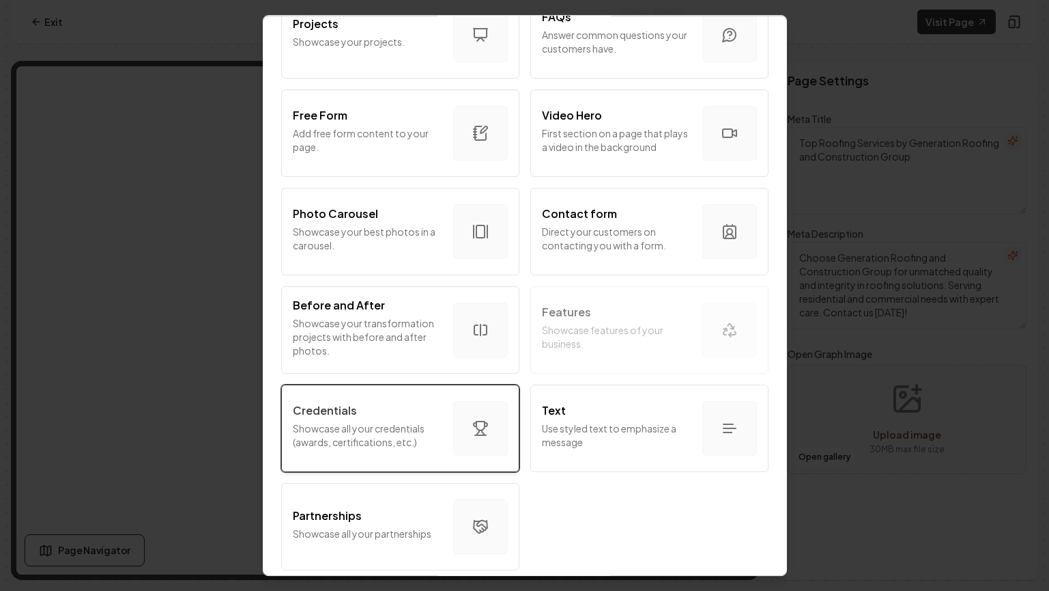
scroll to position [726, 0]
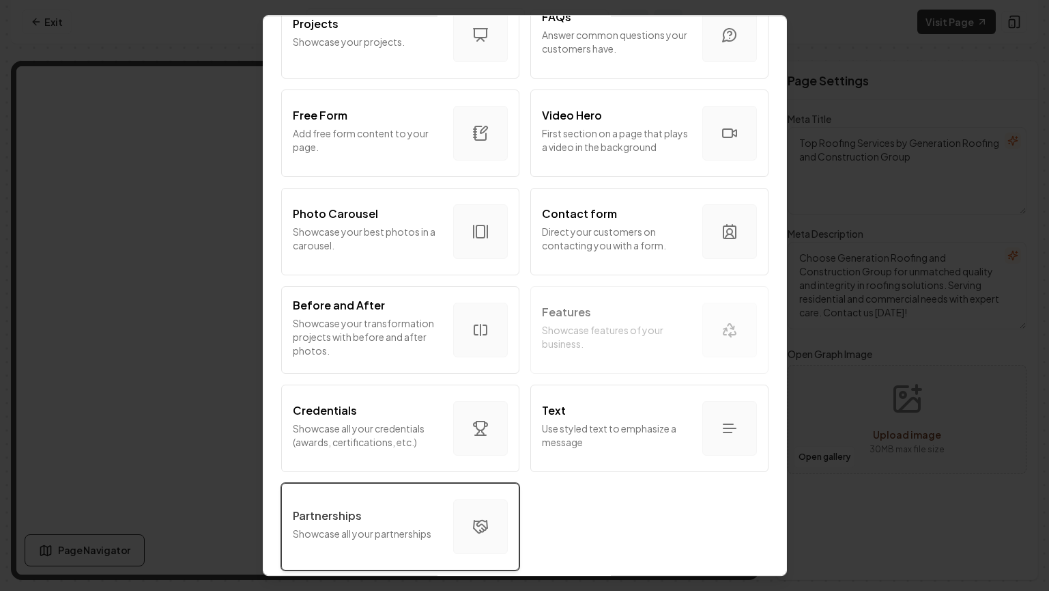
click at [386, 511] on div "Partnerships" at bounding box center [368, 515] width 150 height 16
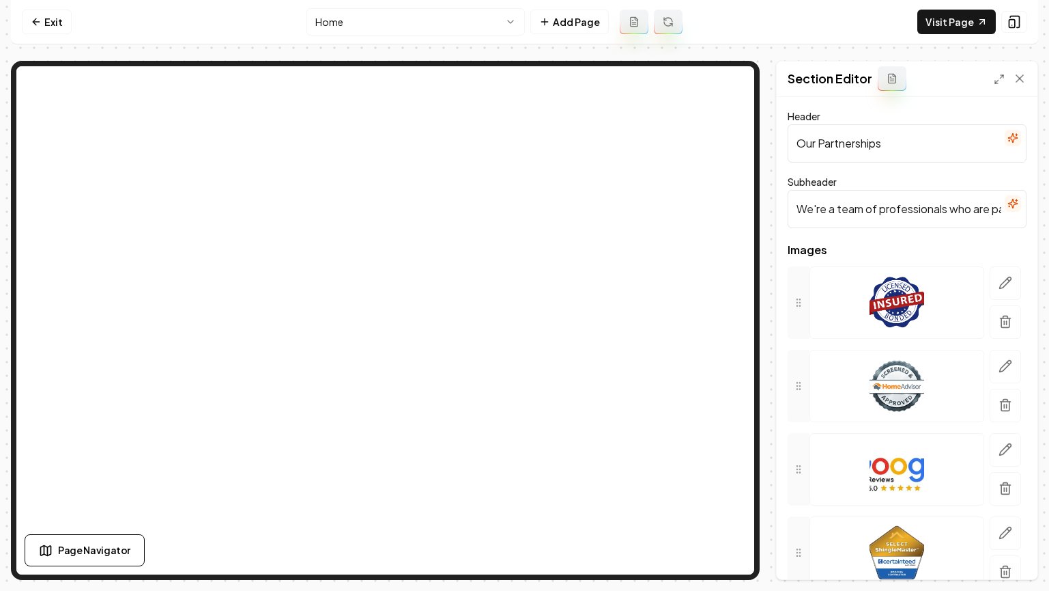
click at [873, 154] on input "Our Partnerships" at bounding box center [907, 143] width 239 height 38
type input "Brands We Trust"
click at [1007, 556] on button "Save" at bounding box center [1007, 555] width 40 height 25
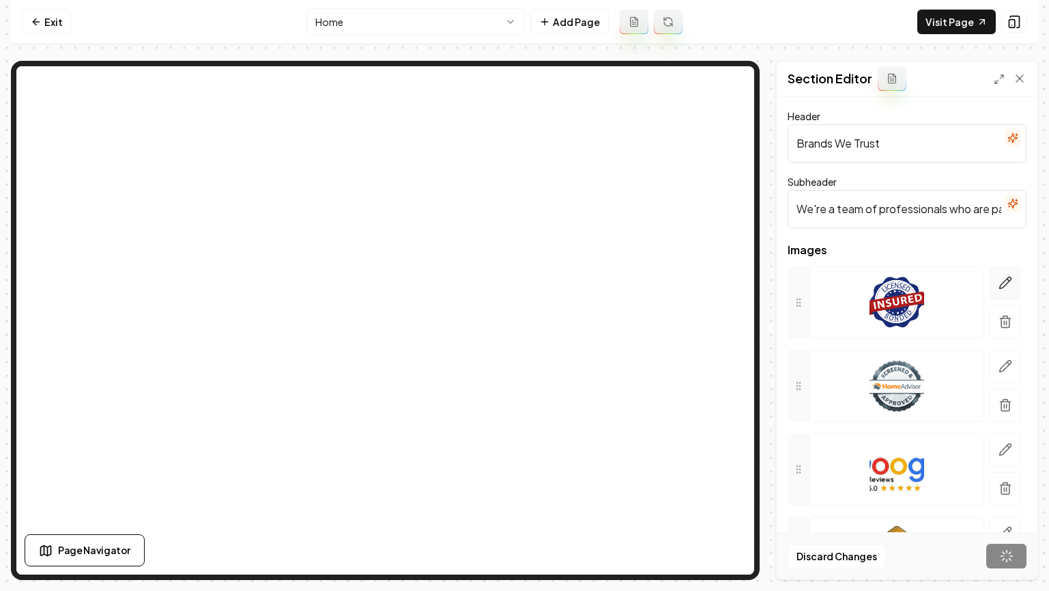
click at [1001, 286] on icon "button" at bounding box center [1006, 283] width 14 height 14
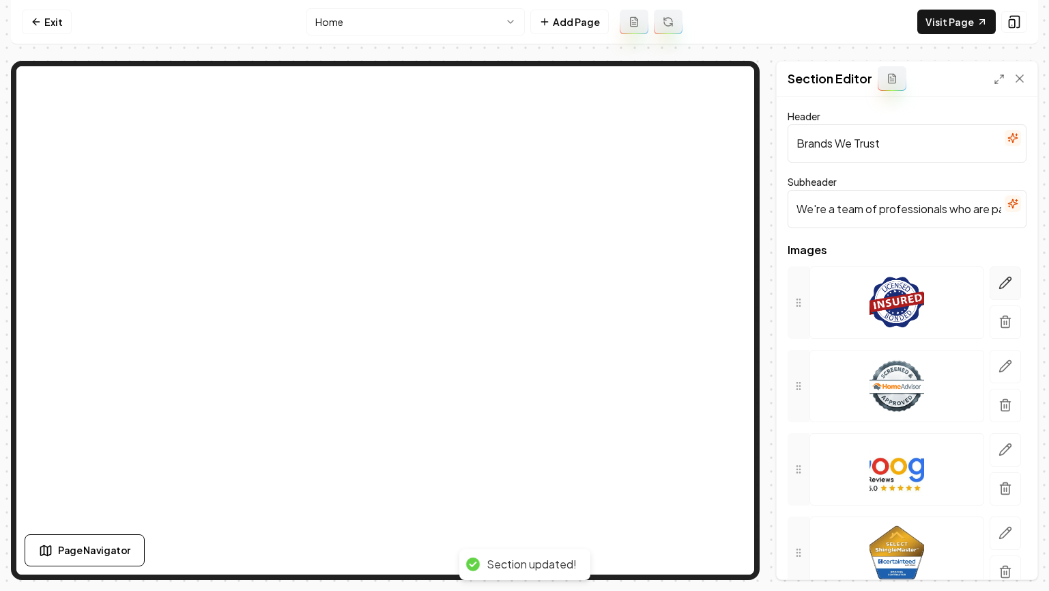
click at [999, 286] on icon "button" at bounding box center [1006, 283] width 14 height 14
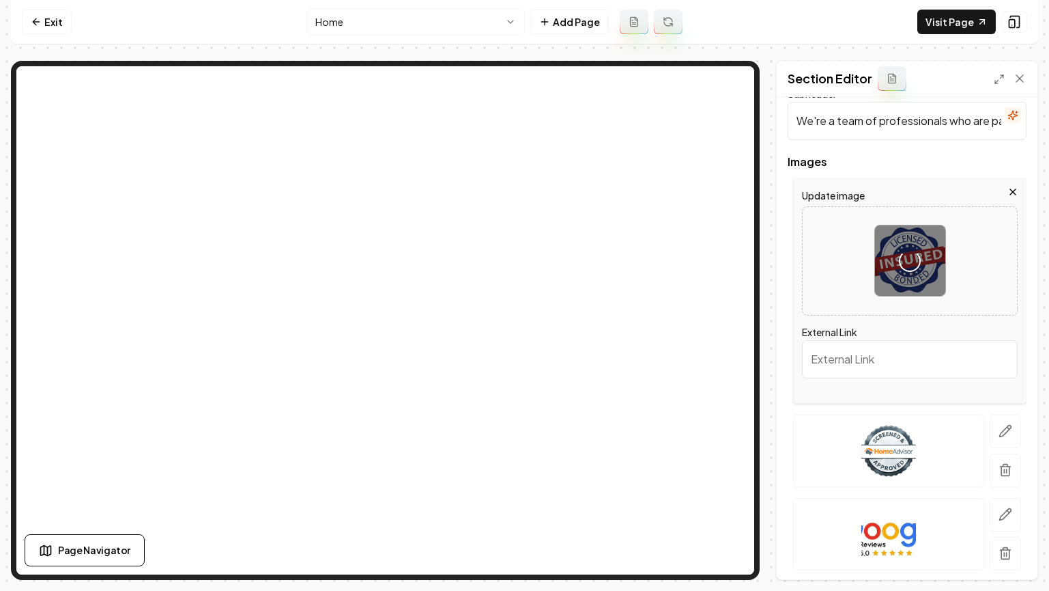
scroll to position [214, 0]
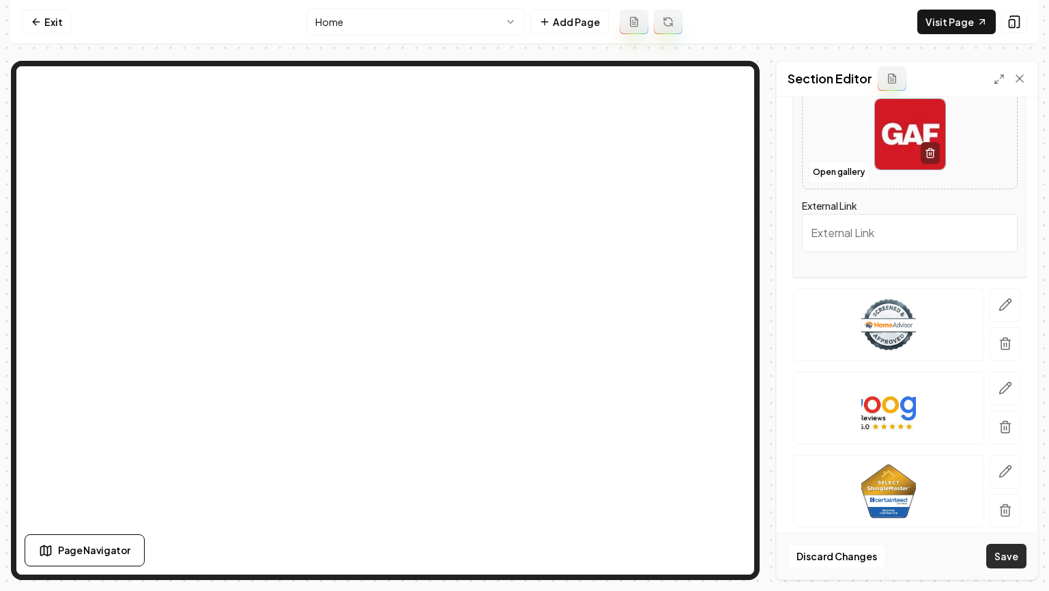
click at [1004, 559] on button "Save" at bounding box center [1007, 555] width 40 height 25
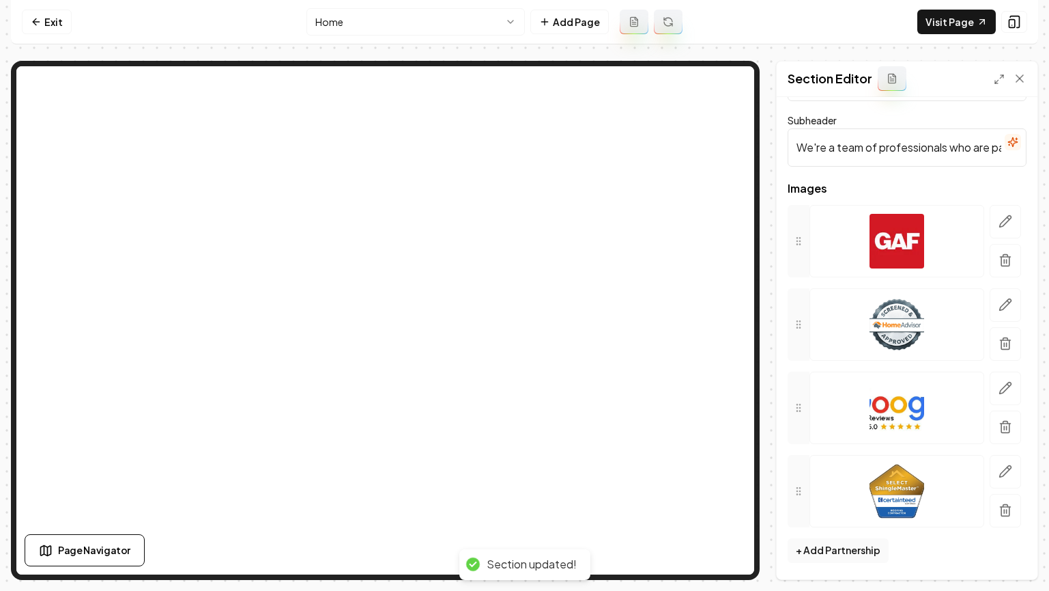
scroll to position [61, 0]
click at [999, 313] on button "button" at bounding box center [1005, 304] width 31 height 33
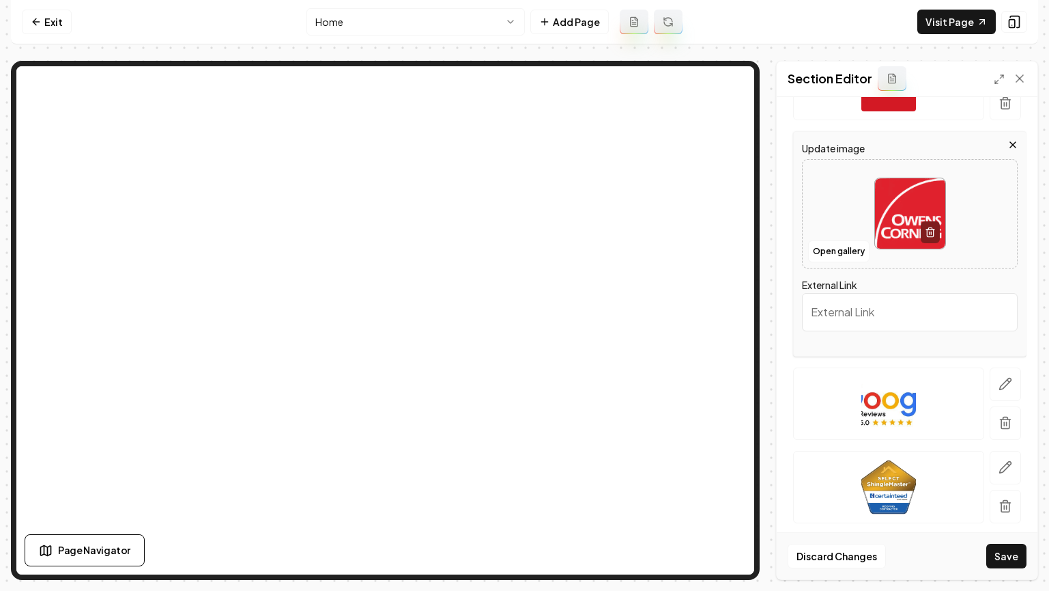
scroll to position [220, 0]
click at [1004, 563] on button "Save" at bounding box center [1007, 555] width 40 height 25
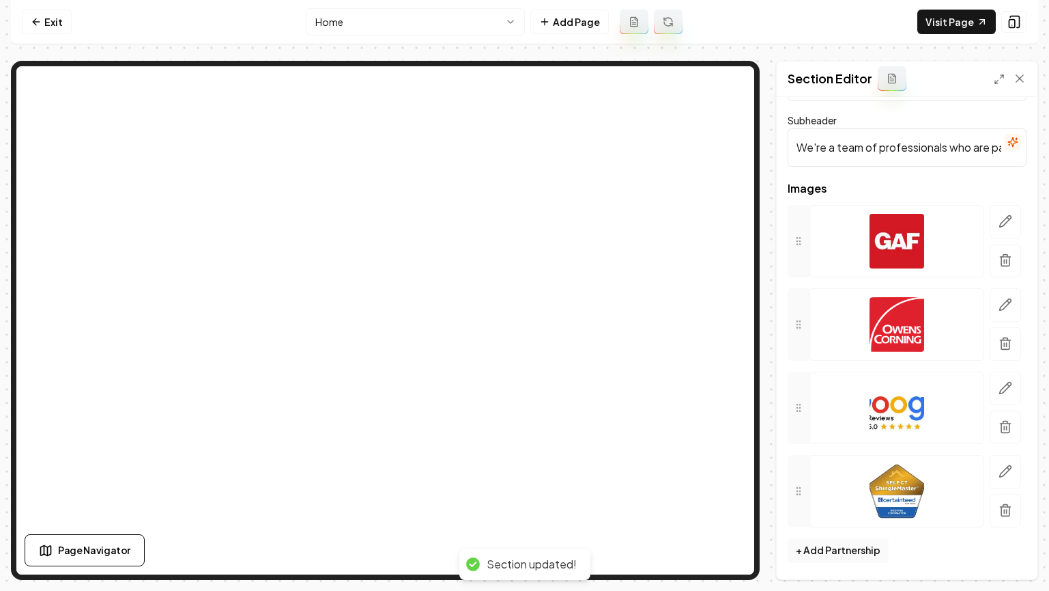
scroll to position [61, 0]
click at [999, 386] on icon "button" at bounding box center [1006, 388] width 14 height 14
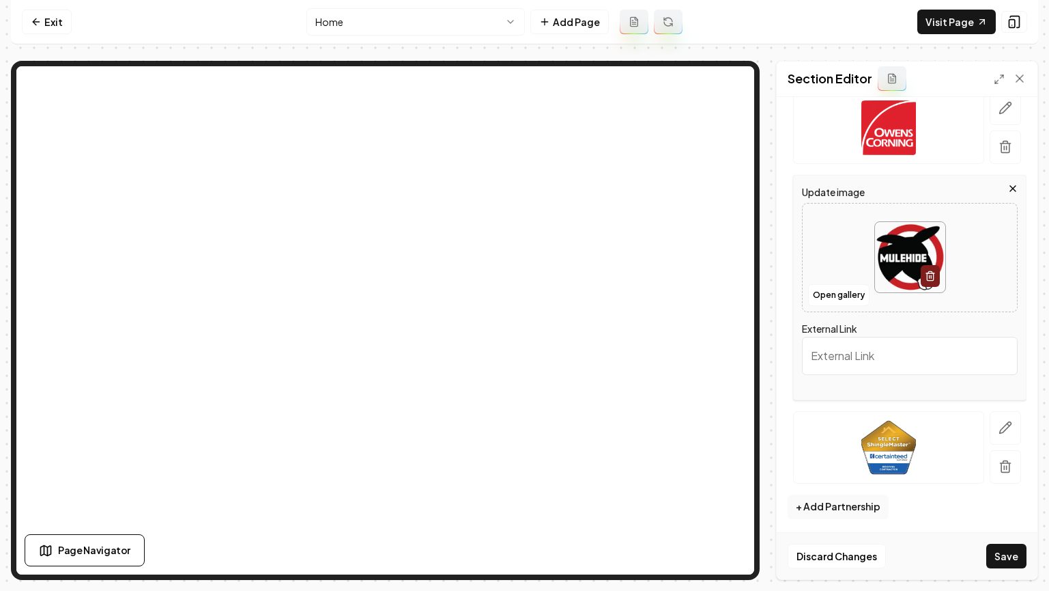
scroll to position [261, 0]
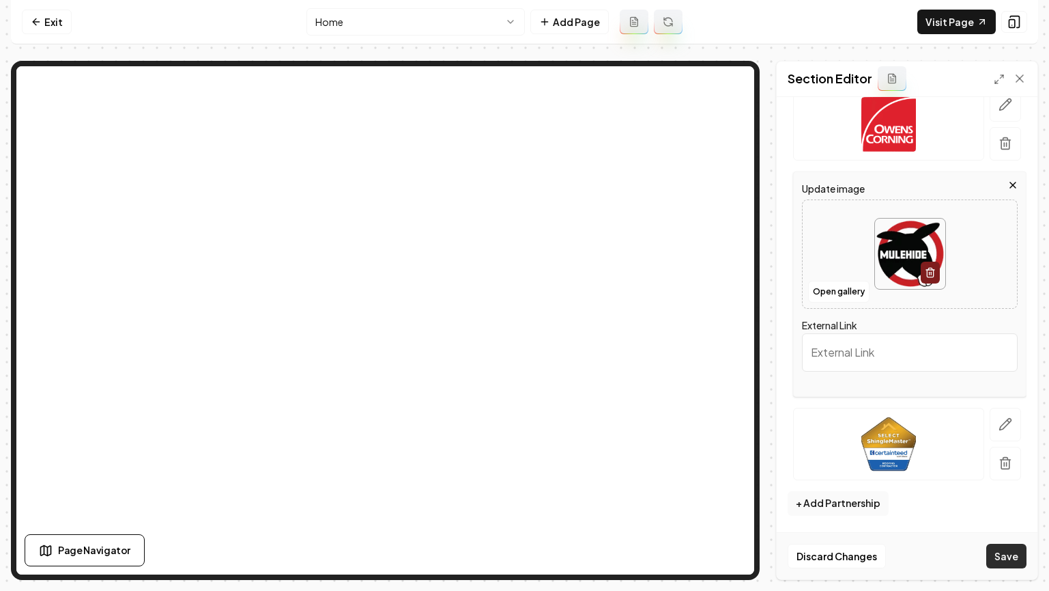
click at [1010, 553] on button "Save" at bounding box center [1007, 555] width 40 height 25
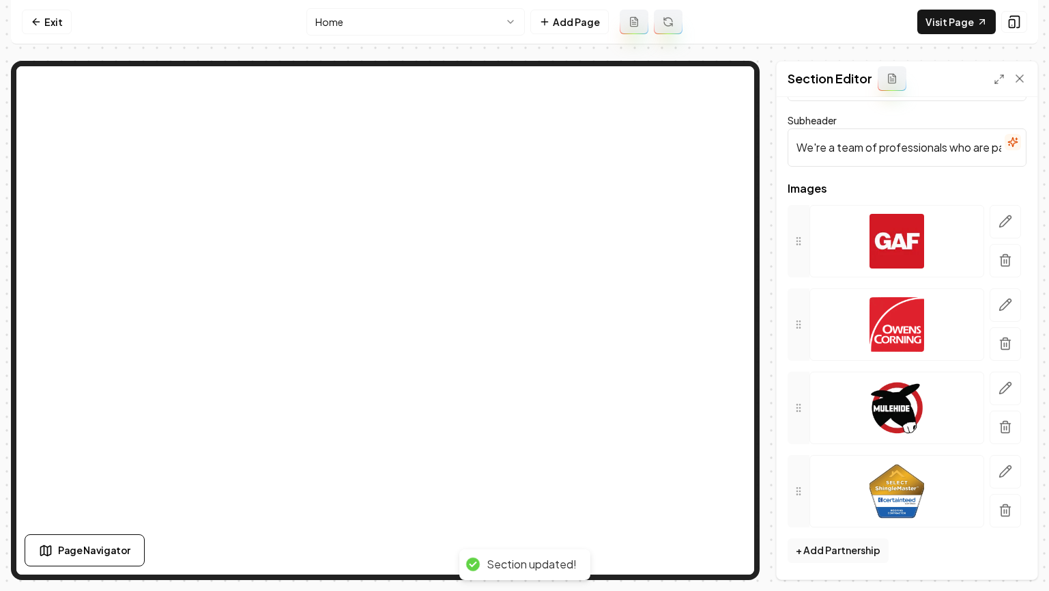
scroll to position [61, 0]
click at [933, 156] on input "We're a team of professionals who are passionate about what we do." at bounding box center [907, 147] width 239 height 38
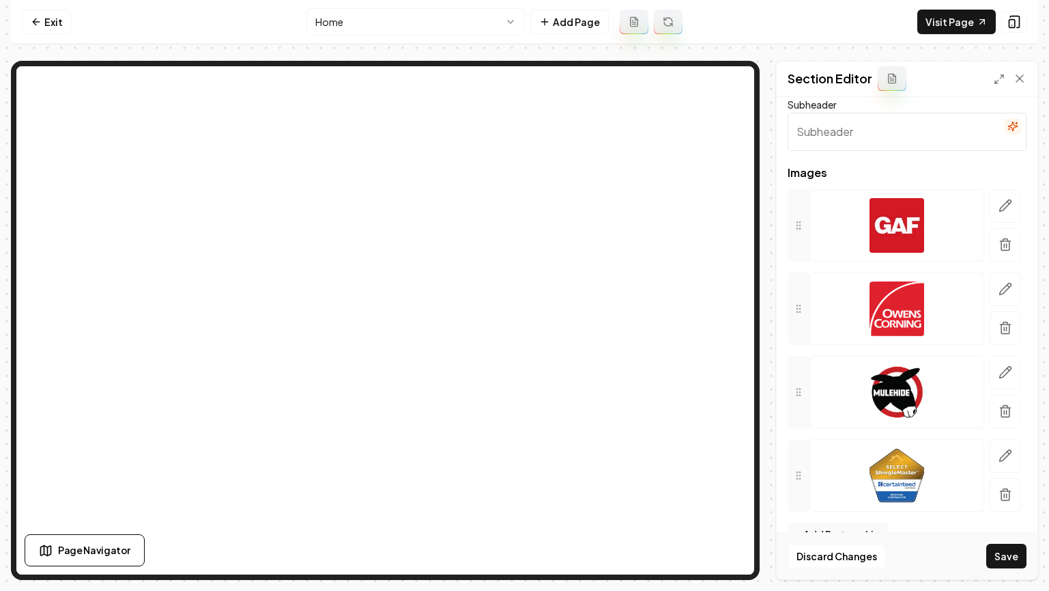
scroll to position [91, 0]
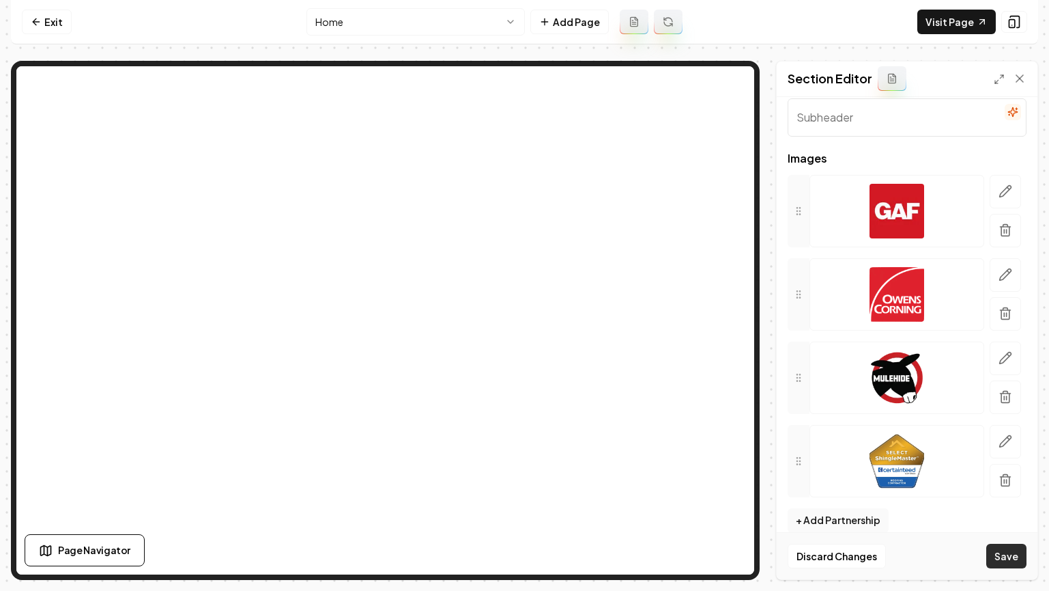
click at [1008, 554] on button "Save" at bounding box center [1007, 555] width 40 height 25
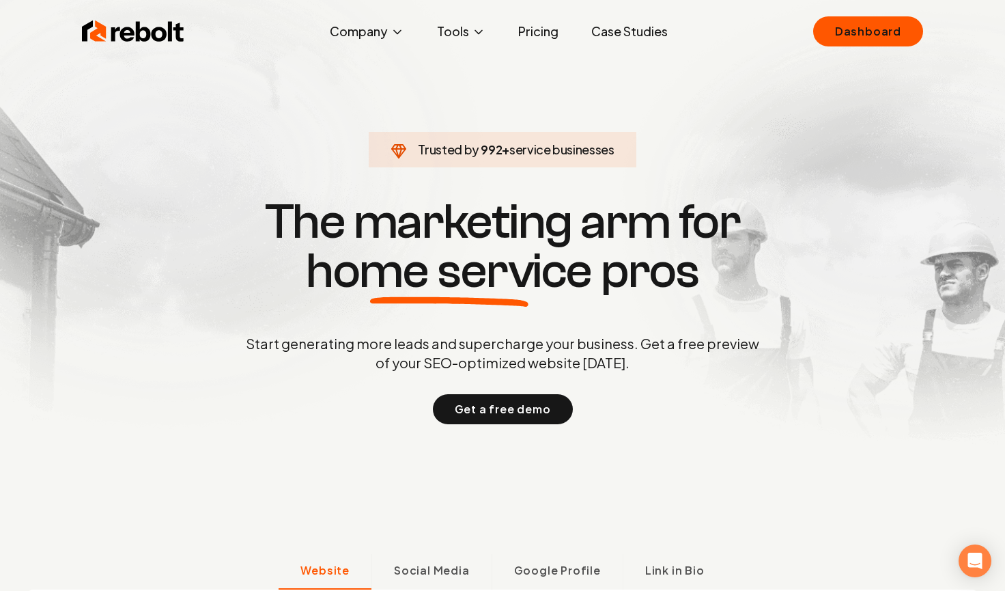
click at [629, 23] on link "Case Studies" at bounding box center [629, 31] width 98 height 27
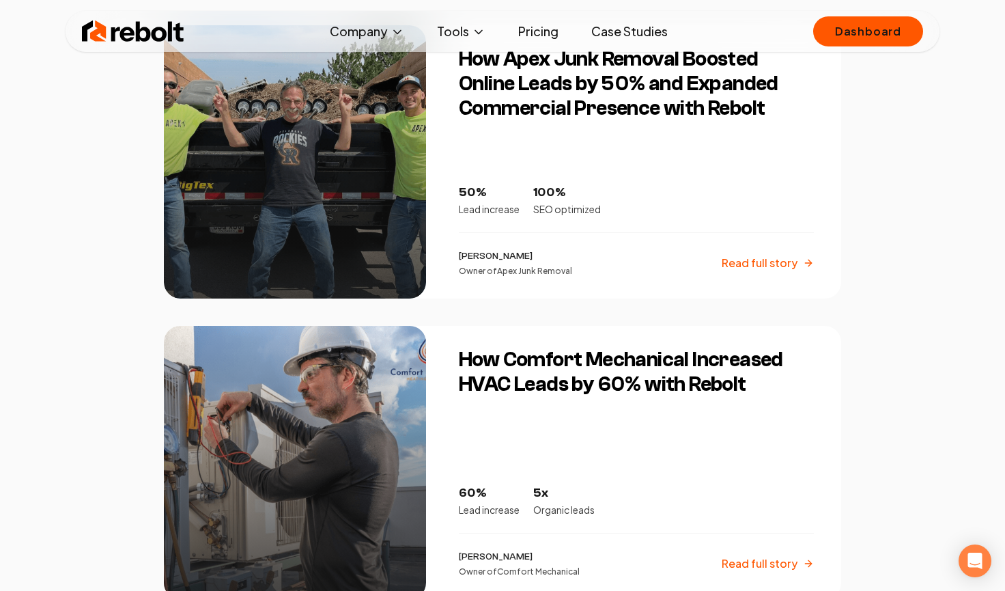
scroll to position [1060, 0]
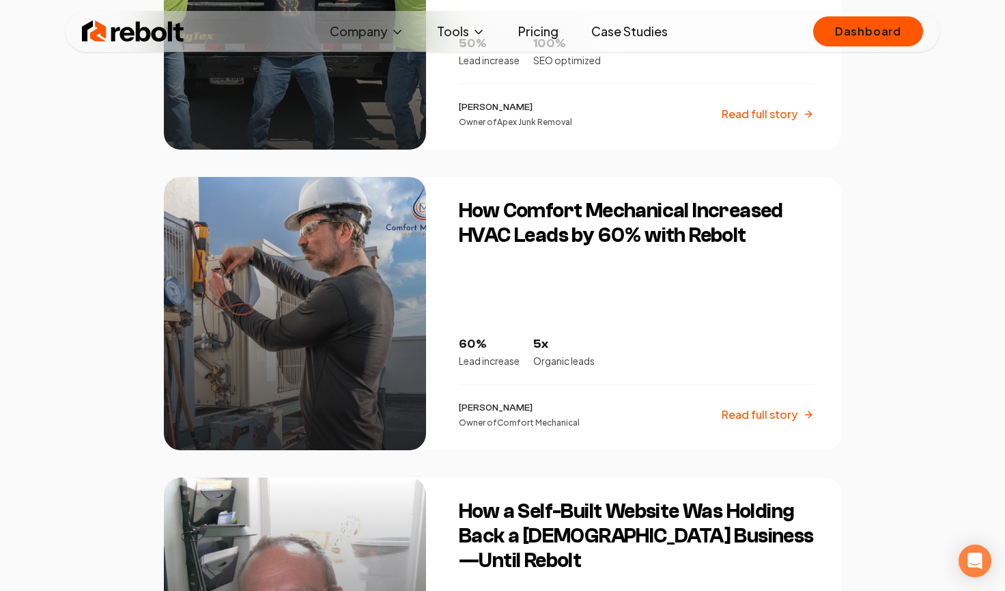
click at [536, 25] on link "Pricing" at bounding box center [538, 31] width 62 height 27
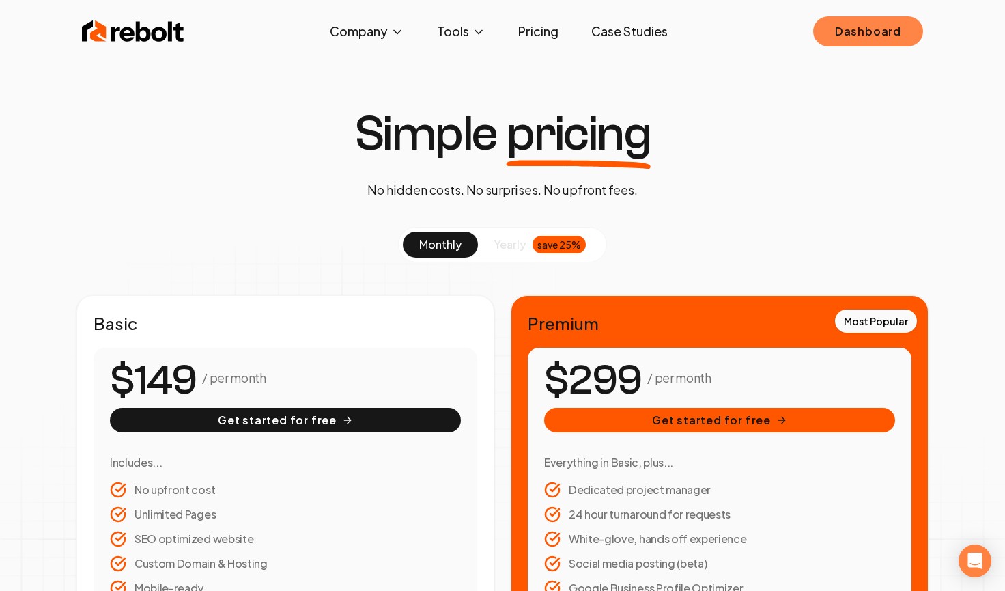
click at [855, 26] on link "Dashboard" at bounding box center [868, 31] width 110 height 30
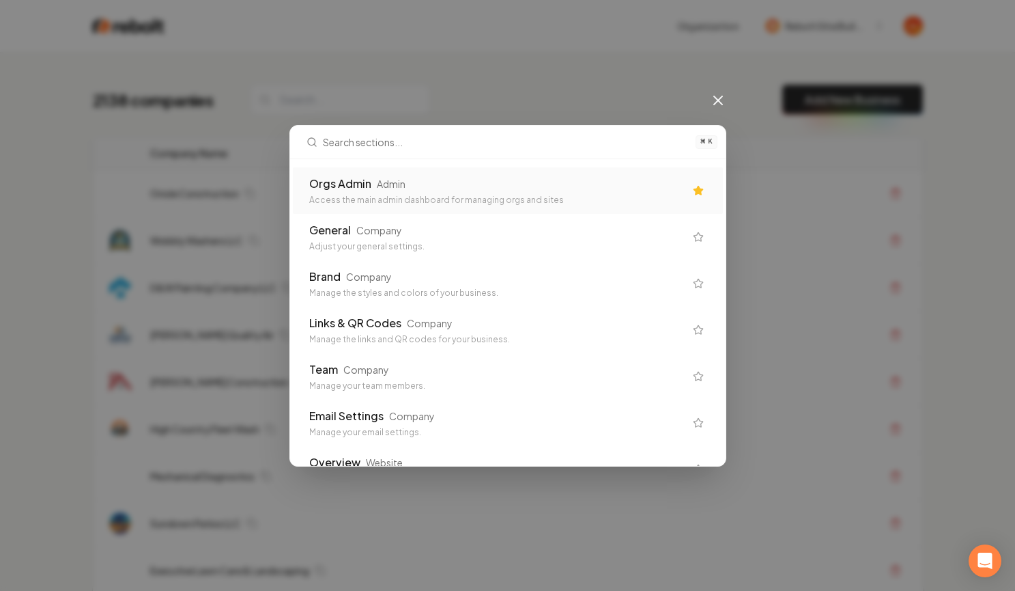
click at [434, 188] on div "Orgs Admin Admin" at bounding box center [497, 183] width 376 height 16
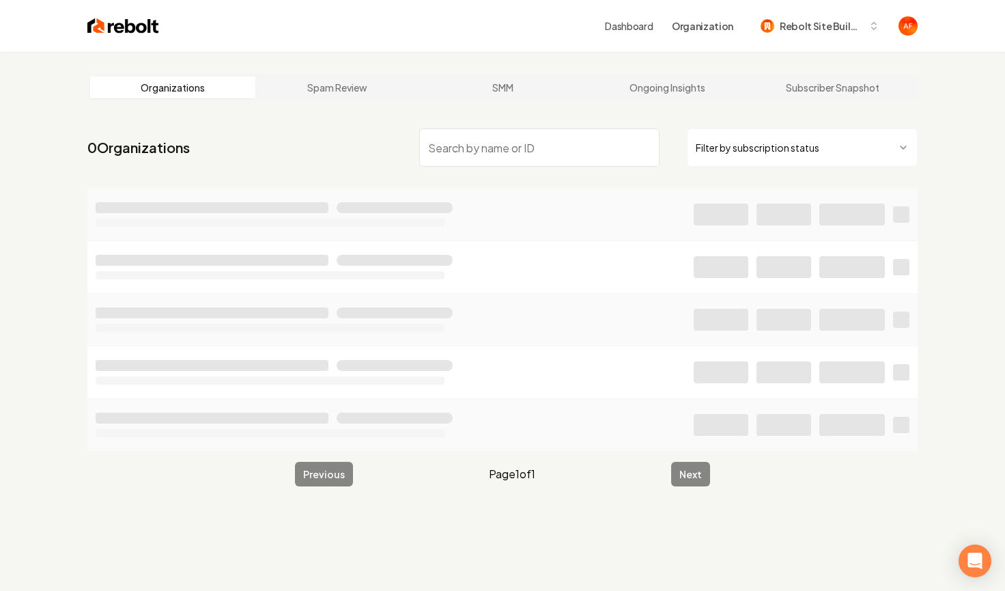
click at [509, 159] on input "search" at bounding box center [539, 147] width 240 height 38
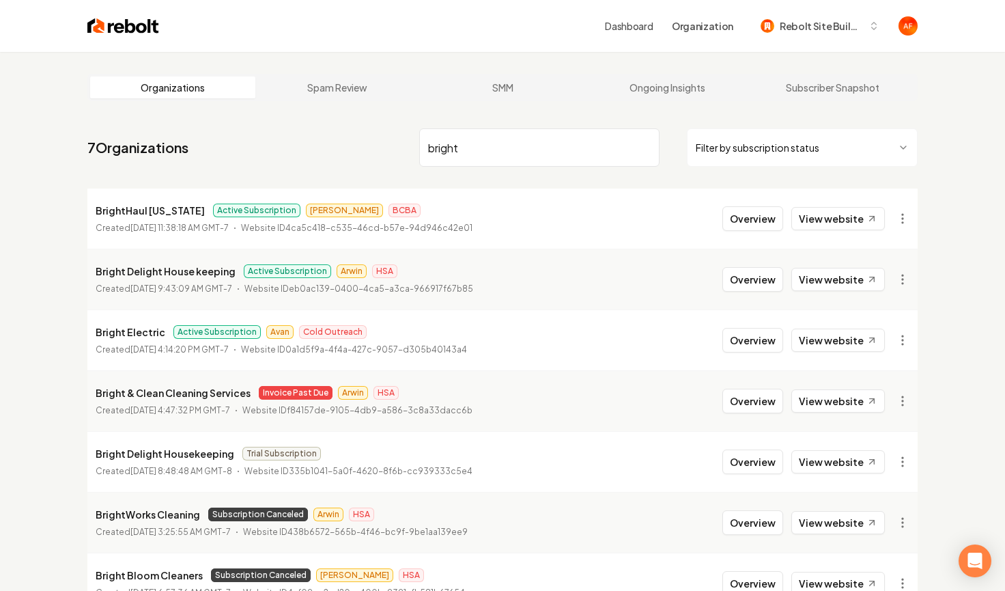
type input "bright"
click at [739, 344] on button "Overview" at bounding box center [752, 340] width 61 height 25
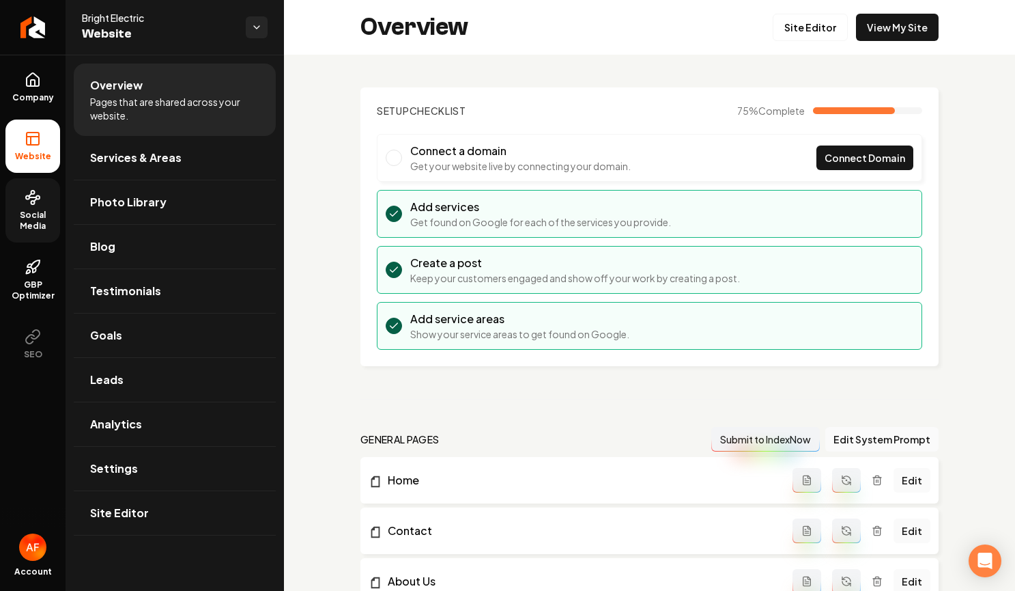
click at [36, 206] on link "Social Media" at bounding box center [32, 210] width 55 height 64
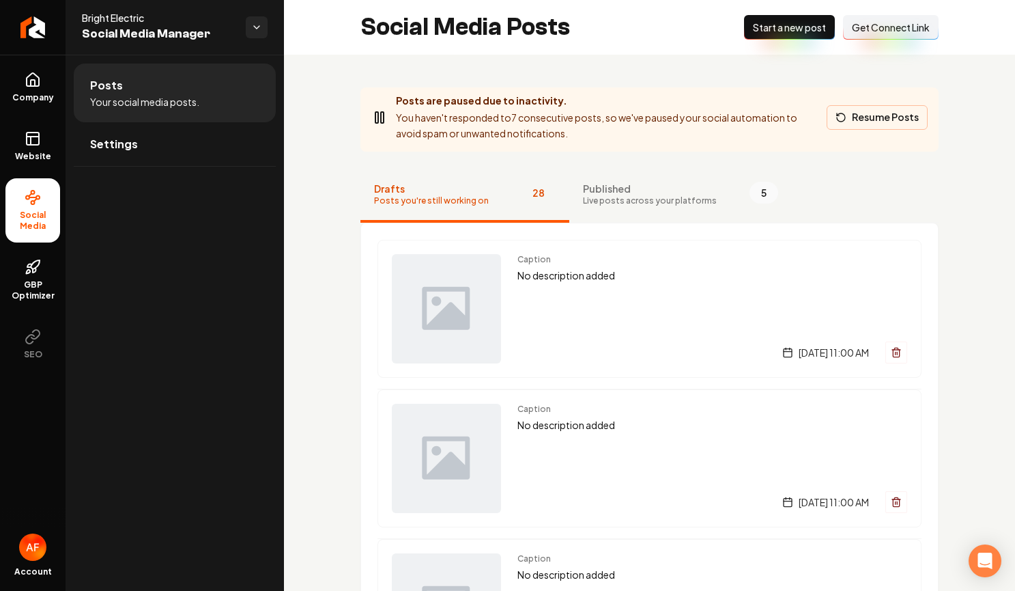
click at [864, 117] on button "Resume Posts" at bounding box center [877, 117] width 101 height 25
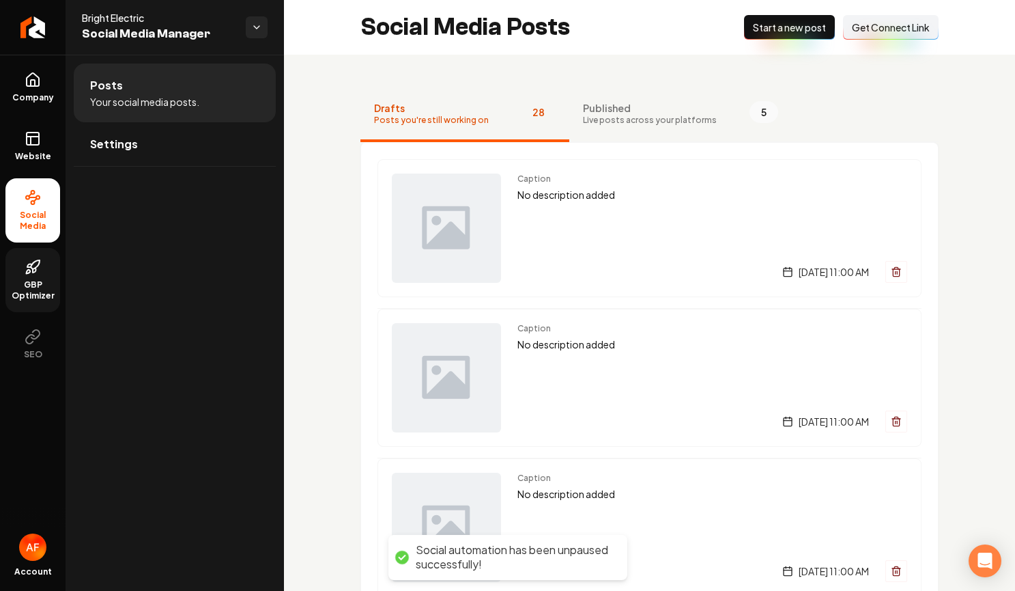
click at [31, 272] on icon at bounding box center [33, 267] width 16 height 16
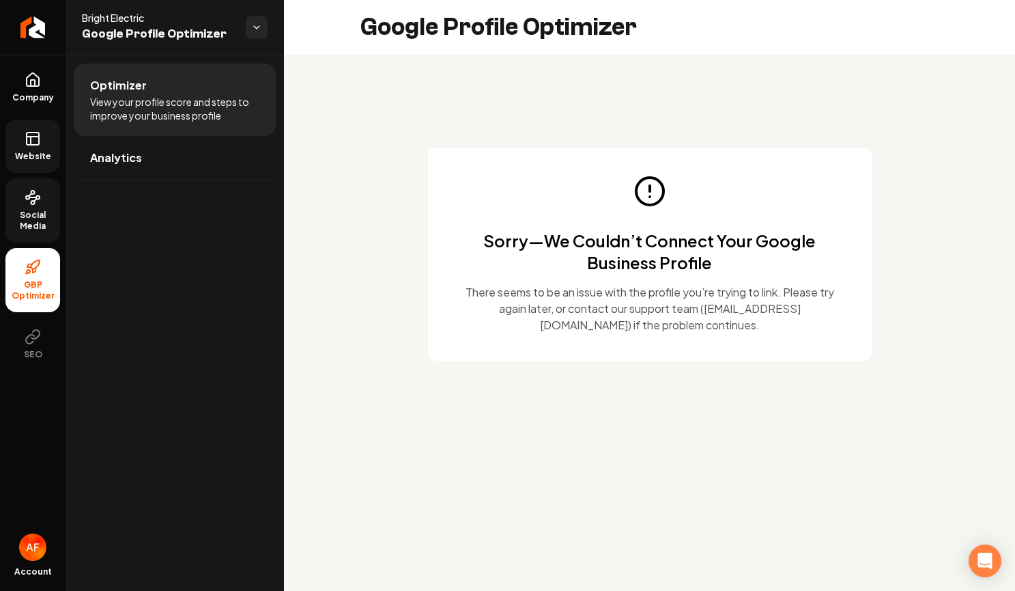
click at [29, 145] on icon at bounding box center [33, 138] width 16 height 16
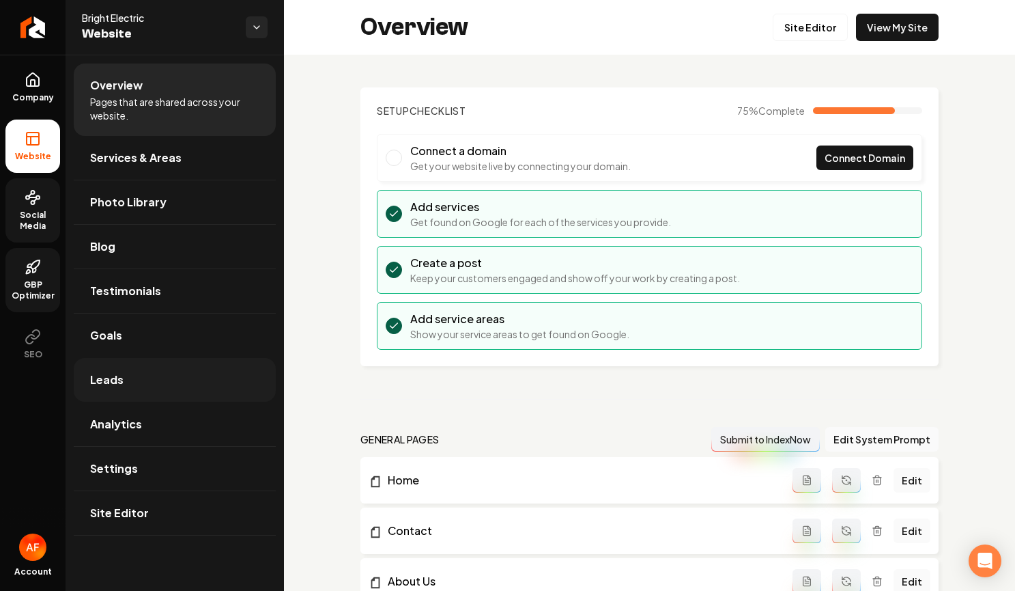
click at [161, 371] on link "Leads" at bounding box center [175, 380] width 202 height 44
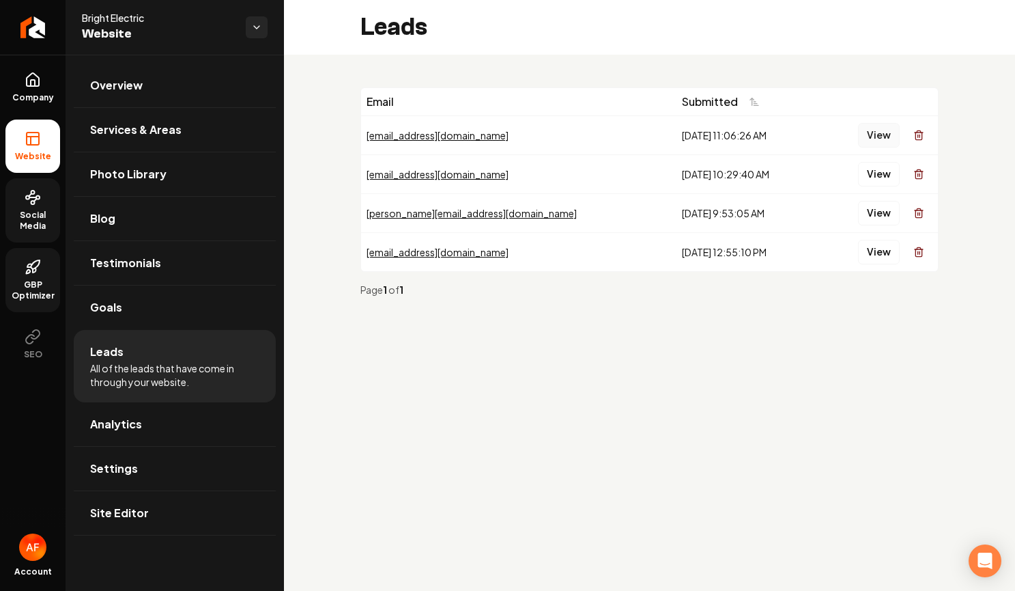
click at [879, 134] on button "View" at bounding box center [879, 135] width 42 height 25
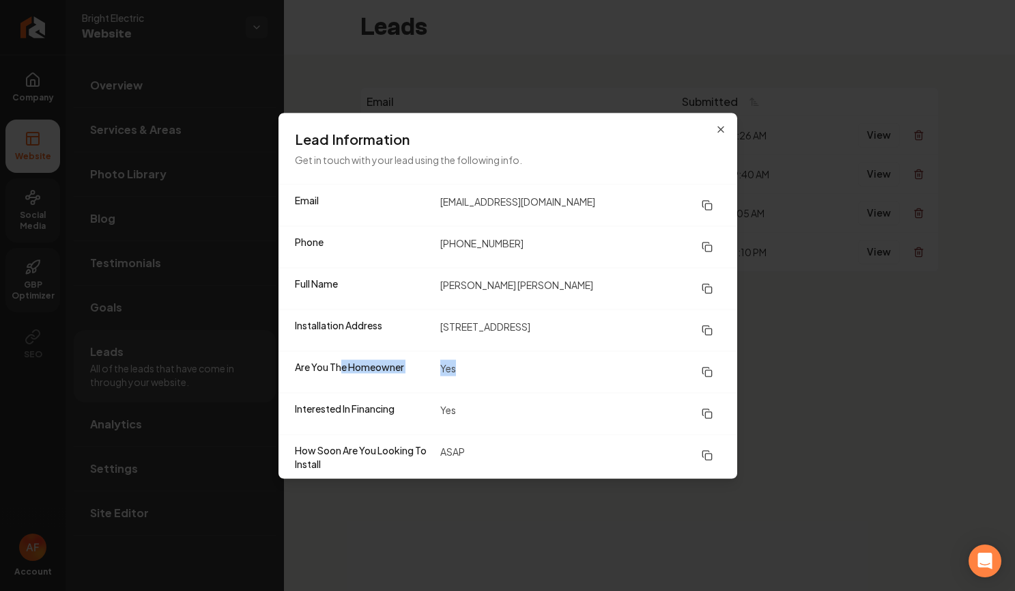
drag, startPoint x: 343, startPoint y: 366, endPoint x: 477, endPoint y: 369, distance: 133.2
click at [477, 369] on div "Are You The Homeowner Yes" at bounding box center [508, 371] width 459 height 42
drag, startPoint x: 459, startPoint y: 377, endPoint x: 375, endPoint y: 401, distance: 88.2
click at [459, 377] on dd "Yes" at bounding box center [580, 371] width 281 height 25
drag, startPoint x: 345, startPoint y: 410, endPoint x: 476, endPoint y: 419, distance: 131.4
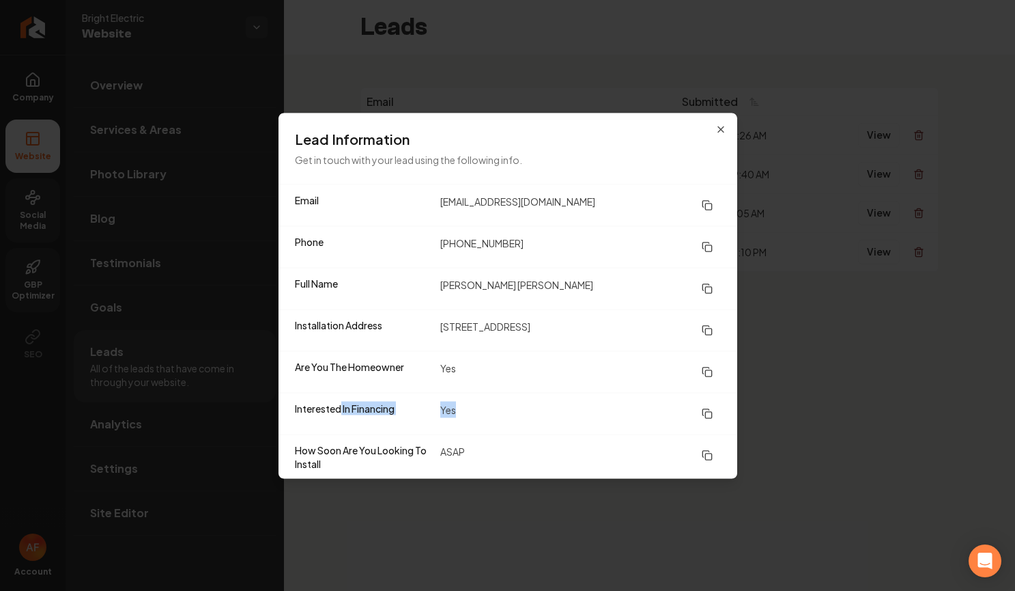
click at [485, 419] on div "Interested In Financing Yes" at bounding box center [508, 413] width 459 height 42
click at [476, 419] on dd "Yes" at bounding box center [580, 413] width 281 height 25
drag, startPoint x: 309, startPoint y: 447, endPoint x: 479, endPoint y: 452, distance: 170.1
click at [479, 452] on div "How Soon Are You Looking To Install ASAP" at bounding box center [508, 456] width 459 height 44
click at [442, 458] on dd "ASAP" at bounding box center [580, 455] width 281 height 27
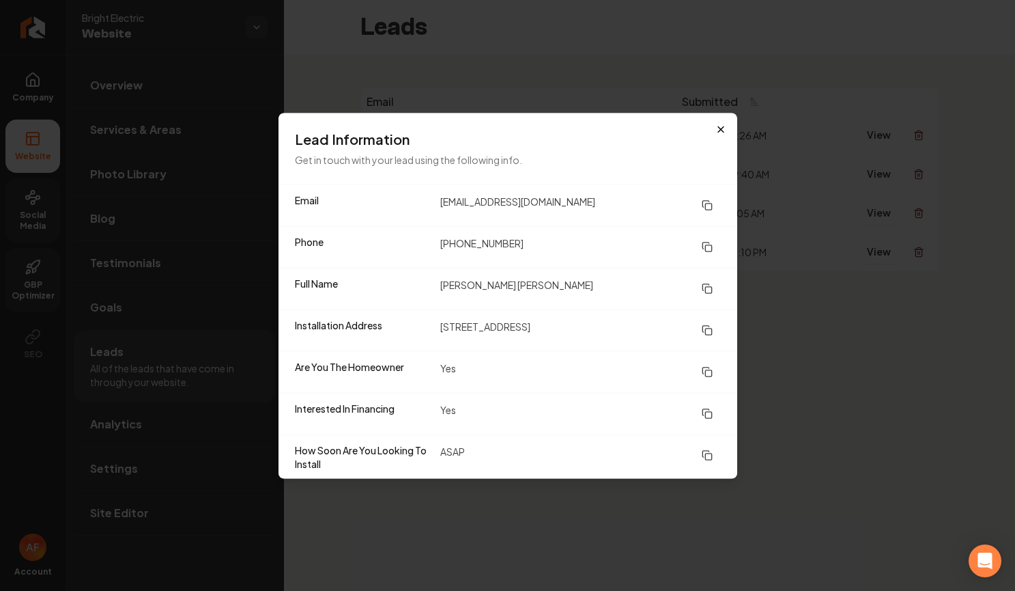
click at [716, 124] on div "Lead Information Get in touch with your lead using the following info. Email ar…" at bounding box center [508, 295] width 459 height 365
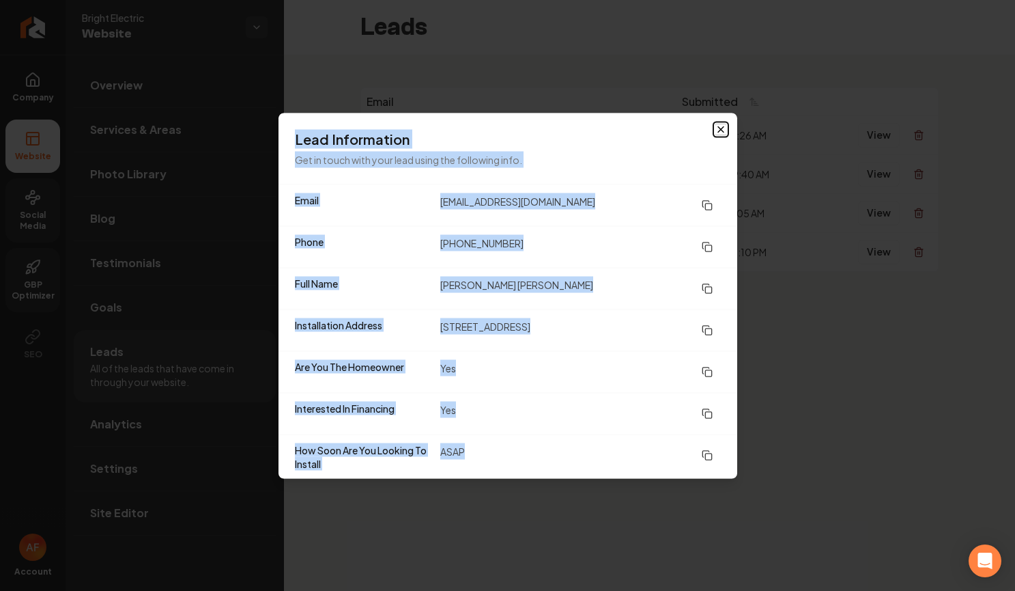
click at [720, 130] on icon "button" at bounding box center [721, 129] width 11 height 11
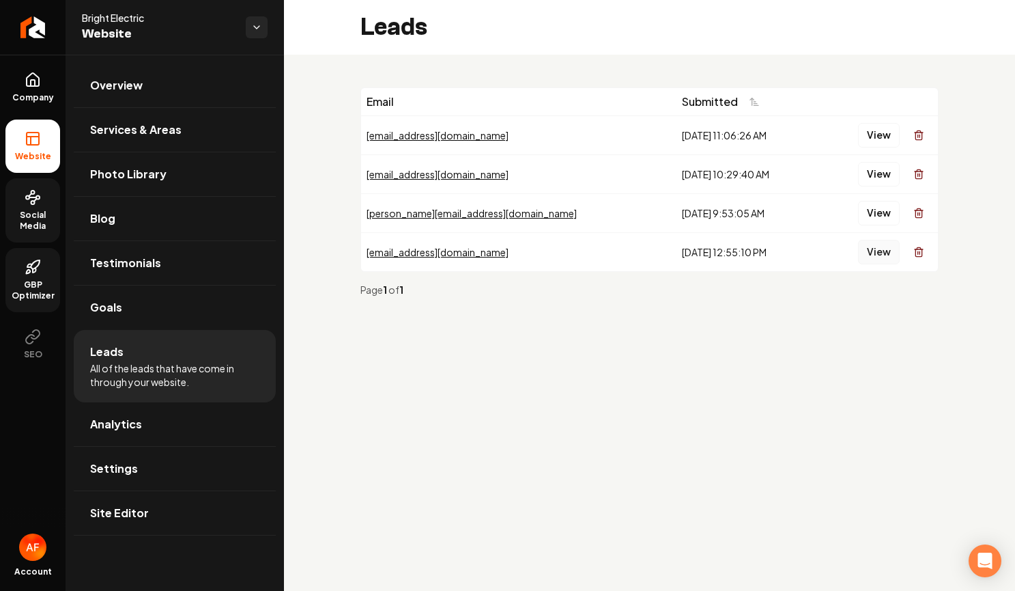
click at [879, 253] on button "View" at bounding box center [879, 252] width 42 height 25
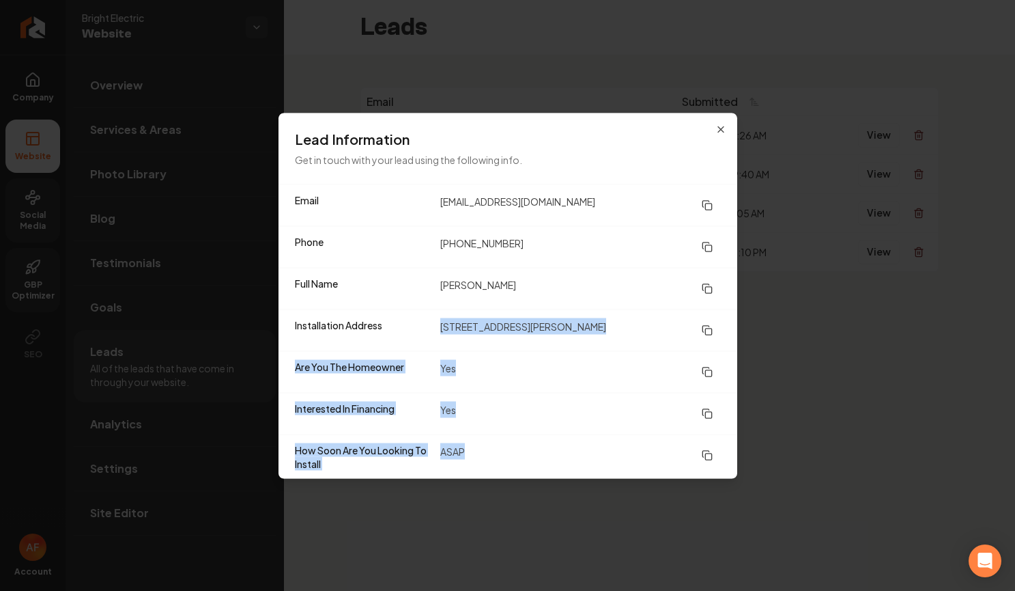
drag, startPoint x: 450, startPoint y: 420, endPoint x: 407, endPoint y: 317, distance: 111.1
click at [407, 317] on dl "Email robtyhix@gmail.com Phone (334) 201-7670 Full Name robert hicks Installati…" at bounding box center [508, 331] width 459 height 294
click at [529, 441] on div "How Soon Are You Looking To Install ASAP" at bounding box center [508, 456] width 459 height 44
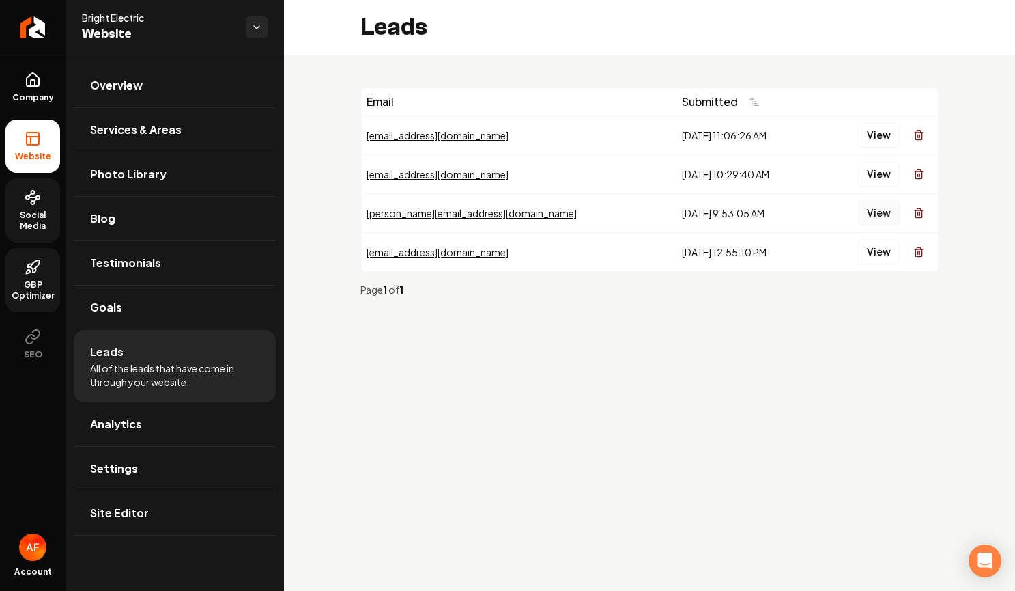
click at [878, 219] on button "View" at bounding box center [879, 213] width 42 height 25
click at [888, 163] on button "View" at bounding box center [879, 174] width 42 height 25
click at [869, 129] on button "View" at bounding box center [879, 135] width 42 height 25
click at [883, 216] on button "View" at bounding box center [879, 213] width 42 height 25
click at [869, 247] on button "View" at bounding box center [879, 252] width 42 height 25
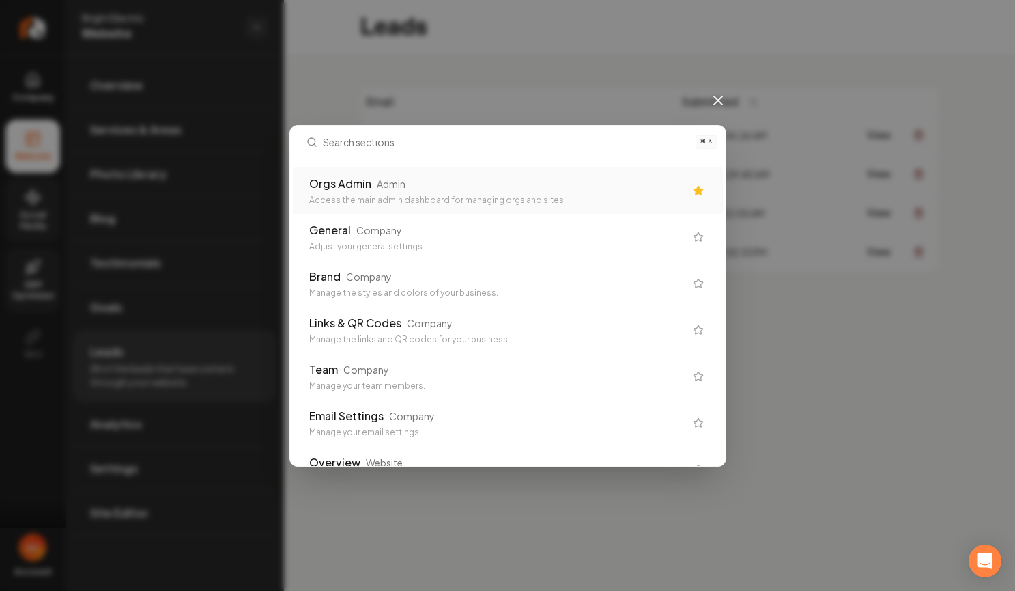
click at [401, 188] on div "Admin" at bounding box center [391, 184] width 29 height 14
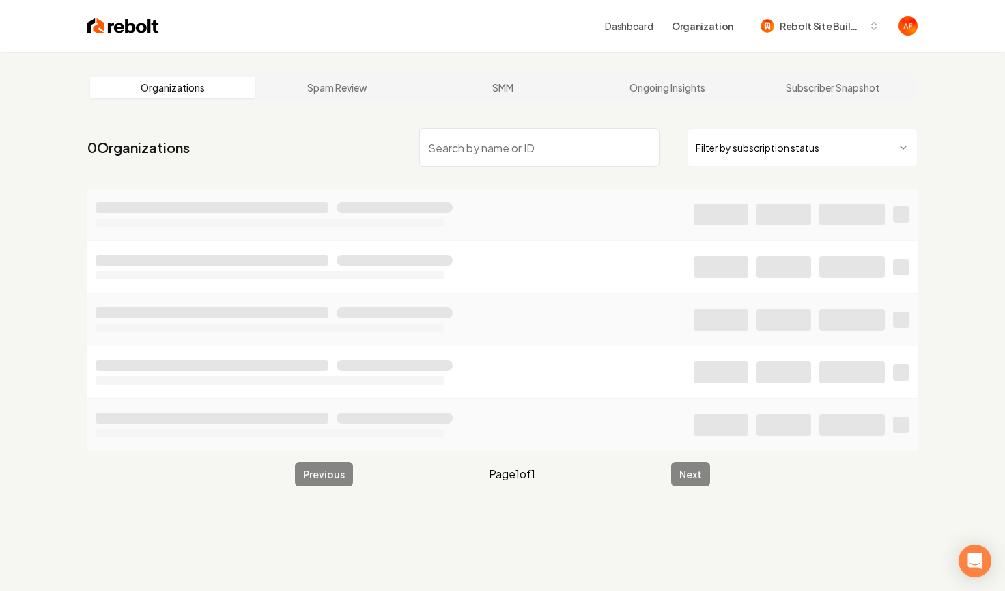
click at [510, 143] on input "search" at bounding box center [539, 147] width 240 height 38
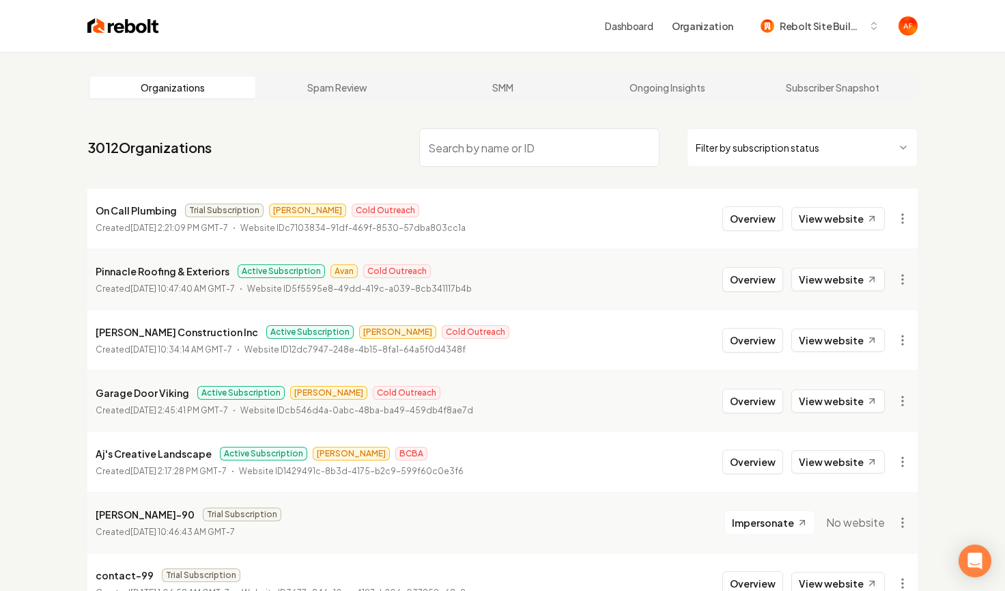
click at [509, 149] on input "search" at bounding box center [539, 147] width 240 height 38
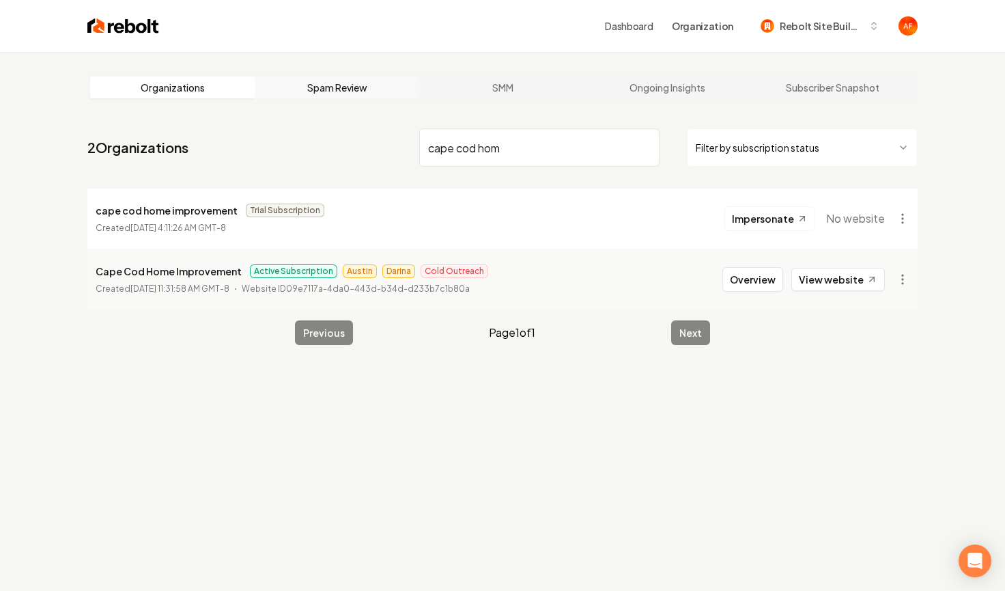
type input "cape cod hom"
click at [753, 274] on button "Overview" at bounding box center [752, 279] width 61 height 25
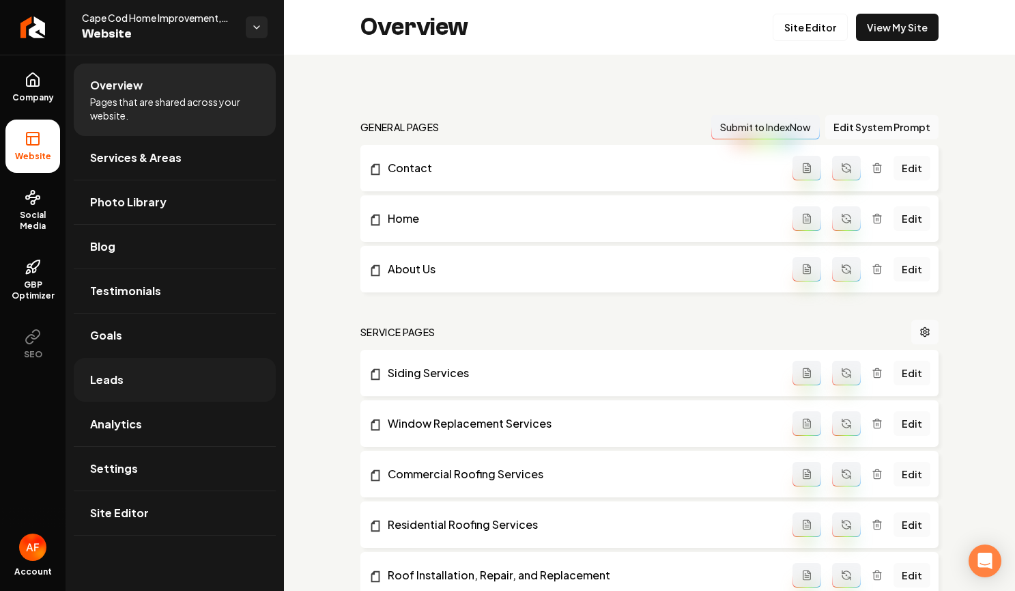
click at [184, 380] on link "Leads" at bounding box center [175, 380] width 202 height 44
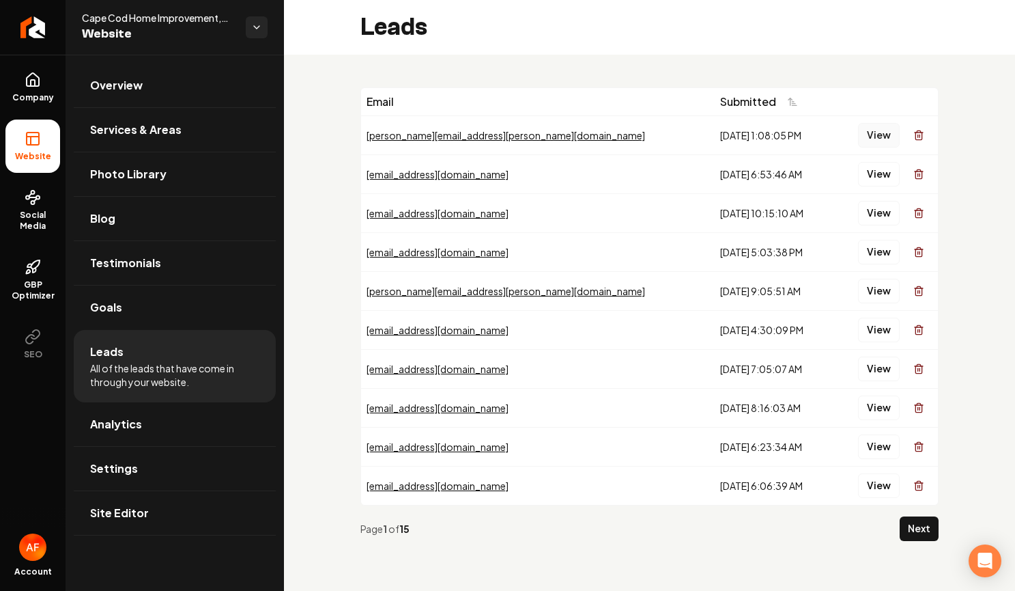
click at [876, 136] on button "View" at bounding box center [879, 135] width 42 height 25
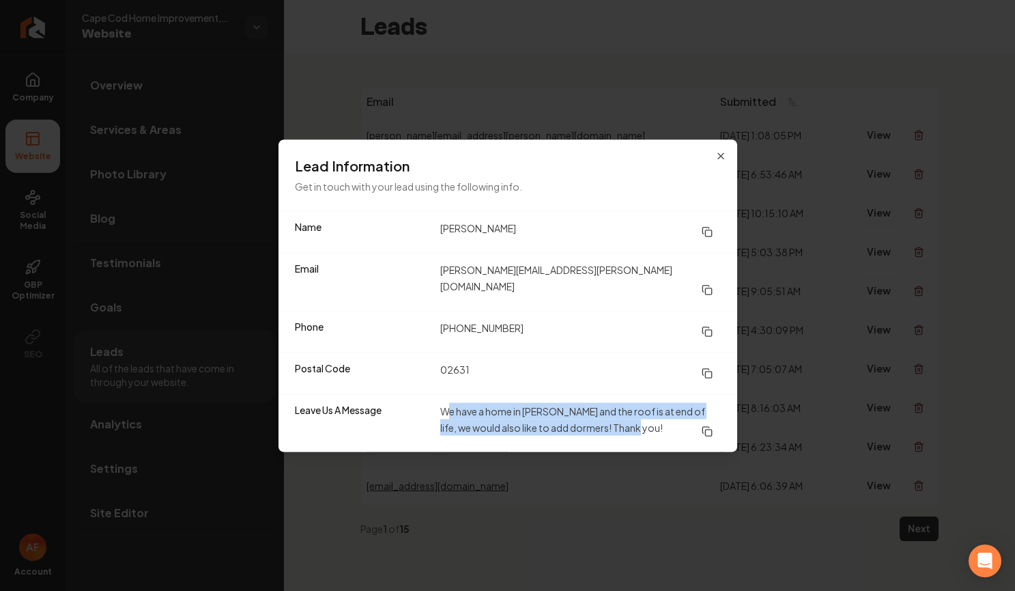
drag, startPoint x: 479, startPoint y: 411, endPoint x: 645, endPoint y: 430, distance: 167.0
click at [627, 442] on div "Leave Us A Message We have a home in Brewster and the roof is at end of life, w…" at bounding box center [508, 422] width 459 height 58
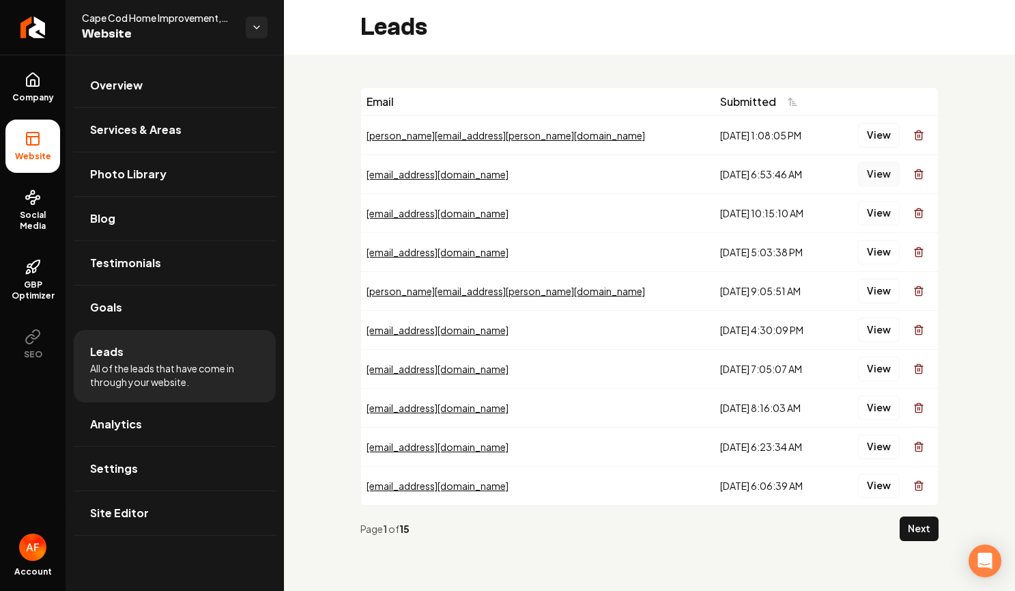
click at [877, 170] on button "View" at bounding box center [879, 174] width 42 height 25
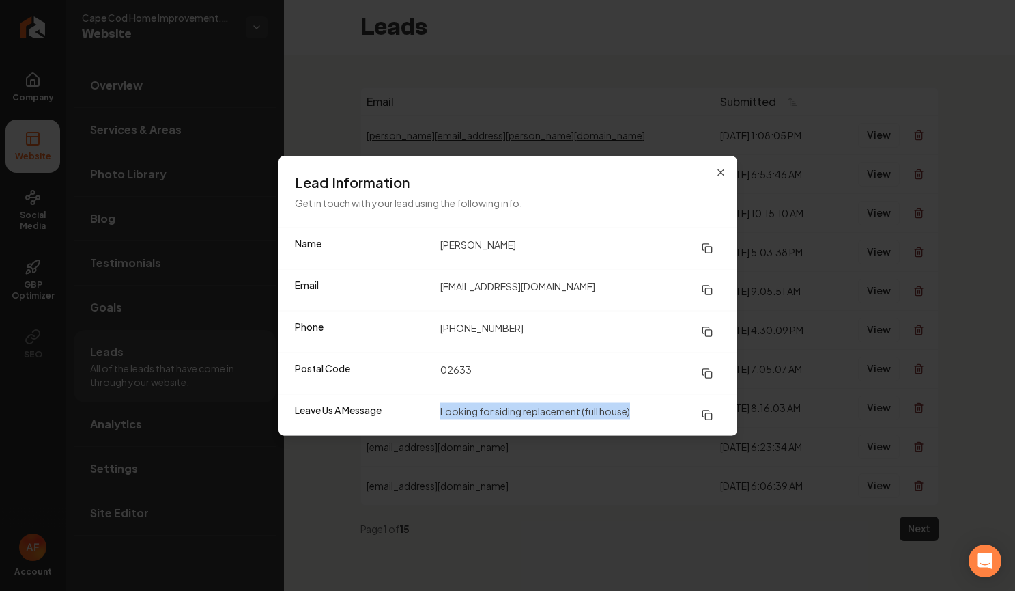
drag, startPoint x: 444, startPoint y: 410, endPoint x: 630, endPoint y: 406, distance: 185.7
click at [630, 407] on div "Leave Us A Message Looking for siding replacement (full house)" at bounding box center [508, 414] width 459 height 42
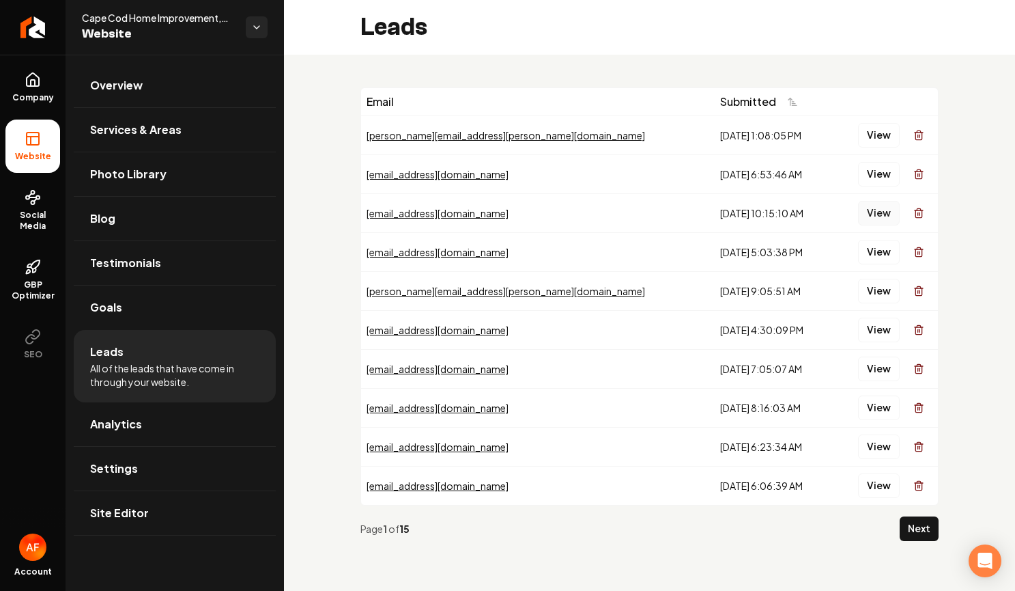
click at [883, 211] on button "View" at bounding box center [879, 213] width 42 height 25
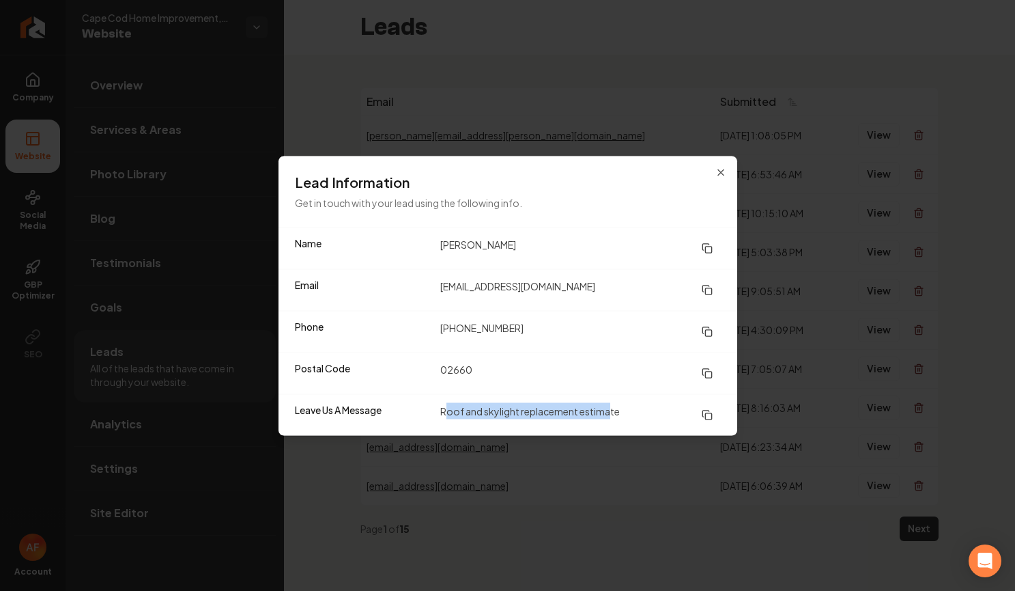
drag, startPoint x: 446, startPoint y: 405, endPoint x: 663, endPoint y: 376, distance: 219.0
click at [609, 410] on dd "Roof and skylight replacement estimate" at bounding box center [580, 414] width 281 height 25
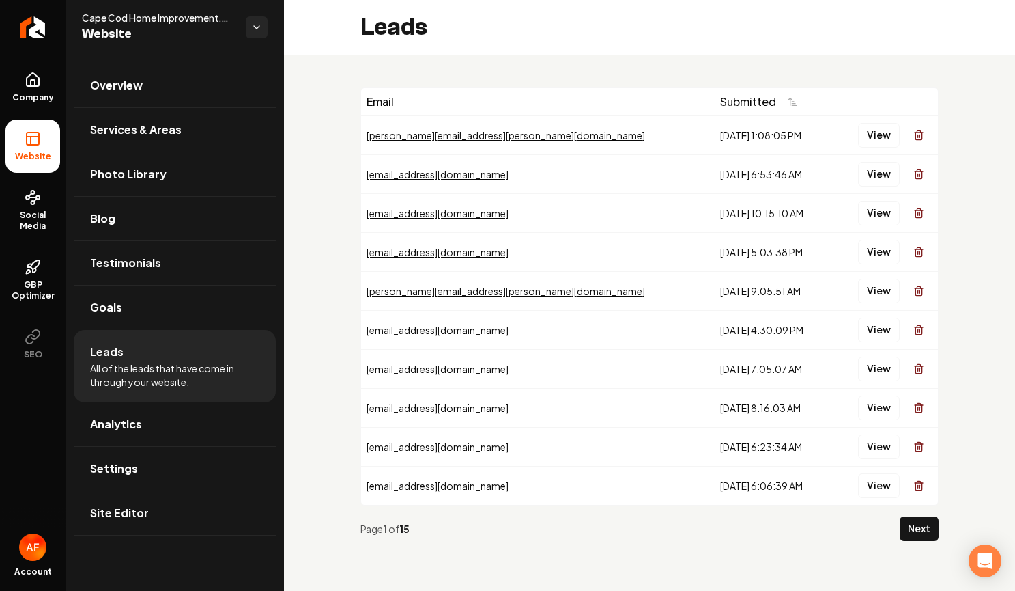
drag, startPoint x: 829, startPoint y: 290, endPoint x: 858, endPoint y: 268, distance: 37.0
click at [877, 256] on button "View" at bounding box center [879, 252] width 42 height 25
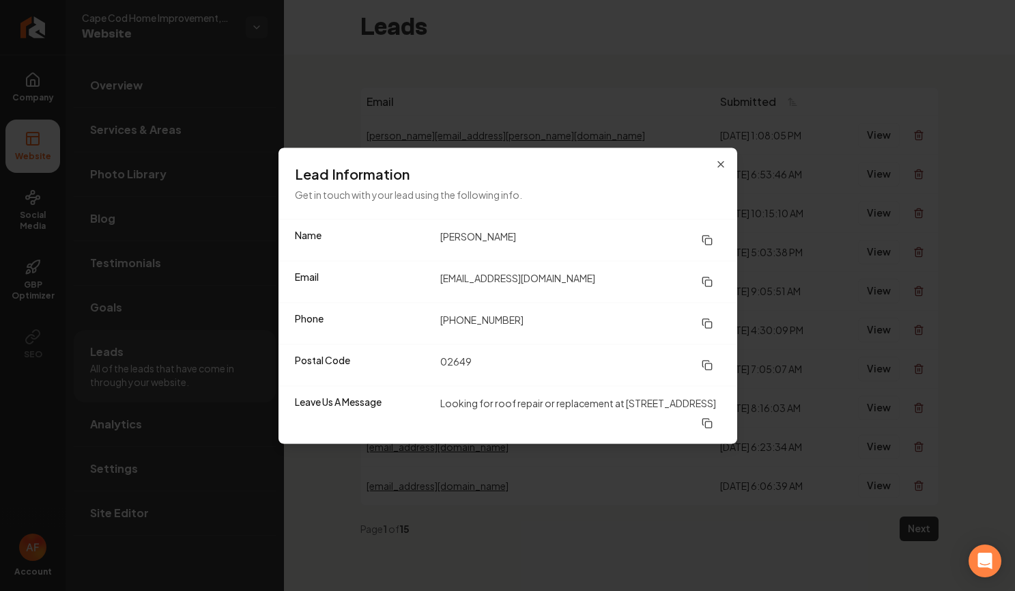
drag, startPoint x: 454, startPoint y: 400, endPoint x: 558, endPoint y: 414, distance: 105.4
click at [552, 419] on dd "Looking for roof repair or replacement at 397 Great Oak Road, Mashpee MA" at bounding box center [580, 414] width 281 height 41
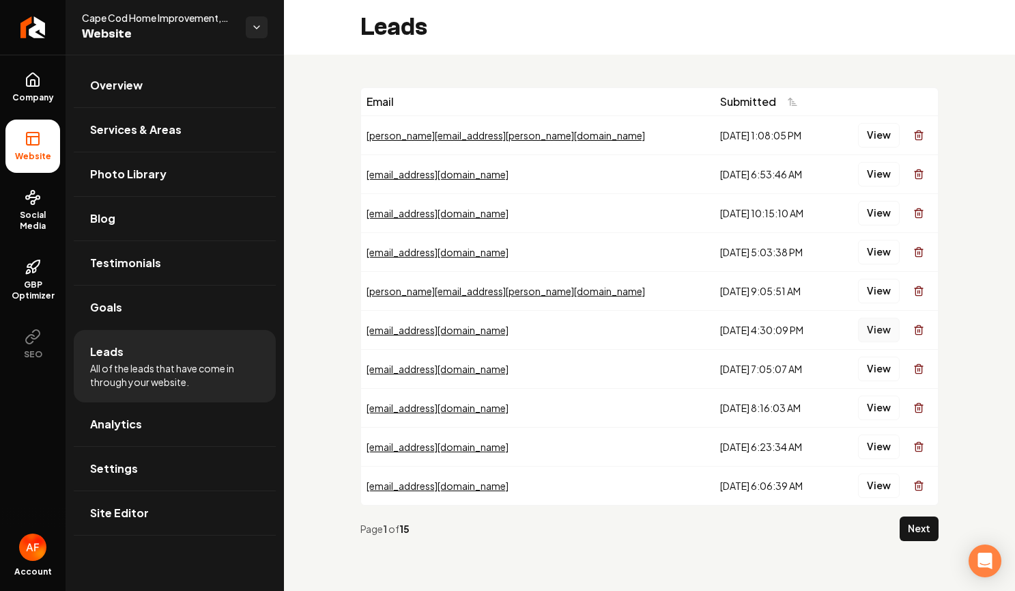
click at [864, 320] on button "View" at bounding box center [879, 329] width 42 height 25
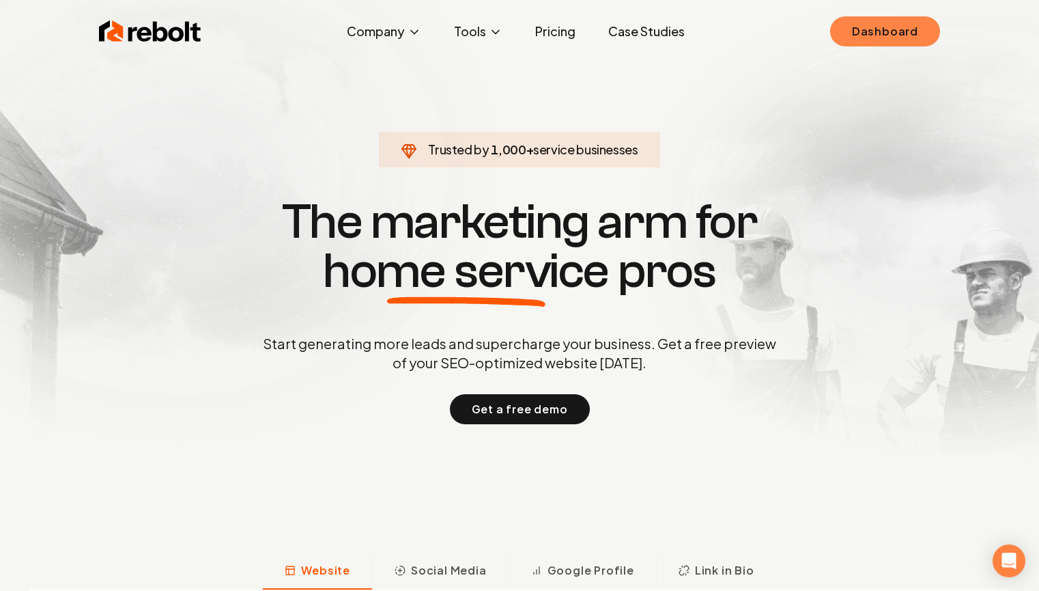
click at [868, 40] on link "Dashboard" at bounding box center [885, 31] width 110 height 30
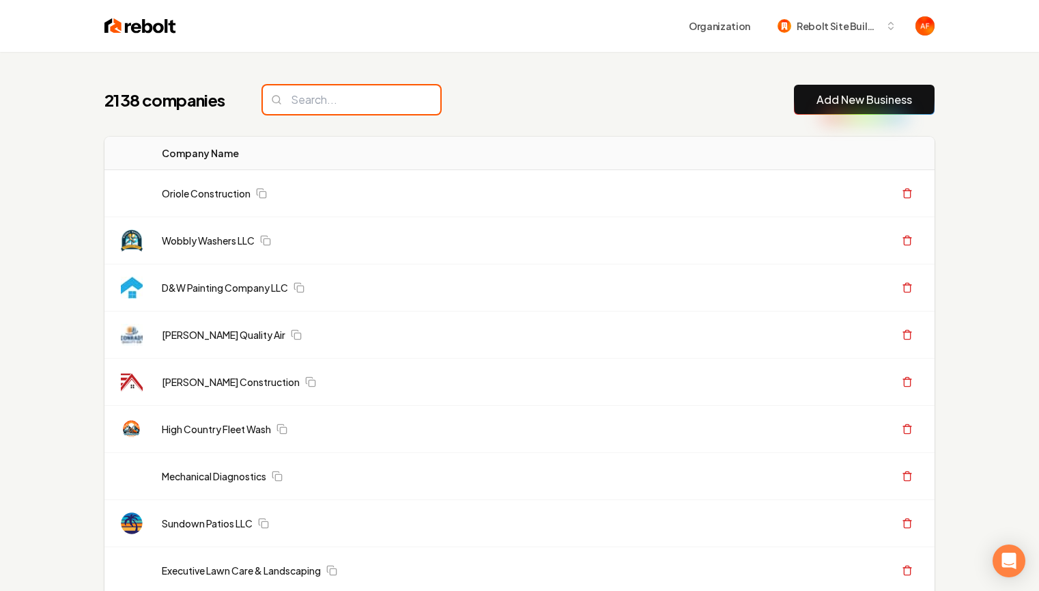
click at [409, 94] on input "search" at bounding box center [352, 99] width 178 height 29
drag, startPoint x: 393, startPoint y: 86, endPoint x: 373, endPoint y: 109, distance: 30.5
click at [386, 95] on input "search" at bounding box center [352, 99] width 178 height 29
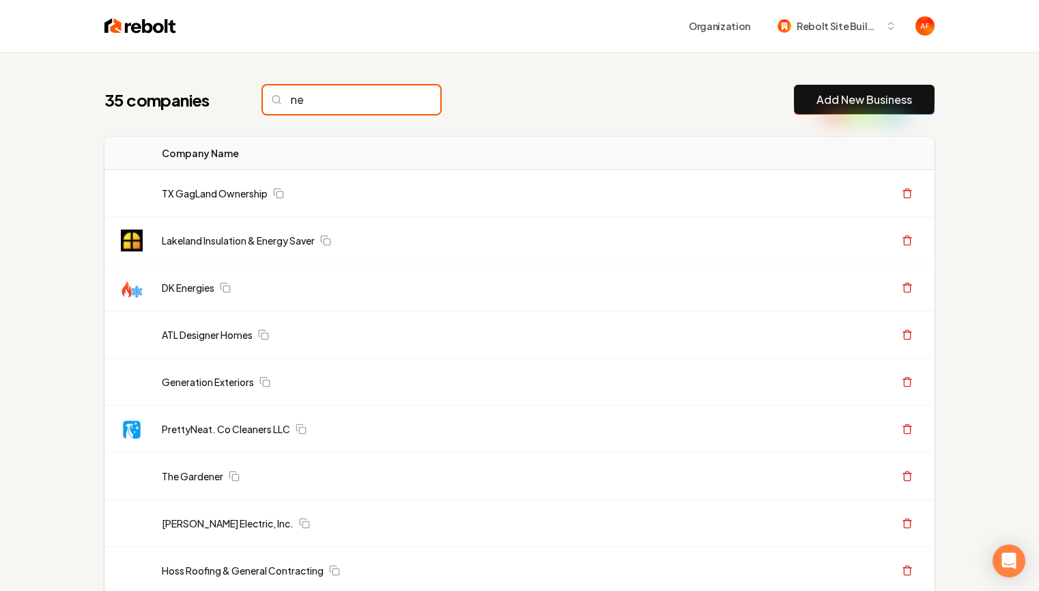
type input "n"
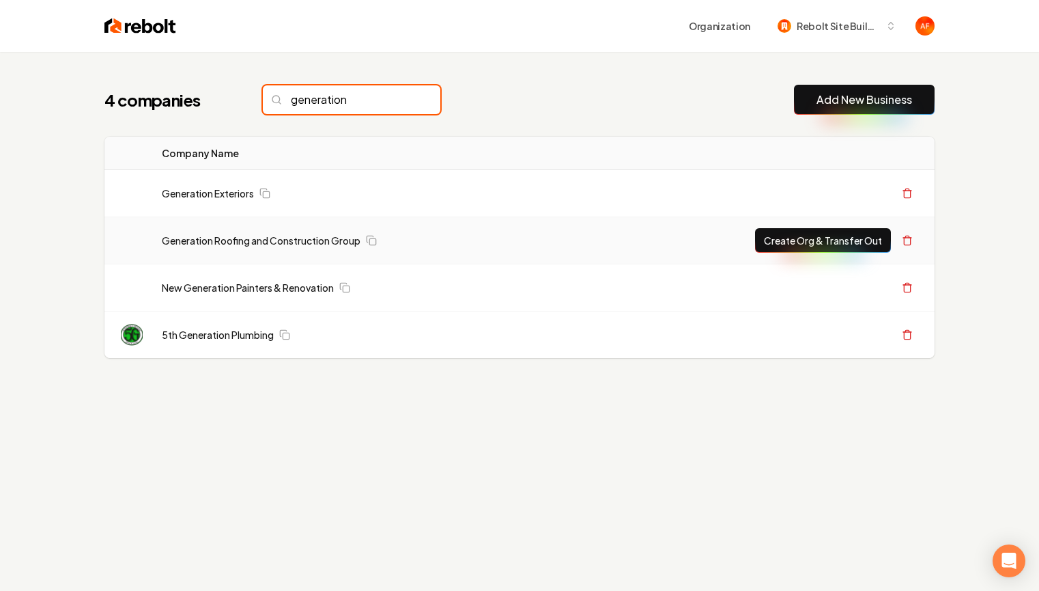
type input "generation"
click at [855, 236] on button "Create Org & Transfer Out" at bounding box center [823, 240] width 136 height 25
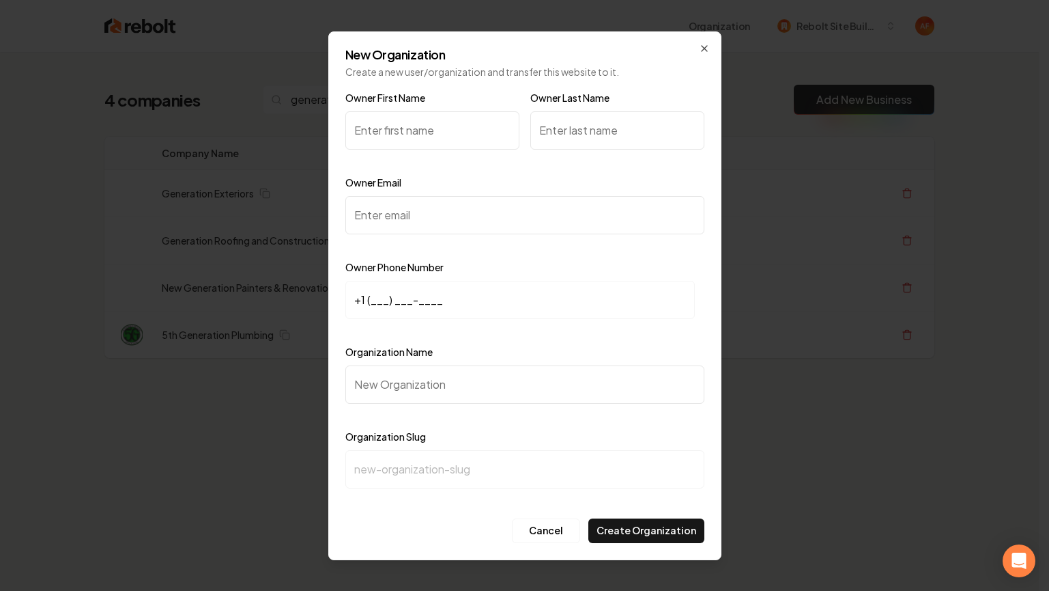
click at [377, 144] on input "Owner First Name" at bounding box center [432, 130] width 174 height 38
type input "[PERSON_NAME]"
click at [595, 140] on input "Owner Last Name" at bounding box center [617, 130] width 174 height 38
type input "[PERSON_NAME]"
click at [423, 216] on input "Owner Email" at bounding box center [524, 215] width 359 height 38
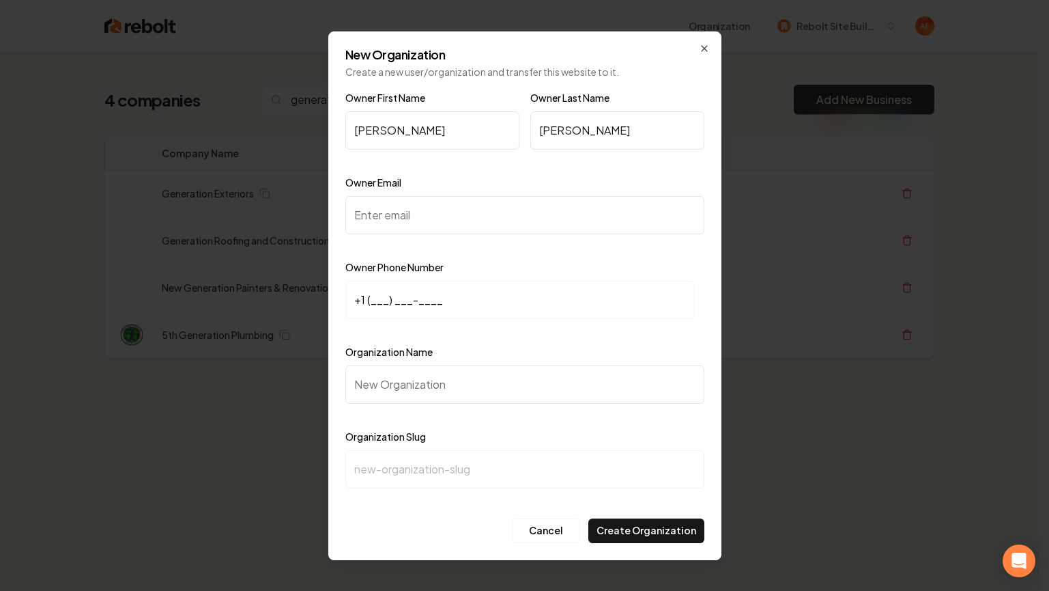
paste input "[EMAIL_ADDRESS][DOMAIN_NAME]"
type input "[EMAIL_ADDRESS][DOMAIN_NAME]"
click at [369, 301] on input "+1 (___) ___-____" at bounding box center [520, 300] width 350 height 38
paste input "214) 542-8734"
type input "[PHONE_NUMBER]"
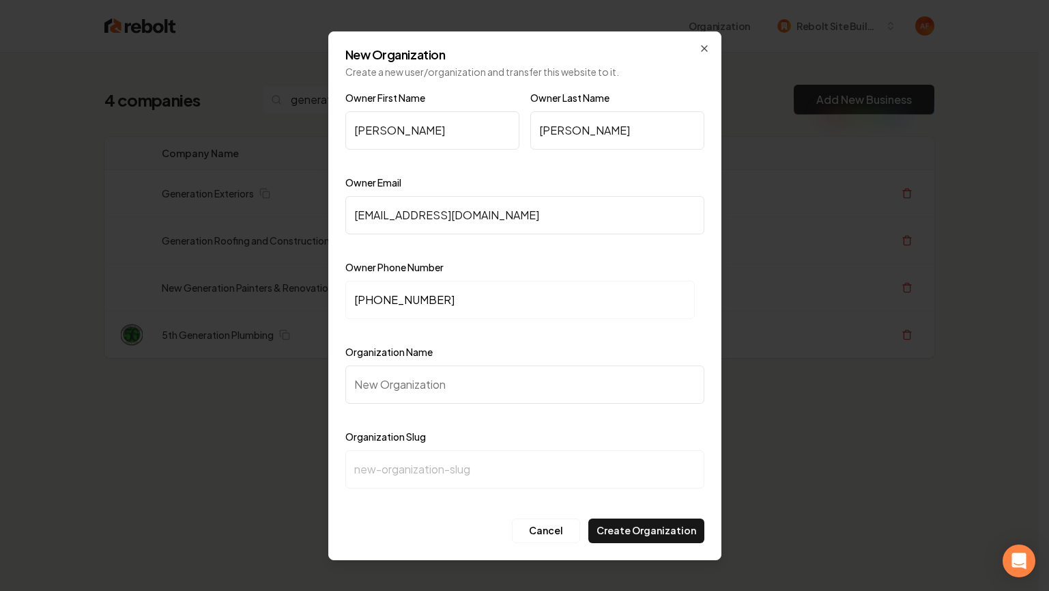
click at [398, 386] on input "Organization Name" at bounding box center [524, 384] width 359 height 38
paste input "Generation Roofing and Construction Group Roofing"
type input "Generation Roofing and Construction Group Roofing"
type input "generation-roofing-and-construction-group-roofing"
drag, startPoint x: 621, startPoint y: 380, endPoint x: 584, endPoint y: 384, distance: 37.7
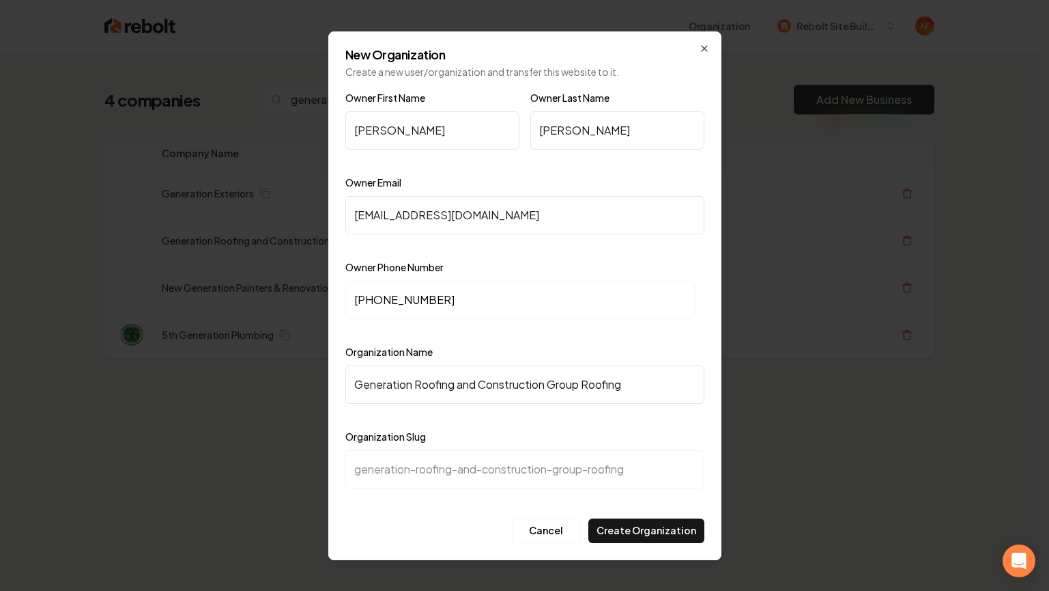
click at [584, 384] on input "Generation Roofing and Construction Group Roofing" at bounding box center [524, 384] width 359 height 38
type input "Generation Roofing and Construction Group"
type input "generation-roofing-and-construction-group"
type input "Generation Roofing and Construction Group"
click at [629, 335] on div at bounding box center [524, 331] width 359 height 14
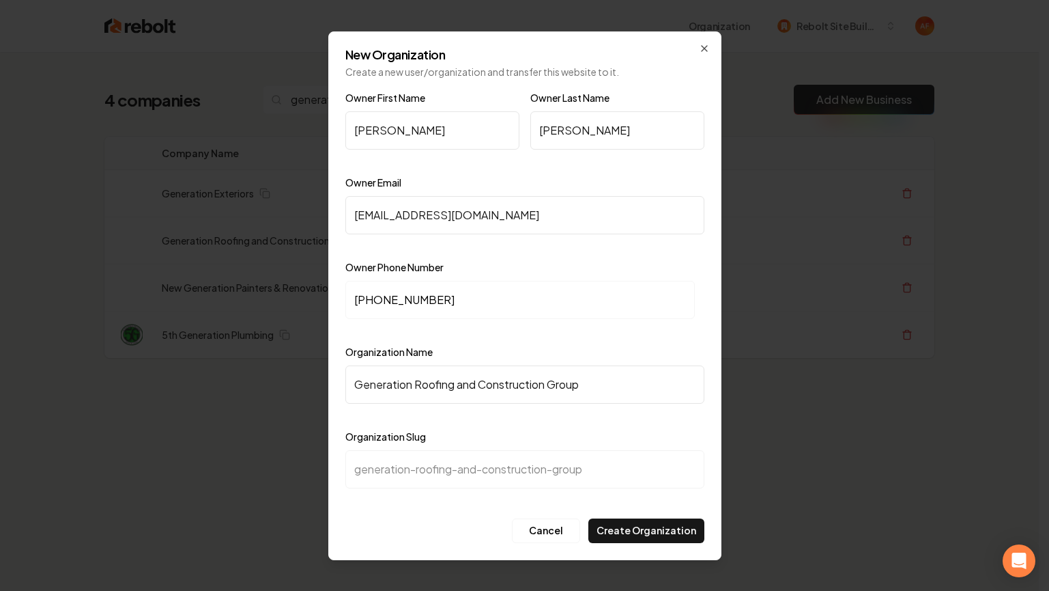
click at [356, 130] on input "travis" at bounding box center [432, 130] width 174 height 38
type input "Travis"
type input "Byrd"
click at [500, 175] on div "Owner Email info@generationroof.com" at bounding box center [524, 213] width 359 height 79
click at [570, 271] on div "Owner Phone Number +1 (214) 542-8734" at bounding box center [524, 298] width 359 height 79
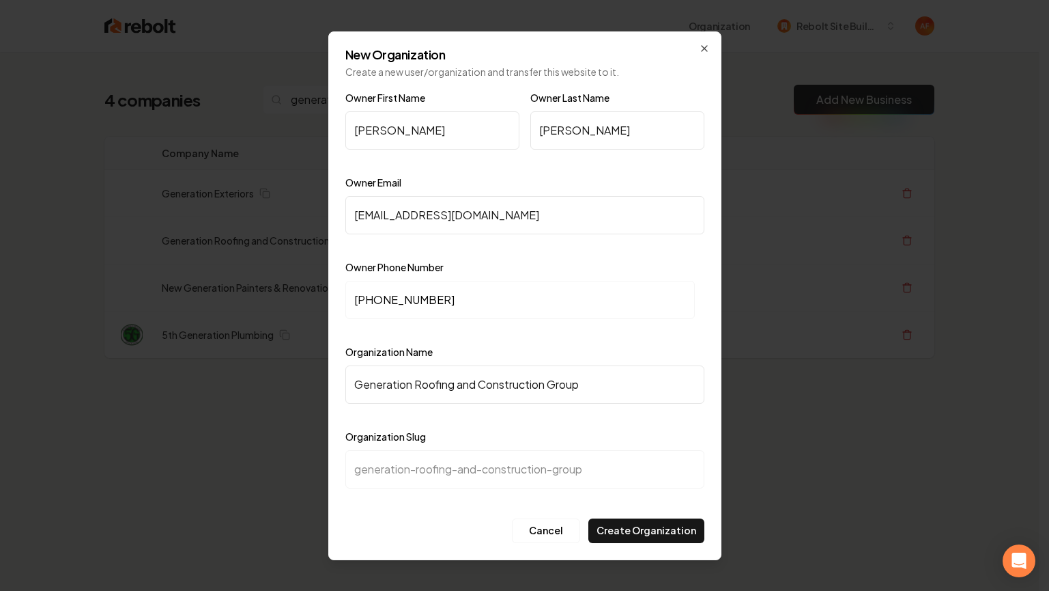
click at [645, 507] on div "Owner First Name Travis Owner Last Name Byrd Owner Email info@generationroof.co…" at bounding box center [524, 300] width 359 height 423
click at [668, 536] on button "Create Organization" at bounding box center [647, 530] width 116 height 25
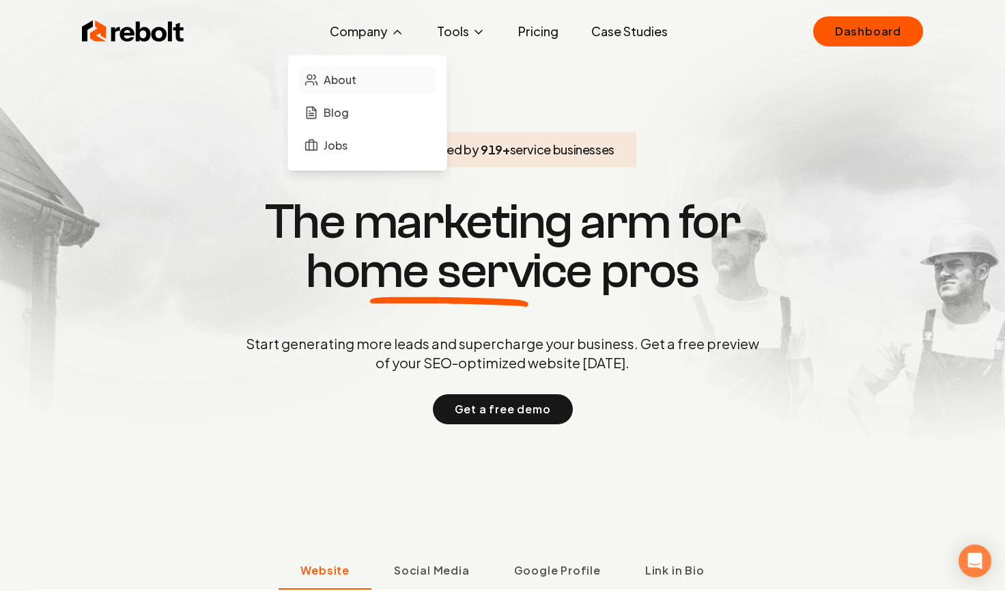
click at [328, 83] on span "About" at bounding box center [340, 80] width 33 height 16
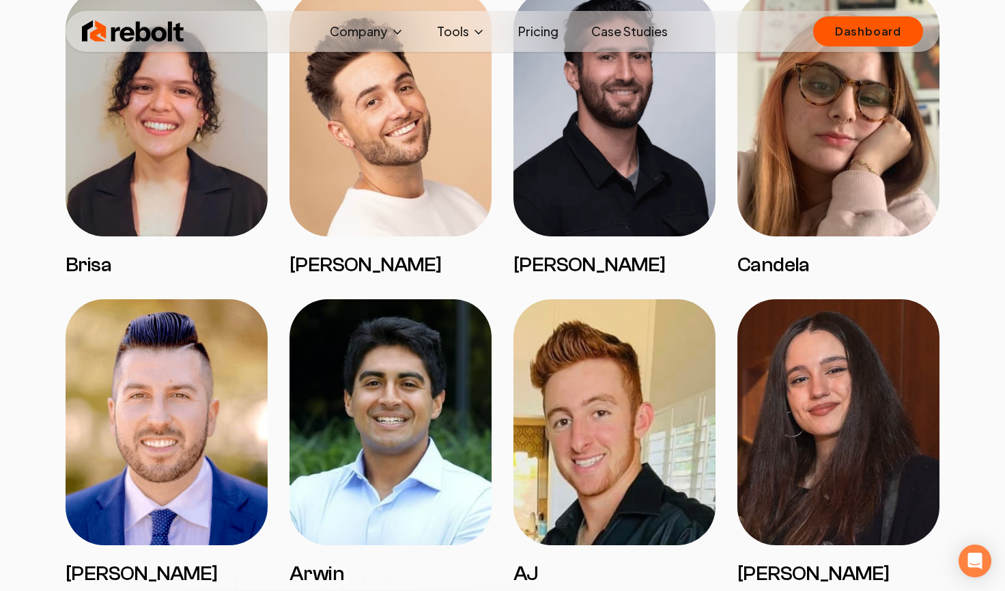
scroll to position [578, 0]
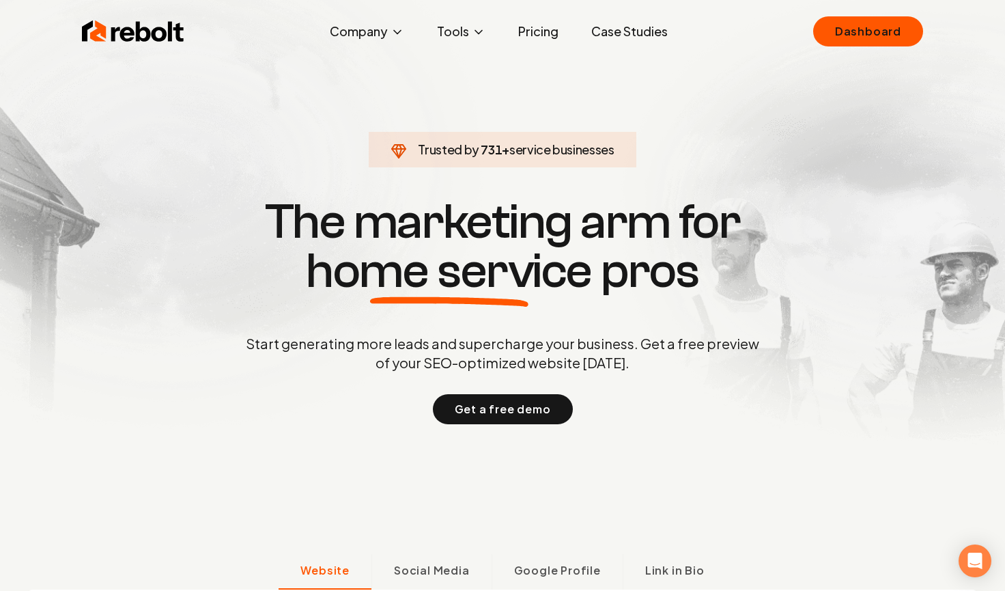
click at [507, 25] on link "Pricing" at bounding box center [538, 31] width 62 height 27
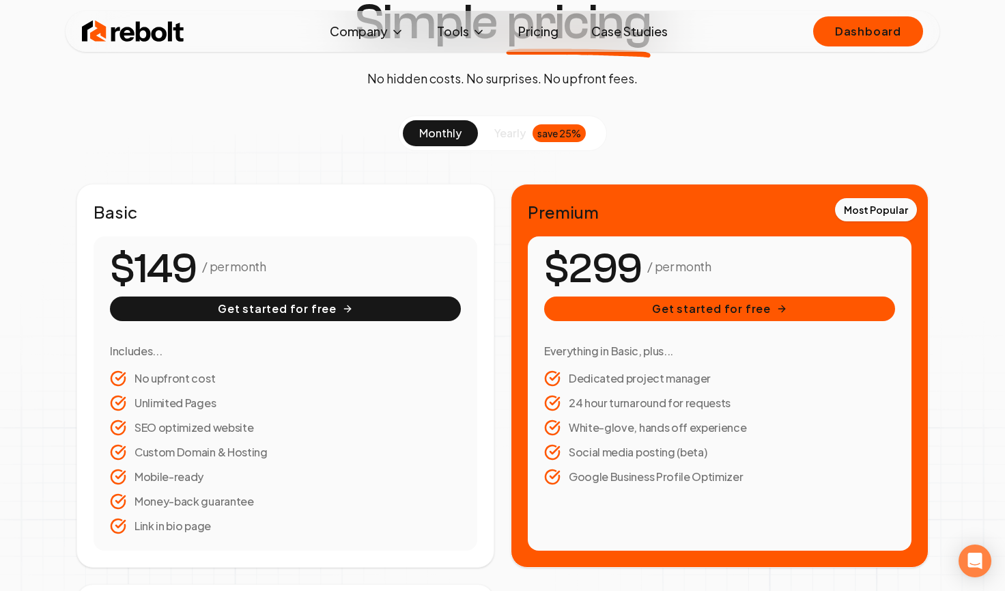
scroll to position [89, 0]
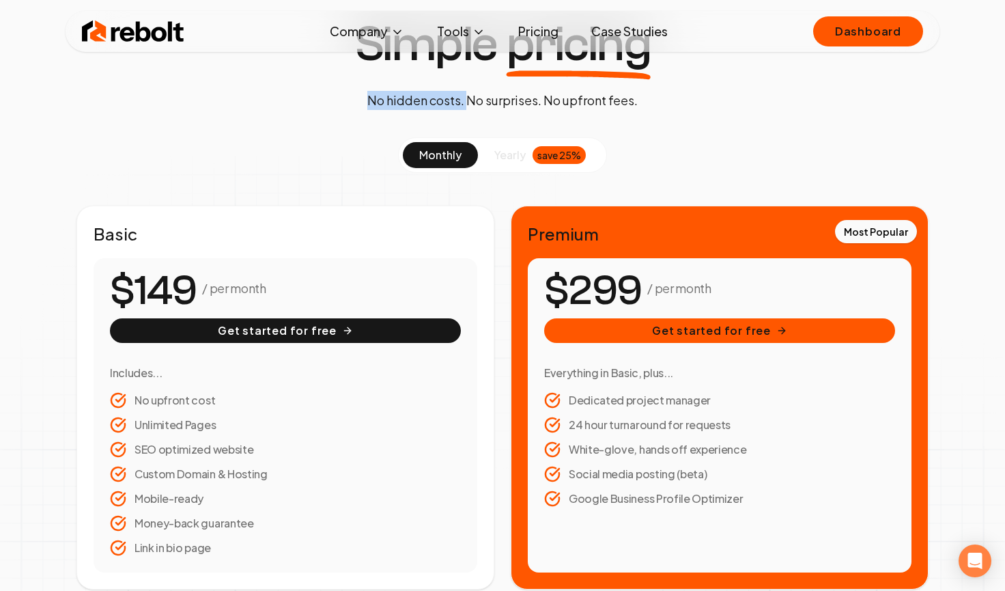
drag, startPoint x: 358, startPoint y: 95, endPoint x: 466, endPoint y: 97, distance: 108.6
click at [466, 97] on div "Simple pricing No hidden costs. No surprises. No upfront fees." at bounding box center [502, 65] width 319 height 90
click at [675, 105] on div "Simple pricing No hidden costs. No surprises. No upfront fees. monthly yearly s…" at bounding box center [502, 447] width 1005 height 855
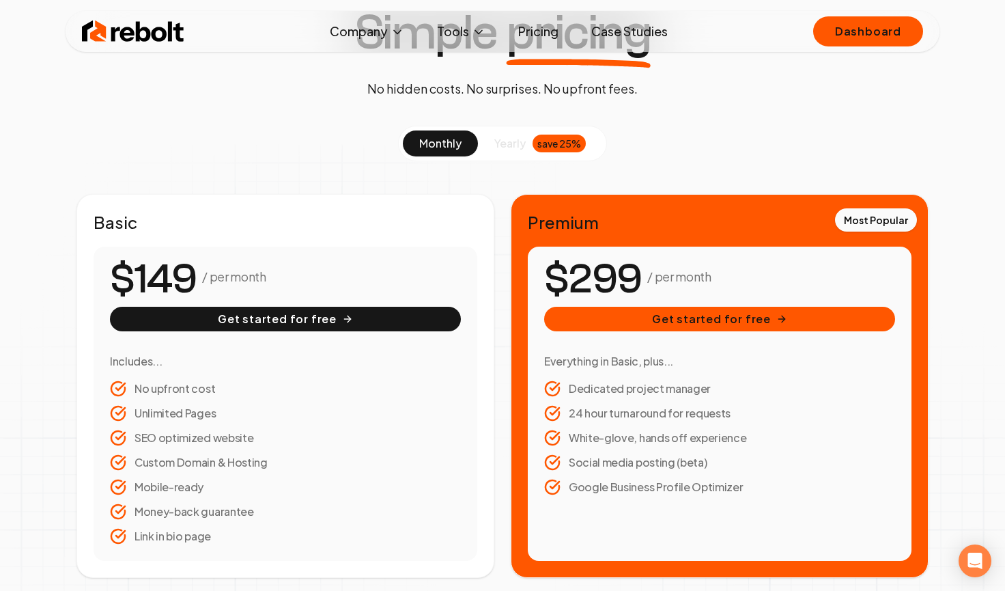
scroll to position [92, 0]
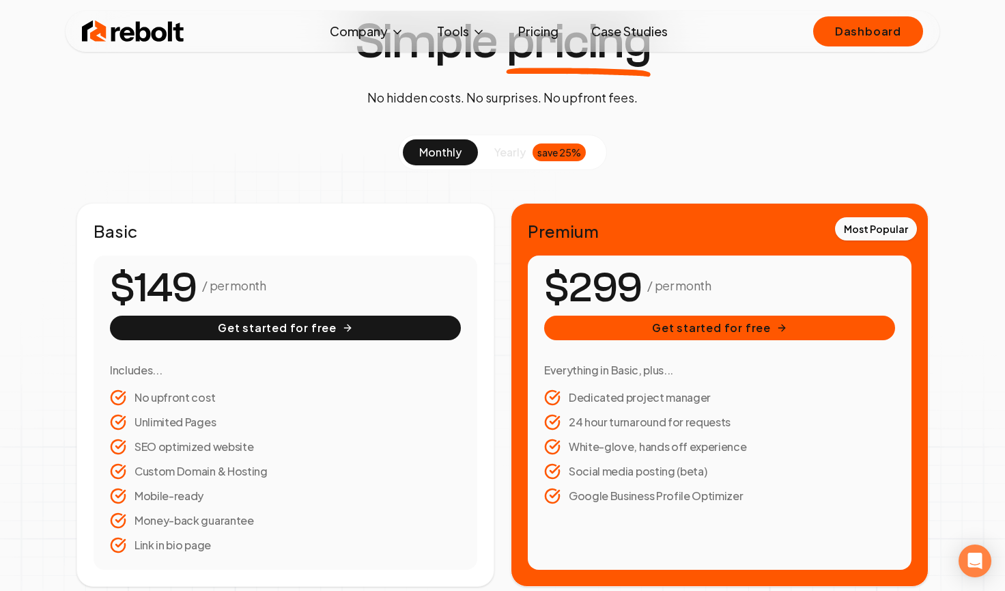
click at [552, 159] on div "save 25%" at bounding box center [559, 152] width 53 height 18
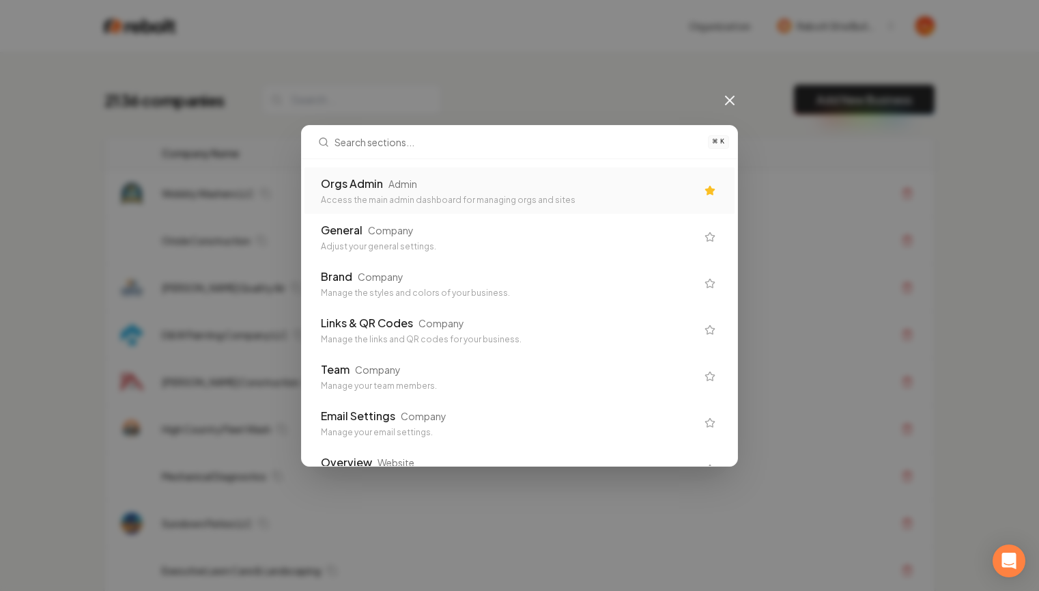
click at [459, 186] on div "Orgs Admin Admin" at bounding box center [509, 183] width 376 height 16
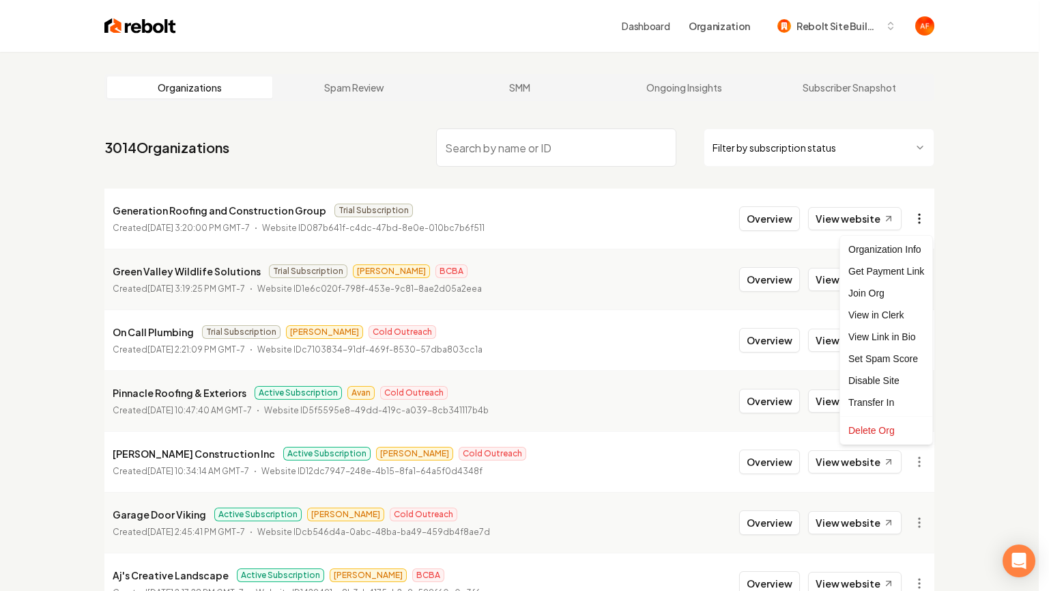
click at [922, 218] on html "Dashboard Organization Rebolt Site Builder Organizations Spam Review SMM Ongoin…" at bounding box center [524, 295] width 1049 height 591
click at [886, 270] on div "Get Payment Link" at bounding box center [886, 271] width 87 height 22
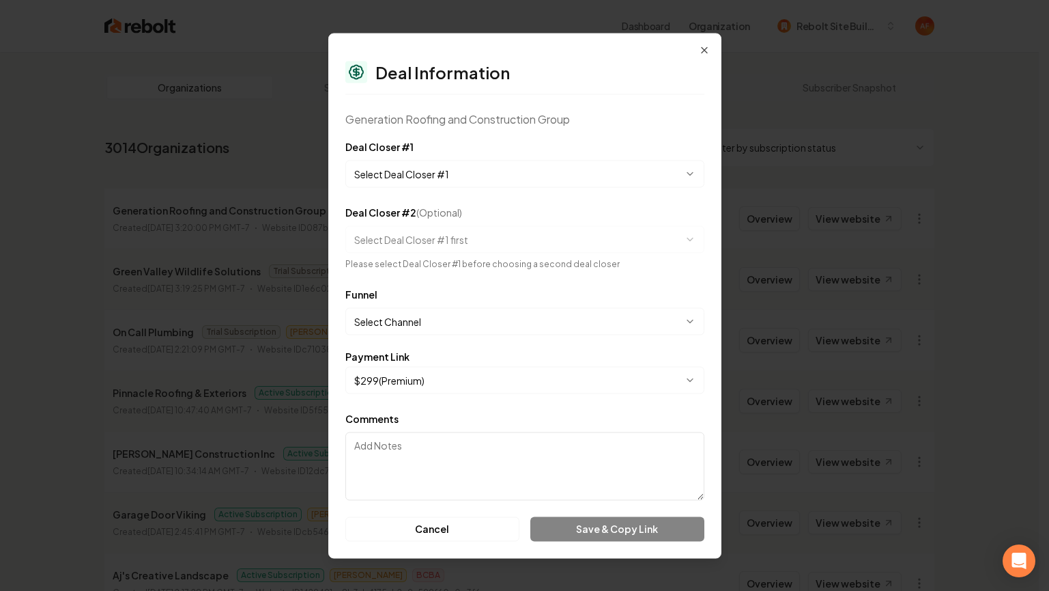
click at [487, 168] on body "Dashboard Organization Rebolt Site Builder Organizations Spam Review SMM Ongoin…" at bounding box center [519, 295] width 1039 height 591
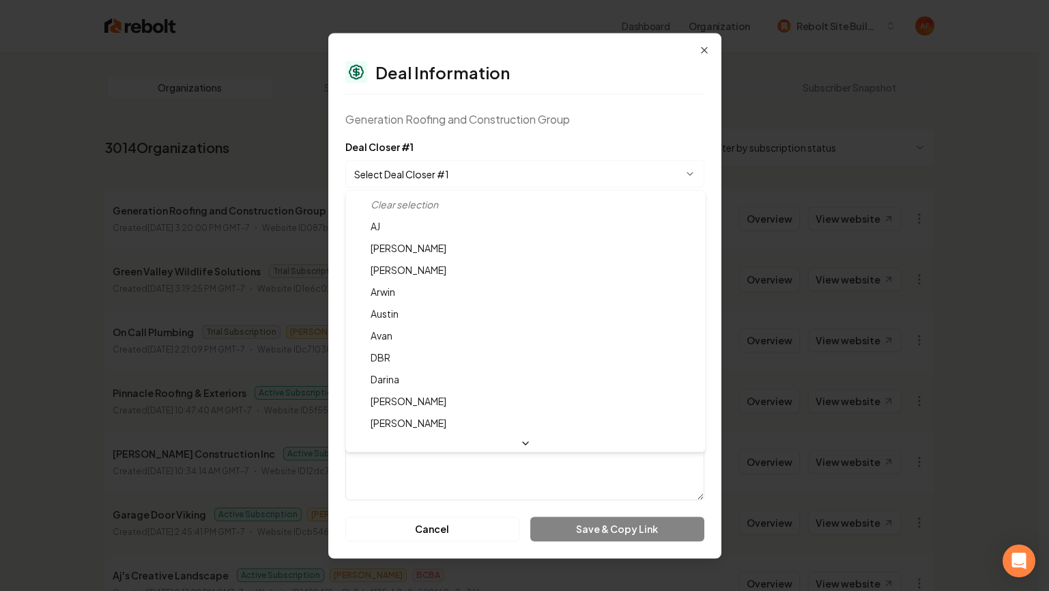
select select "**********"
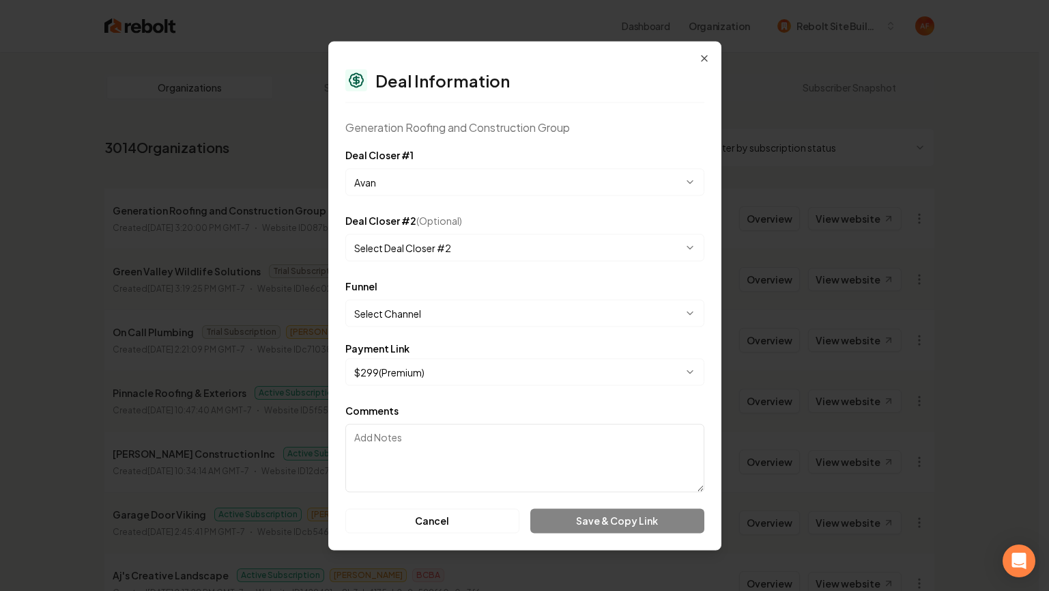
click at [470, 310] on body "Dashboard Organization Rebolt Site Builder Organizations Spam Review SMM Ongoin…" at bounding box center [519, 295] width 1039 height 591
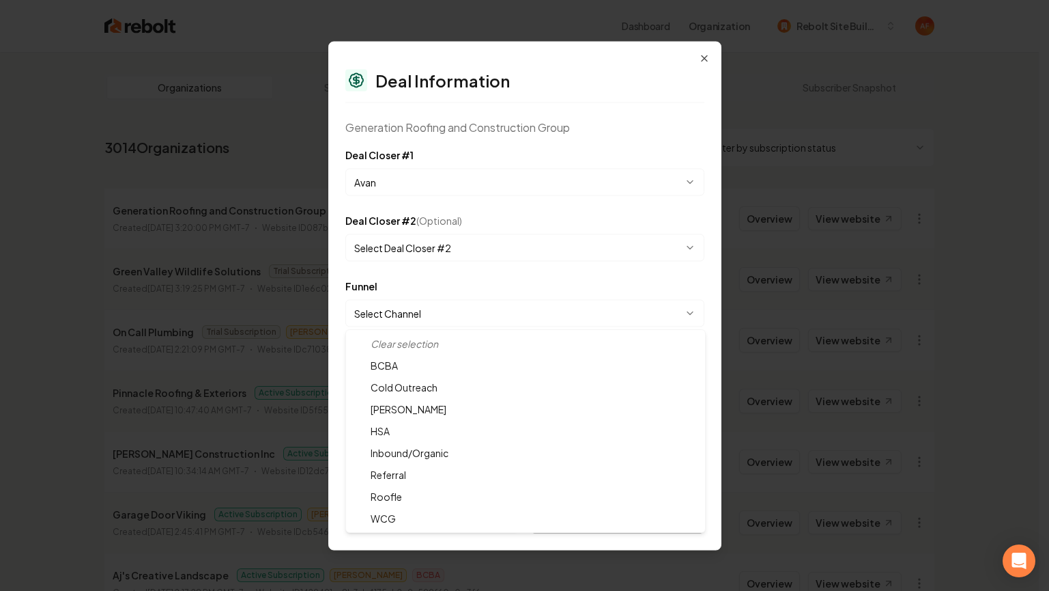
select select "**********"
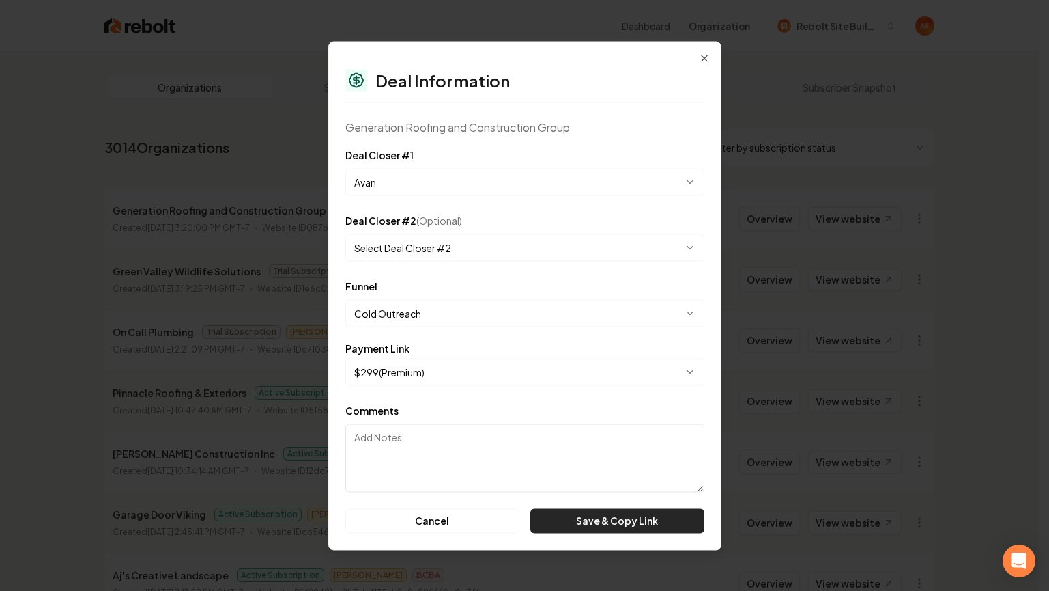
click at [617, 524] on button "Save & Copy Link" at bounding box center [616, 520] width 173 height 25
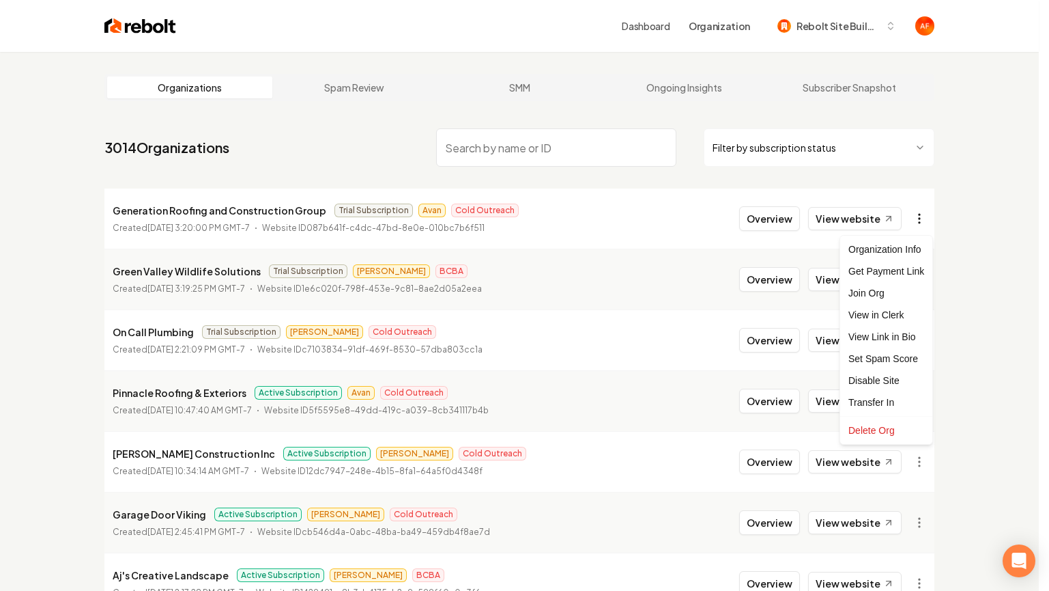
click at [923, 225] on html "Dashboard Organization Rebolt Site Builder Organizations Spam Review SMM Ongoin…" at bounding box center [524, 295] width 1049 height 591
click at [881, 272] on div "Get Payment Link" at bounding box center [886, 271] width 87 height 22
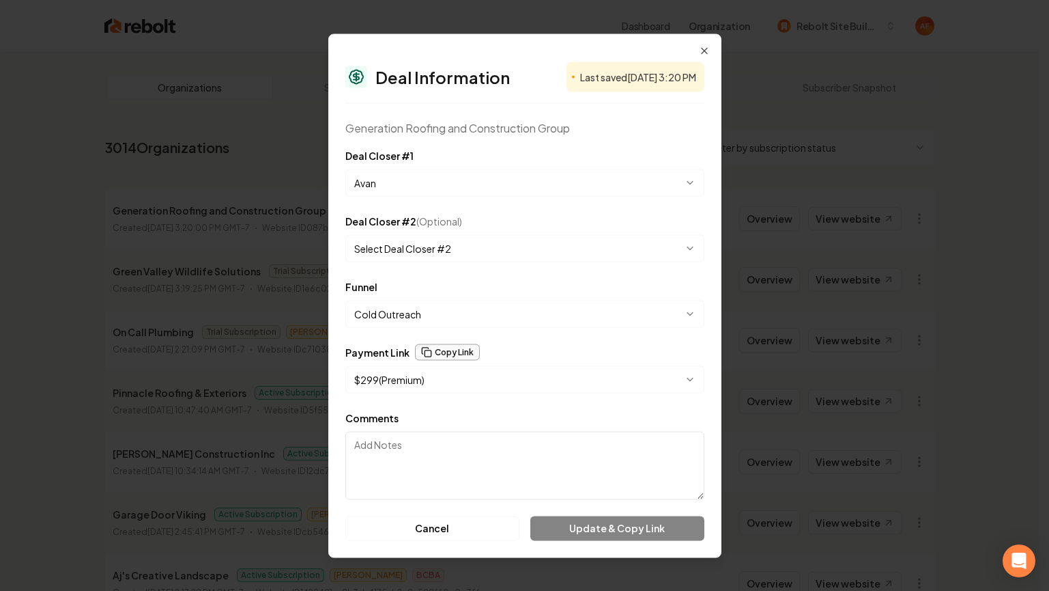
click at [434, 353] on button "Copy Link" at bounding box center [447, 351] width 65 height 16
click at [705, 49] on icon "button" at bounding box center [704, 50] width 5 height 5
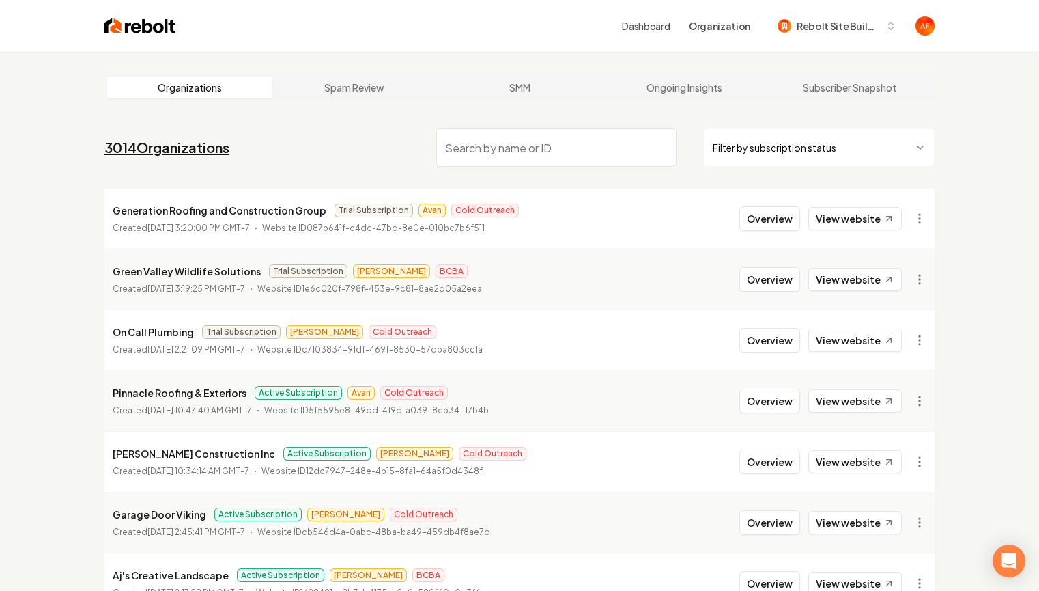
click at [209, 145] on link "3014 Organizations" at bounding box center [166, 147] width 125 height 19
click at [130, 30] on img at bounding box center [140, 25] width 72 height 19
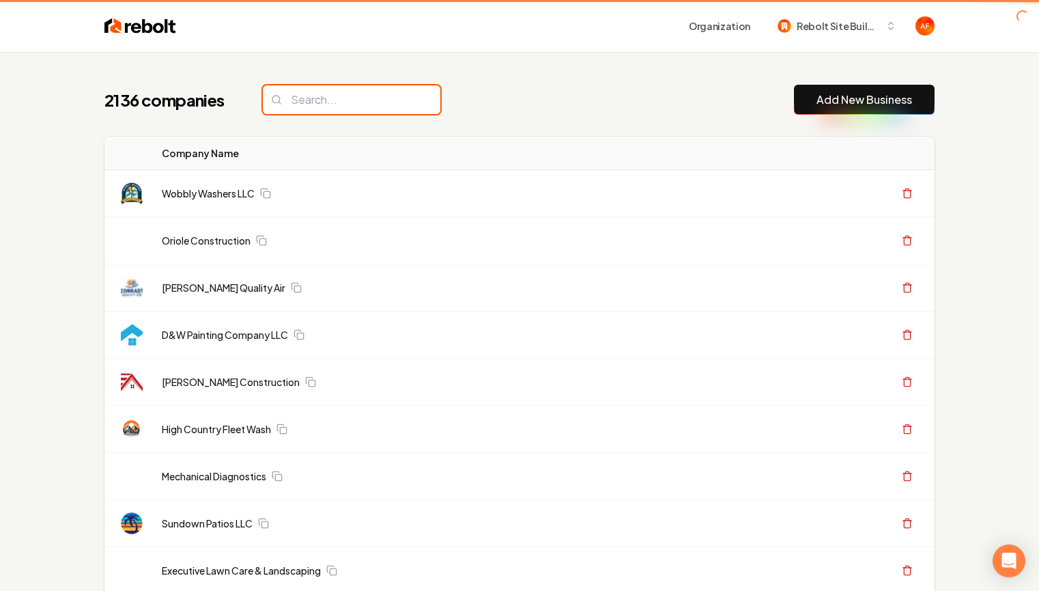
click at [300, 107] on input "search" at bounding box center [352, 99] width 178 height 29
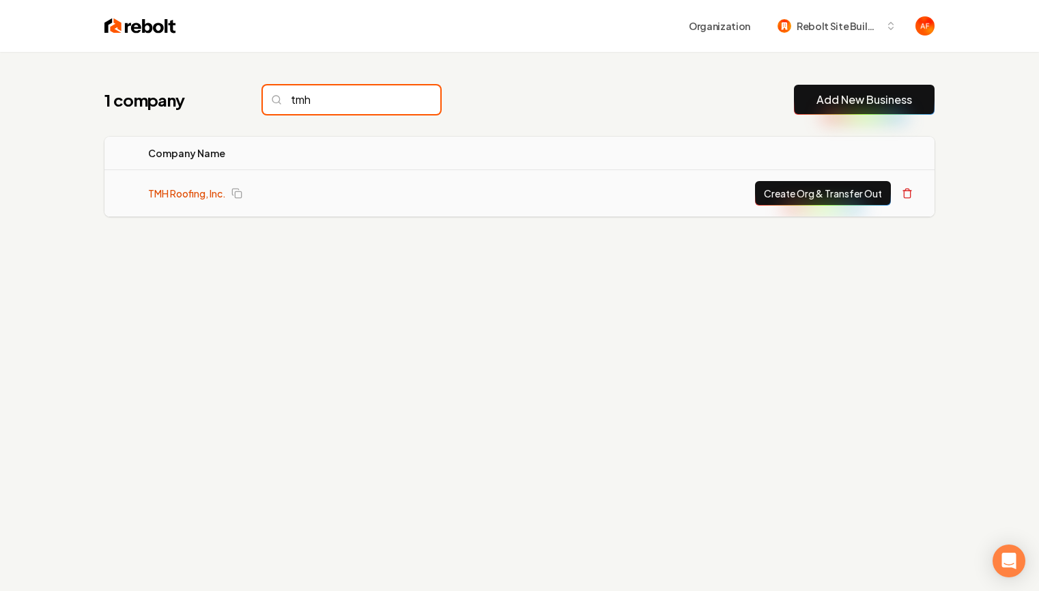
type input "tmh"
click at [186, 190] on link "TMH Roofing, Inc." at bounding box center [187, 193] width 78 height 14
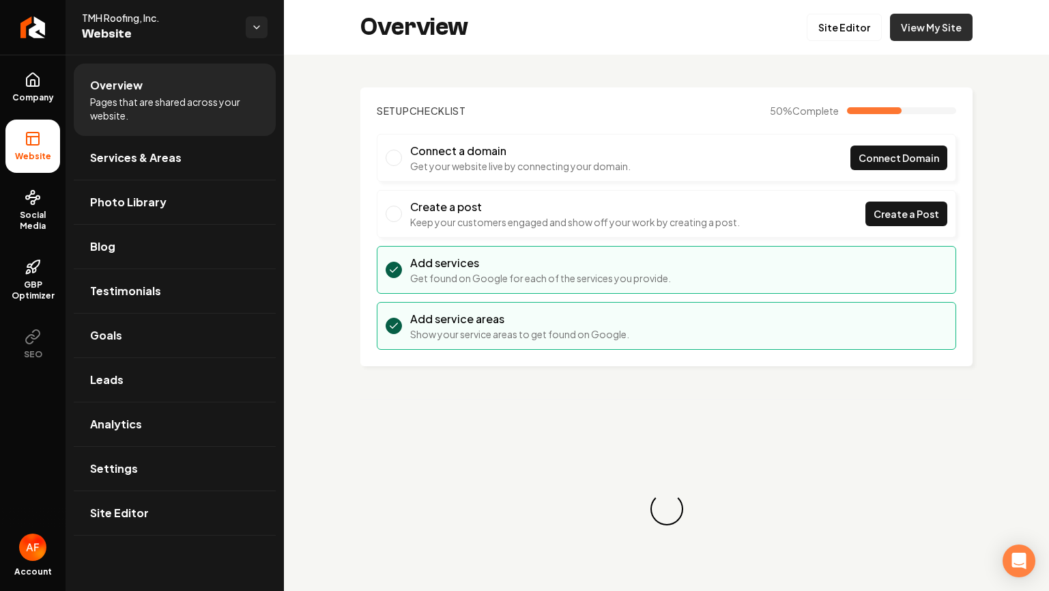
click at [915, 21] on link "View My Site" at bounding box center [931, 27] width 83 height 27
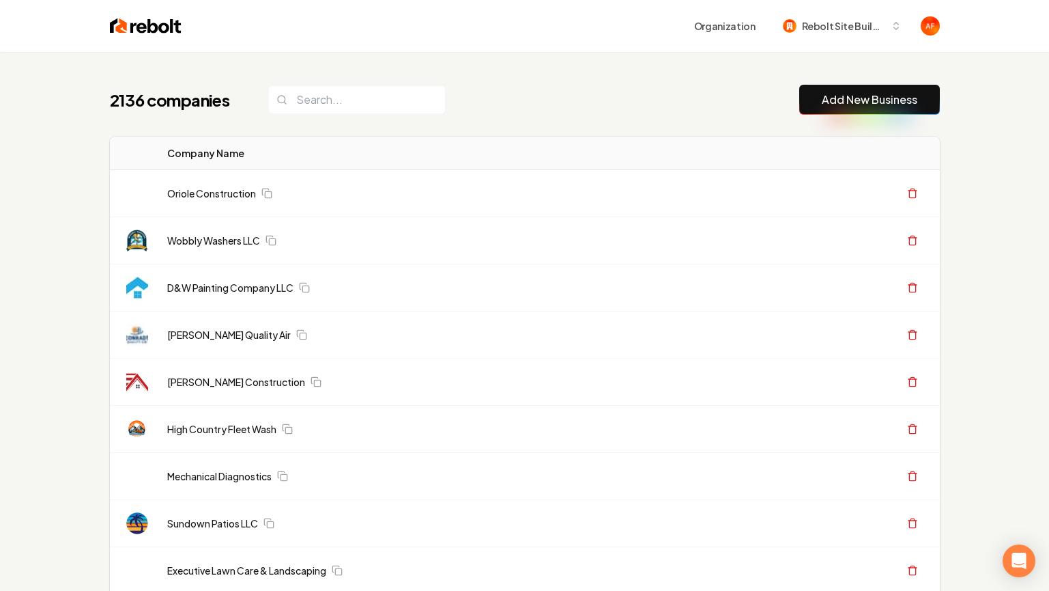
click at [305, 104] on input "search" at bounding box center [357, 99] width 178 height 29
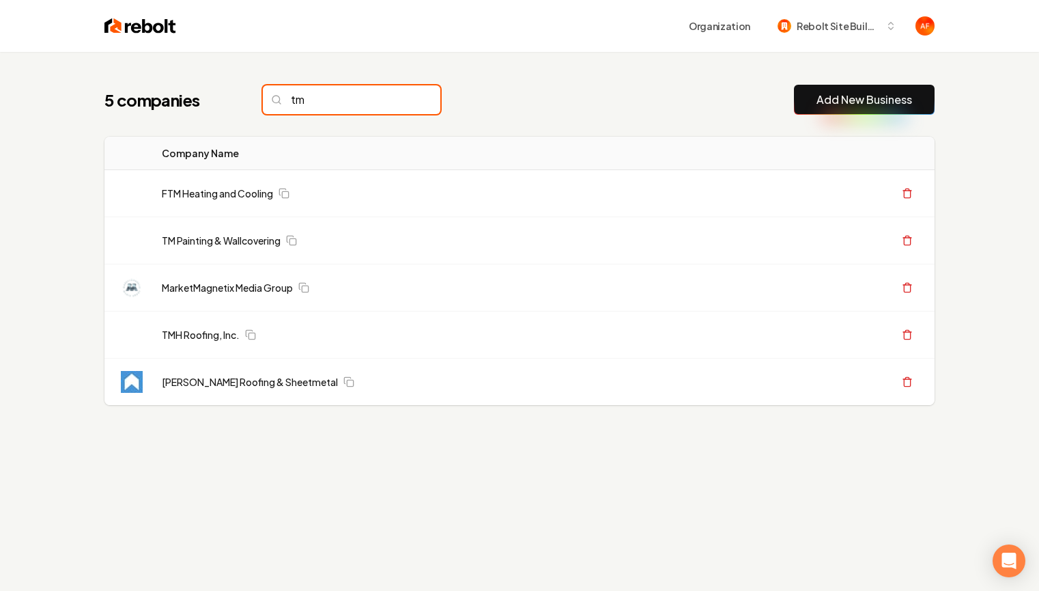
type input "t"
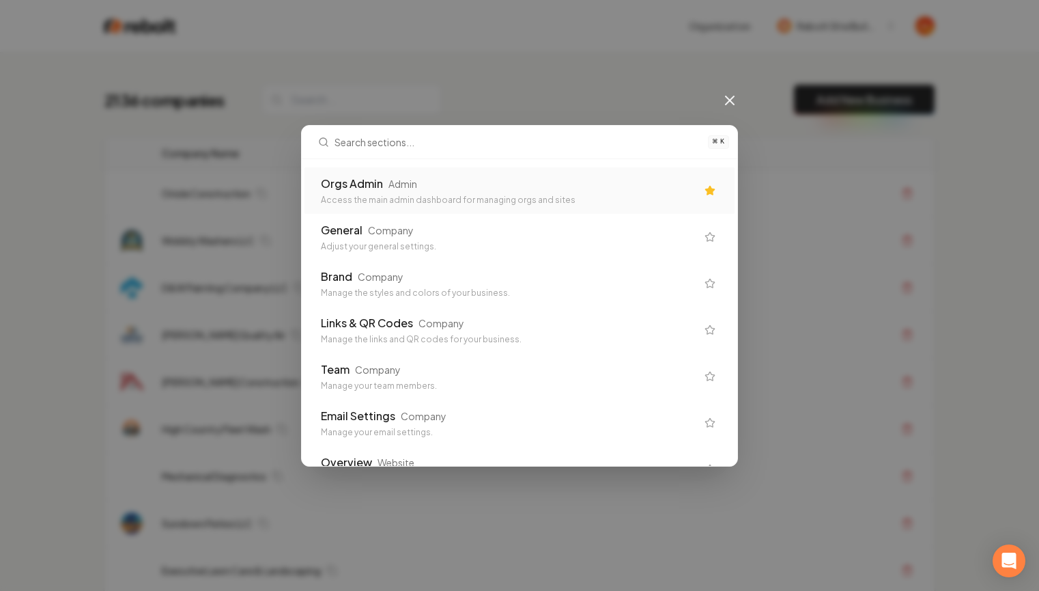
click at [374, 188] on div "Orgs Admin" at bounding box center [352, 183] width 62 height 16
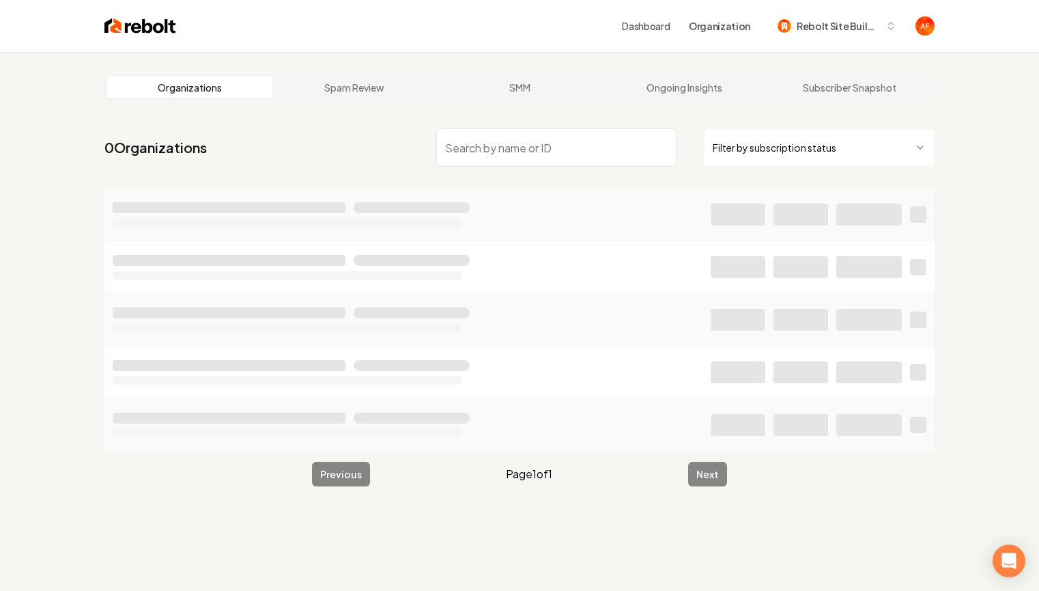
click at [477, 154] on input "search" at bounding box center [556, 147] width 240 height 38
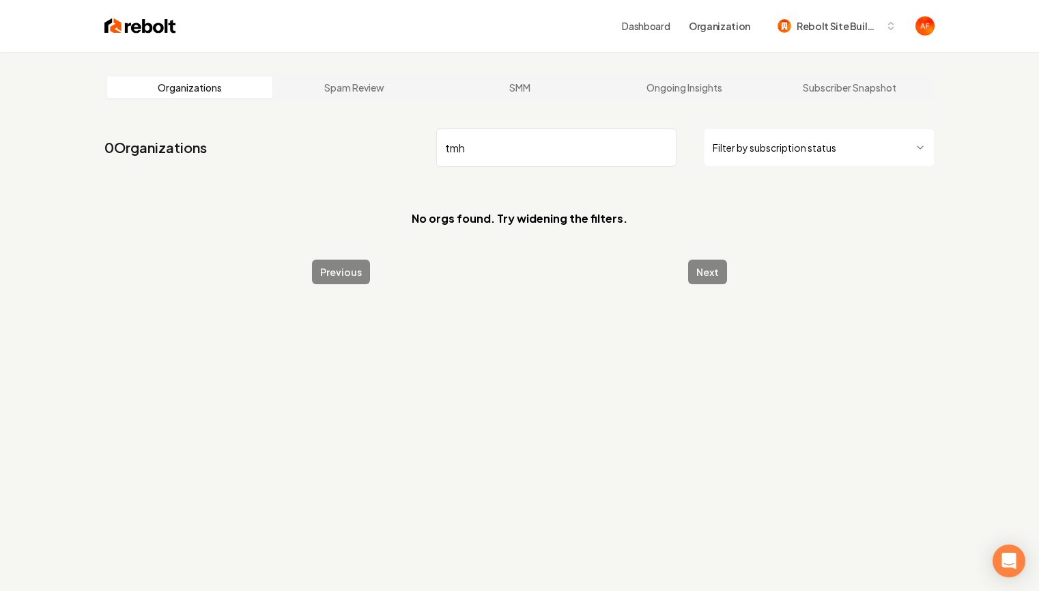
type input "tmh"
click at [99, 18] on div "Dashboard Organization Rebolt Site Builder" at bounding box center [520, 26] width 874 height 52
click at [116, 23] on img at bounding box center [140, 25] width 72 height 19
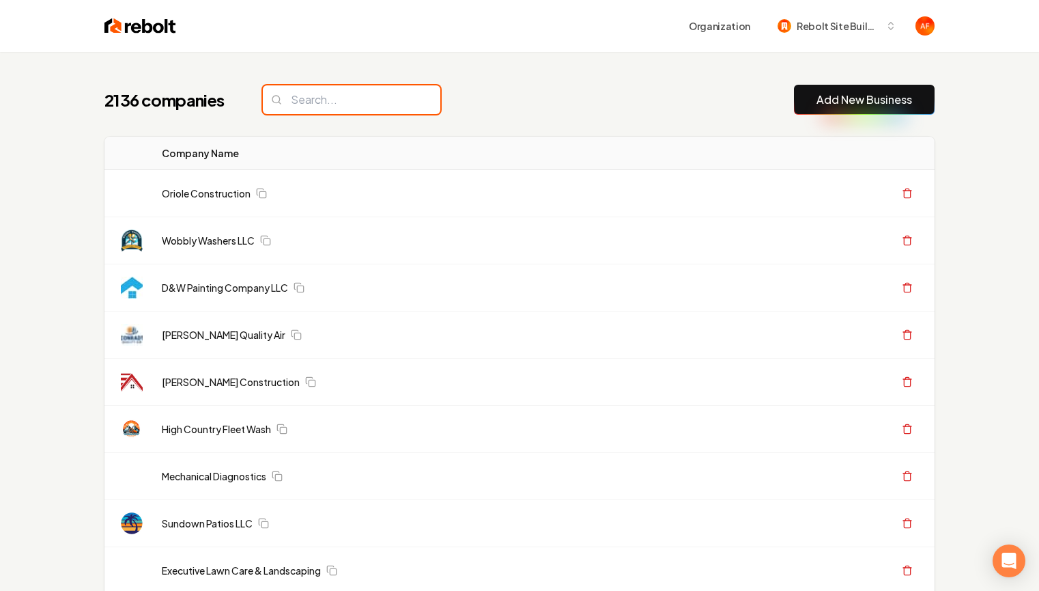
click at [336, 87] on input "search" at bounding box center [352, 99] width 178 height 29
click at [328, 100] on input "search" at bounding box center [352, 99] width 178 height 29
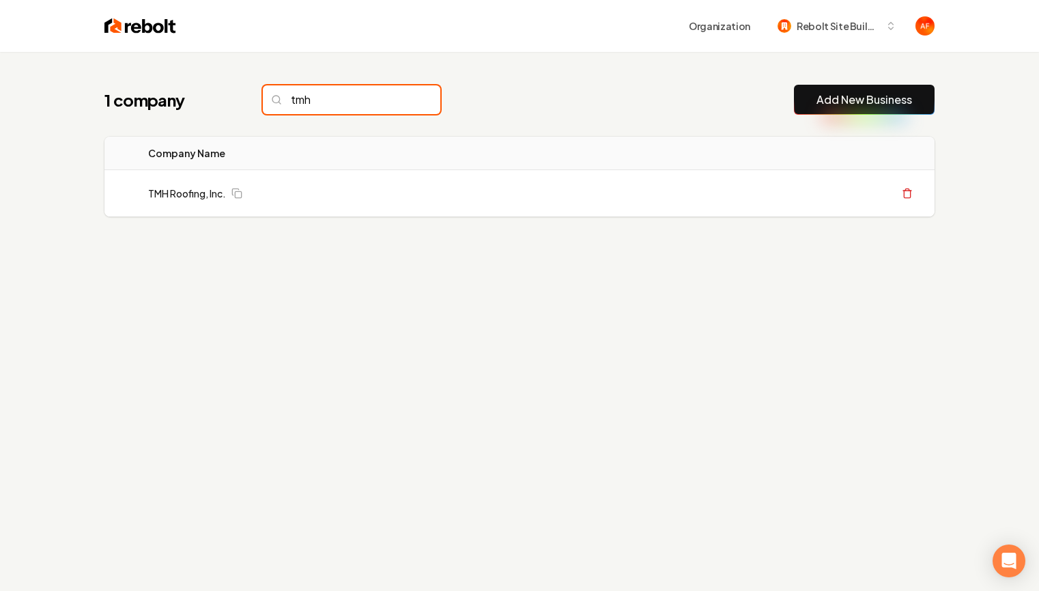
type input "tmh"
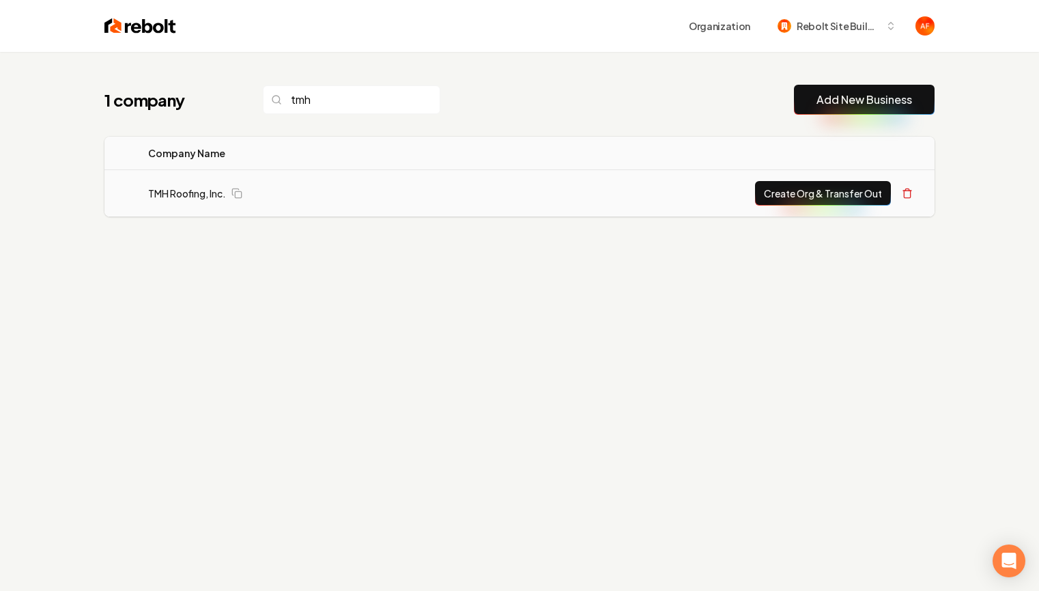
click at [808, 186] on button "Create Org & Transfer Out" at bounding box center [823, 193] width 136 height 25
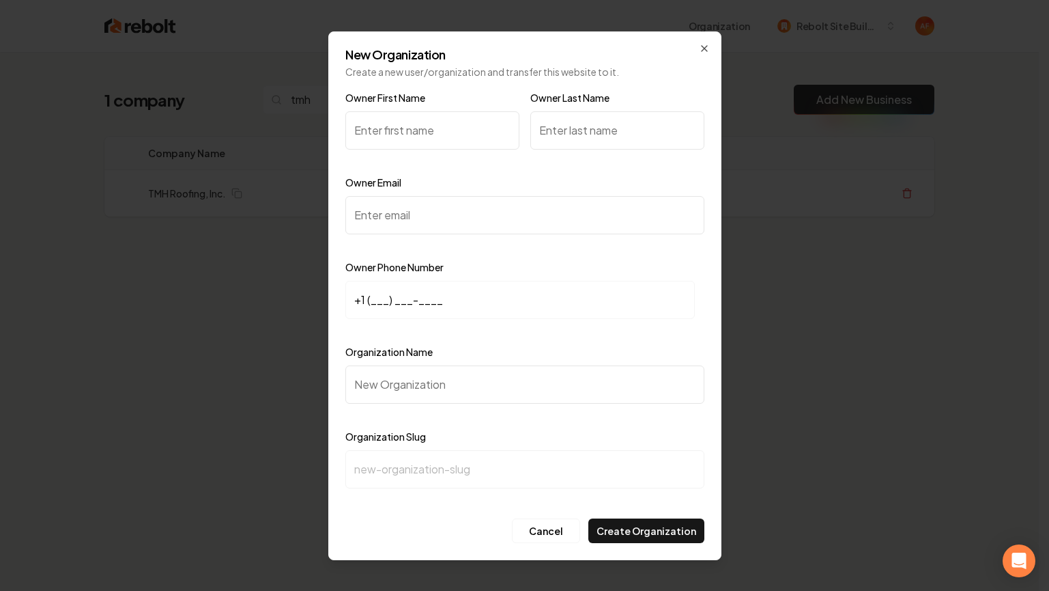
drag, startPoint x: 408, startPoint y: 113, endPoint x: 406, endPoint y: 122, distance: 8.4
click at [407, 117] on input "Owner First Name" at bounding box center [432, 130] width 174 height 38
click at [406, 122] on input "Owner First Name" at bounding box center [432, 130] width 174 height 38
click at [584, 125] on input "Owner Last Name" at bounding box center [617, 130] width 174 height 38
type input "herman"
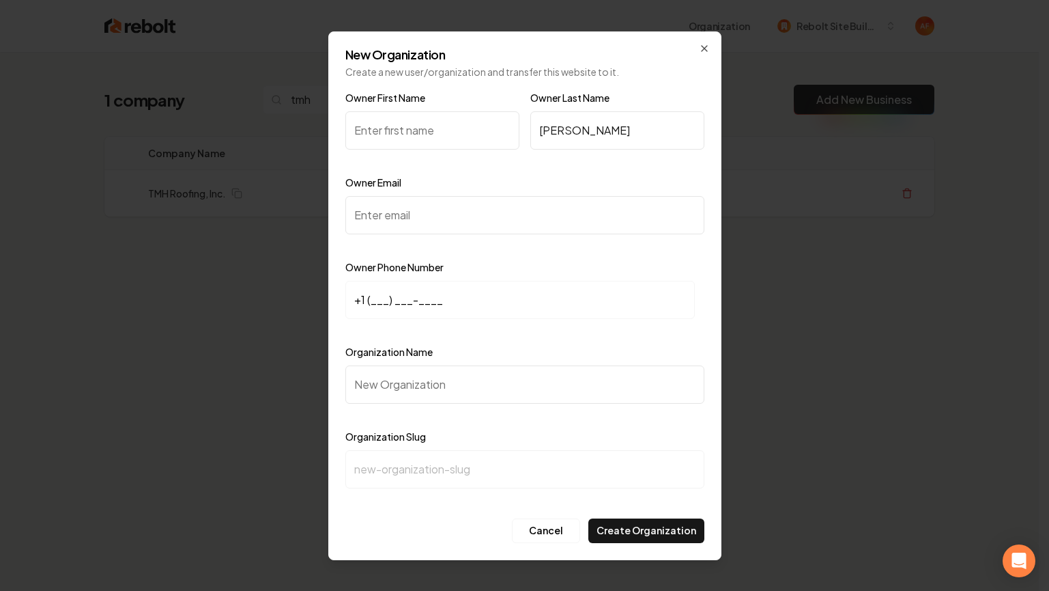
click at [462, 130] on input "Owner First Name" at bounding box center [432, 130] width 174 height 38
type input "tim"
click at [427, 218] on input "Owner Email" at bounding box center [524, 215] width 359 height 38
paste input "tmhroofing@yahoo.com"
type input "tmhroofing@yahoo.com"
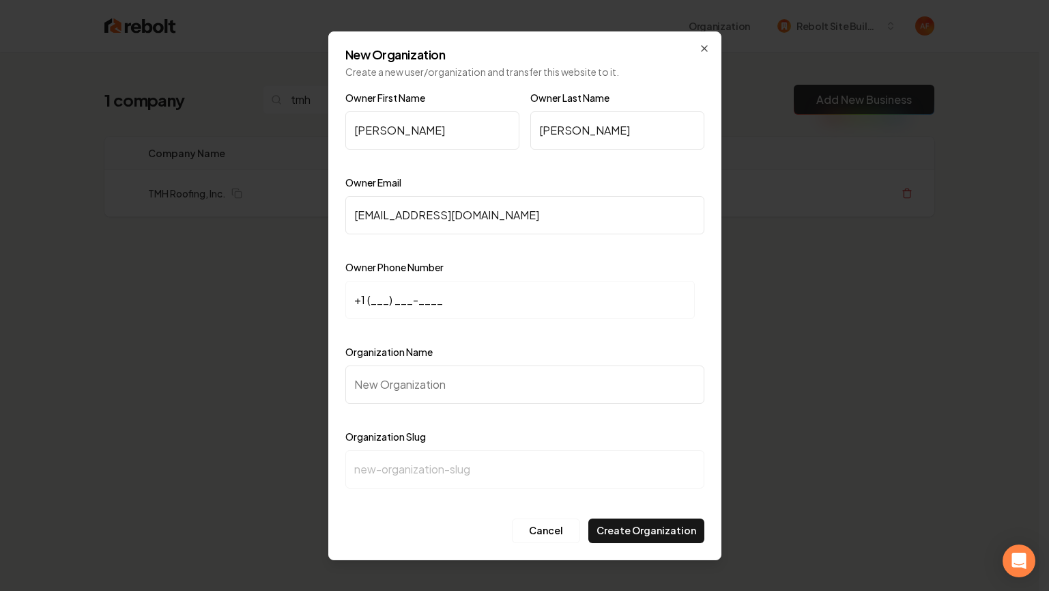
click at [373, 304] on input "+1 (___) ___-____" at bounding box center [520, 300] width 350 height 38
paste input "951) 415-7189"
type input "+1 (951) 415-7189"
click at [408, 371] on input "Organization Name" at bounding box center [524, 384] width 359 height 38
paste input "Tmh Roofing"
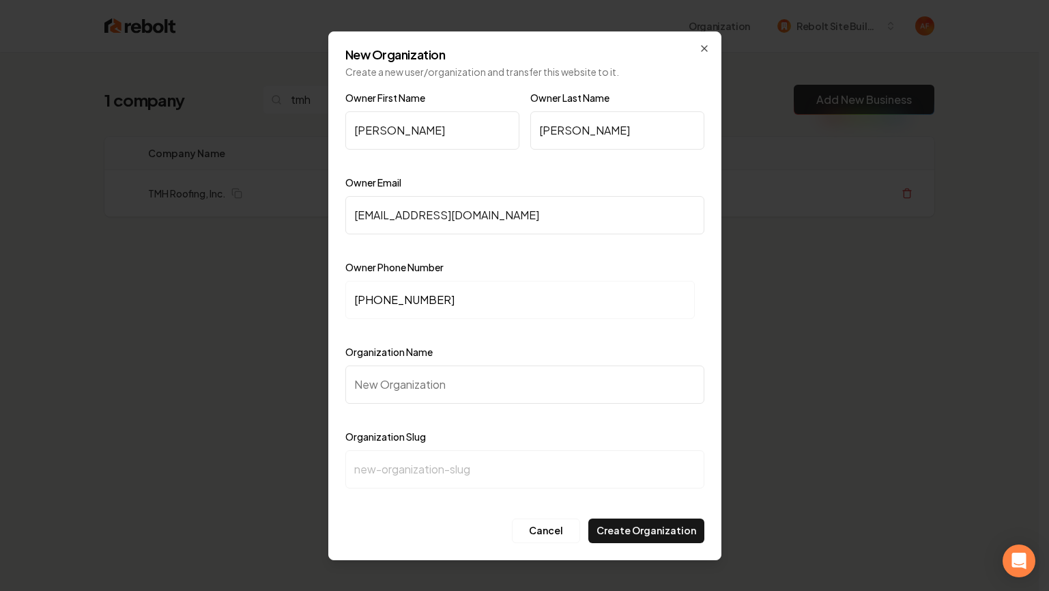
type input "Tmh Roofing"
type input "tmh-roofing"
type input "Tmh Roofing"
click at [639, 439] on div "Organization Slug tmh-roofing" at bounding box center [524, 467] width 359 height 79
click at [620, 528] on button "Create Organization" at bounding box center [647, 530] width 116 height 25
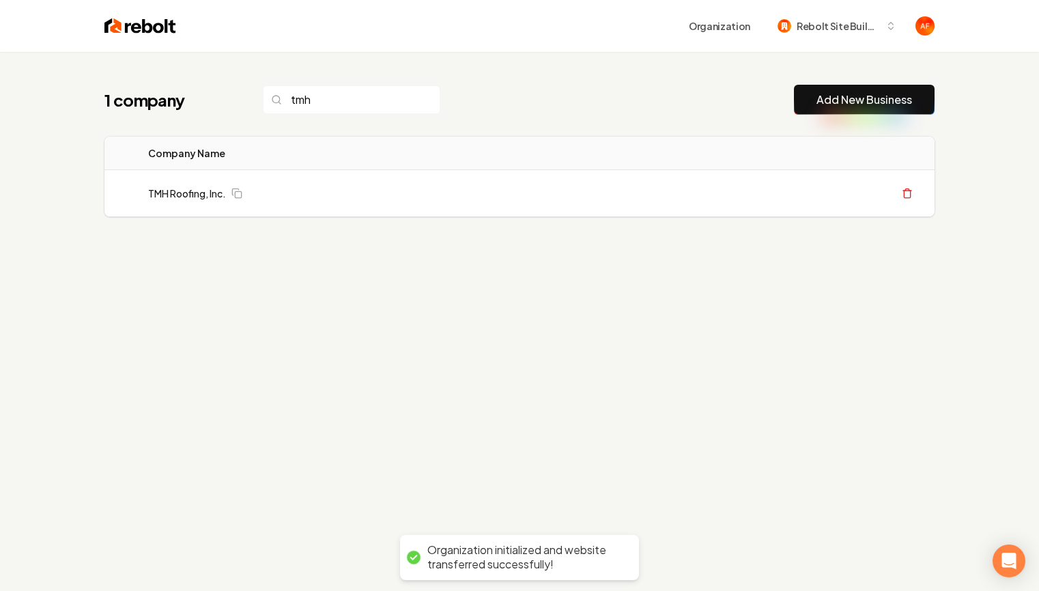
click at [707, 162] on th "Actions" at bounding box center [686, 153] width 497 height 33
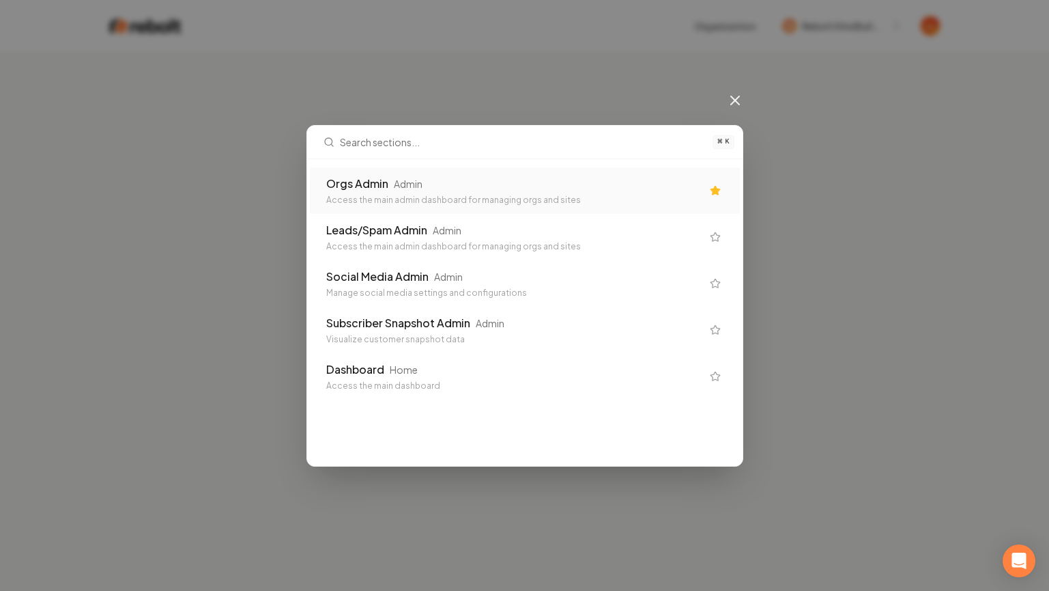
click at [630, 205] on div "Orgs Admin Admin Access the main admin dashboard for managing orgs and sites" at bounding box center [525, 190] width 430 height 46
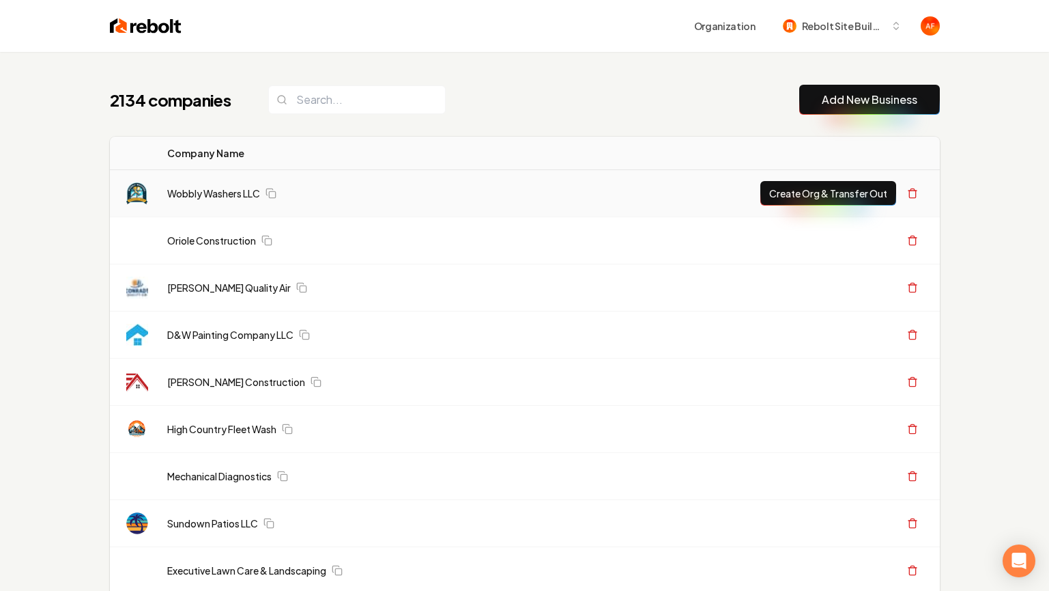
click at [629, 204] on td "Wobbly Washers LLC" at bounding box center [442, 193] width 573 height 47
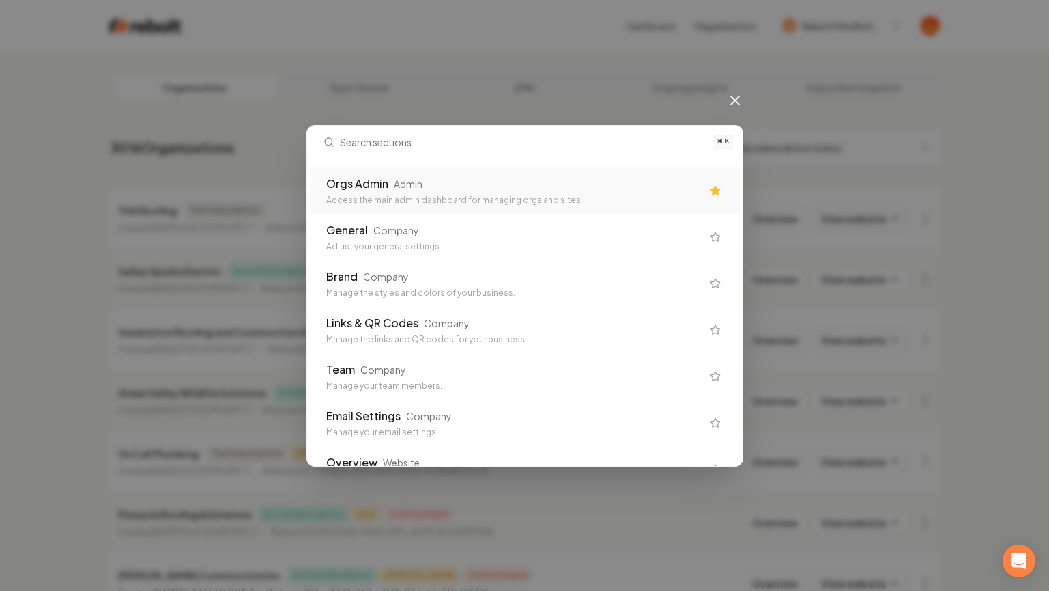
click at [533, 184] on div "Orgs Admin Admin" at bounding box center [514, 183] width 376 height 16
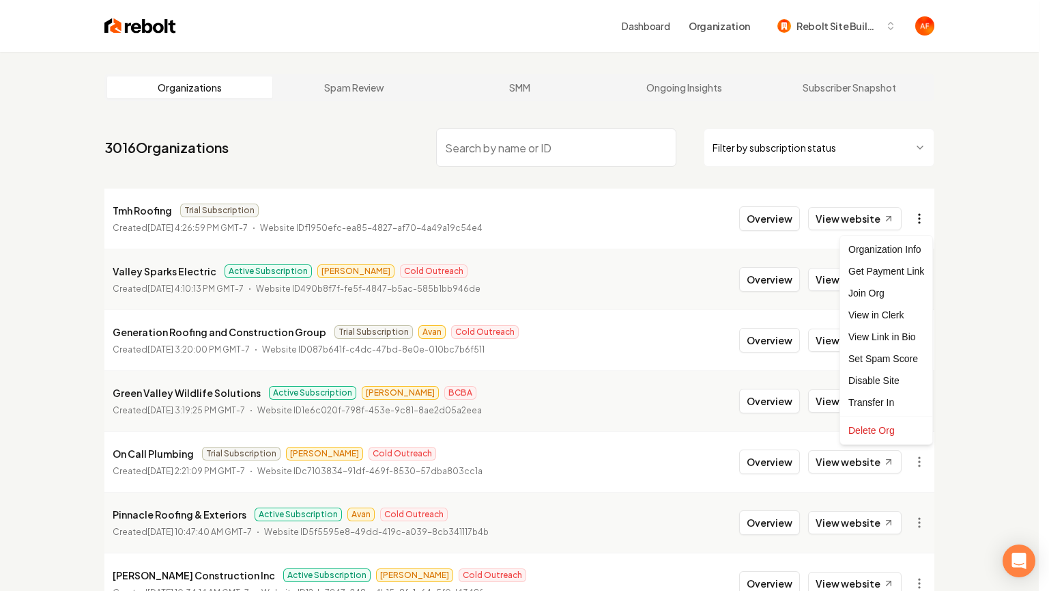
click at [921, 210] on html "Dashboard Organization Rebolt Site Builder Organizations Spam Review SMM Ongoin…" at bounding box center [524, 295] width 1049 height 591
click at [869, 268] on div "Get Payment Link" at bounding box center [886, 271] width 87 height 22
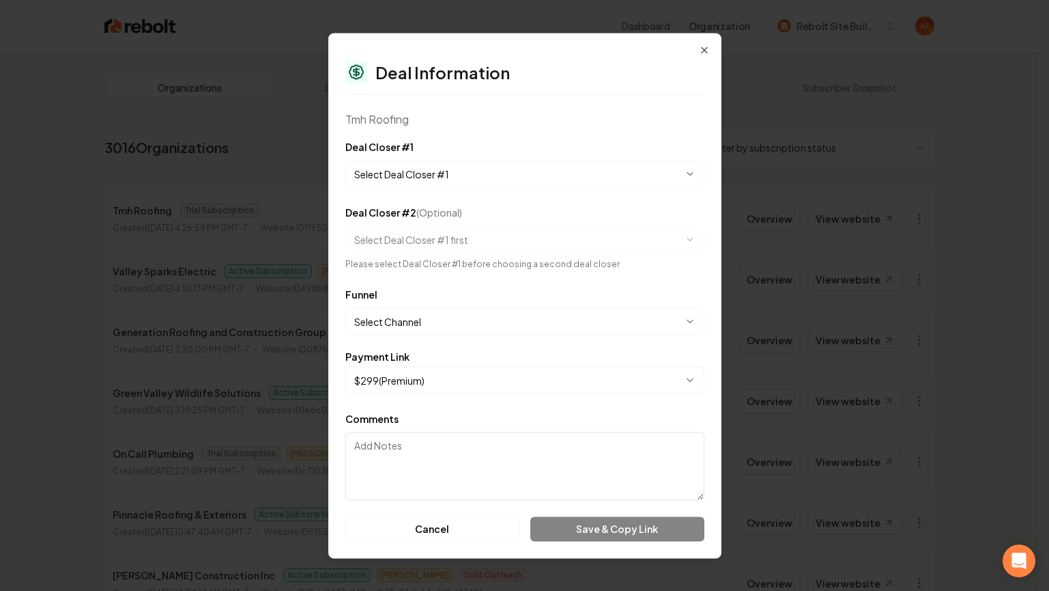
click at [538, 173] on body "Dashboard Organization Rebolt Site Builder Organizations Spam Review SMM Ongoin…" at bounding box center [519, 295] width 1039 height 591
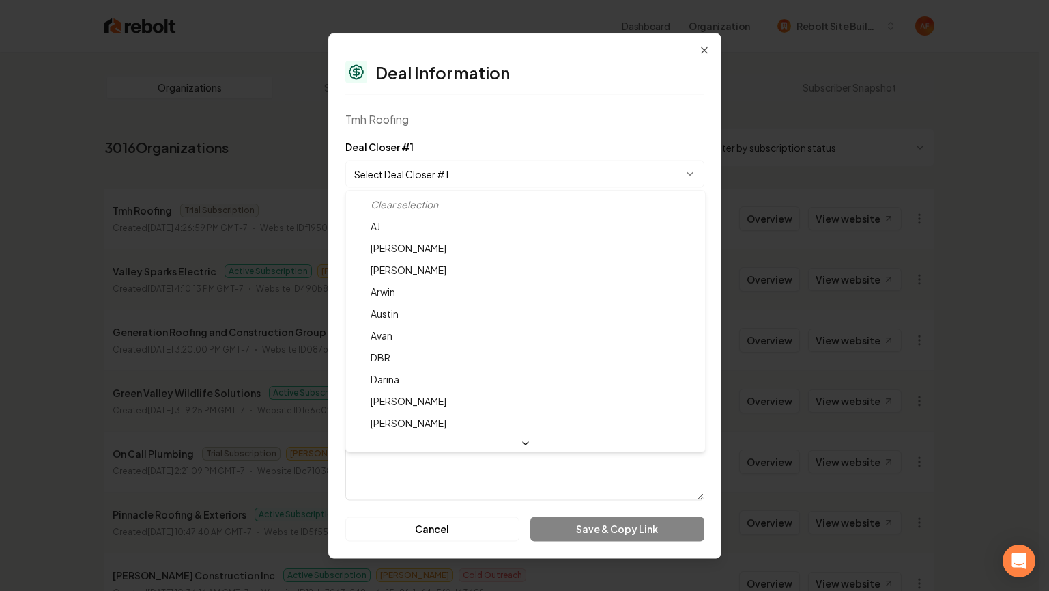
select select "**********"
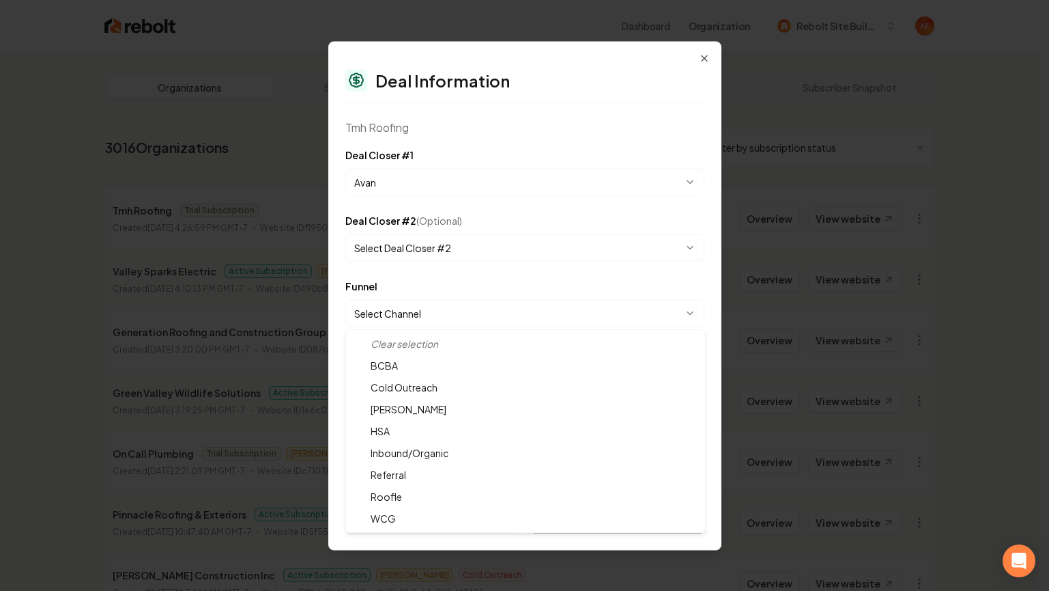
click at [522, 320] on body "Dashboard Organization Rebolt Site Builder Organizations Spam Review SMM Ongoin…" at bounding box center [519, 295] width 1039 height 591
select select "**********"
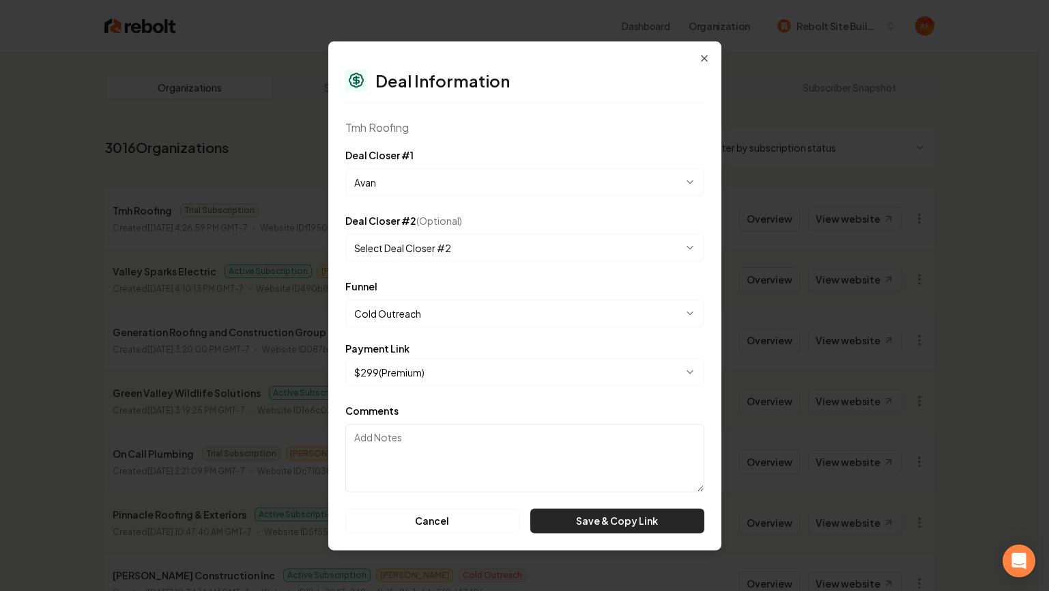
click at [614, 522] on button "Save & Copy Link" at bounding box center [616, 520] width 173 height 25
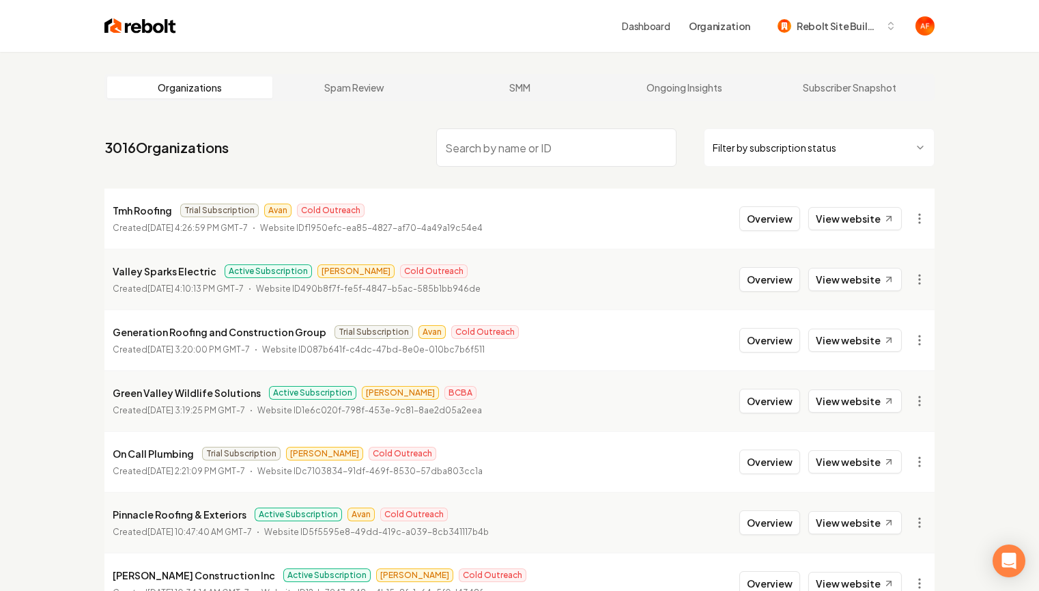
click at [532, 141] on input "search" at bounding box center [556, 147] width 240 height 38
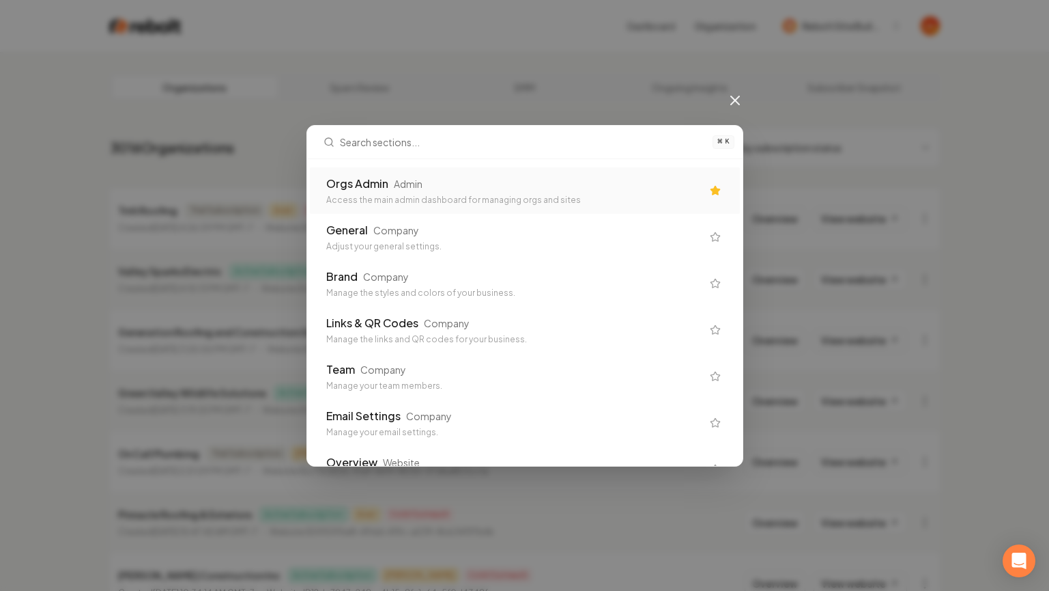
click at [579, 195] on div "Access the main admin dashboard for managing orgs and sites" at bounding box center [514, 200] width 376 height 11
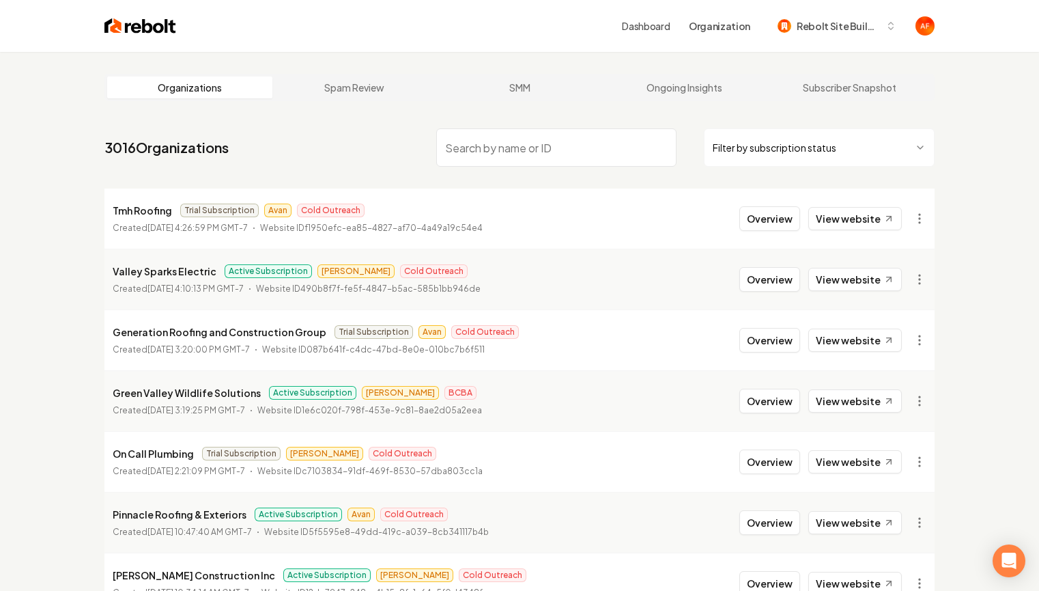
click at [124, 30] on img at bounding box center [140, 25] width 72 height 19
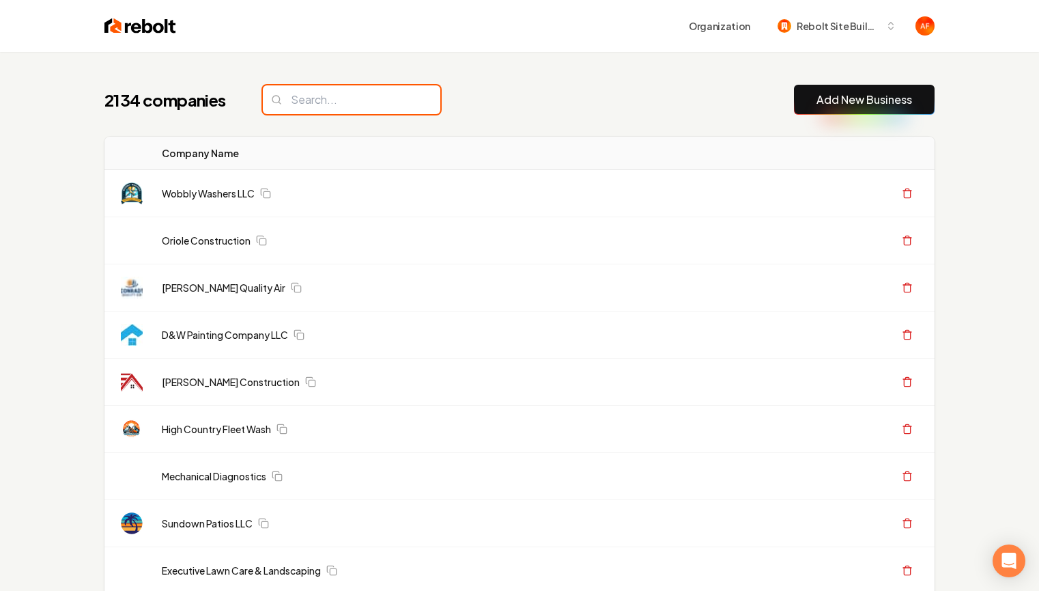
click at [317, 89] on input "search" at bounding box center [352, 99] width 178 height 29
click at [335, 111] on input "search" at bounding box center [352, 99] width 178 height 29
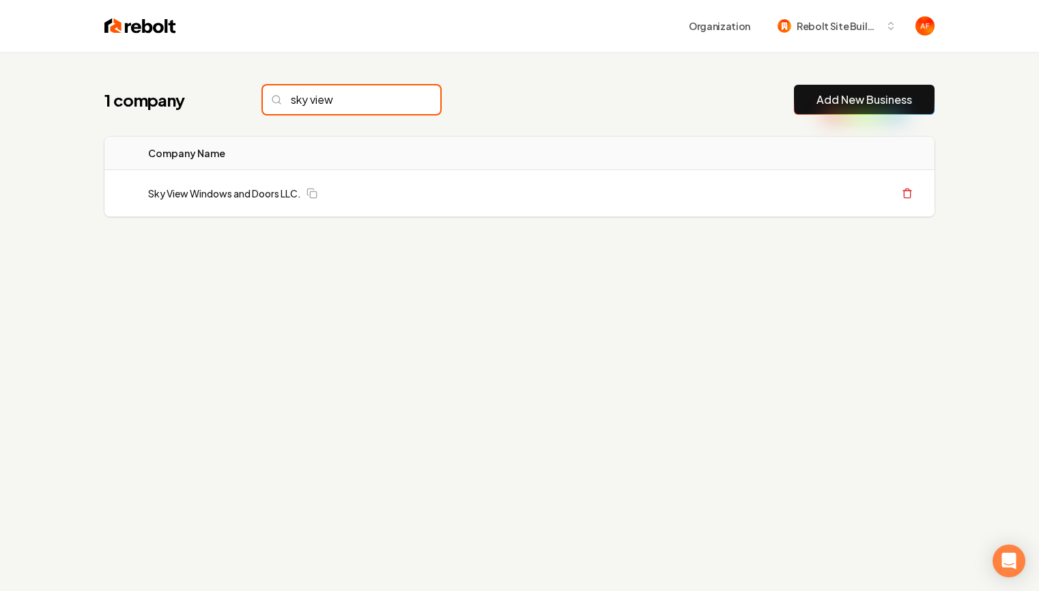
click at [382, 94] on input "sky view" at bounding box center [352, 99] width 178 height 29
click at [379, 96] on input "sky view" at bounding box center [352, 99] width 178 height 29
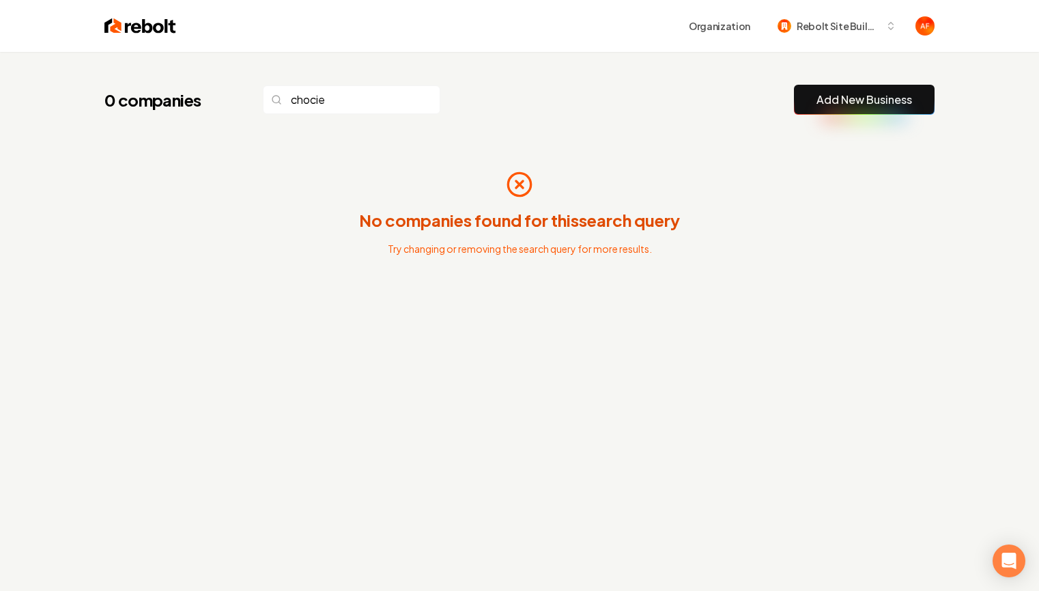
click at [124, 33] on img at bounding box center [140, 25] width 72 height 19
click at [135, 40] on div "Organization Rebolt Site Builder" at bounding box center [520, 26] width 874 height 52
click at [175, 29] on img at bounding box center [140, 25] width 72 height 19
drag, startPoint x: 348, startPoint y: 115, endPoint x: 345, endPoint y: 100, distance: 15.4
click at [348, 112] on div "0 companies chocie Add New Business No companies found for this search query Tr…" at bounding box center [520, 214] width 874 height 325
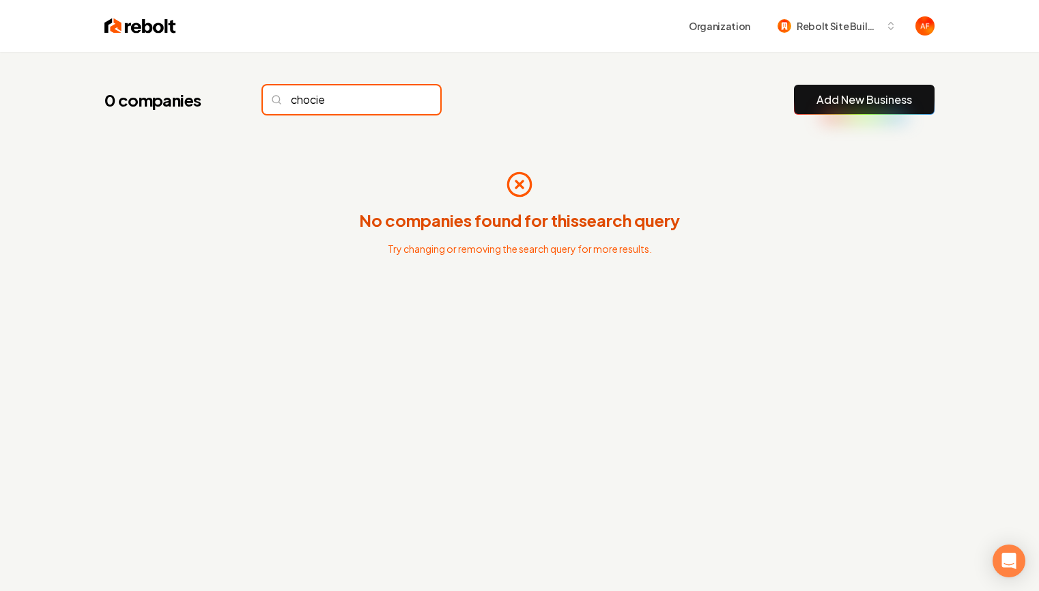
click at [345, 100] on input "chocie" at bounding box center [352, 99] width 178 height 29
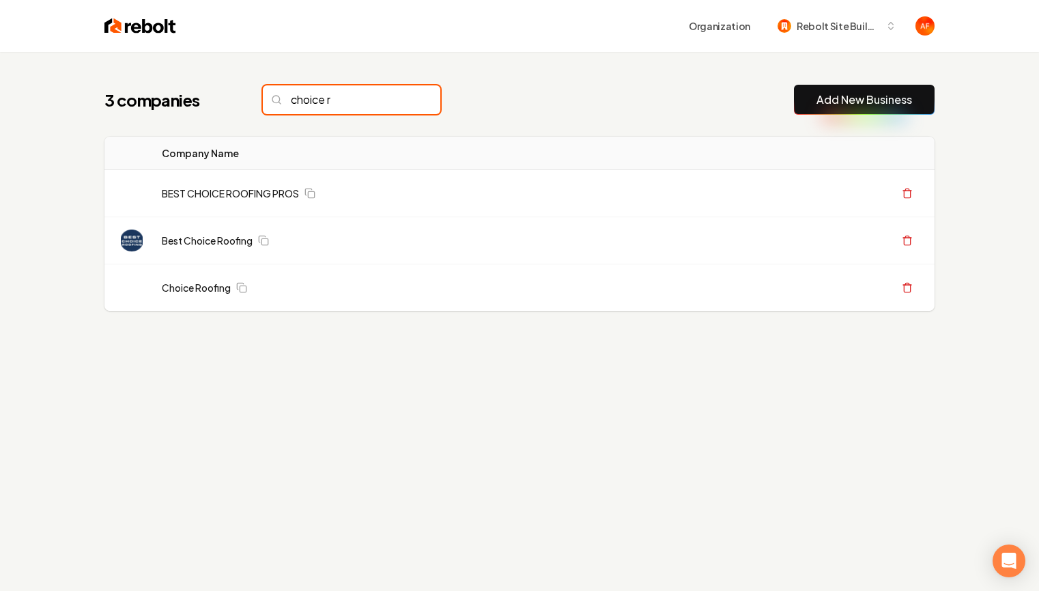
type input "choice r"
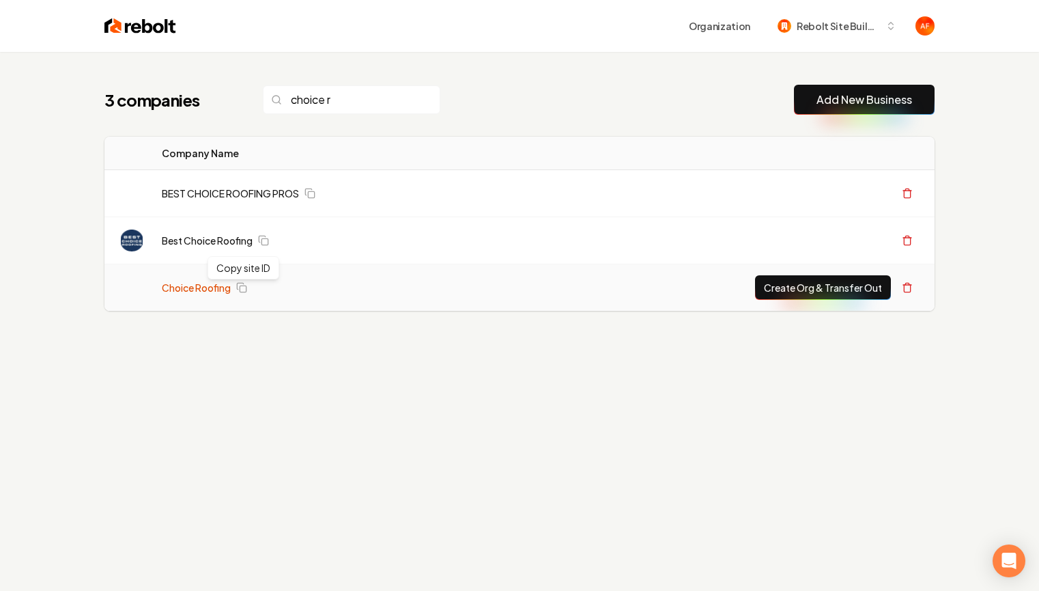
click at [227, 286] on link "Choice Roofing" at bounding box center [196, 288] width 69 height 14
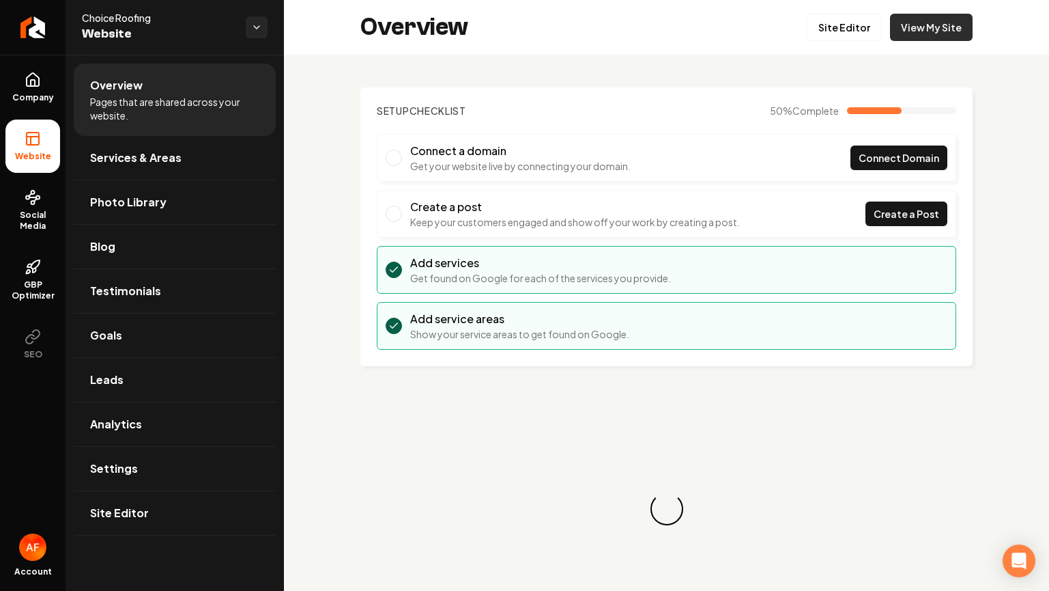
click at [919, 30] on link "View My Site" at bounding box center [931, 27] width 83 height 27
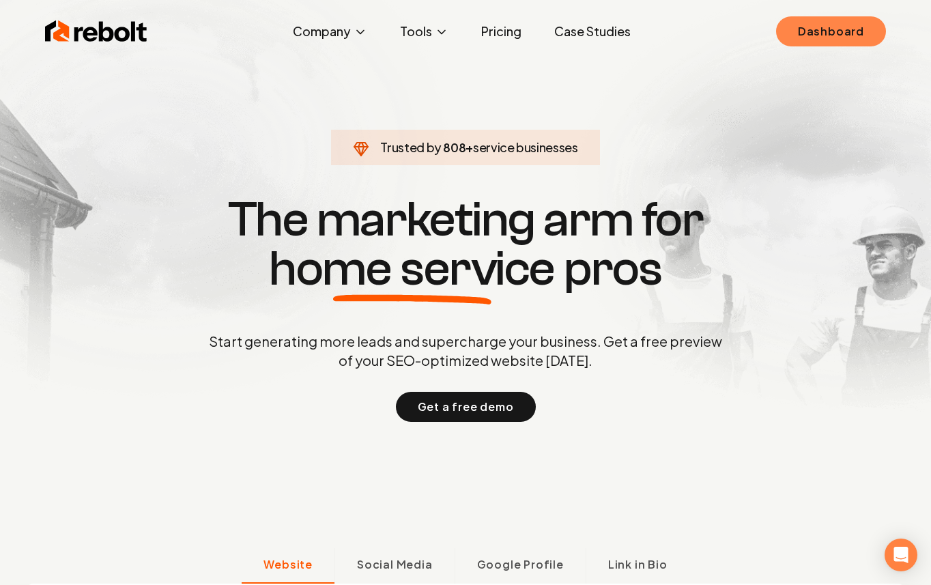
click at [864, 27] on link "Dashboard" at bounding box center [831, 31] width 110 height 30
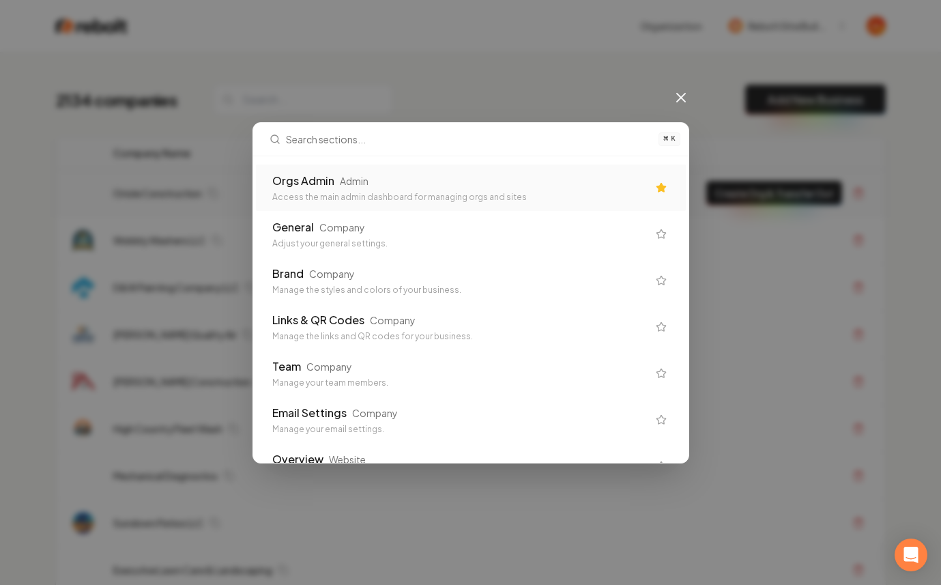
click at [333, 180] on div "Orgs Admin Admin" at bounding box center [460, 181] width 376 height 16
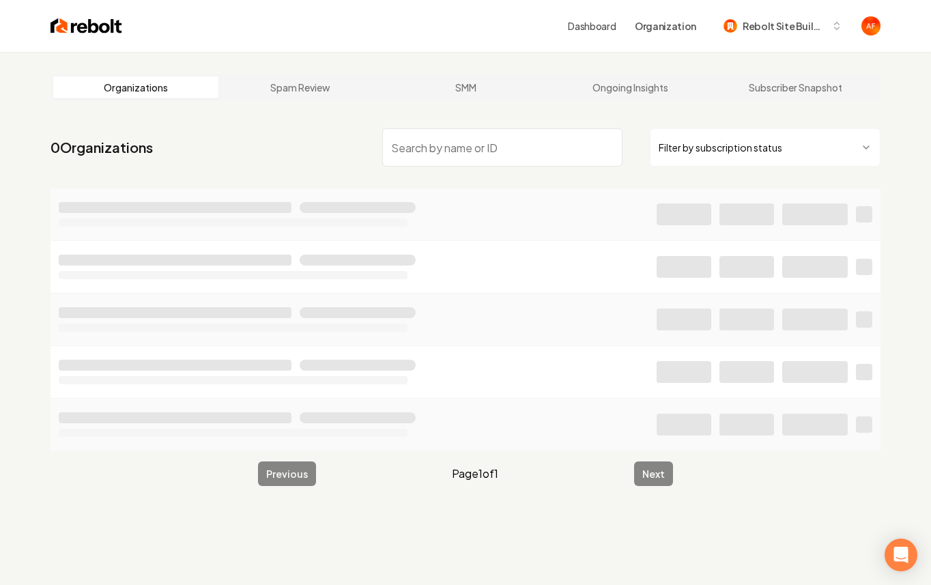
click at [431, 148] on input "search" at bounding box center [502, 147] width 240 height 38
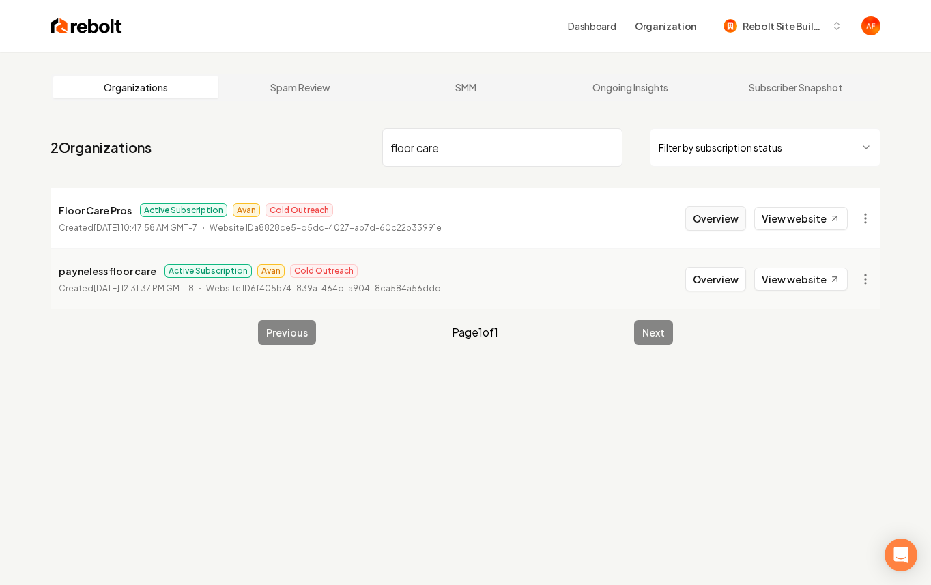
type input "floor care"
click at [713, 216] on button "Overview" at bounding box center [715, 218] width 61 height 25
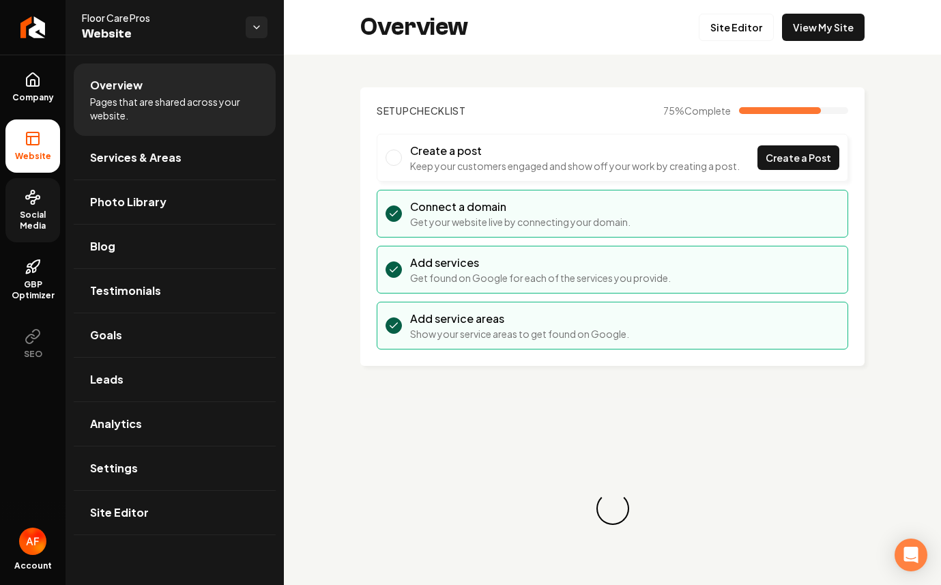
click at [36, 217] on span "Social Media" at bounding box center [32, 221] width 55 height 22
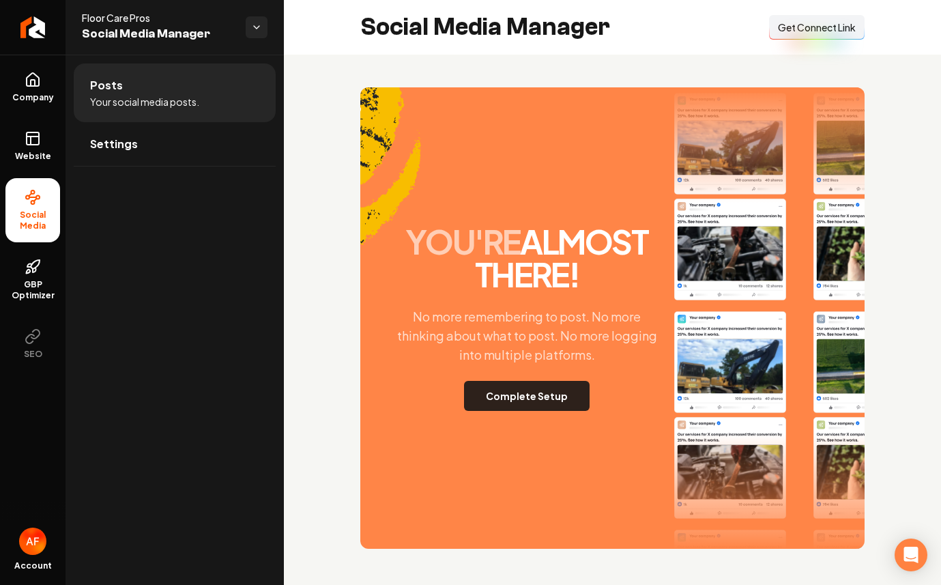
click at [538, 387] on button "Complete Setup" at bounding box center [527, 396] width 126 height 30
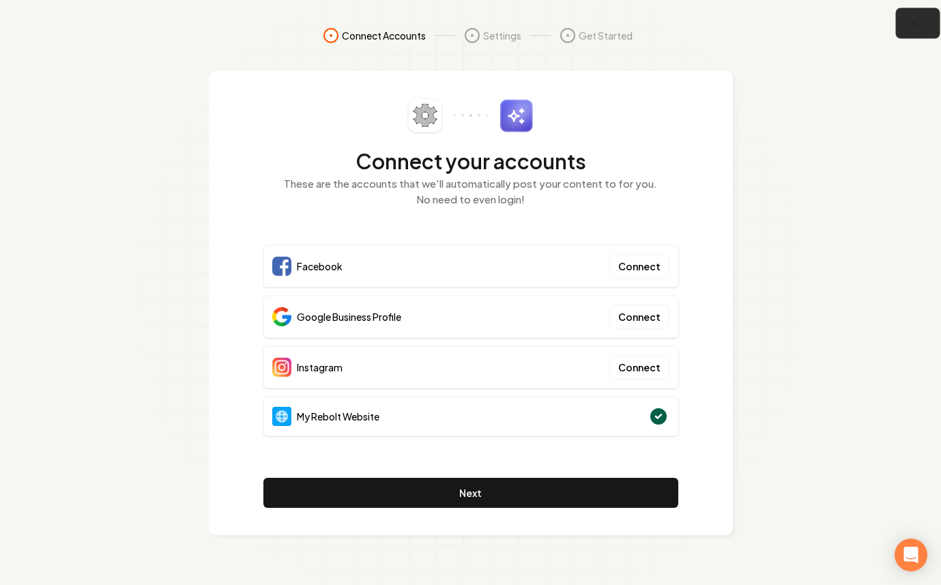
click at [912, 29] on icon "button" at bounding box center [915, 23] width 17 height 17
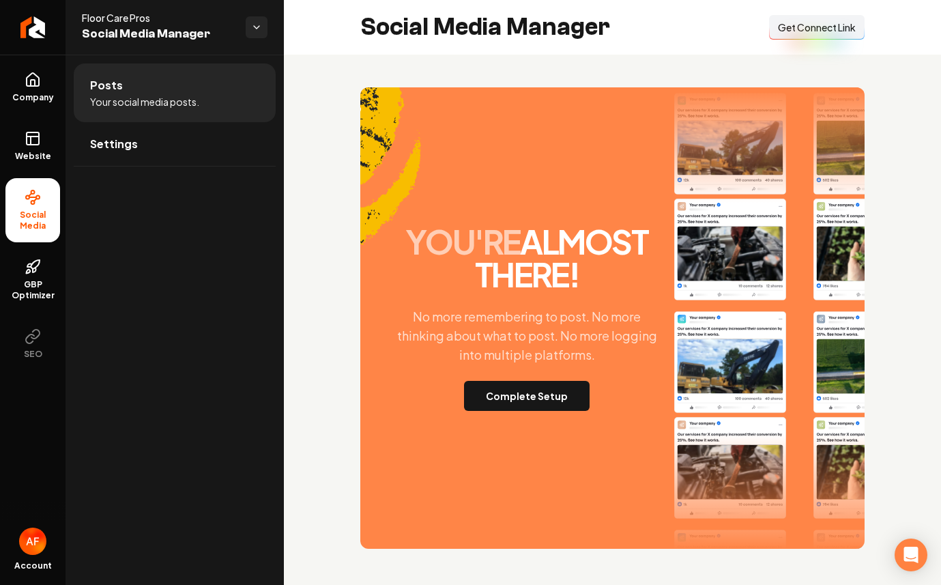
click at [825, 18] on button "Connect Link Get Connect Link" at bounding box center [817, 27] width 96 height 25
click at [559, 403] on button "Complete Setup" at bounding box center [527, 396] width 126 height 30
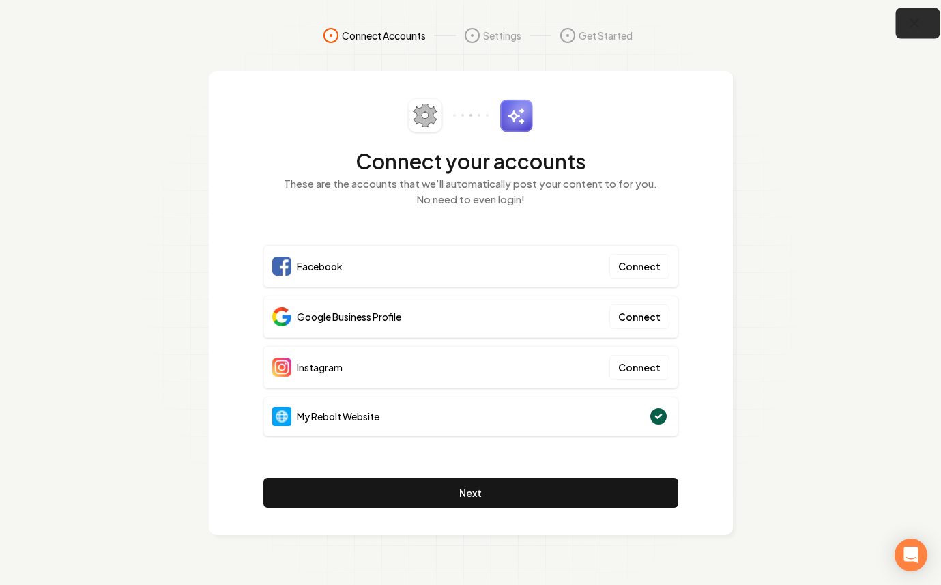
click at [927, 18] on button "button" at bounding box center [918, 23] width 44 height 31
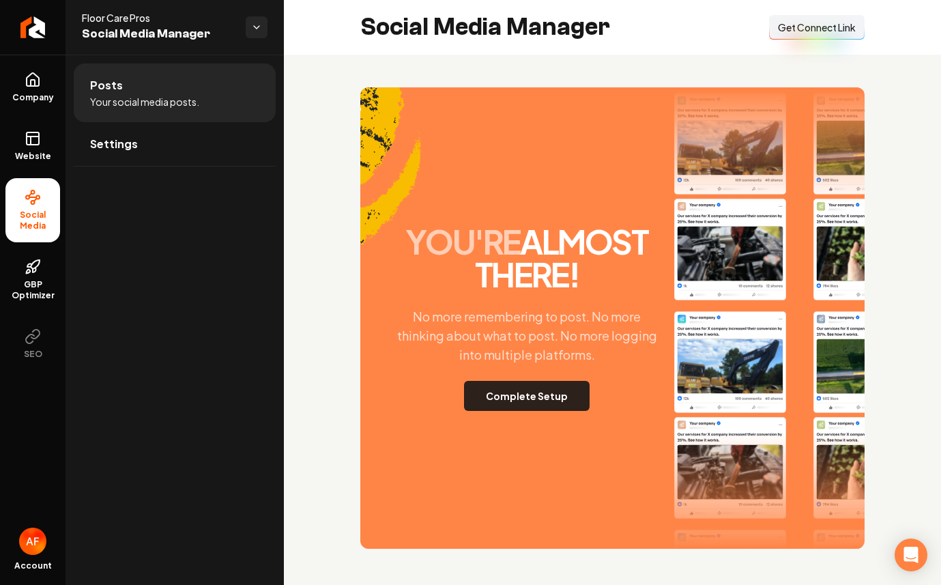
click at [519, 406] on button "Complete Setup" at bounding box center [527, 396] width 126 height 30
